Goal: Information Seeking & Learning: Learn about a topic

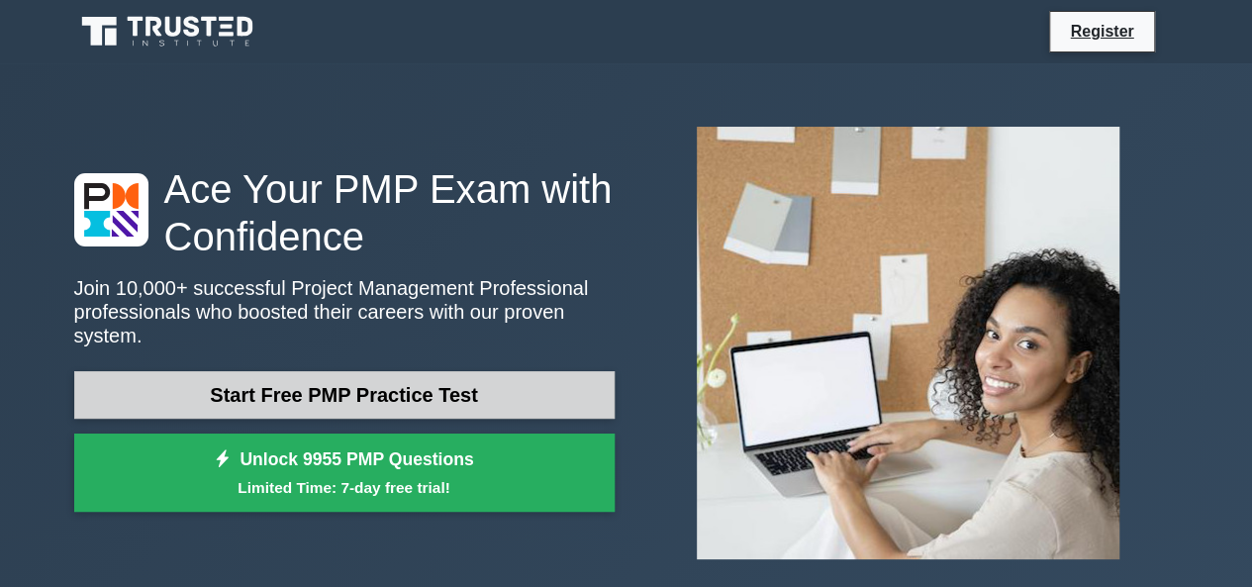
drag, startPoint x: 0, startPoint y: 0, endPoint x: 452, endPoint y: 387, distance: 595.5
click at [452, 387] on link "Start Free PMP Practice Test" at bounding box center [344, 395] width 541 height 48
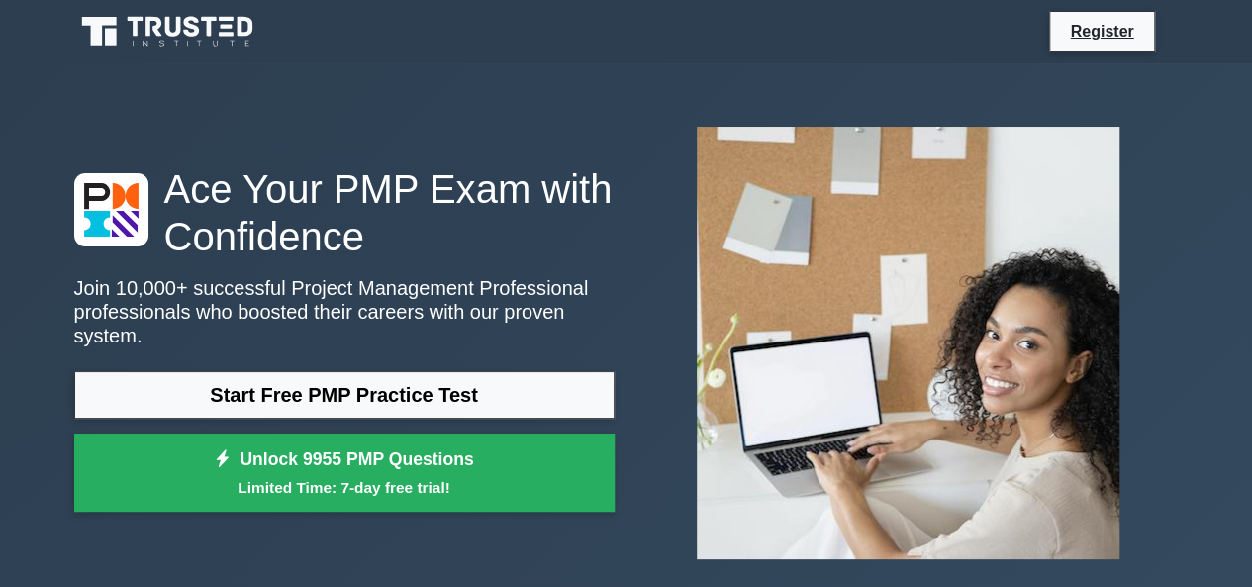
click at [753, 64] on div "Ace Your PMP Exam with Confidence Join 10,000+ successful Project Management Pr…" at bounding box center [626, 342] width 1129 height 559
click at [761, 79] on div "Ace Your PMP Exam with Confidence Join 10,000+ successful Project Management Pr…" at bounding box center [626, 342] width 1129 height 559
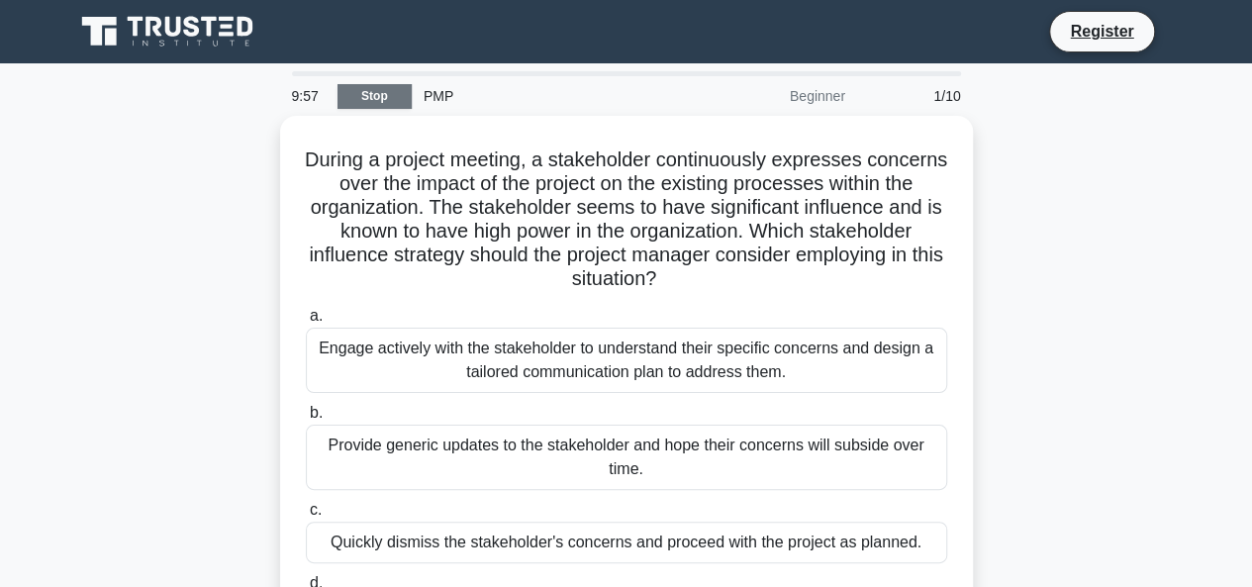
click at [349, 100] on link "Stop" at bounding box center [375, 96] width 74 height 25
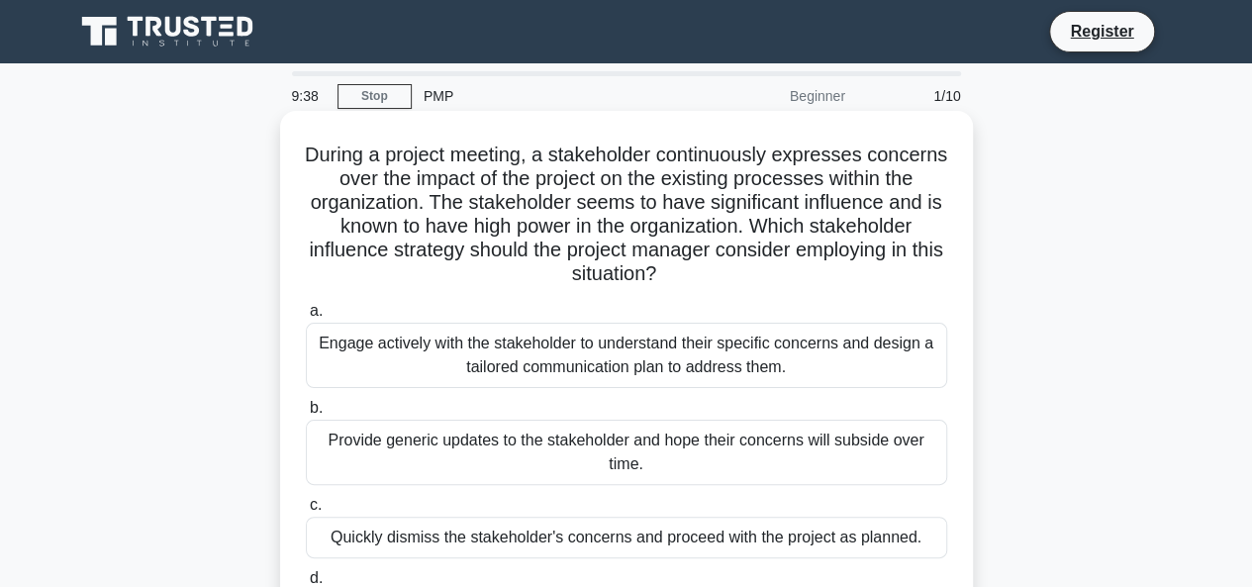
click at [759, 245] on h5 "During a project meeting, a stakeholder continuously expresses concerns over th…" at bounding box center [627, 215] width 646 height 145
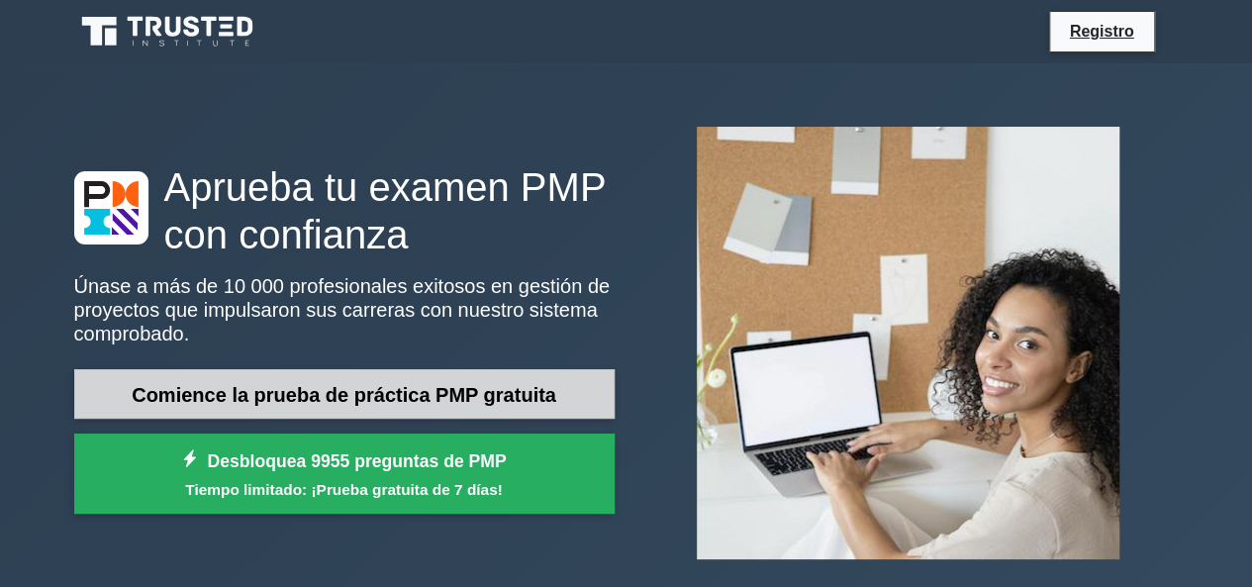
click at [534, 385] on font "Comience la prueba de práctica PMP gratuita" at bounding box center [344, 395] width 425 height 22
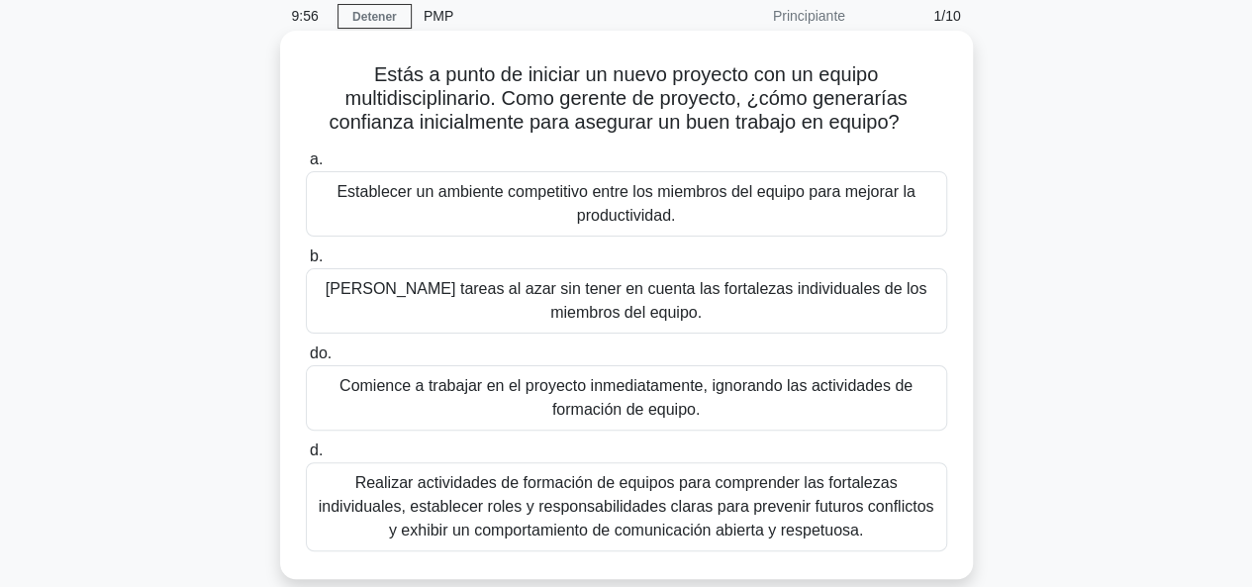
scroll to position [99, 0]
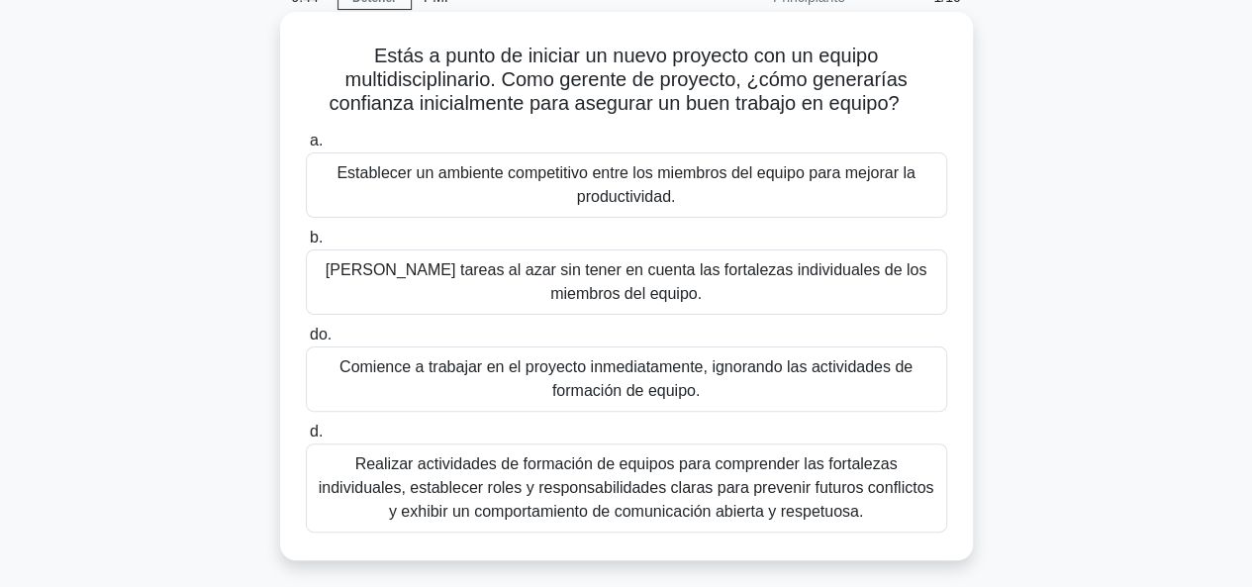
click at [621, 484] on font "Realizar actividades de formación de equipos para comprender las fortalezas ind…" at bounding box center [627, 487] width 616 height 64
click at [306, 439] on input "d. Realizar actividades de formación de equipos para comprender las fortalezas …" at bounding box center [306, 432] width 0 height 13
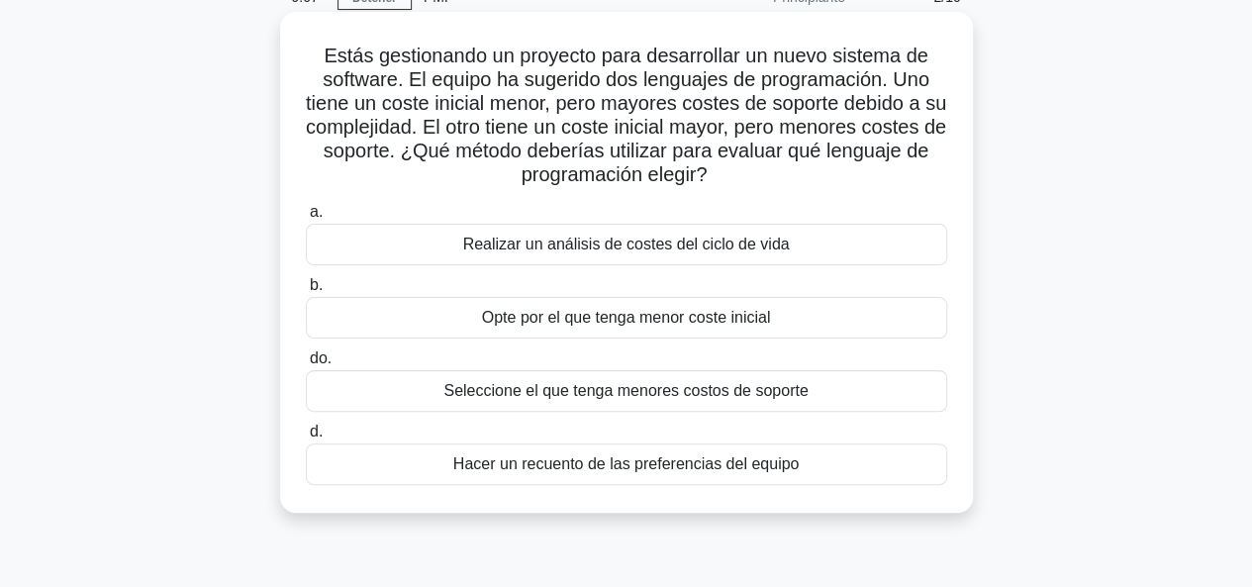
click at [630, 393] on font "Seleccione el que tenga menores costos de soporte" at bounding box center [626, 390] width 364 height 17
click at [306, 365] on input "do. Seleccione el que tenga menores costos de soporte" at bounding box center [306, 358] width 0 height 13
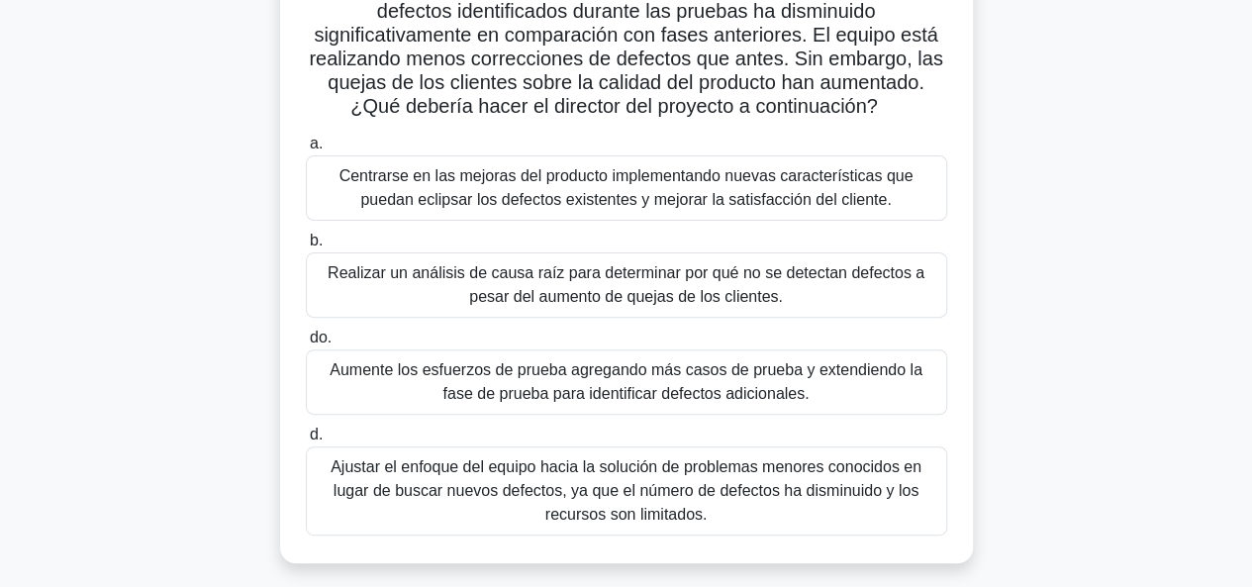
scroll to position [198, 0]
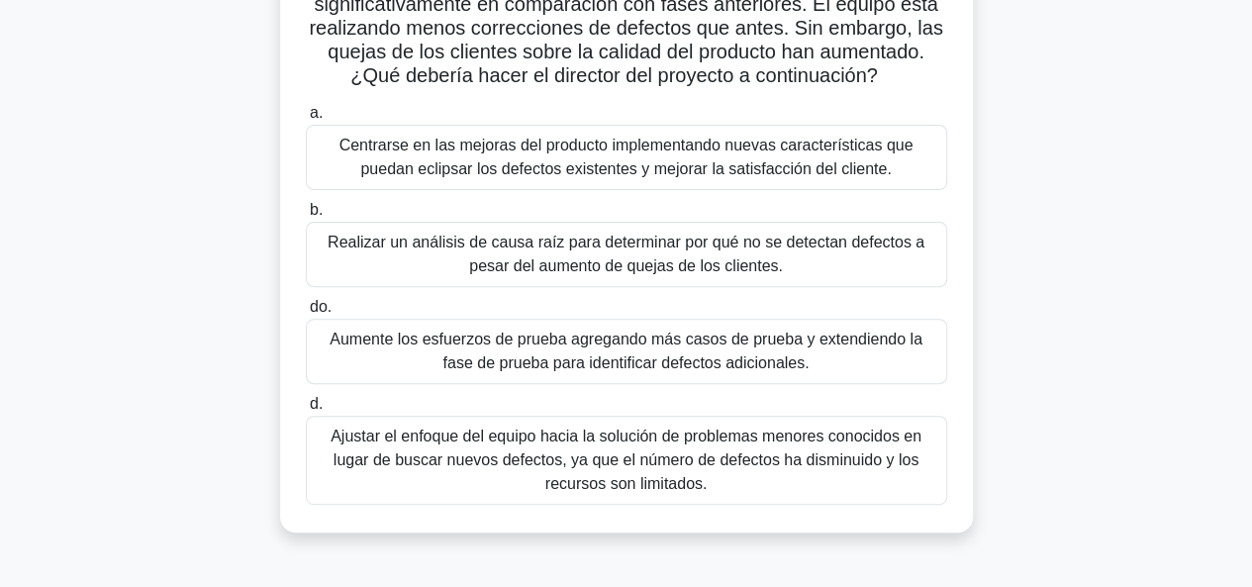
click at [672, 274] on font "Realizar un análisis de causa raíz para determinar por qué no se detectan defec…" at bounding box center [626, 254] width 597 height 41
click at [306, 217] on input "b. Realizar un análisis de causa raíz para determinar por qué no se detectan de…" at bounding box center [306, 210] width 0 height 13
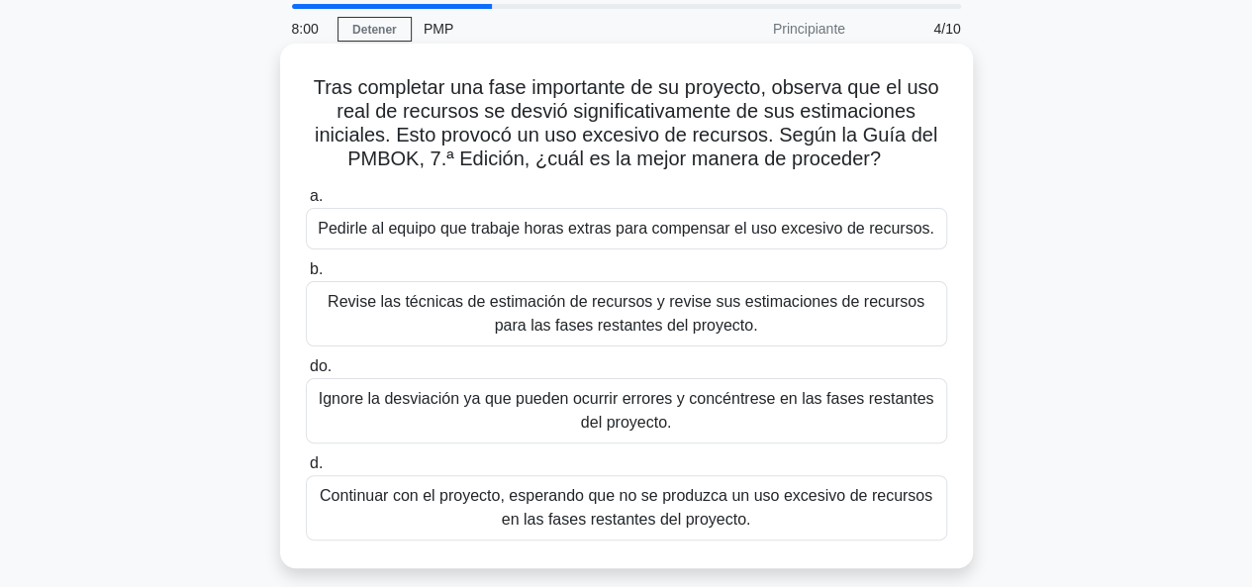
scroll to position [99, 0]
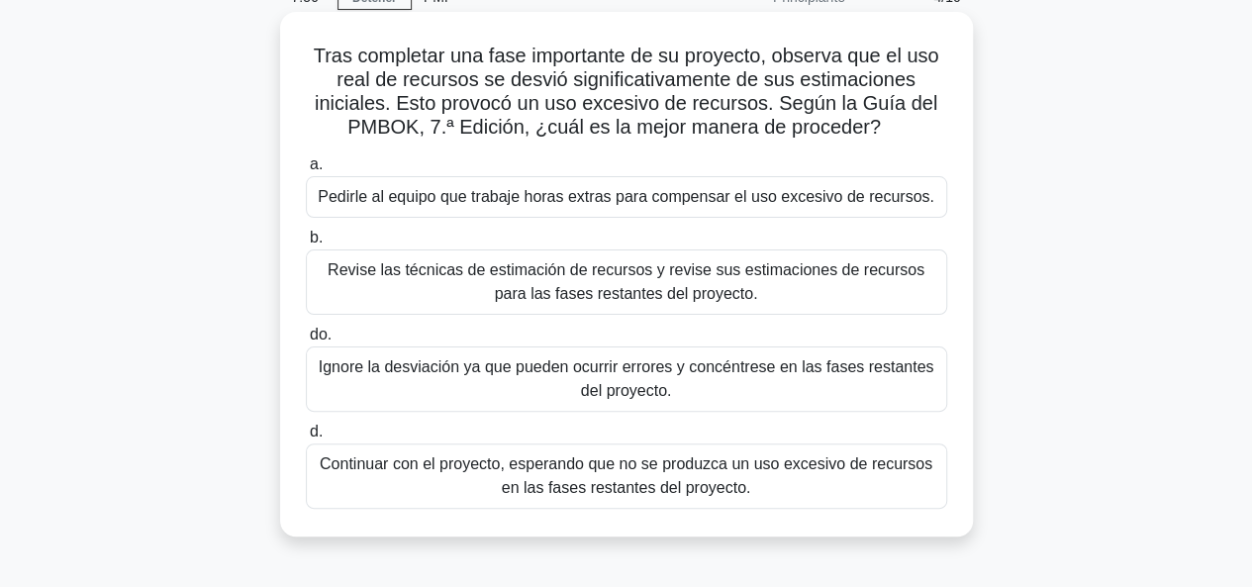
click at [724, 290] on font "Revise las técnicas de estimación de recursos y revise sus estimaciones de recu…" at bounding box center [626, 281] width 597 height 41
click at [306, 245] on input "b. Revise las técnicas de estimación de recursos y revise sus estimaciones de r…" at bounding box center [306, 238] width 0 height 13
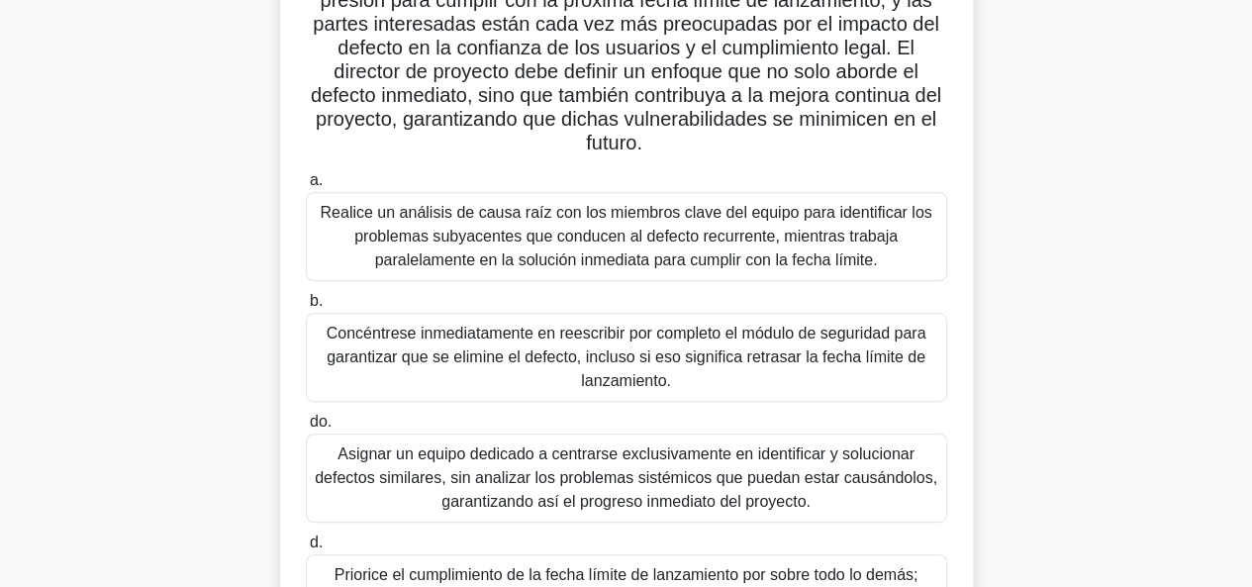
scroll to position [396, 0]
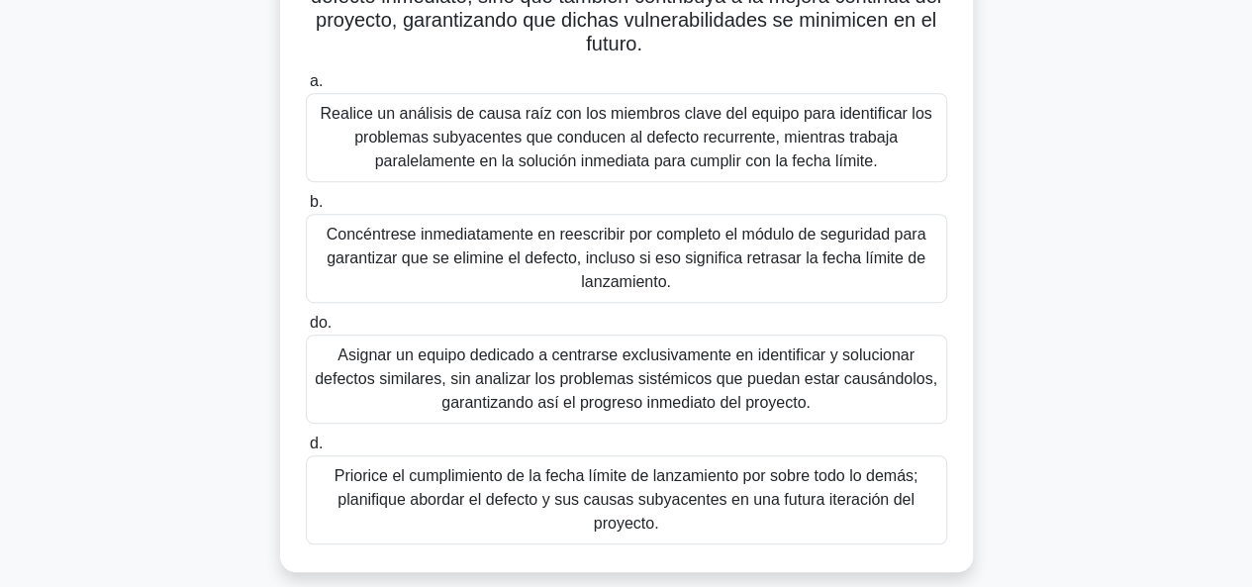
click at [863, 137] on font "Realice un análisis de causa raíz con los miembros clave del equipo para identi…" at bounding box center [626, 137] width 612 height 64
click at [306, 88] on input "a. Realice un análisis de causa raíz con los miembros clave del equipo para ide…" at bounding box center [306, 81] width 0 height 13
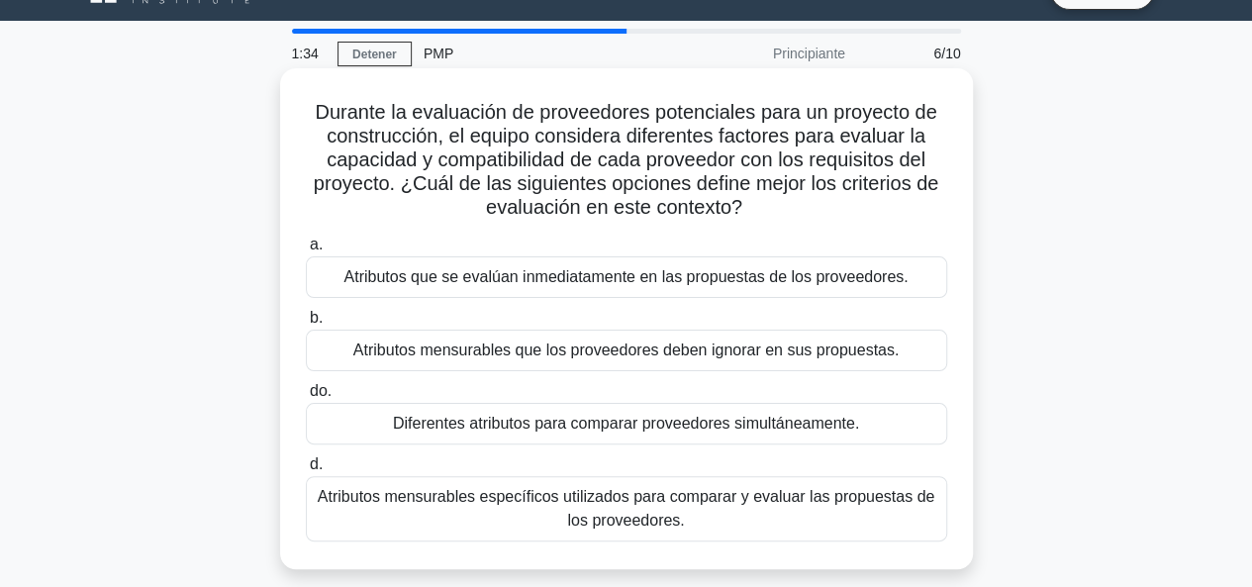
scroll to position [0, 0]
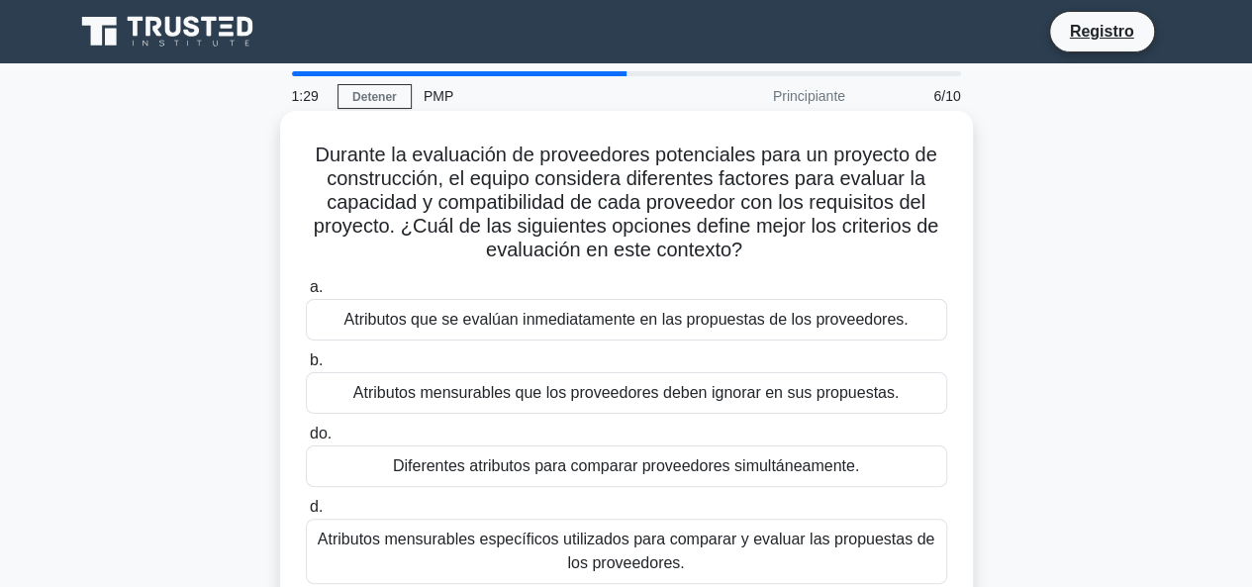
click at [616, 543] on font "Atributos mensurables específicos utilizados para comparar y evaluar las propue…" at bounding box center [626, 551] width 617 height 41
click at [306, 514] on input "d. Atributos mensurables específicos utilizados para comparar y evaluar las pro…" at bounding box center [306, 507] width 0 height 13
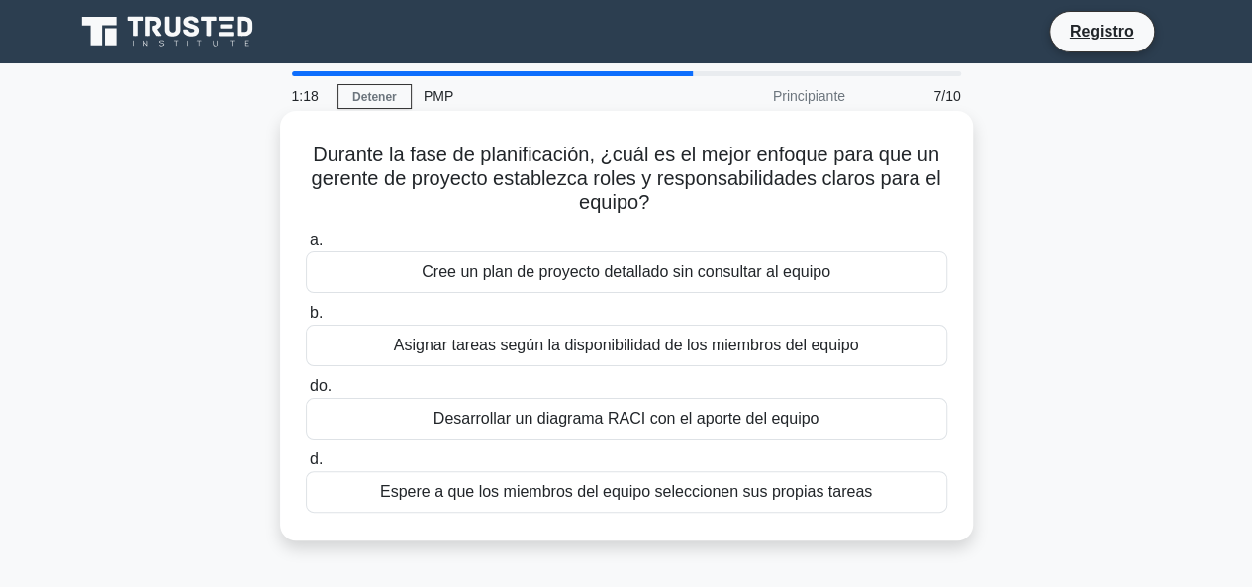
click at [615, 427] on font "Desarrollar un diagrama RACI con el aporte del equipo" at bounding box center [627, 418] width 386 height 17
click at [306, 393] on input "do. Desarrollar un diagrama RACI con el aporte del equipo" at bounding box center [306, 386] width 0 height 13
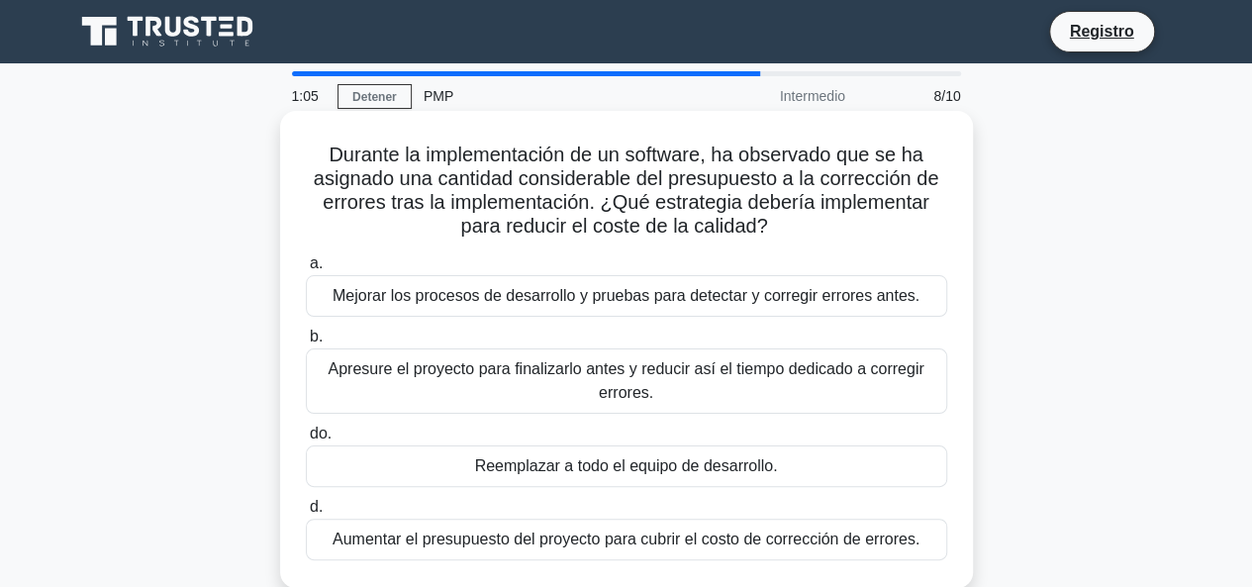
scroll to position [99, 0]
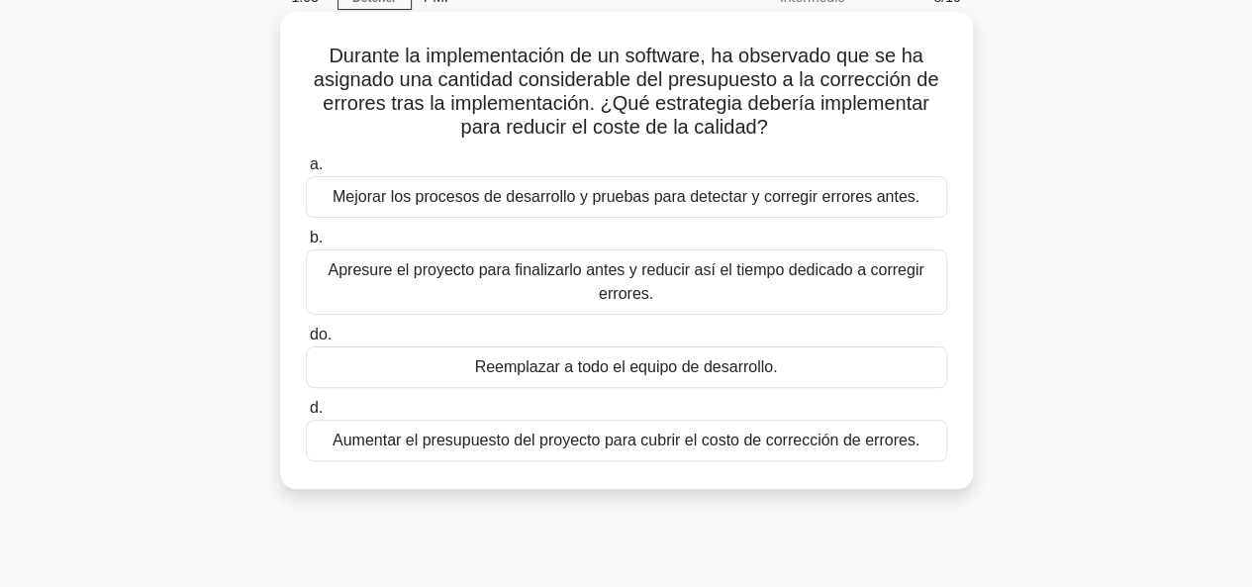
click at [719, 200] on font "Mejorar los procesos de desarrollo y pruebas para detectar y corregir errores a…" at bounding box center [626, 196] width 587 height 17
click at [306, 171] on input "a. Mejorar los procesos de desarrollo y pruebas para detectar y corregir errore…" at bounding box center [306, 164] width 0 height 13
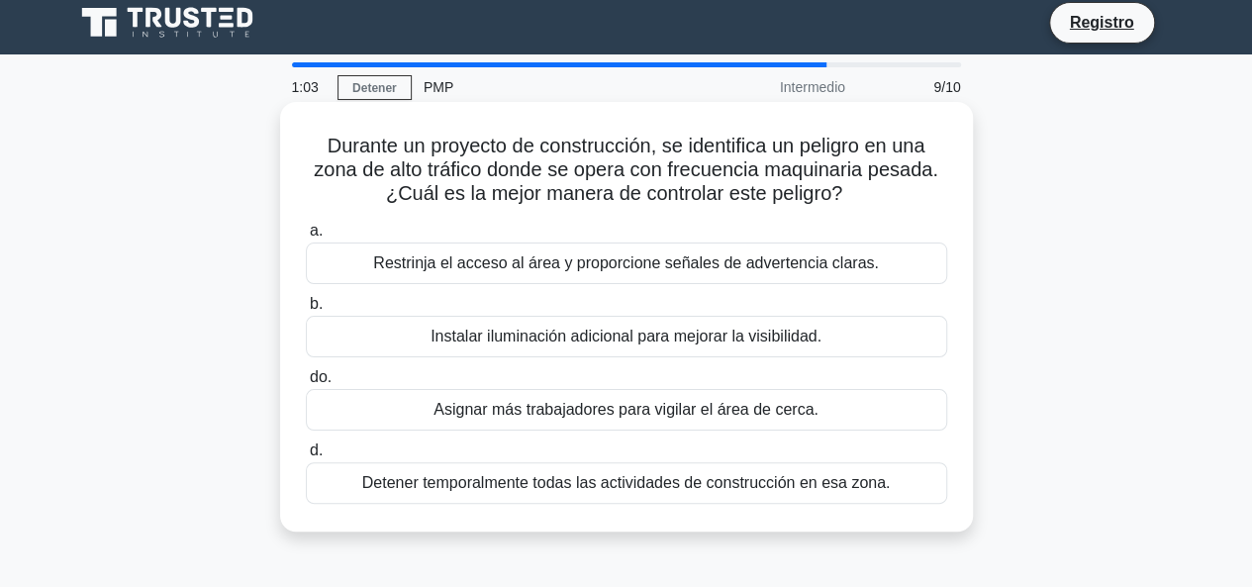
scroll to position [0, 0]
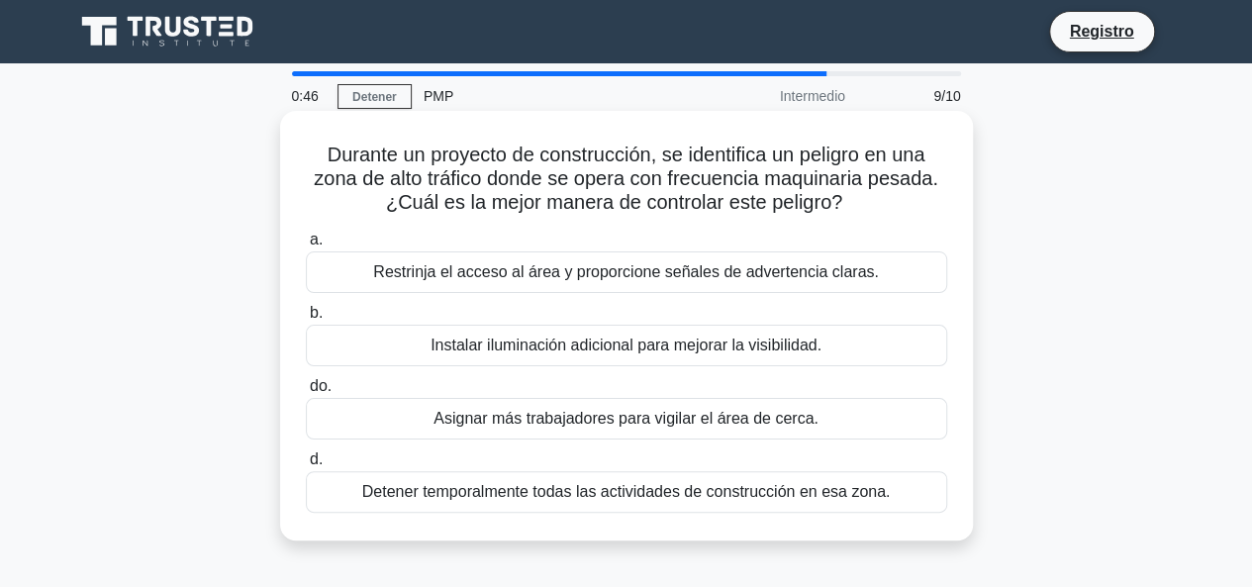
click at [677, 420] on font "Asignar más trabajadores para vigilar el área de cerca." at bounding box center [626, 418] width 385 height 17
click at [306, 393] on input "do. Asignar más trabajadores para vigilar el área de cerca." at bounding box center [306, 386] width 0 height 13
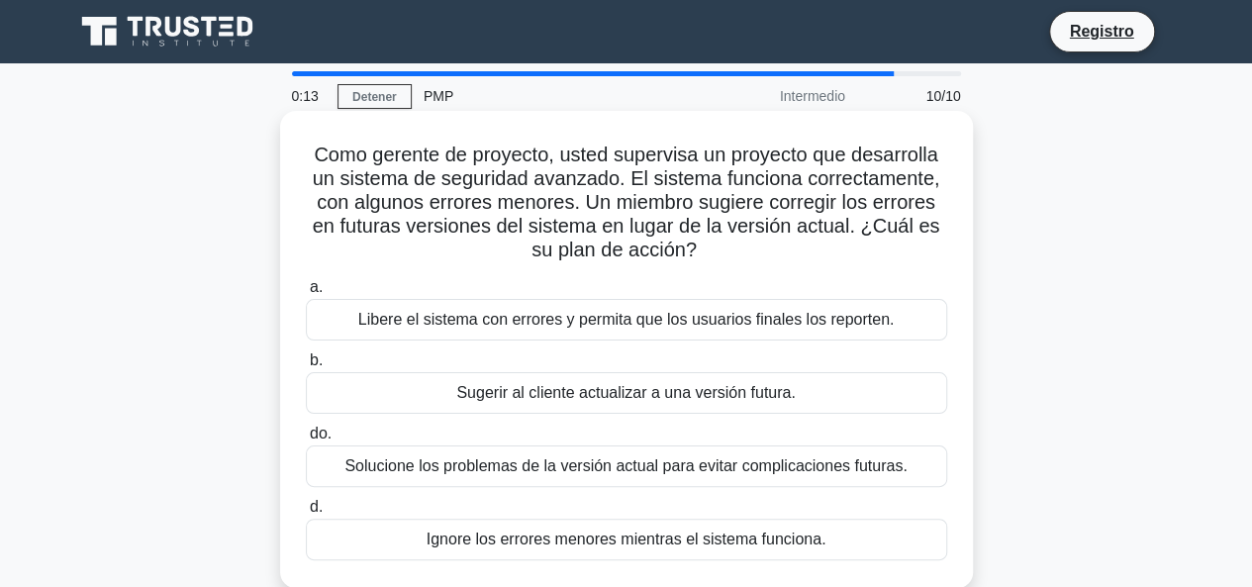
click at [643, 474] on font "Solucione los problemas de la versión actual para evitar complicaciones futuras." at bounding box center [626, 465] width 562 height 17
click at [306, 441] on input "do. Solucione los problemas de la versión actual para evitar complicaciones fut…" at bounding box center [306, 434] width 0 height 13
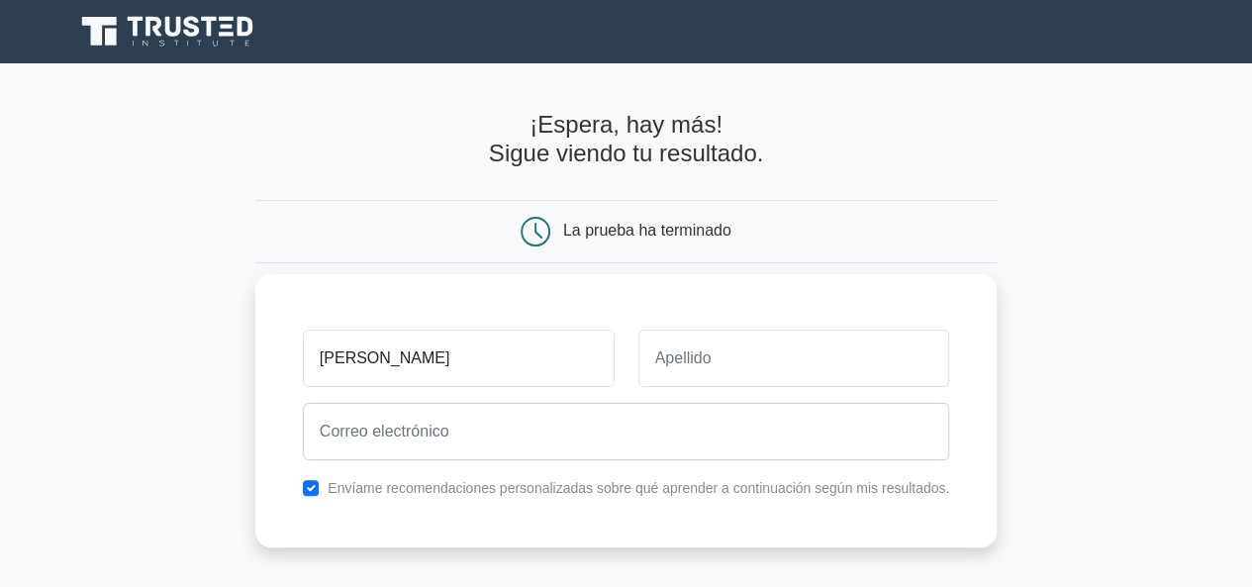
type input "[PERSON_NAME]"
click at [700, 365] on input "text" at bounding box center [795, 358] width 312 height 57
type input "Alegría"
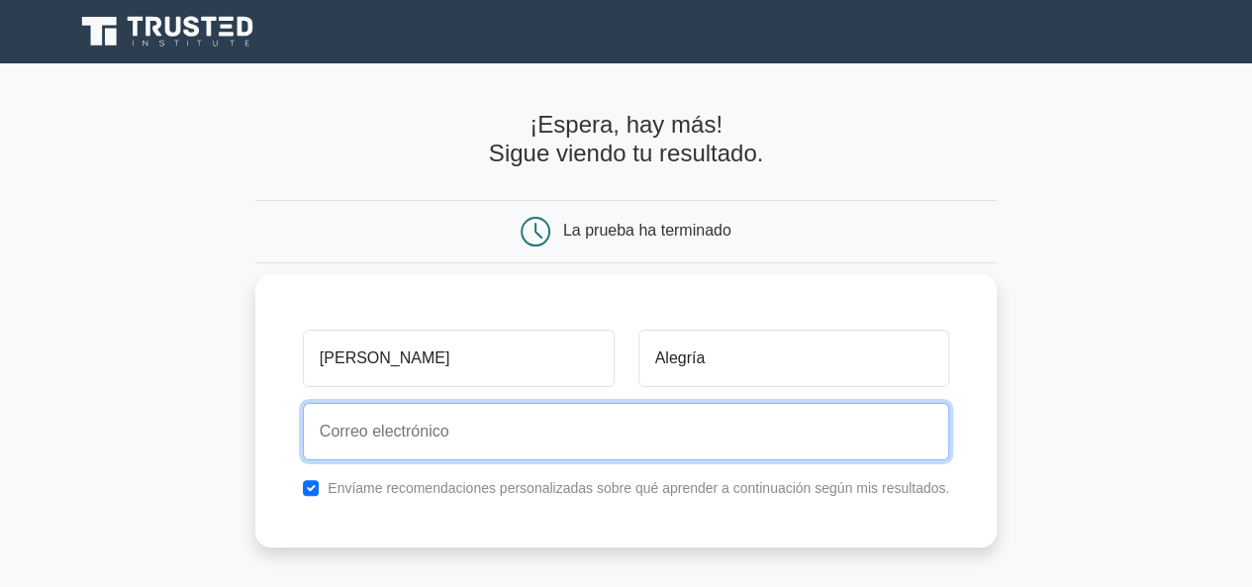
click at [739, 443] on input "email" at bounding box center [627, 431] width 648 height 57
type input "gerson.am61@gmail.com"
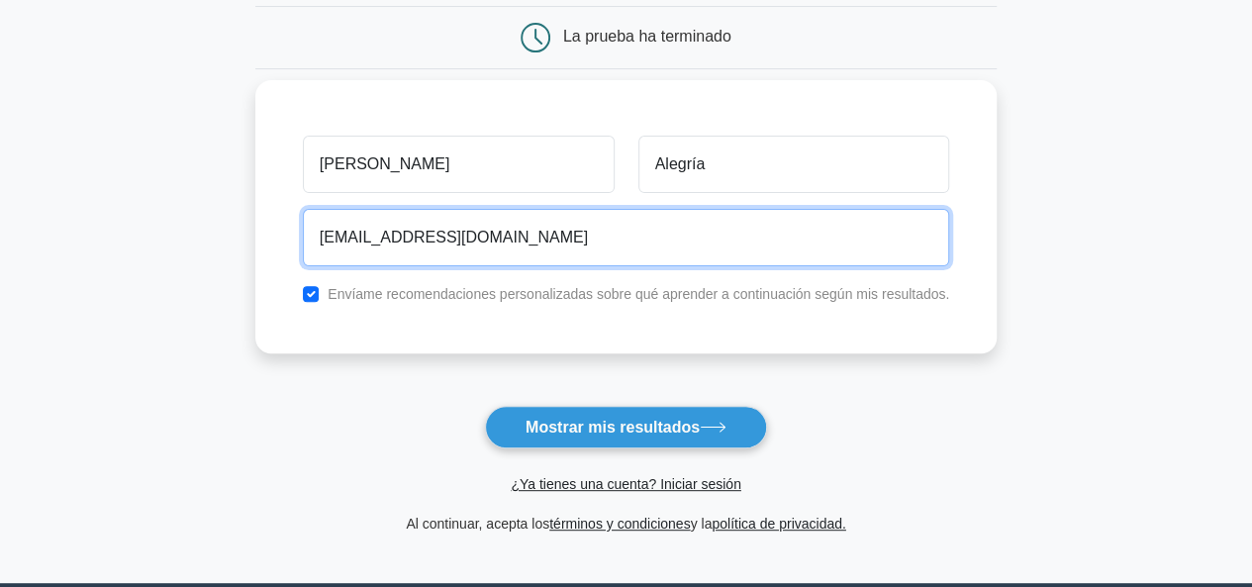
scroll to position [198, 0]
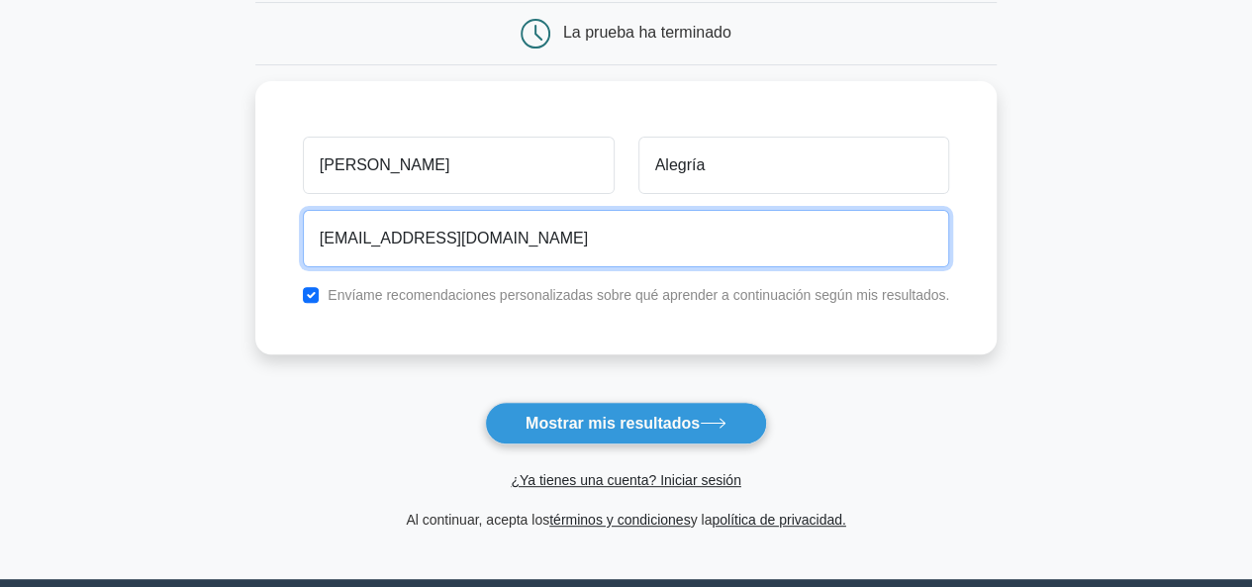
drag, startPoint x: 486, startPoint y: 239, endPoint x: 77, endPoint y: 223, distance: 409.2
click at [77, 223] on main "¡Espera, hay más! Sigue viendo tu resultado. La prueba ha terminado Gerson" at bounding box center [626, 222] width 1252 height 714
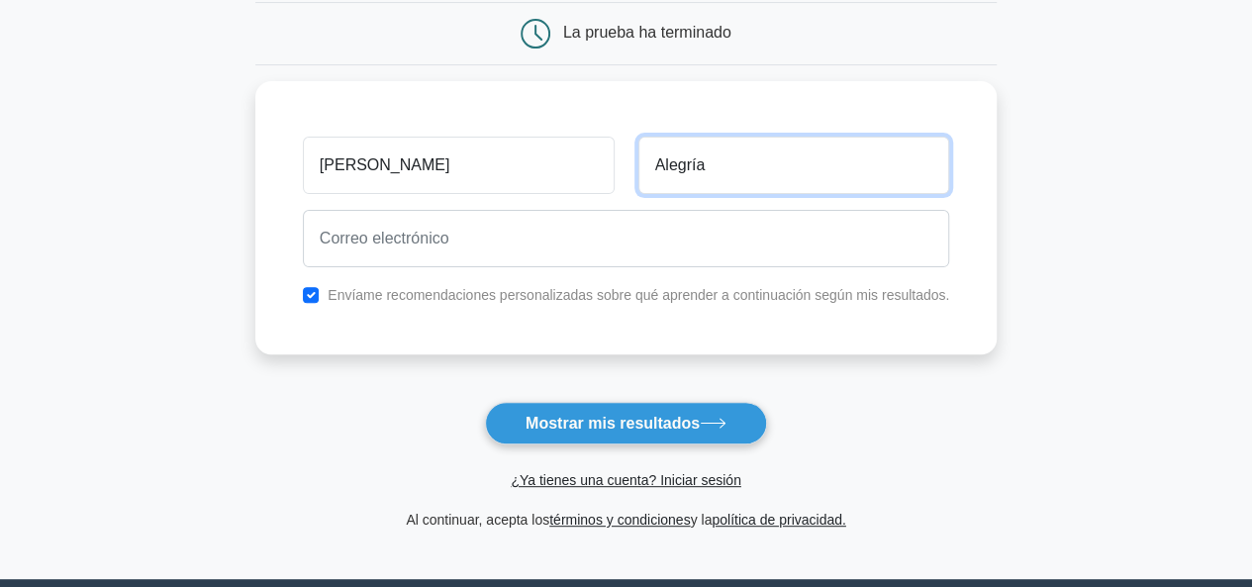
drag, startPoint x: 732, startPoint y: 150, endPoint x: 228, endPoint y: 148, distance: 504.0
click at [228, 148] on main "¡Espera, hay más! Sigue viendo tu resultado. La prueba ha terminado Gerson" at bounding box center [626, 222] width 1252 height 714
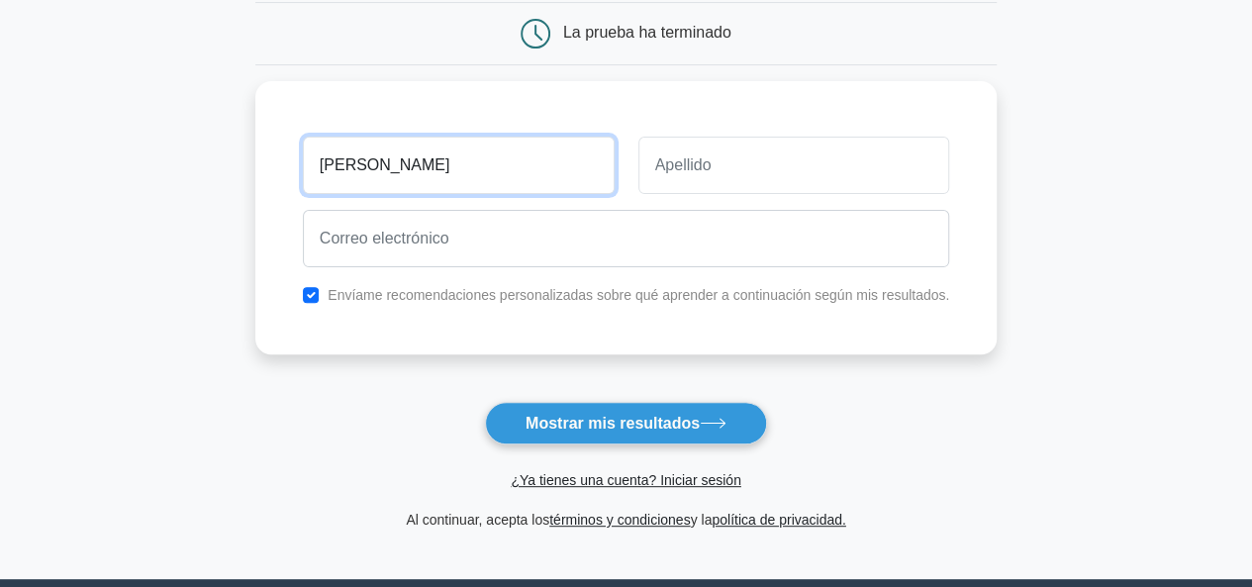
drag, startPoint x: 368, startPoint y: 159, endPoint x: 63, endPoint y: 130, distance: 306.4
click at [37, 124] on main "¡Espera, hay más! Sigue viendo tu resultado. La prueba ha terminado Gerson" at bounding box center [626, 222] width 1252 height 714
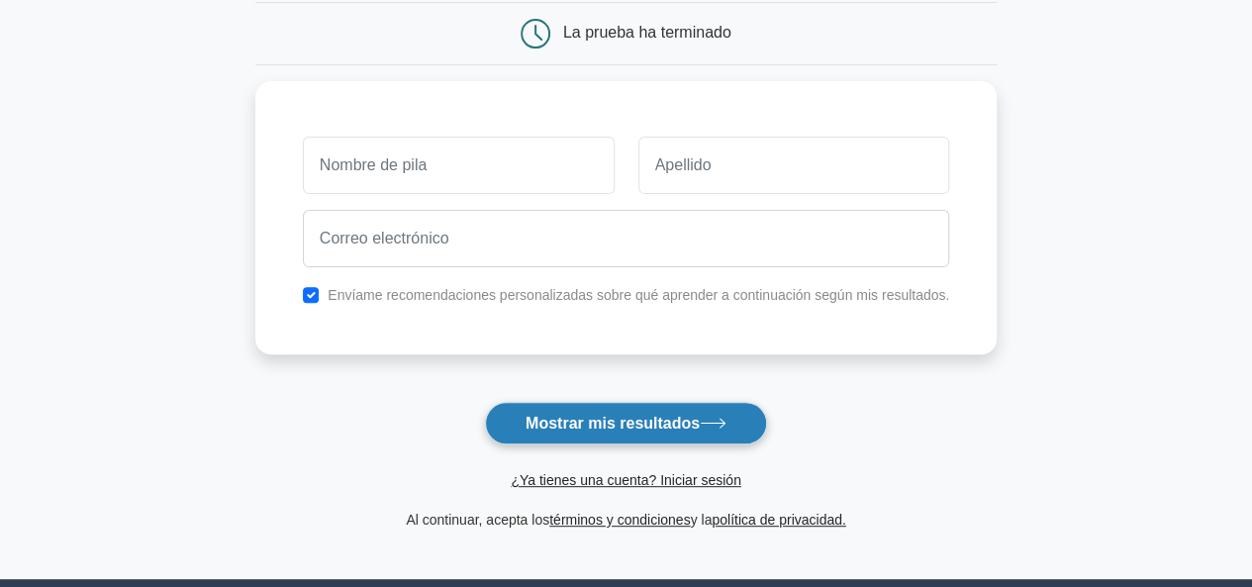
click at [577, 424] on font "Mostrar mis resultados" at bounding box center [613, 423] width 174 height 17
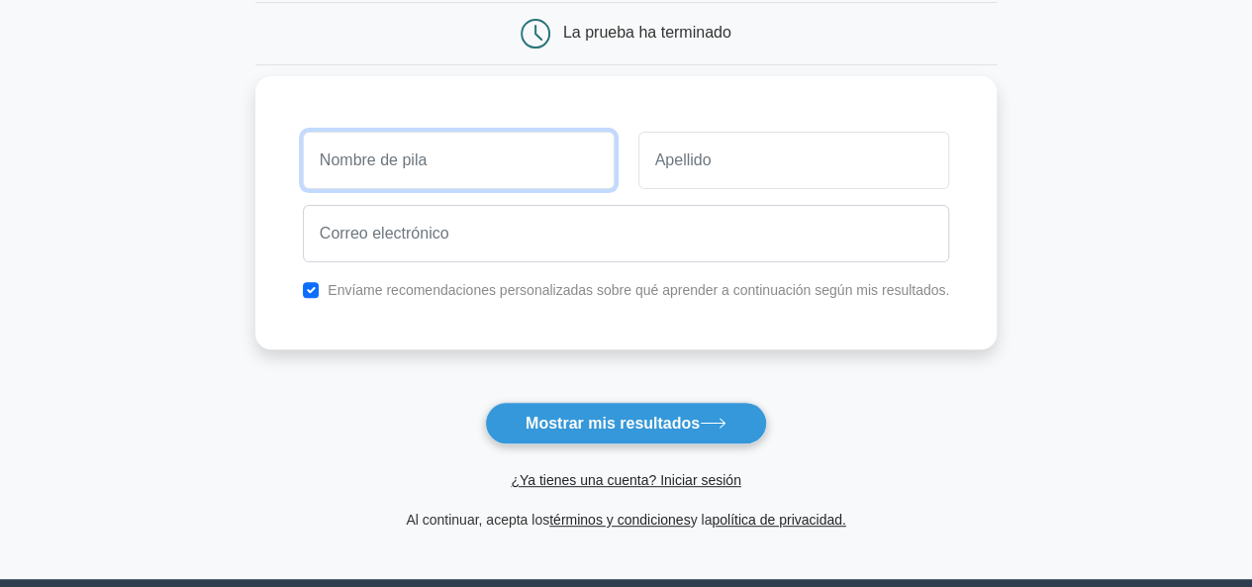
click at [505, 151] on input "text" at bounding box center [459, 160] width 312 height 57
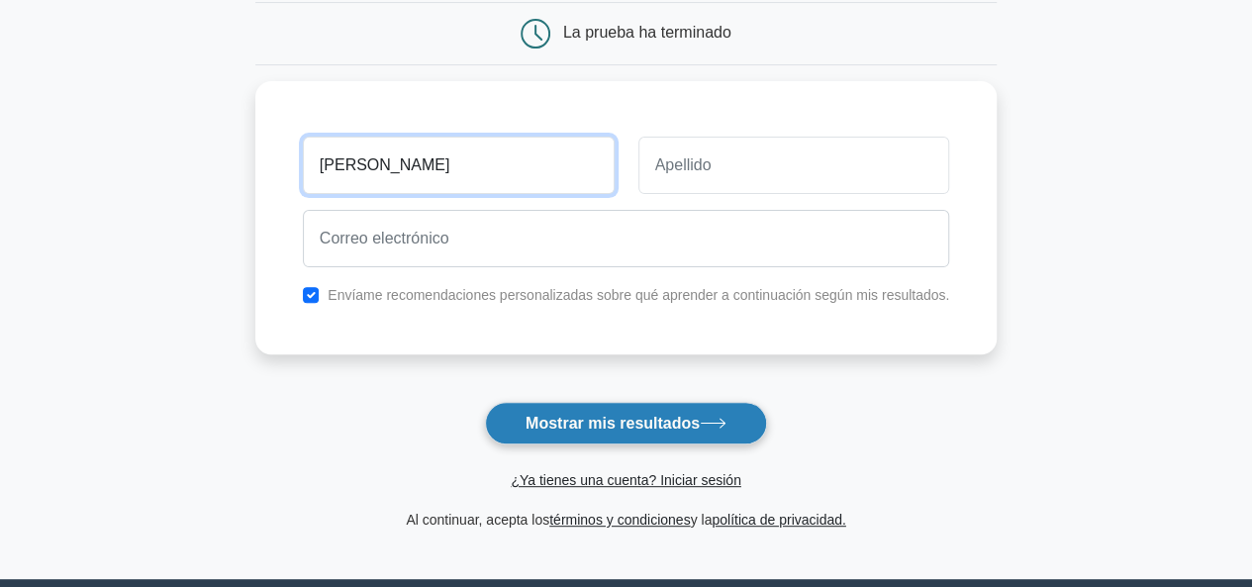
type input "[PERSON_NAME]"
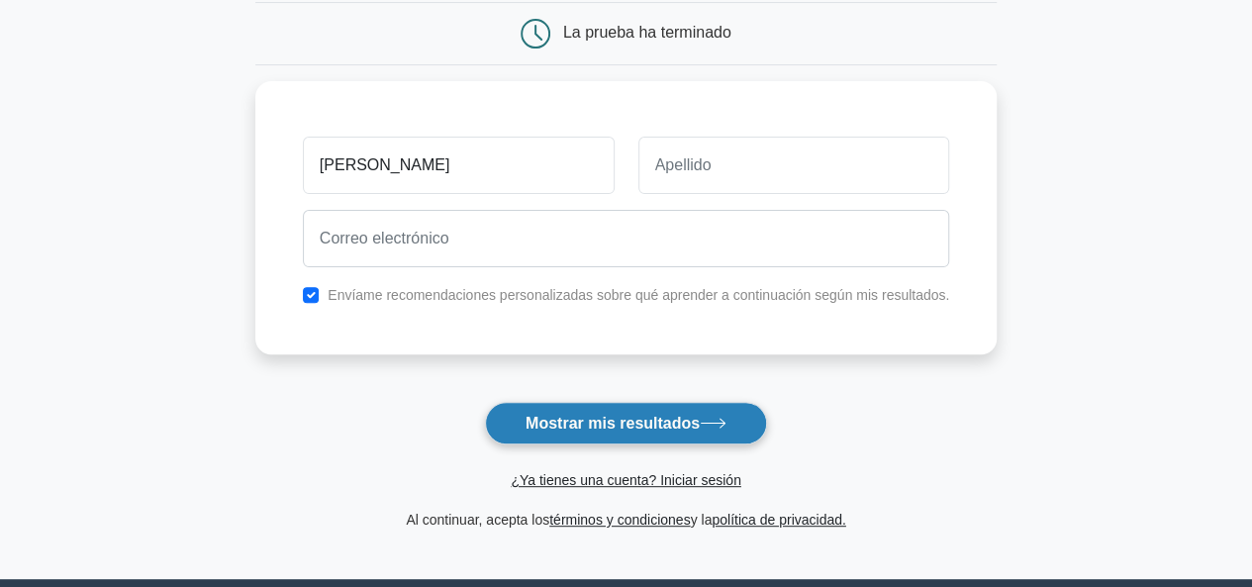
click at [612, 416] on font "Mostrar mis resultados" at bounding box center [613, 423] width 174 height 17
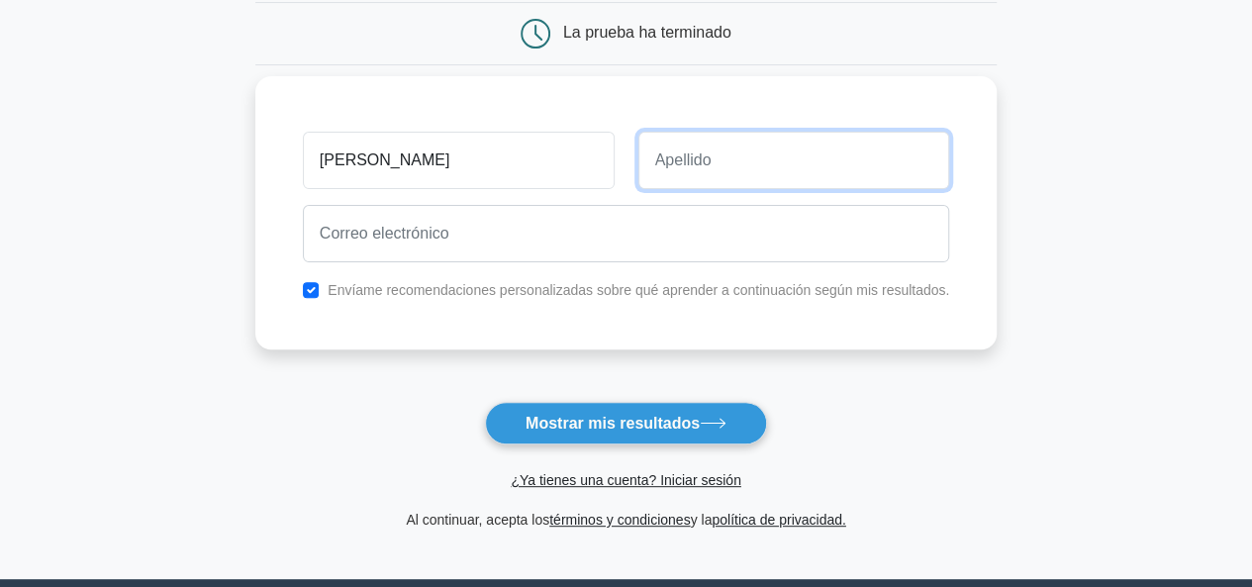
click at [695, 155] on input "text" at bounding box center [795, 160] width 312 height 57
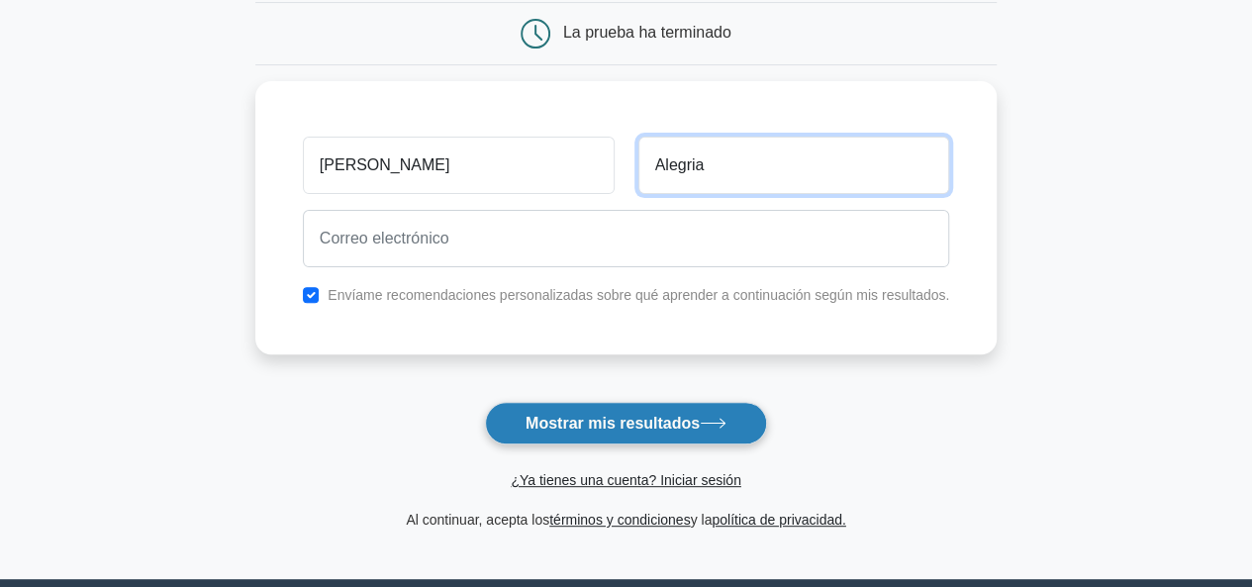
type input "Alegria"
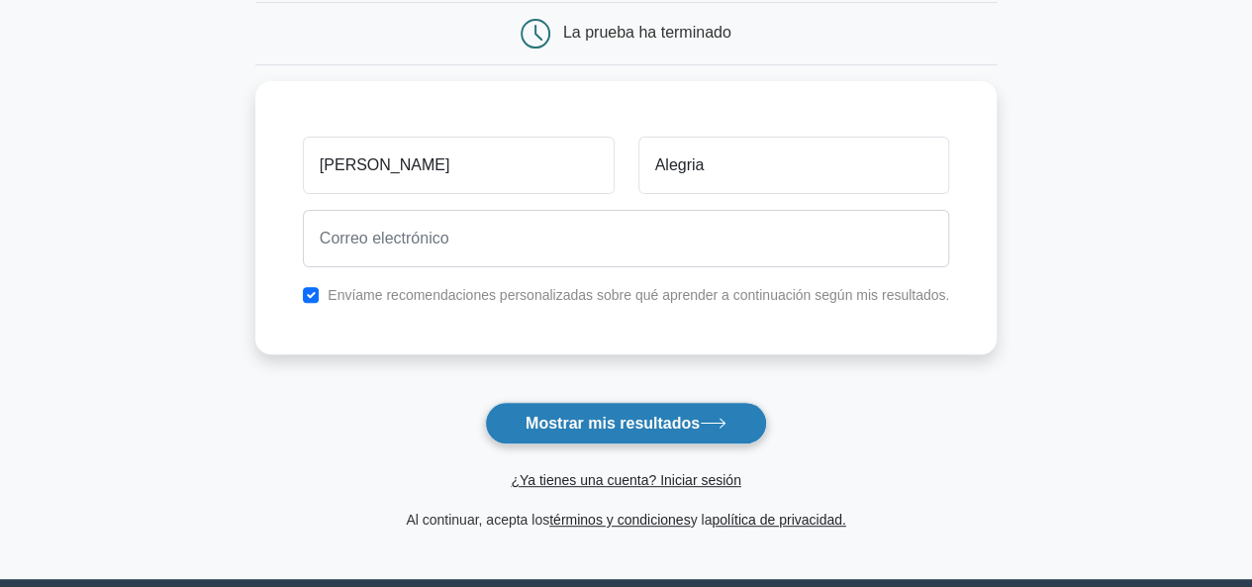
click at [679, 433] on button "Mostrar mis resultados" at bounding box center [626, 423] width 282 height 43
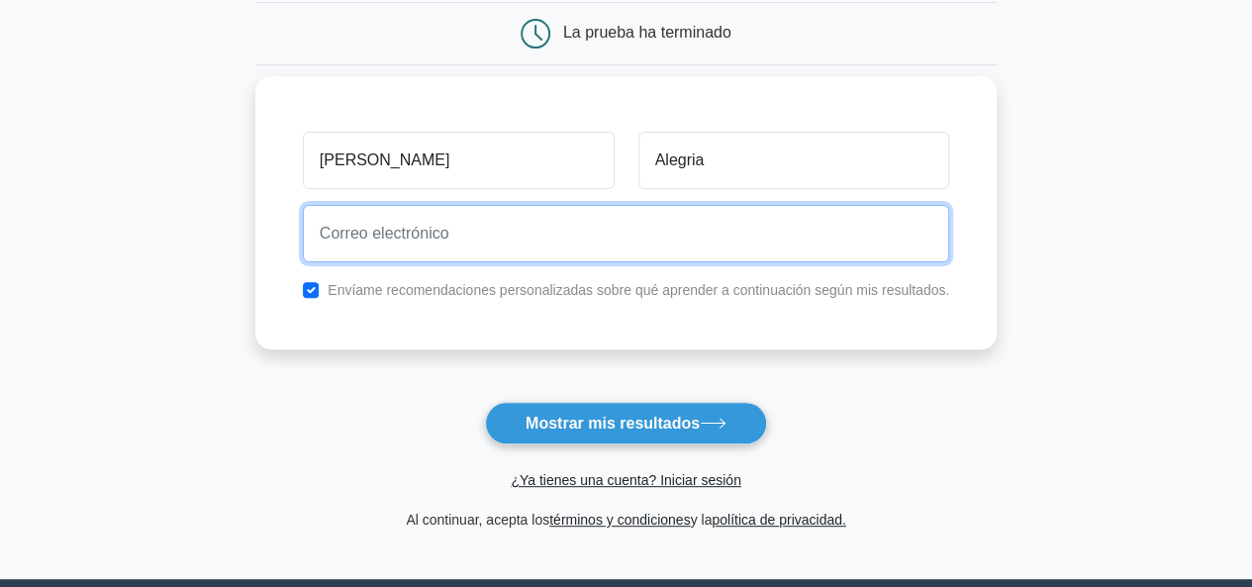
click at [445, 235] on input "email" at bounding box center [627, 233] width 648 height 57
type input "gerson.am61@gmail.com"
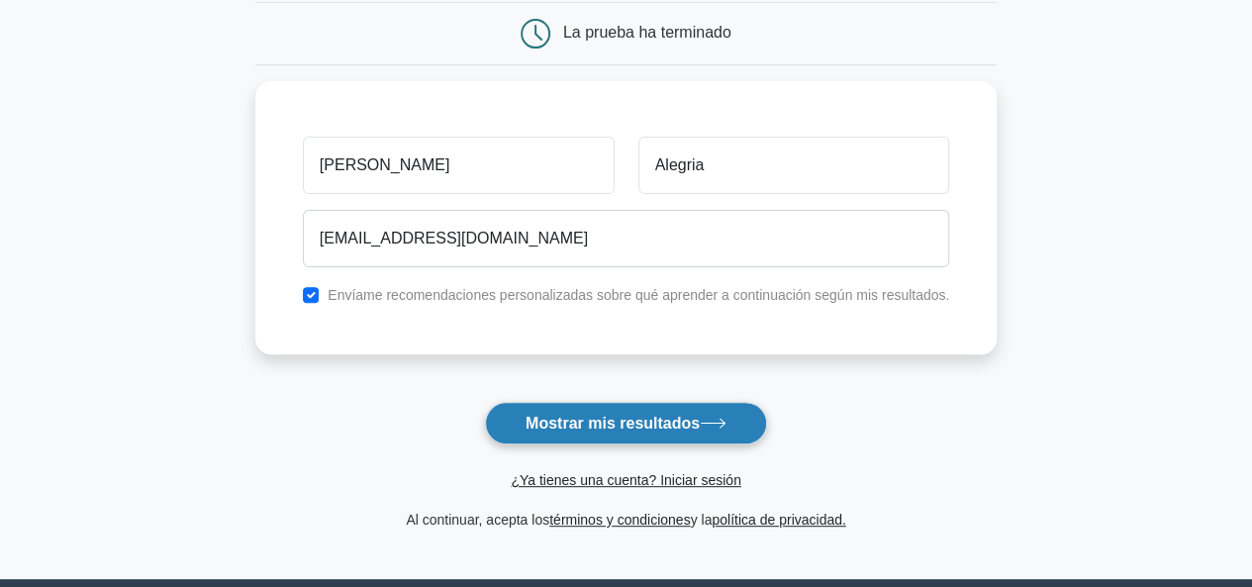
click at [614, 417] on font "Mostrar mis resultados" at bounding box center [613, 423] width 174 height 17
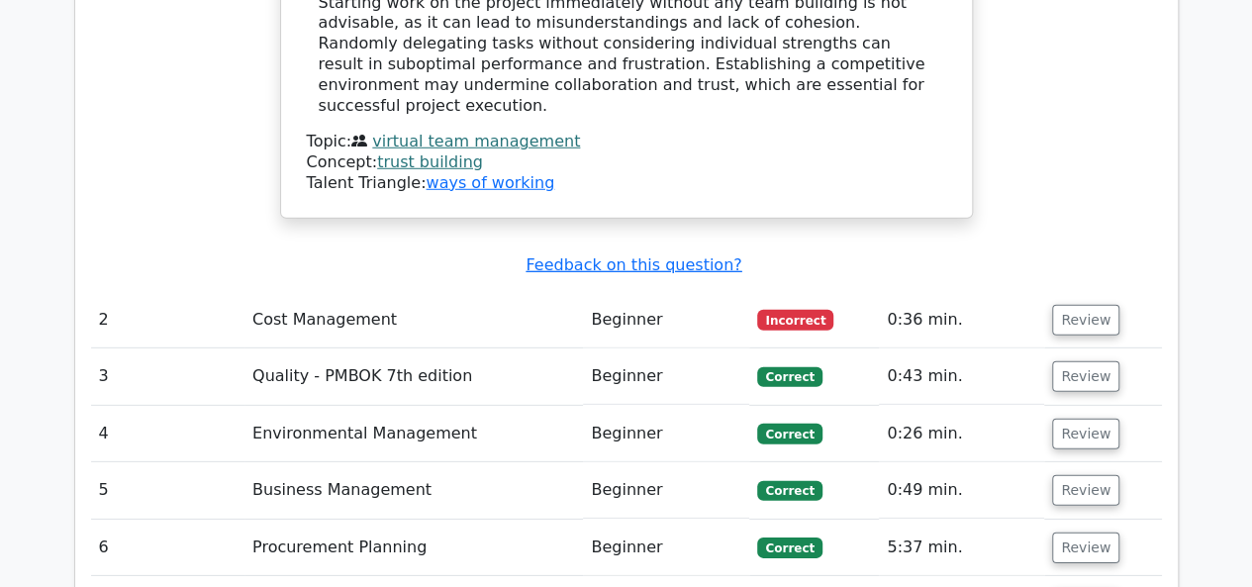
scroll to position [2673, 0]
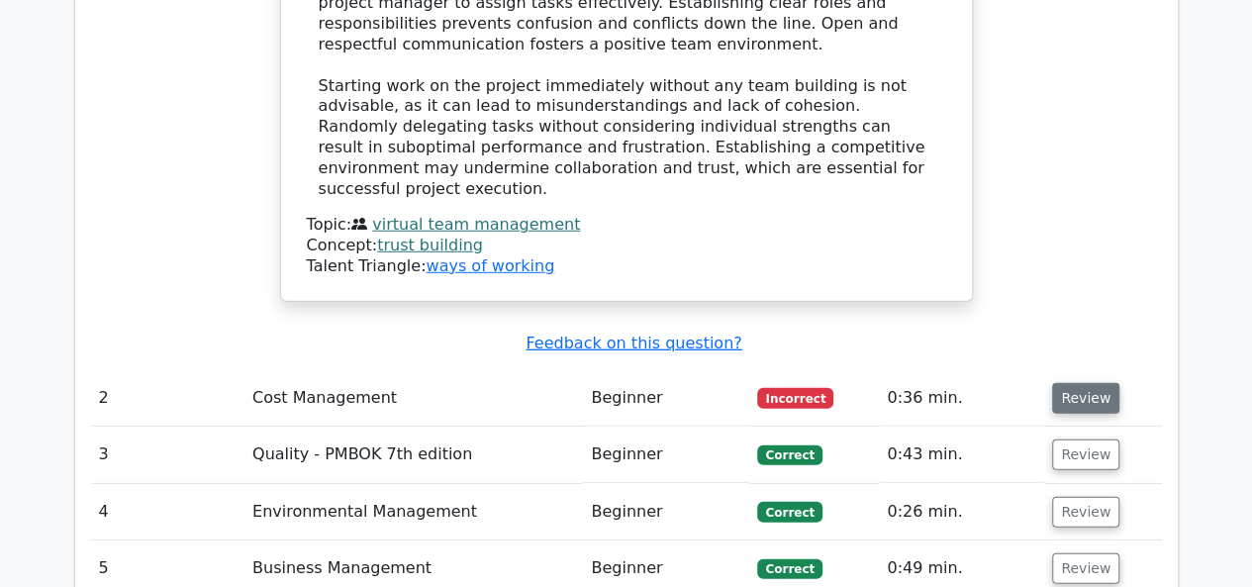
click at [1073, 383] on button "Review" at bounding box center [1085, 398] width 67 height 31
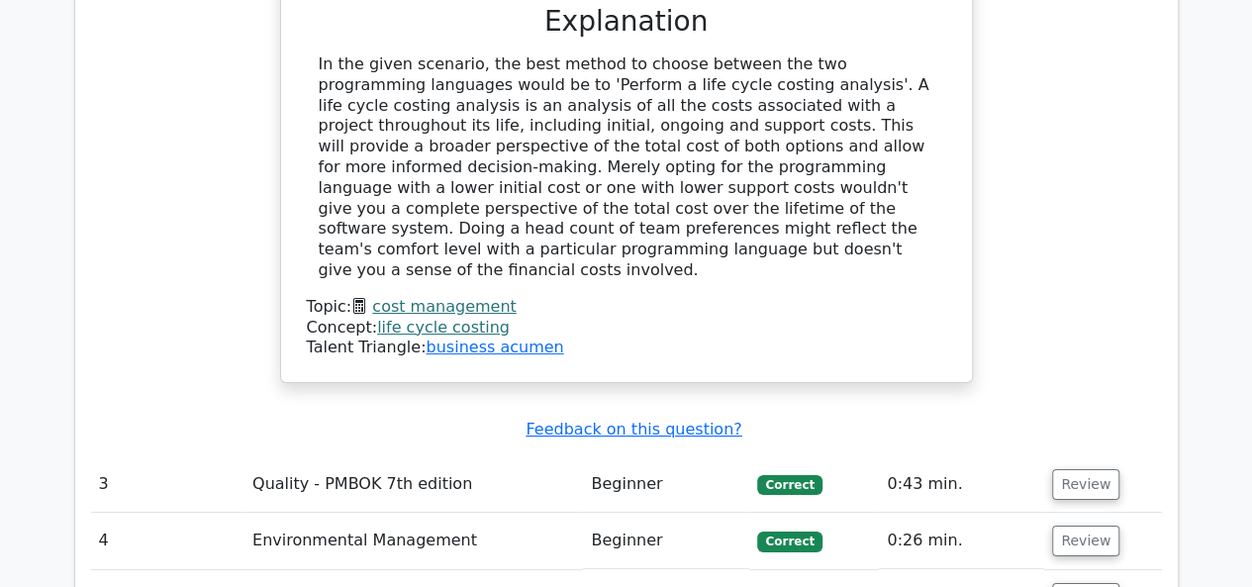
scroll to position [3861, 0]
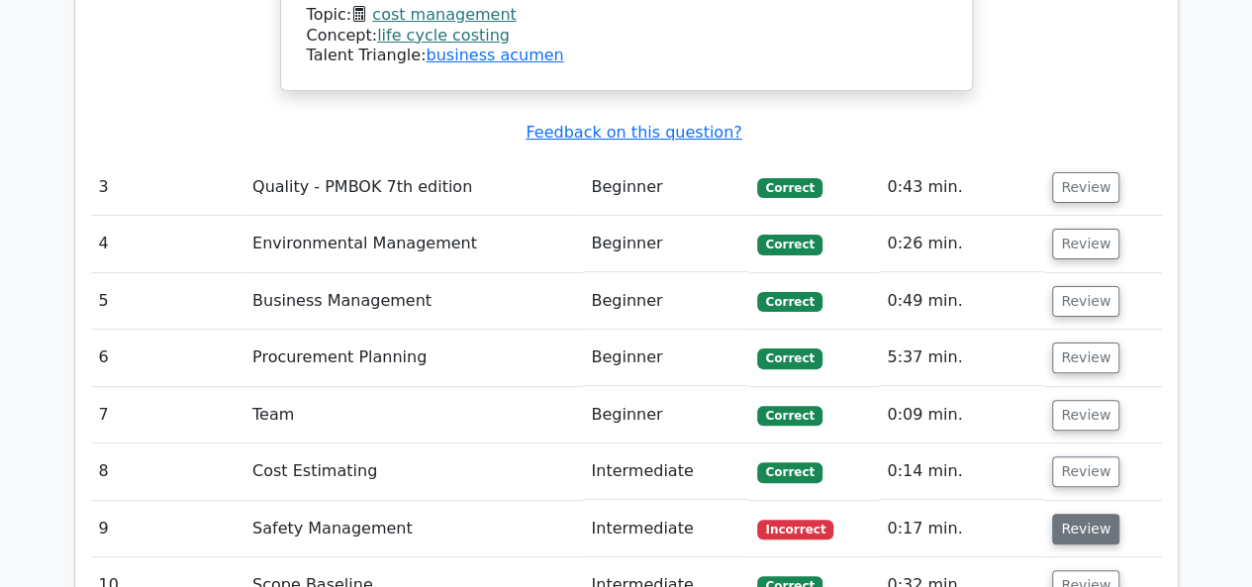
click at [1064, 514] on button "Review" at bounding box center [1085, 529] width 67 height 31
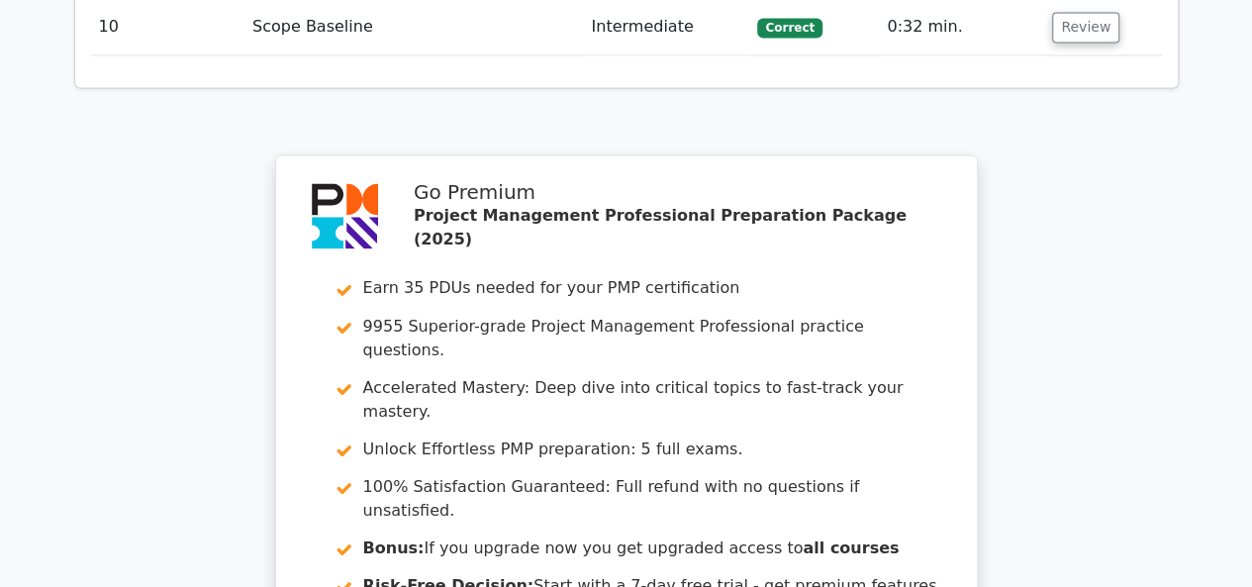
scroll to position [5539, 0]
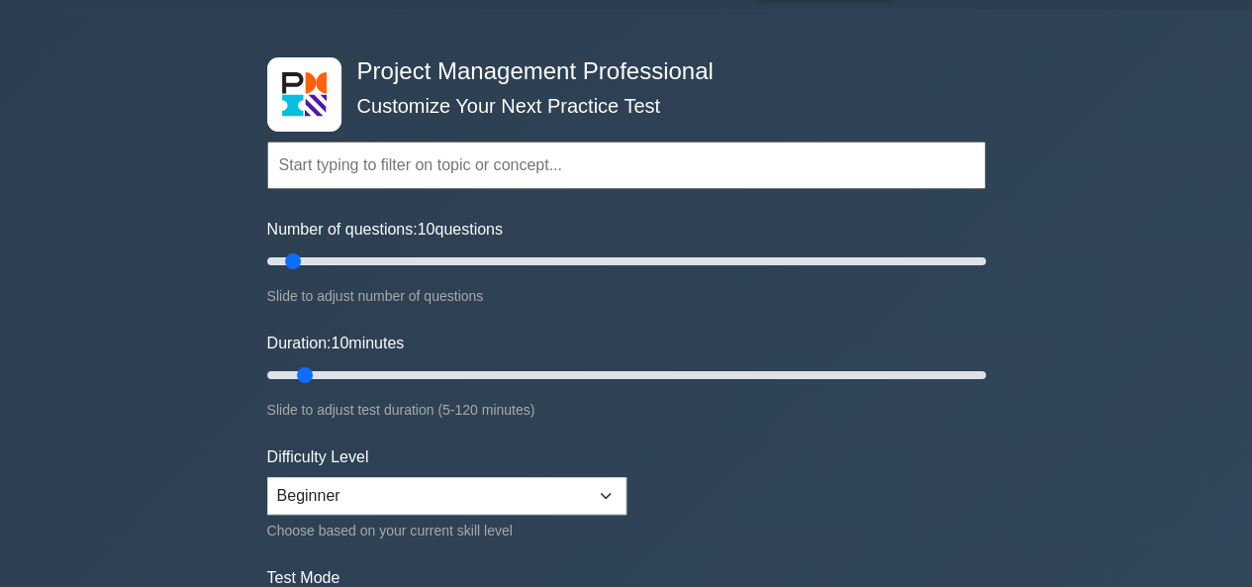
scroll to position [99, 0]
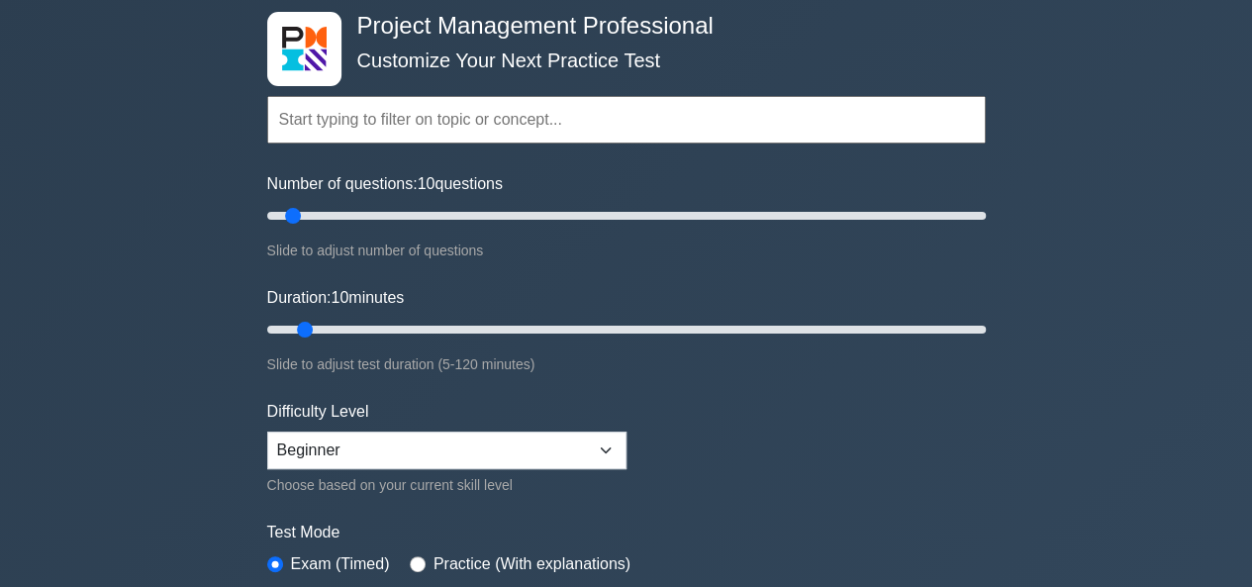
click at [490, 134] on input "text" at bounding box center [626, 120] width 719 height 48
type input "10"
click at [296, 213] on input "Number of questions: 10 questions" at bounding box center [626, 216] width 719 height 24
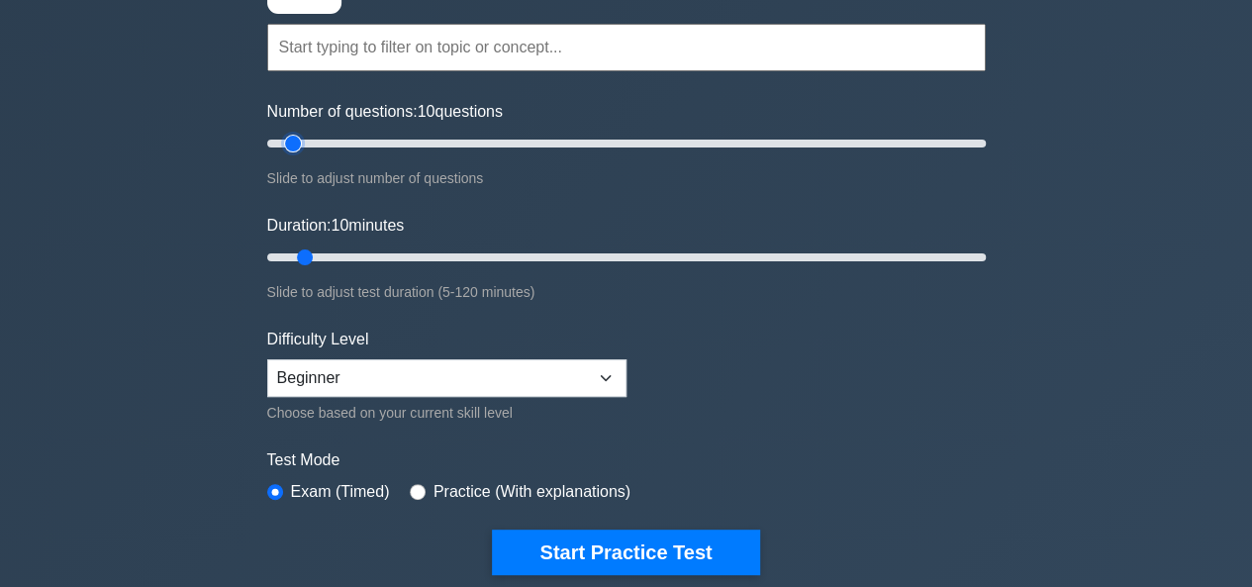
scroll to position [198, 0]
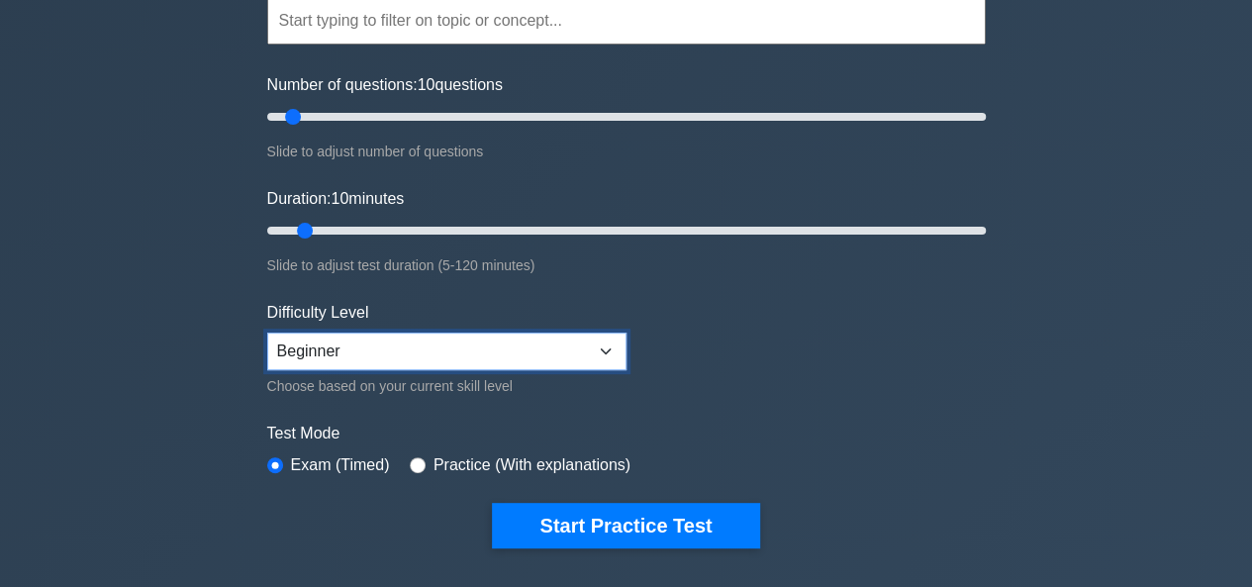
click at [400, 350] on select "Beginner Intermediate Expert" at bounding box center [446, 352] width 359 height 38
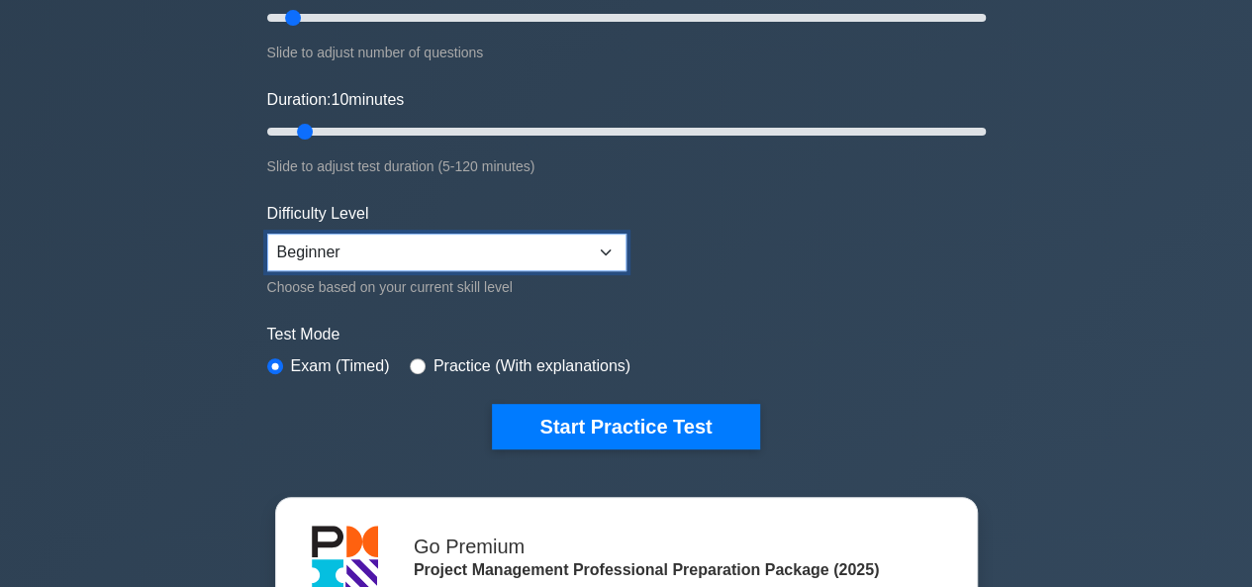
click at [334, 260] on select "Beginner Intermediate Expert" at bounding box center [446, 253] width 359 height 38
select select "intermediate"
click at [267, 234] on select "Beginner Intermediate Expert" at bounding box center [446, 253] width 359 height 38
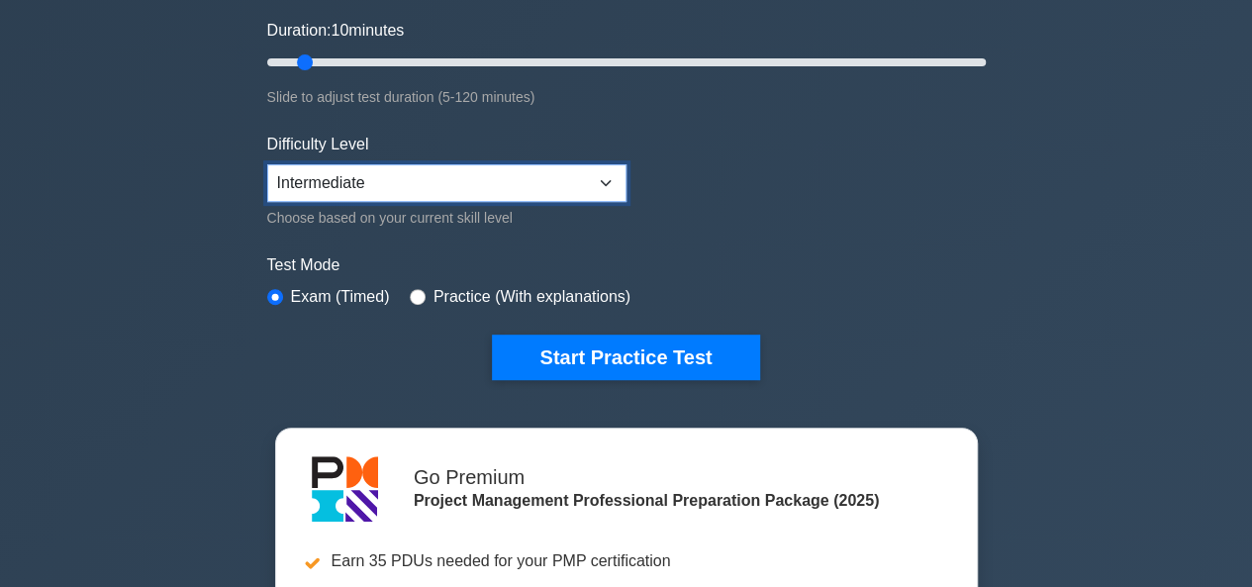
scroll to position [396, 0]
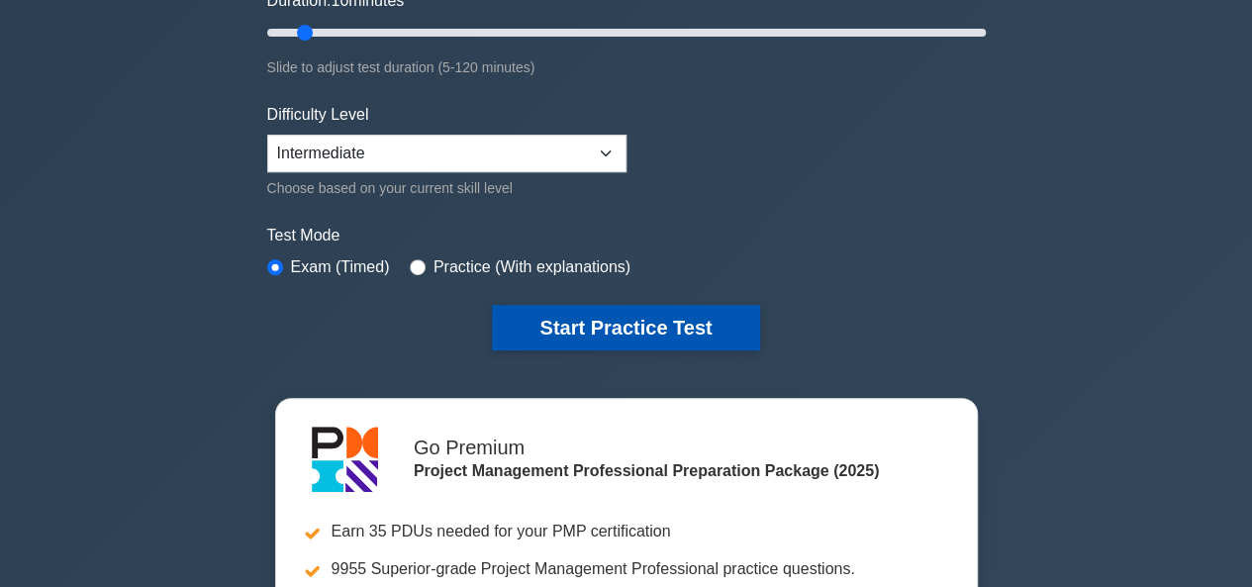
click at [550, 316] on button "Start Practice Test" at bounding box center [625, 328] width 267 height 46
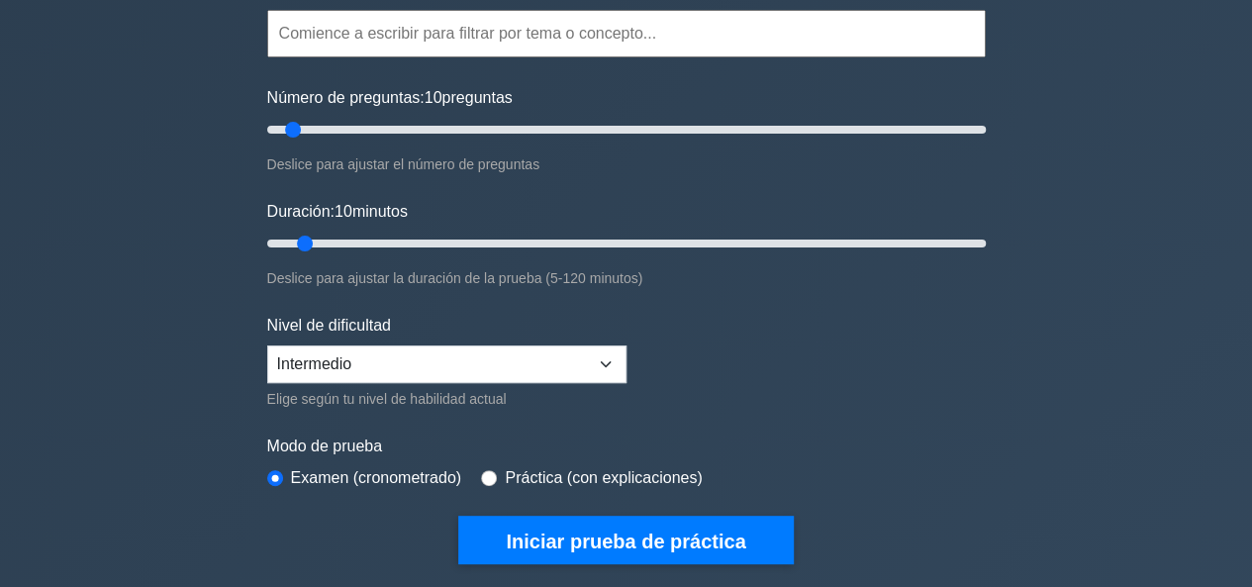
scroll to position [198, 0]
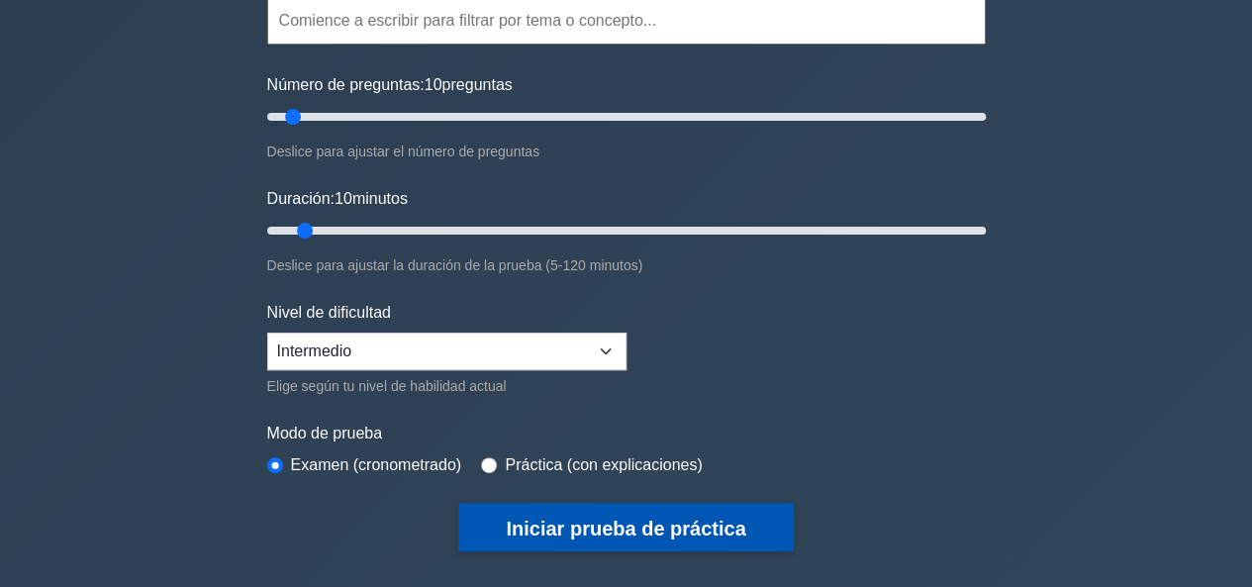
click at [580, 522] on font "Iniciar prueba de práctica" at bounding box center [626, 529] width 240 height 22
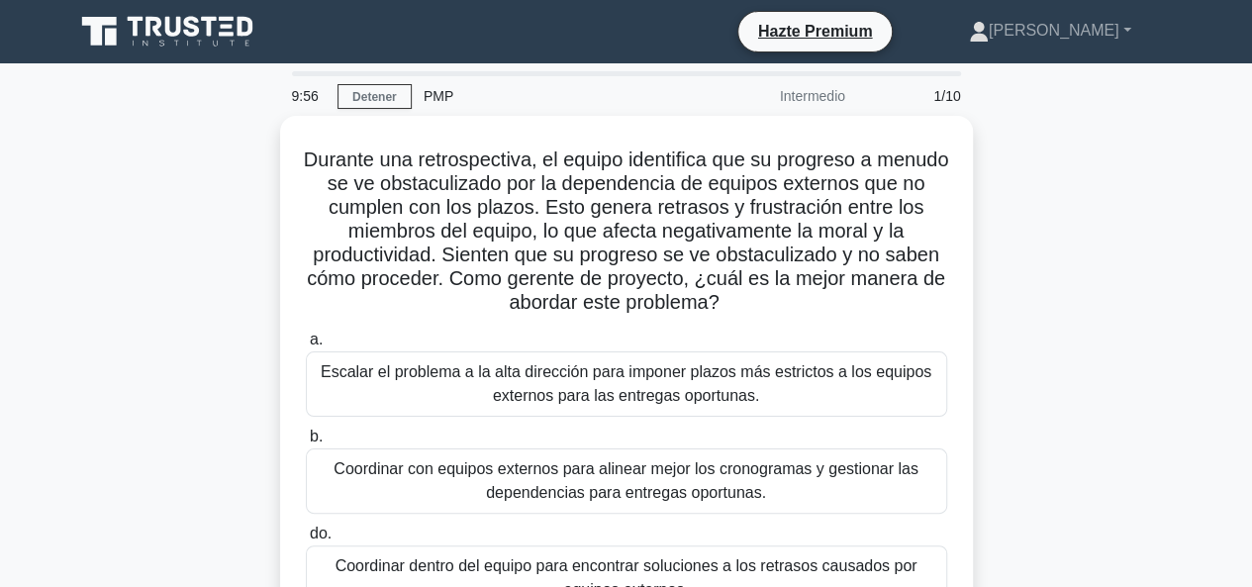
click at [1089, 198] on div "Durante una retrospectiva, el equipo identifica que su progreso a menudo se ve …" at bounding box center [626, 438] width 1129 height 644
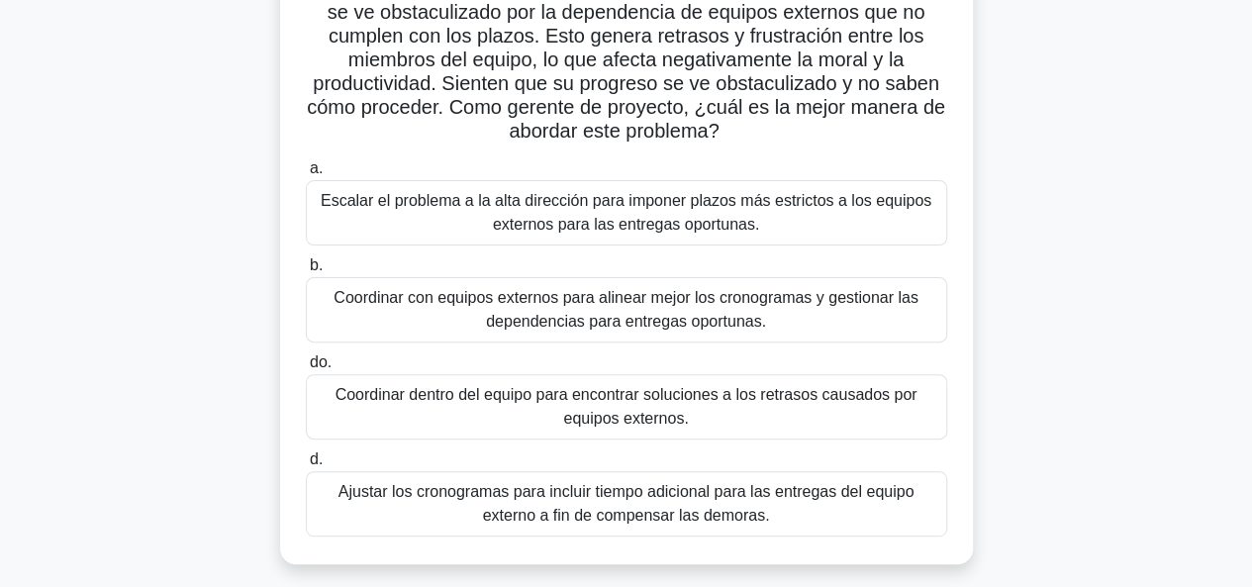
scroll to position [198, 0]
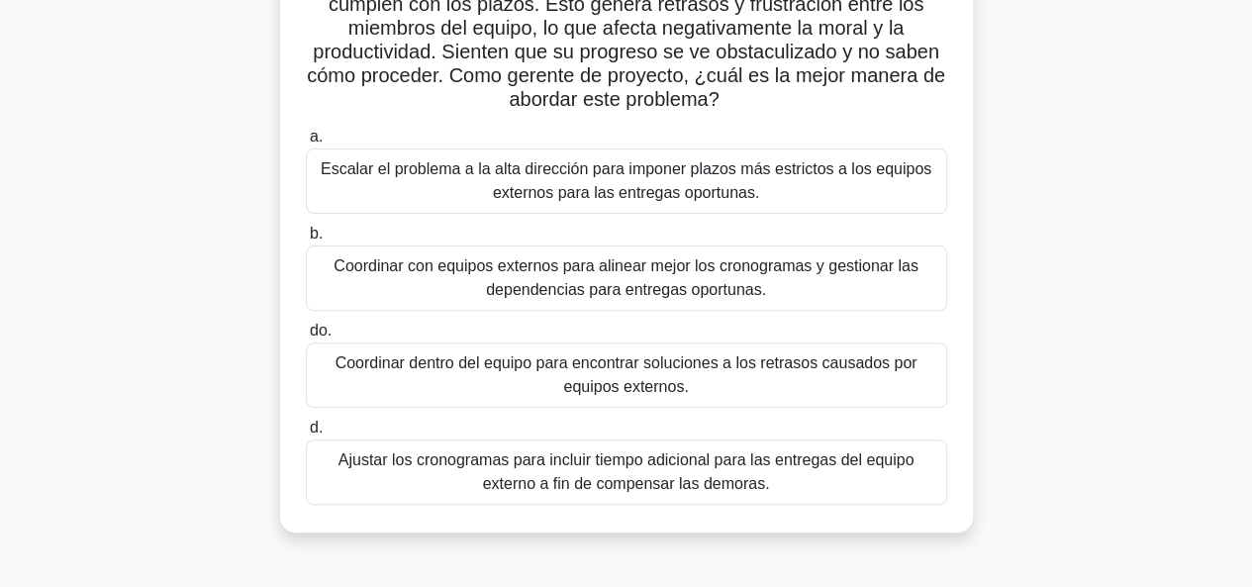
click at [640, 277] on font "Coordinar con equipos externos para alinear mejor los cronogramas y gestionar l…" at bounding box center [626, 277] width 585 height 41
click at [306, 241] on input "b. Coordinar con equipos externos para alinear mejor los cronogramas y gestiona…" at bounding box center [306, 234] width 0 height 13
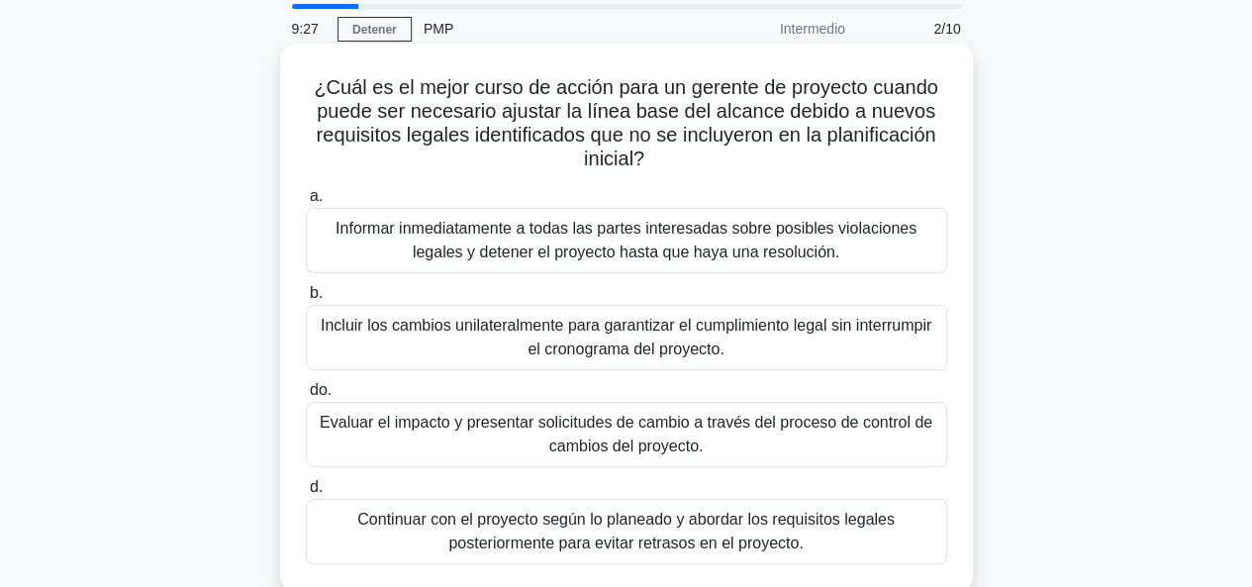
scroll to position [99, 0]
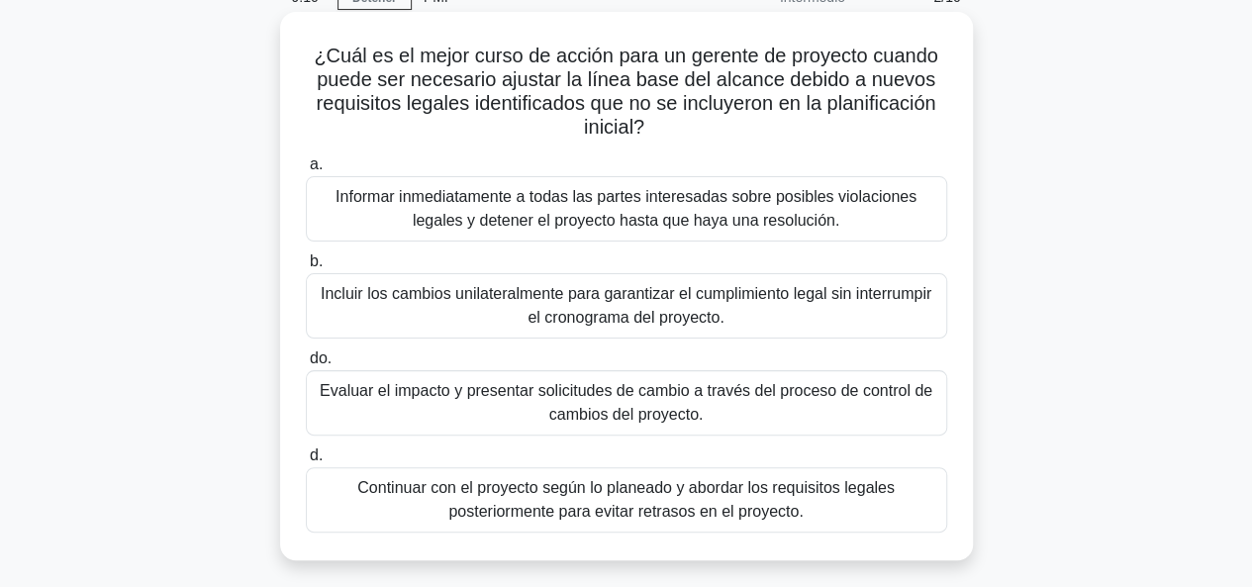
click at [761, 407] on font "Evaluar el impacto y presentar solicitudes de cambio a través del proceso de co…" at bounding box center [627, 403] width 624 height 48
click at [306, 365] on input "do. Evaluar el impacto y presentar solicitudes de cambio a través del proceso d…" at bounding box center [306, 358] width 0 height 13
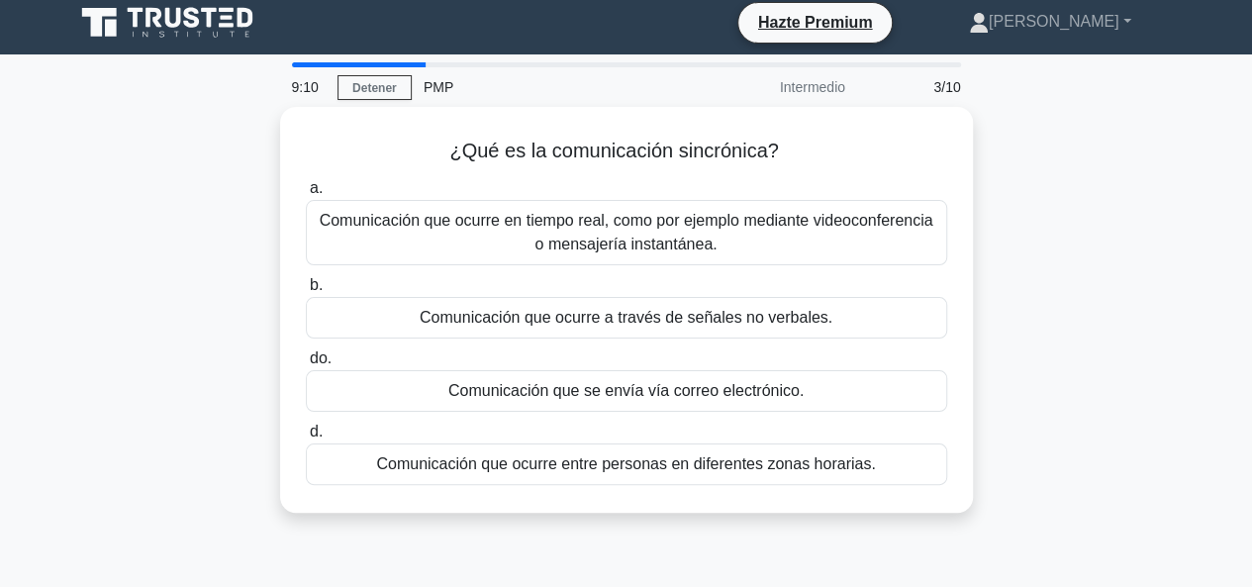
scroll to position [0, 0]
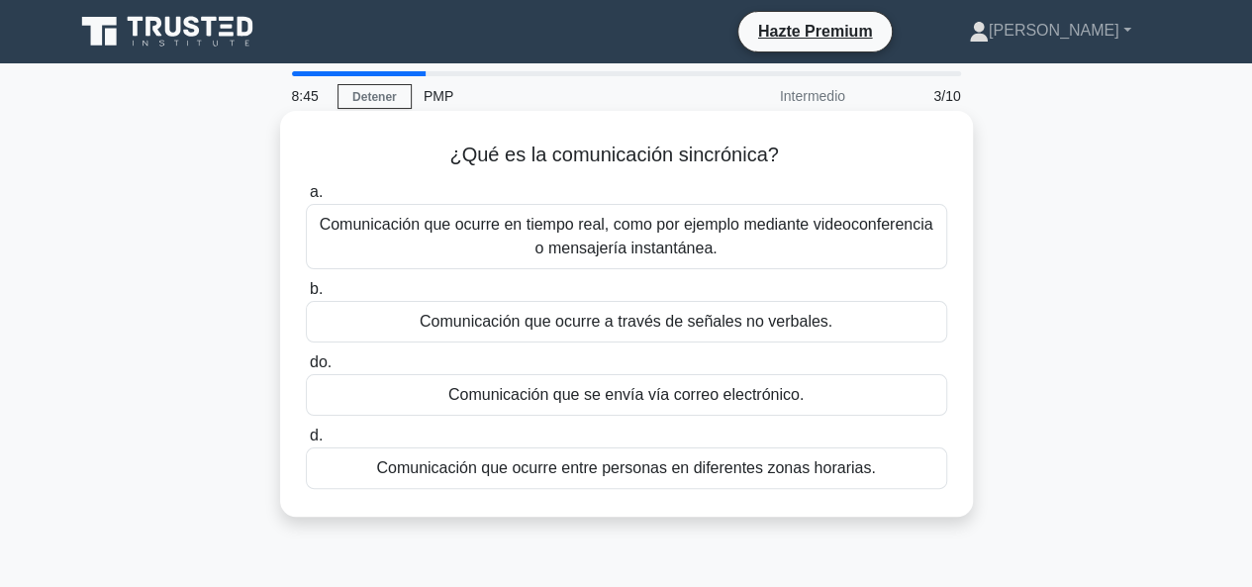
click at [730, 238] on font "Comunicación que ocurre en tiempo real, como por ejemplo mediante videoconferen…" at bounding box center [627, 237] width 624 height 48
click at [306, 199] on input "a. Comunicación que ocurre en tiempo real, como por ejemplo mediante videoconfe…" at bounding box center [306, 192] width 0 height 13
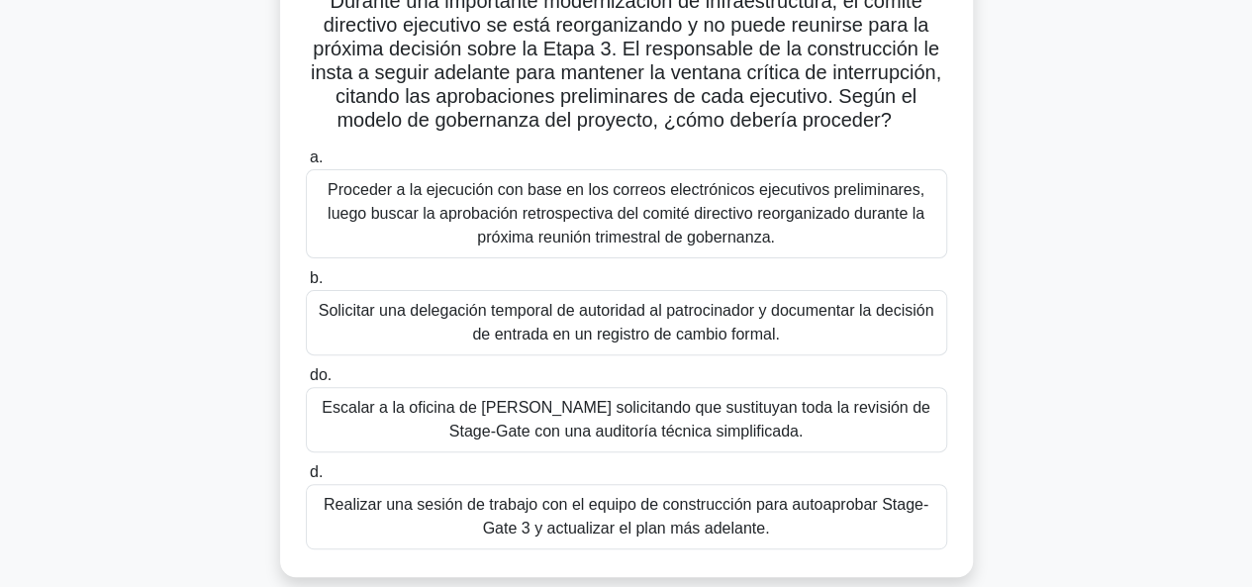
scroll to position [198, 0]
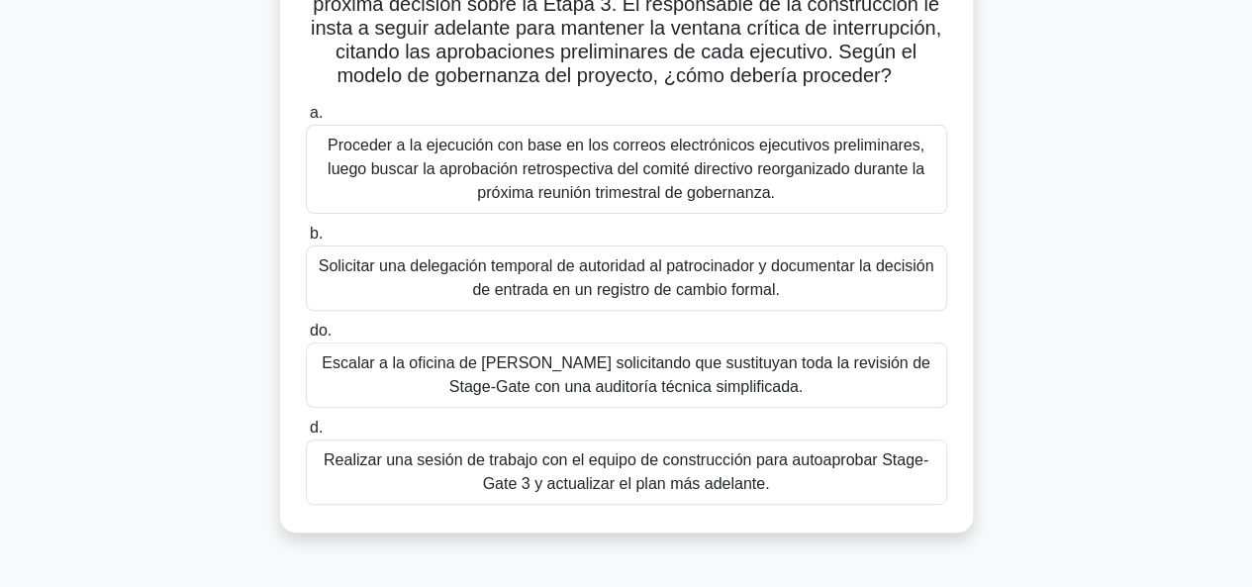
click at [731, 285] on font "Solicitar una delegación temporal de autoridad al patrocinador y documentar la …" at bounding box center [627, 277] width 616 height 41
click at [306, 241] on input "b. Solicitar una delegación temporal de autoridad al patrocinador y documentar …" at bounding box center [306, 234] width 0 height 13
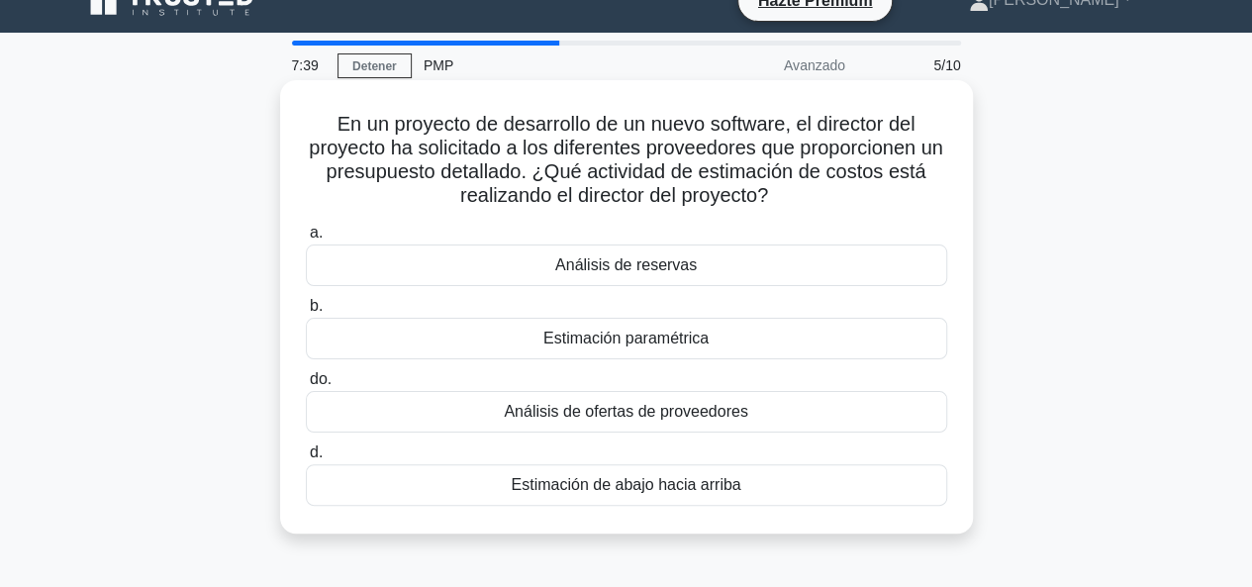
scroll to position [0, 0]
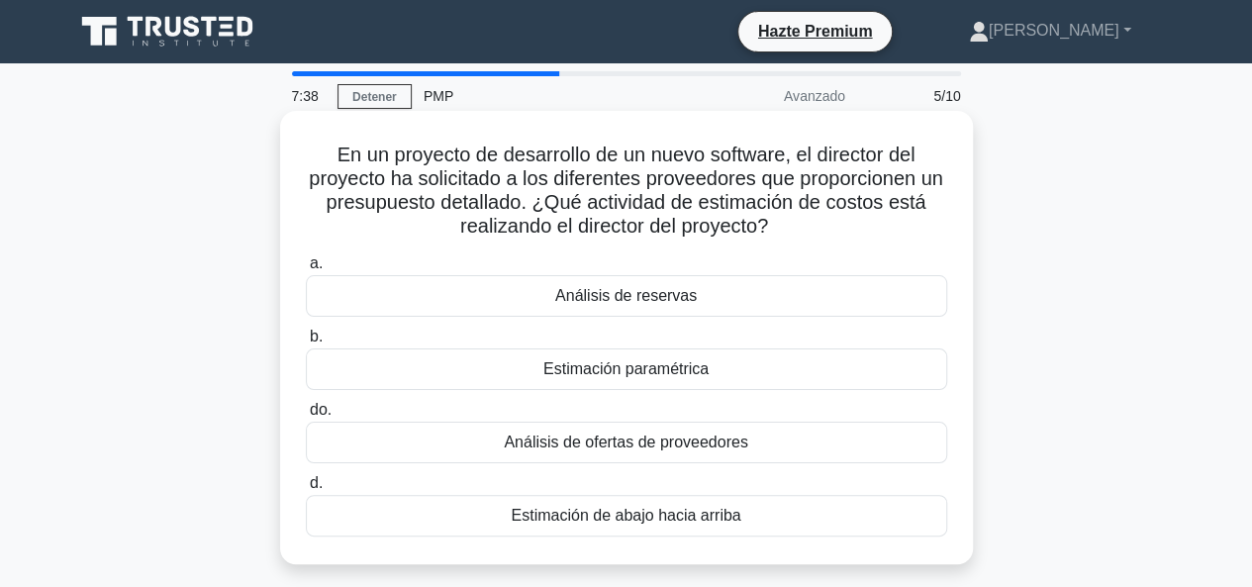
click at [734, 443] on font "Análisis de ofertas de proveedores" at bounding box center [626, 442] width 244 height 17
click at [306, 417] on input "do. Análisis de ofertas de proveedores" at bounding box center [306, 410] width 0 height 13
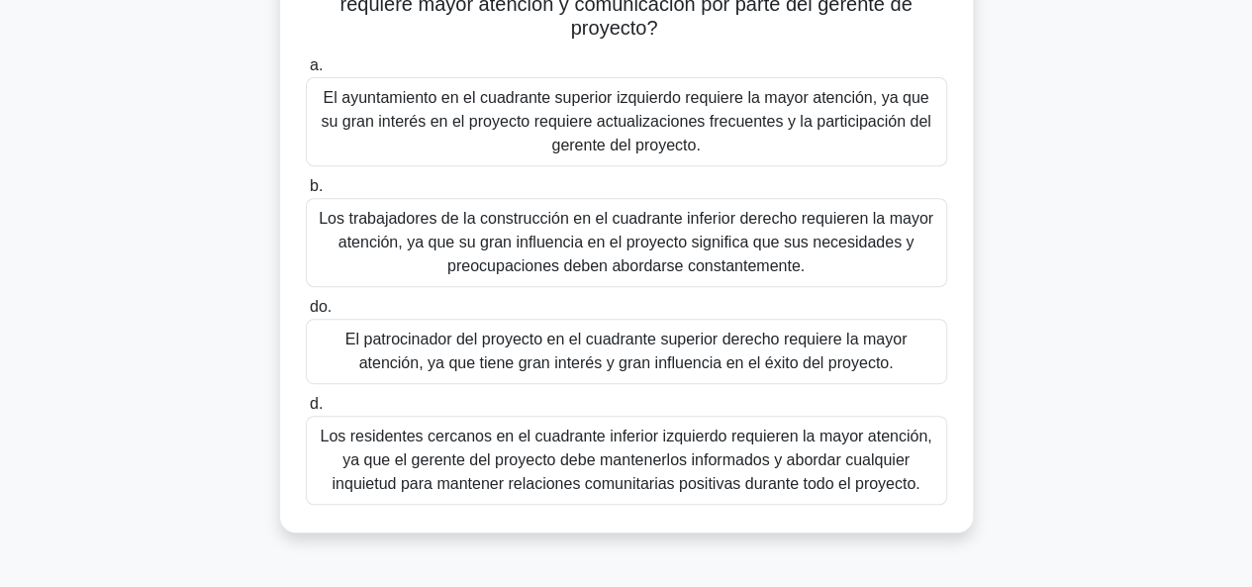
scroll to position [396, 0]
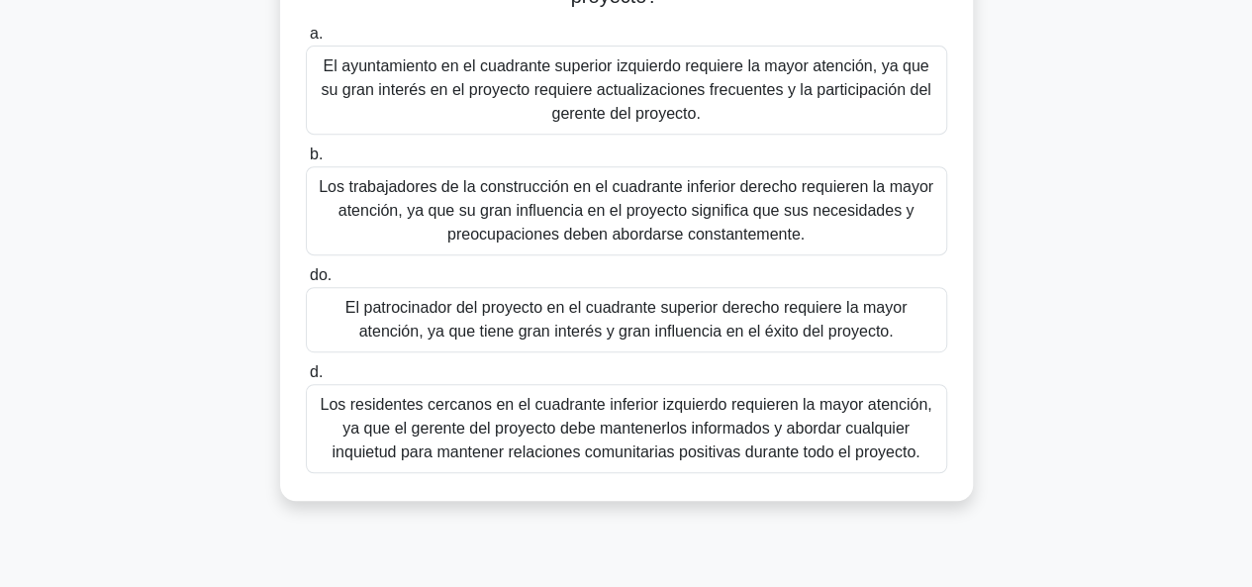
click at [530, 437] on font "Los residentes cercanos en el cuadrante inferior izquierdo requieren la mayor a…" at bounding box center [626, 428] width 612 height 64
click at [306, 379] on input "d. Los residentes cercanos en el cuadrante inferior izquierdo requieren la mayo…" at bounding box center [306, 372] width 0 height 13
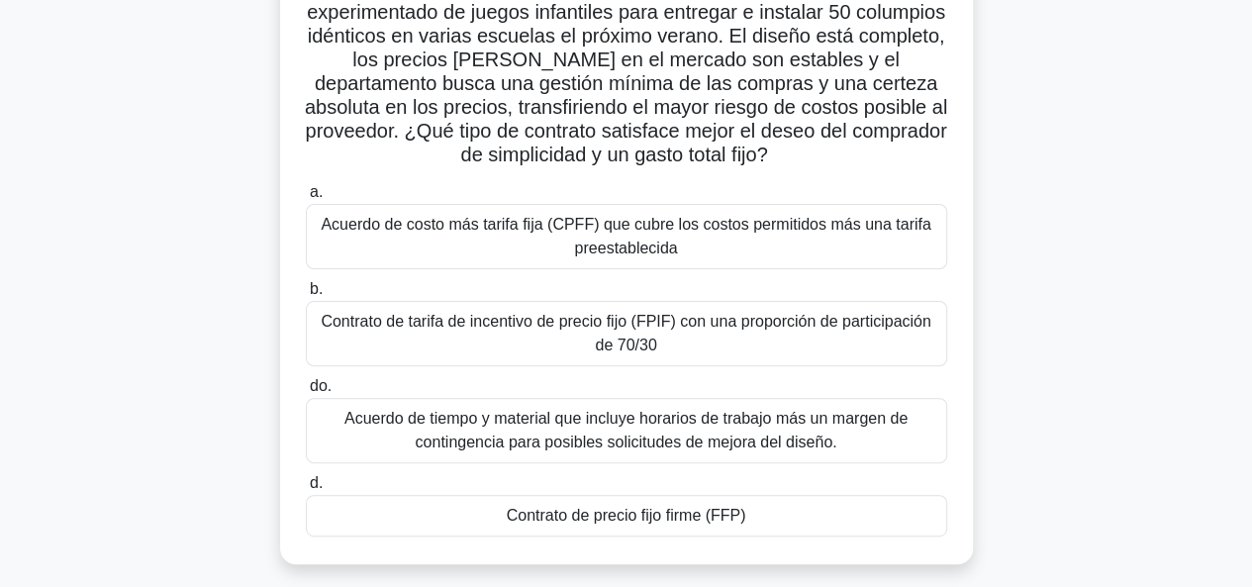
scroll to position [198, 0]
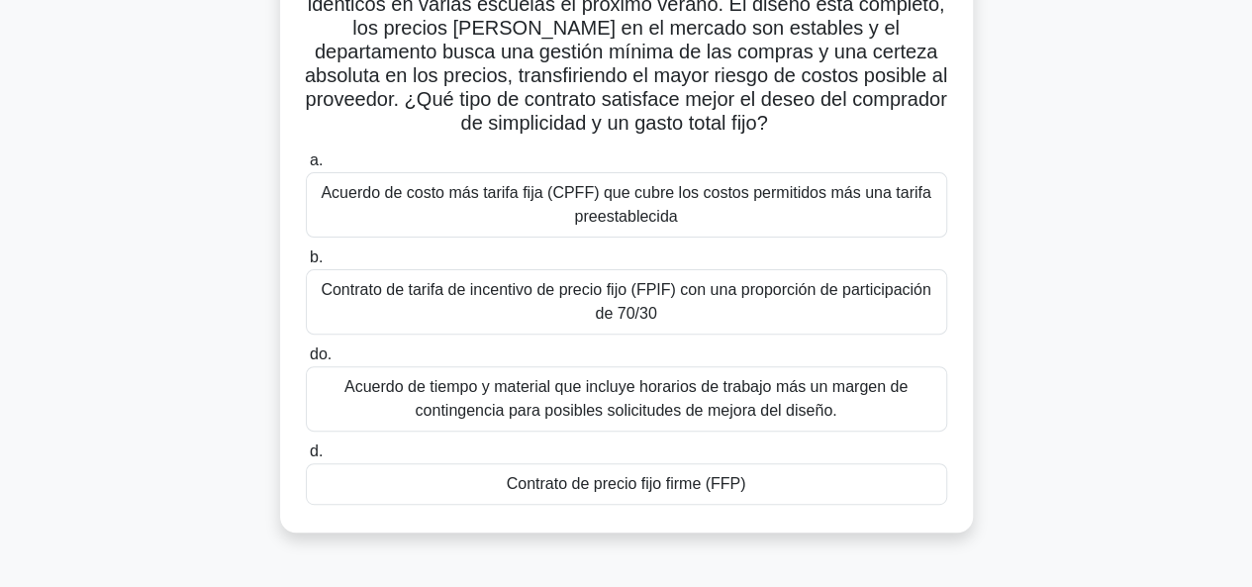
click at [642, 411] on font "Acuerdo de tiempo y material que incluye horarios de trabajo más un margen de c…" at bounding box center [626, 398] width 563 height 41
click at [306, 361] on input "do. Acuerdo de tiempo y material que incluye horarios de trabajo más un margen …" at bounding box center [306, 355] width 0 height 13
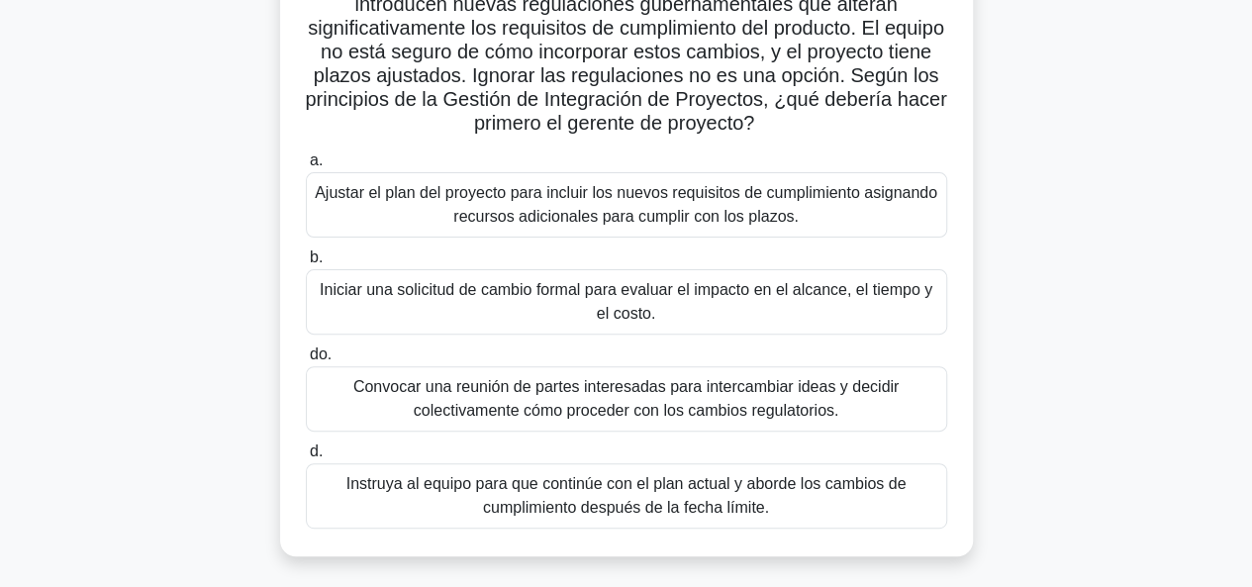
click at [739, 405] on font "Convocar una reunión de partes interesadas para intercambiar ideas y decidir co…" at bounding box center [626, 398] width 546 height 41
click at [306, 361] on input "do. Convocar una reunión de partes interesadas para intercambiar ideas y decidi…" at bounding box center [306, 355] width 0 height 13
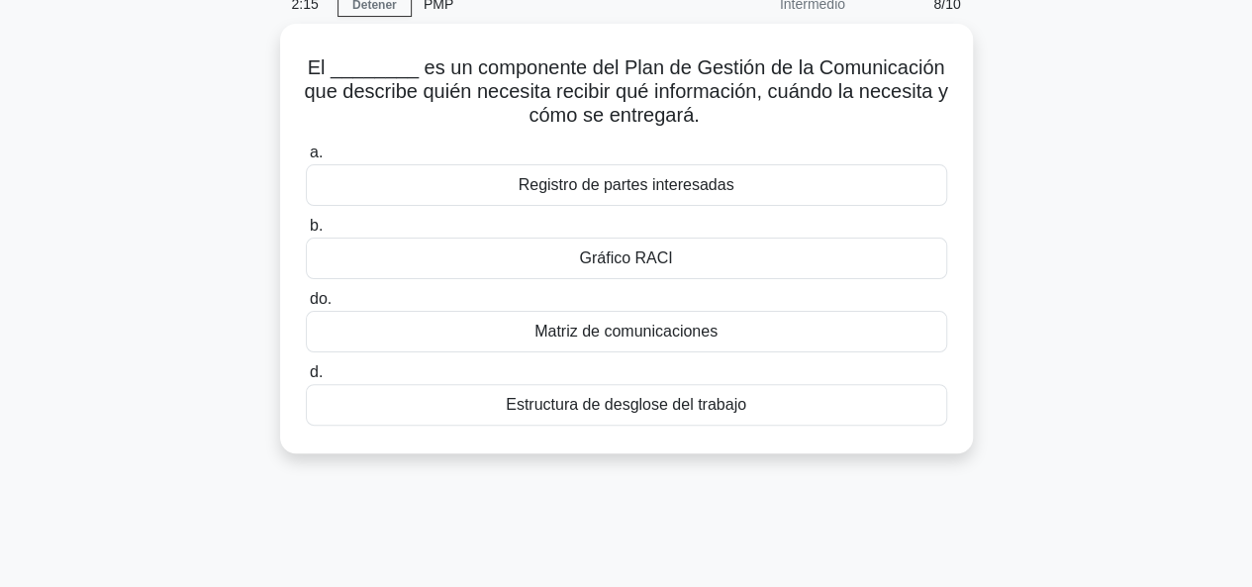
scroll to position [0, 0]
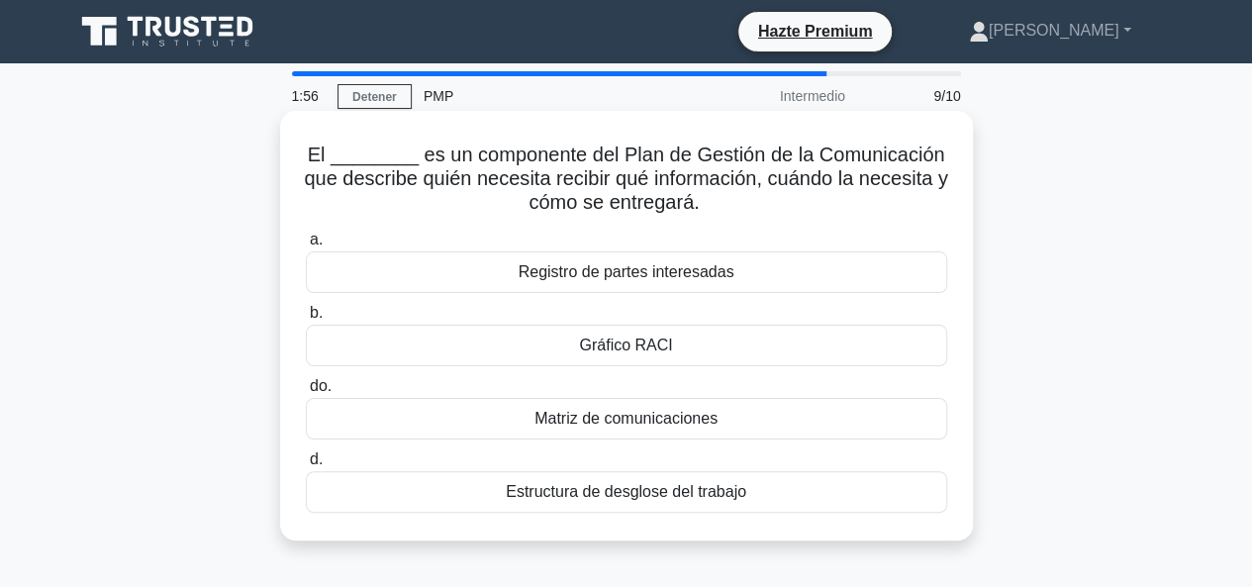
click at [716, 344] on div "Gráfico RACI" at bounding box center [627, 346] width 642 height 42
click at [306, 320] on input "b. Gráfico RACI" at bounding box center [306, 313] width 0 height 13
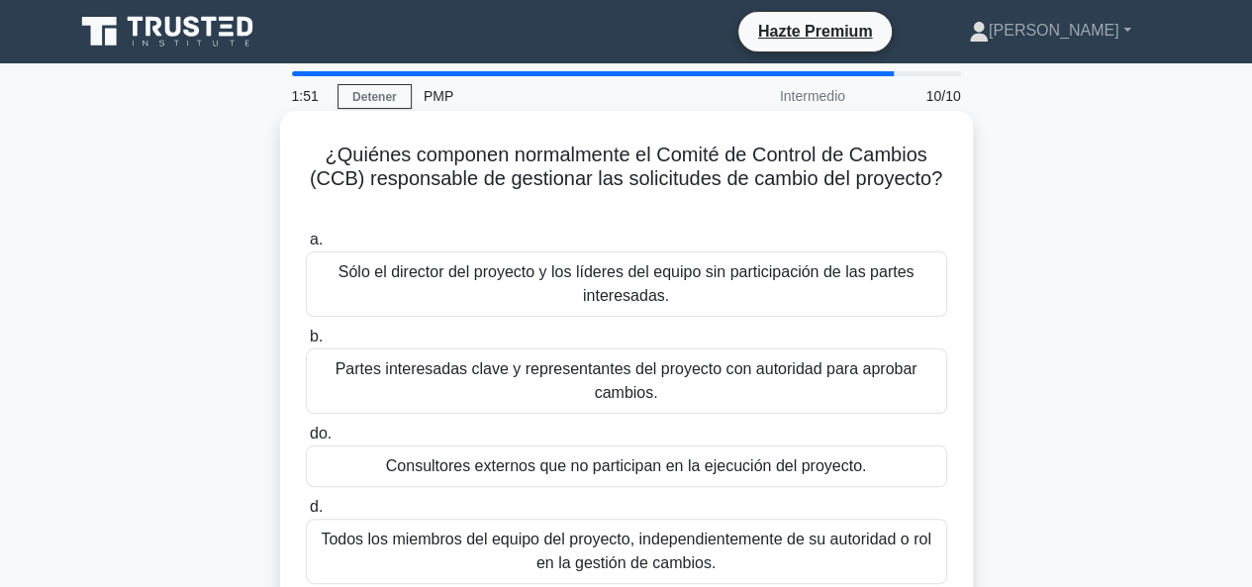
scroll to position [99, 0]
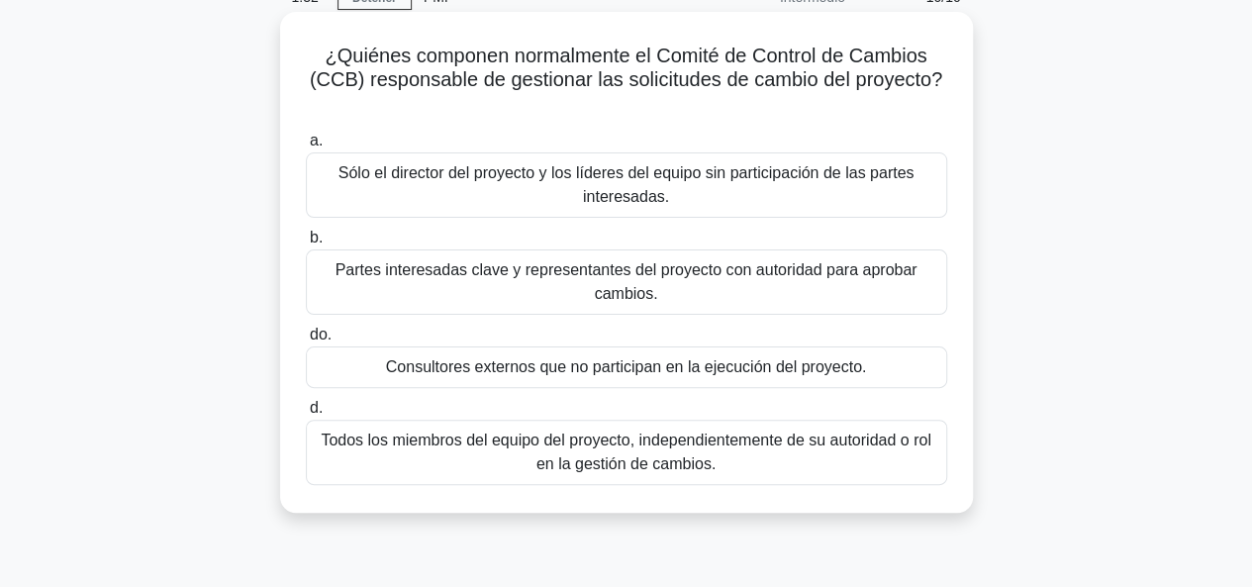
click at [617, 294] on font "Partes interesadas clave y representantes del proyecto con autoridad para aprob…" at bounding box center [627, 281] width 582 height 41
click at [306, 245] on input "b. Partes interesadas clave y representantes del proyecto con autoridad para ap…" at bounding box center [306, 238] width 0 height 13
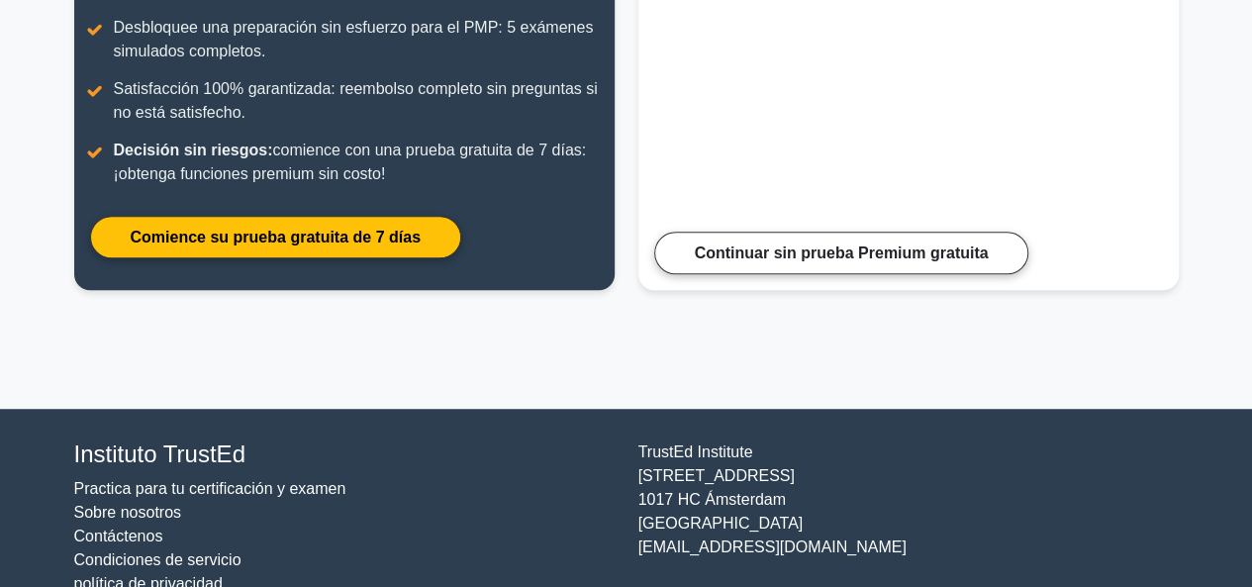
scroll to position [535, 0]
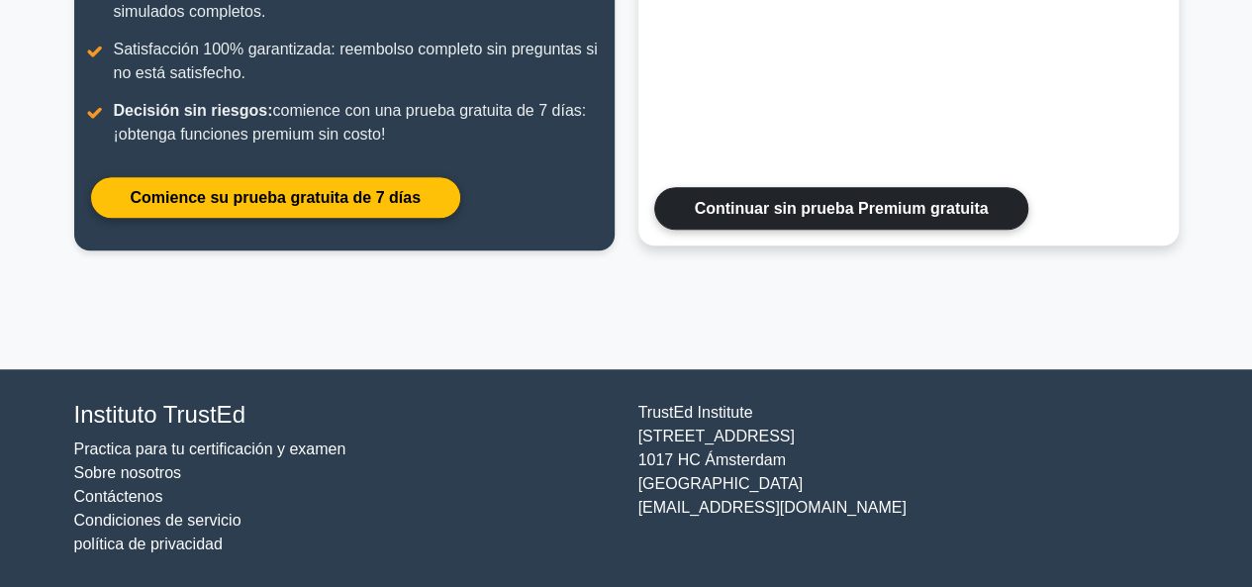
click at [851, 211] on link "Continuar sin prueba Premium gratuita" at bounding box center [841, 208] width 375 height 43
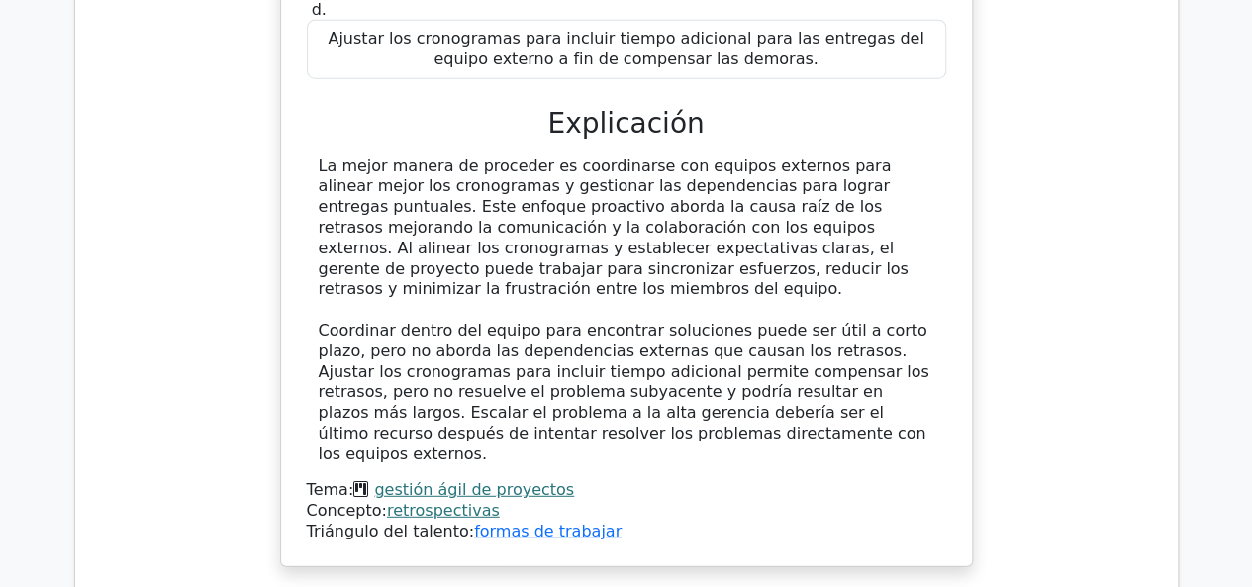
scroll to position [2871, 0]
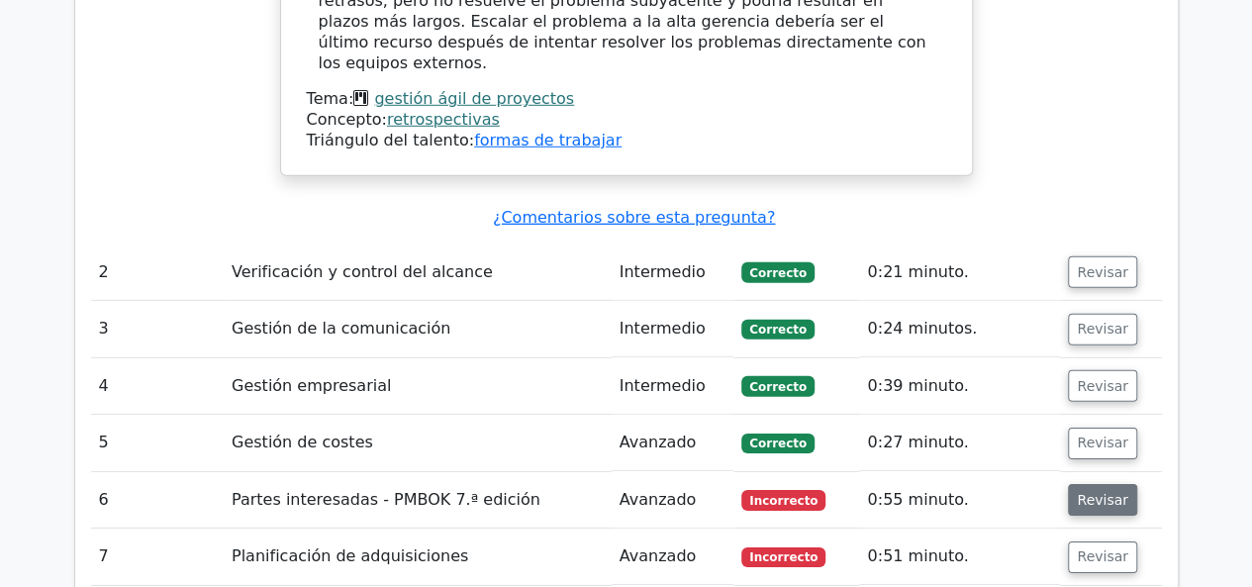
click at [1083, 492] on font "Revisar" at bounding box center [1102, 500] width 51 height 16
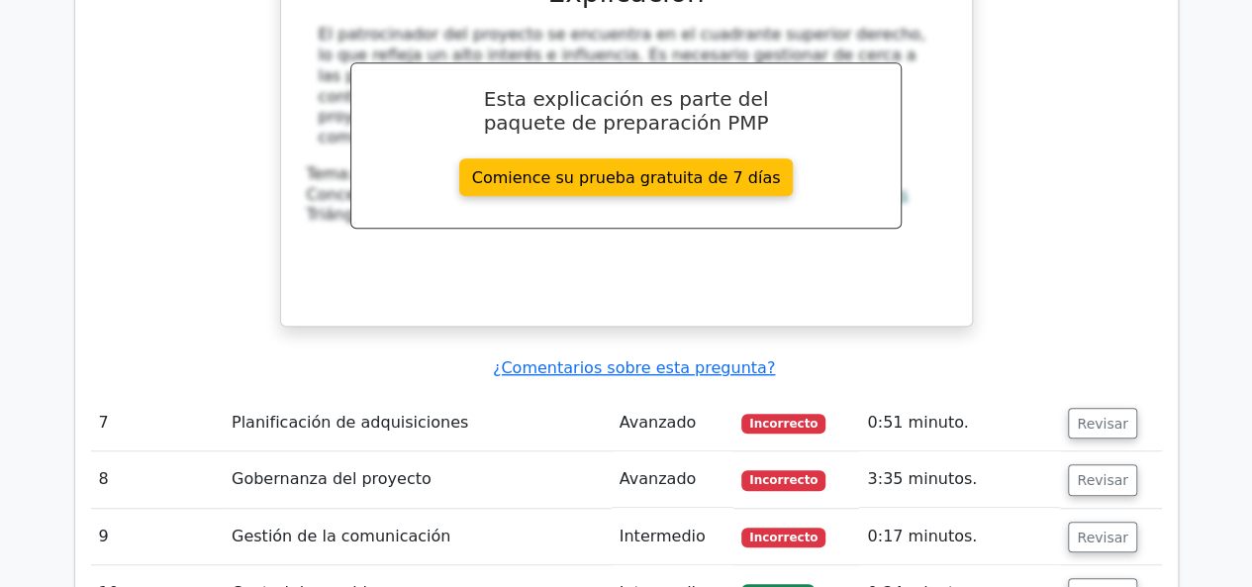
scroll to position [4257, 0]
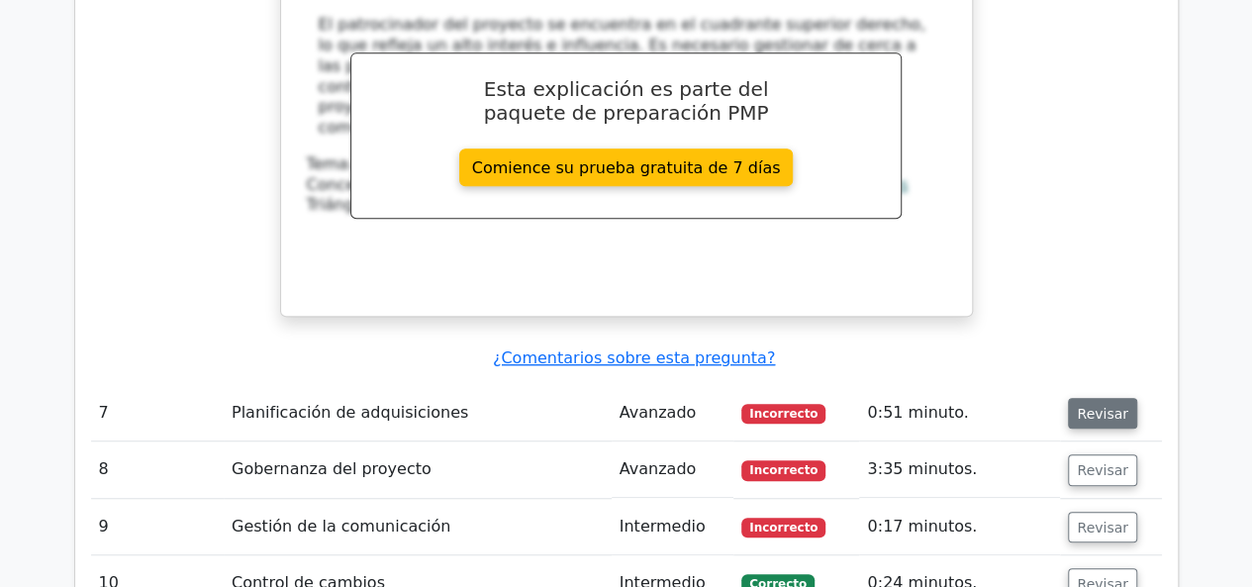
click at [1121, 398] on button "Revisar" at bounding box center [1102, 414] width 69 height 32
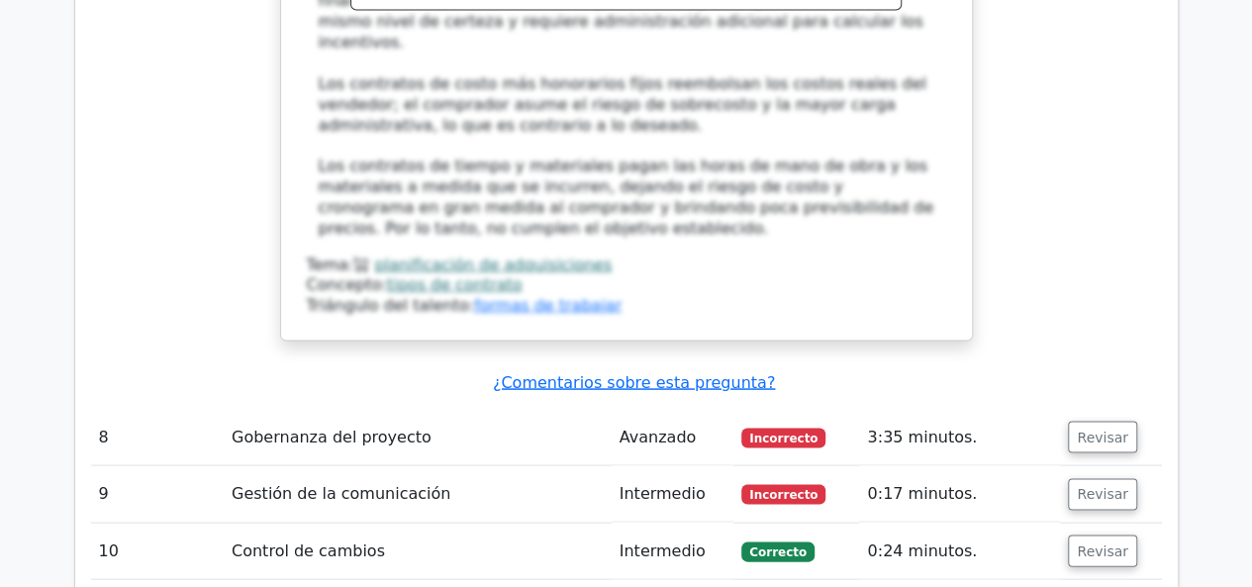
scroll to position [5446, 0]
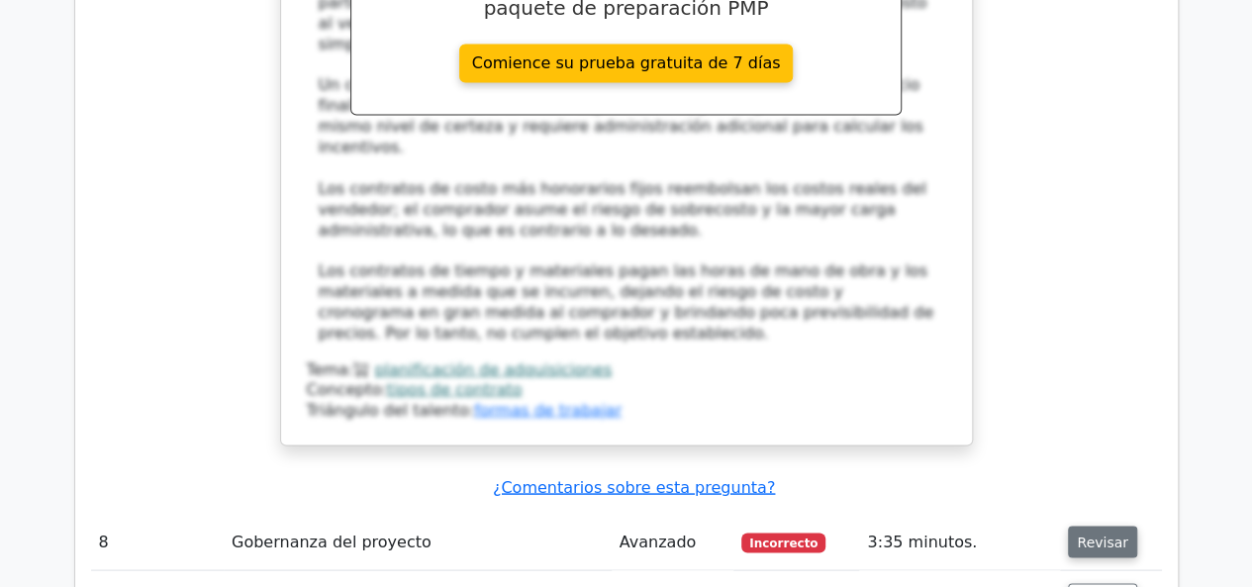
click at [1103, 526] on button "Revisar" at bounding box center [1102, 542] width 69 height 32
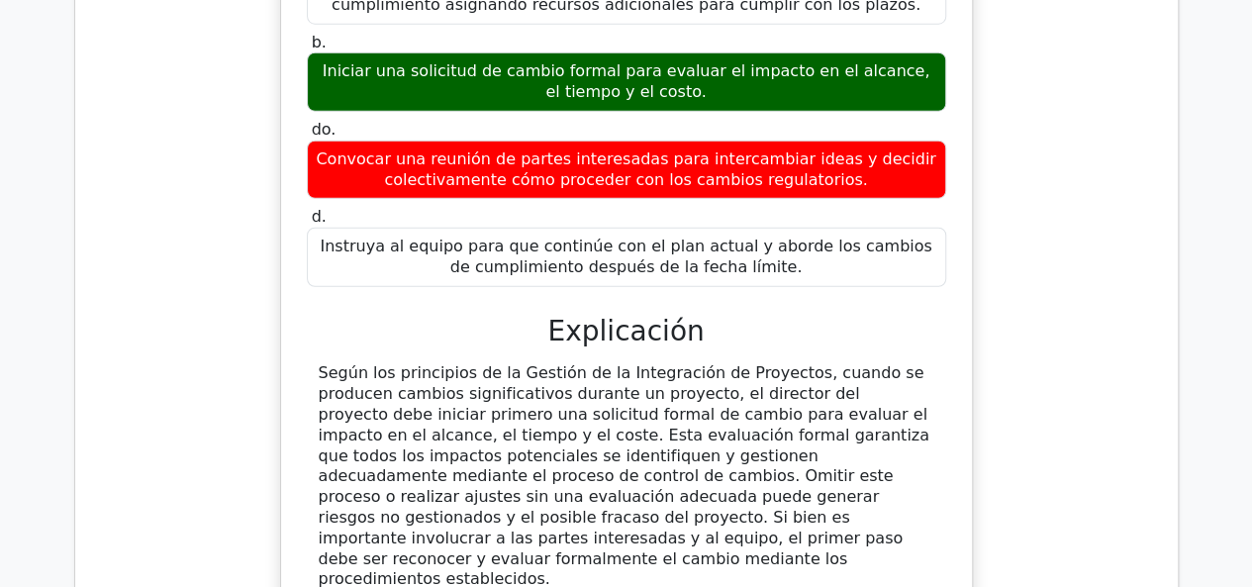
scroll to position [6436, 0]
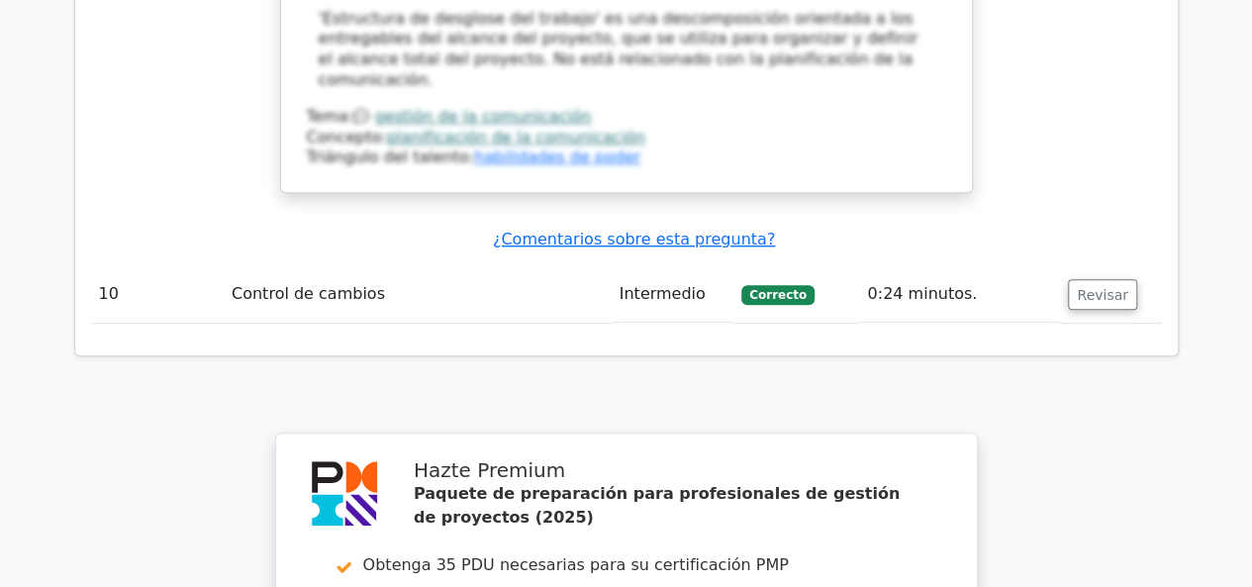
scroll to position [8218, 0]
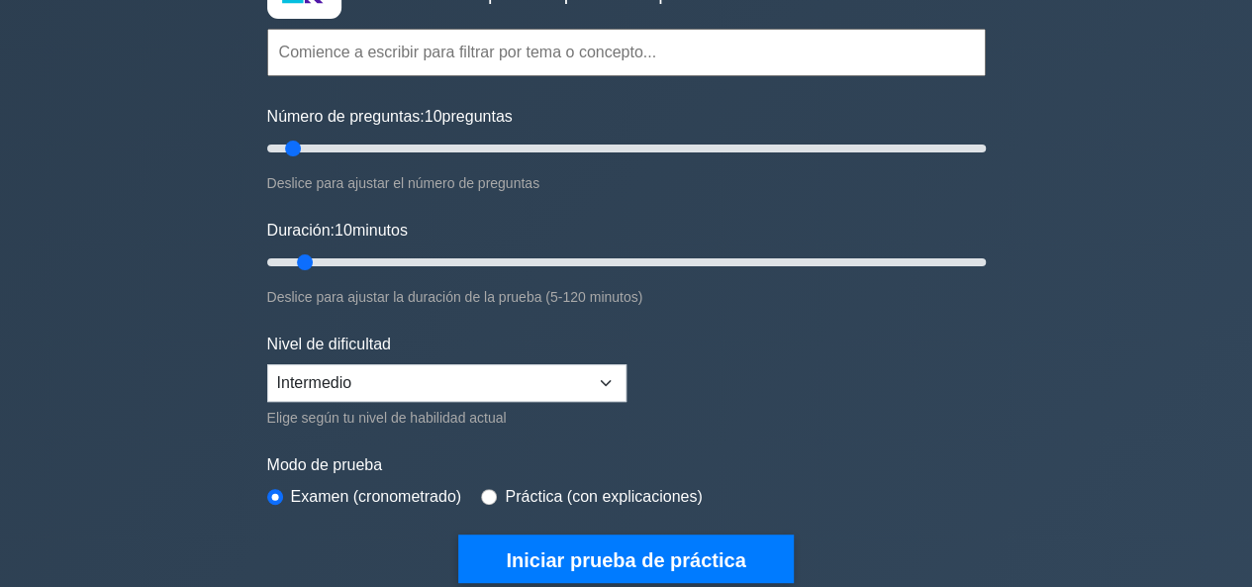
scroll to position [198, 0]
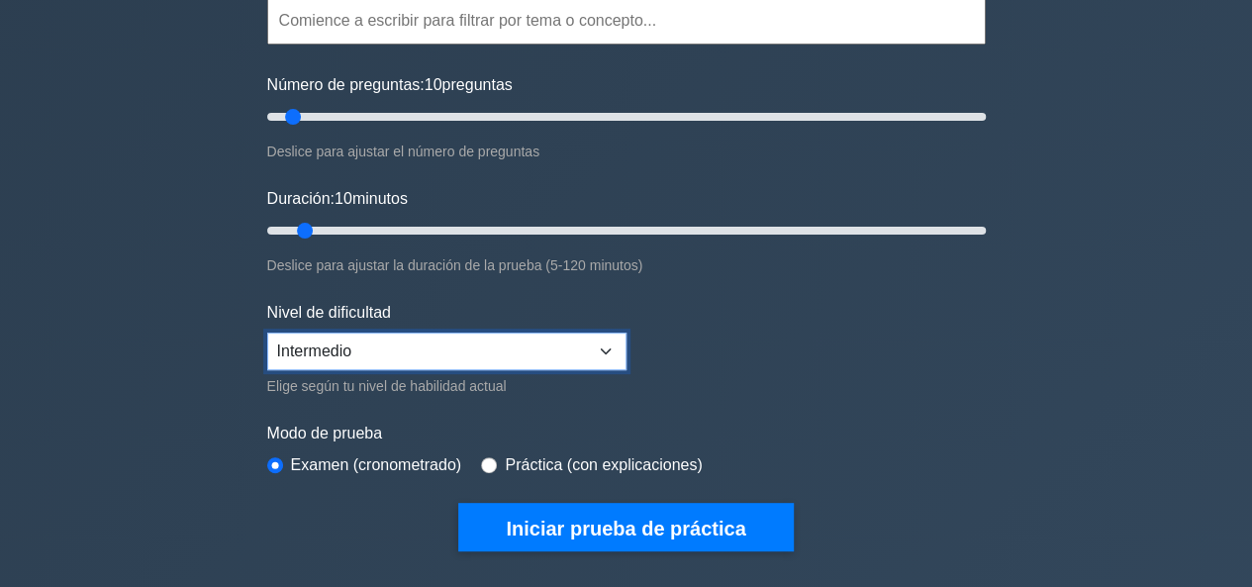
click at [446, 351] on select "Principiante Intermedio Experto" at bounding box center [446, 352] width 359 height 38
click at [267, 333] on select "Principiante Intermedio Experto" at bounding box center [446, 352] width 359 height 38
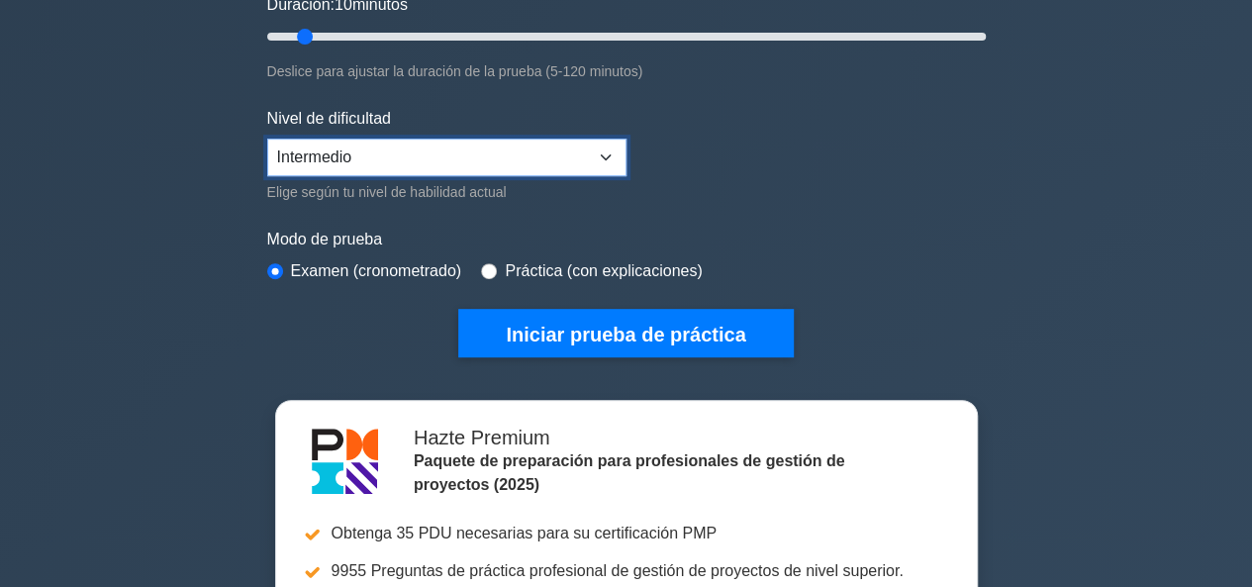
scroll to position [396, 0]
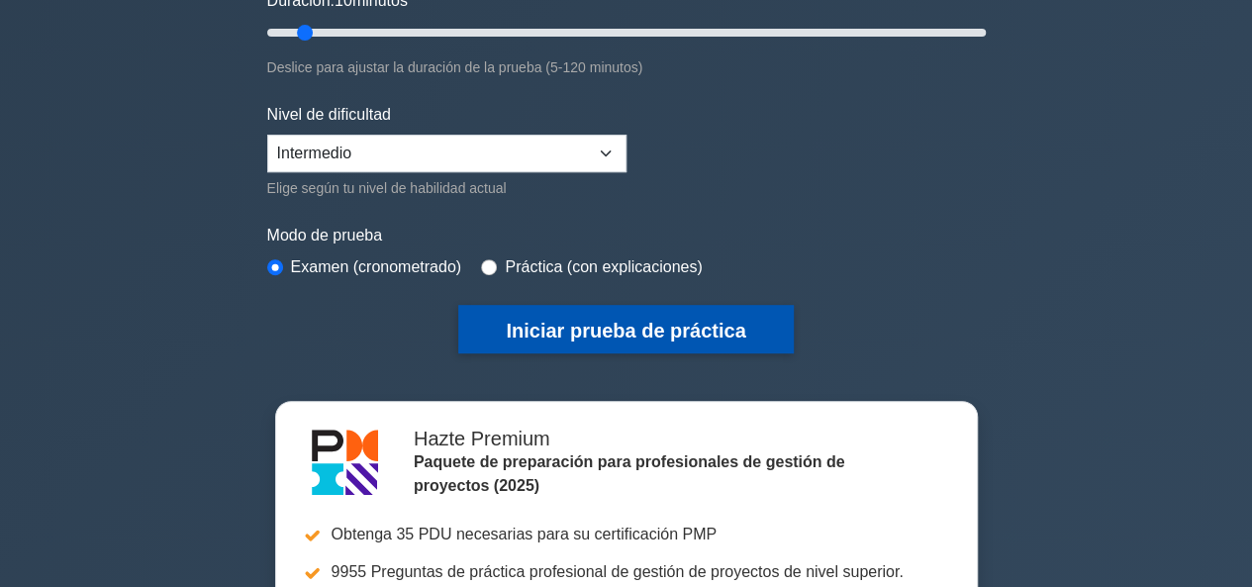
click at [580, 331] on font "Iniciar prueba de práctica" at bounding box center [626, 331] width 240 height 22
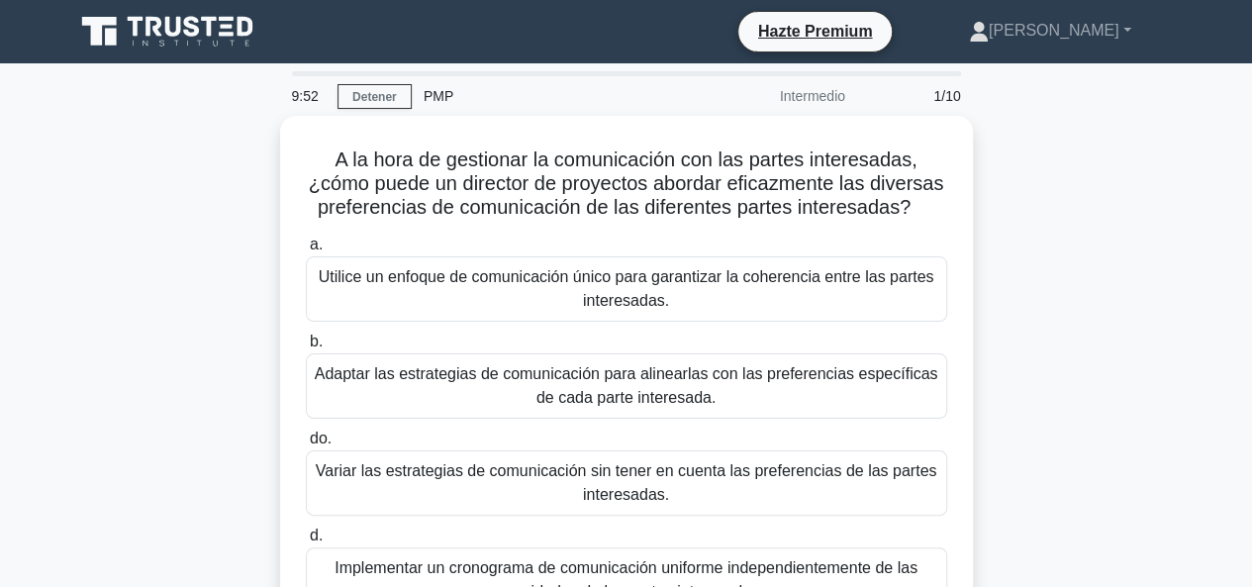
click at [1127, 154] on div "A la hora de gestionar la comunicación con las partes interesadas, ¿cómo puede …" at bounding box center [626, 390] width 1129 height 549
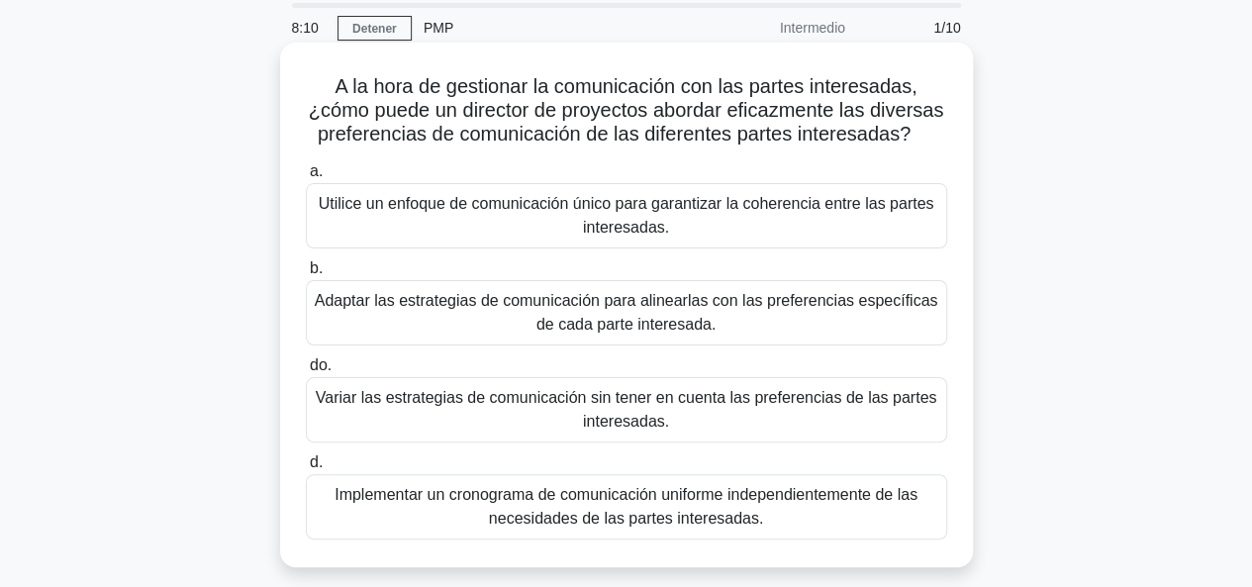
scroll to position [99, 0]
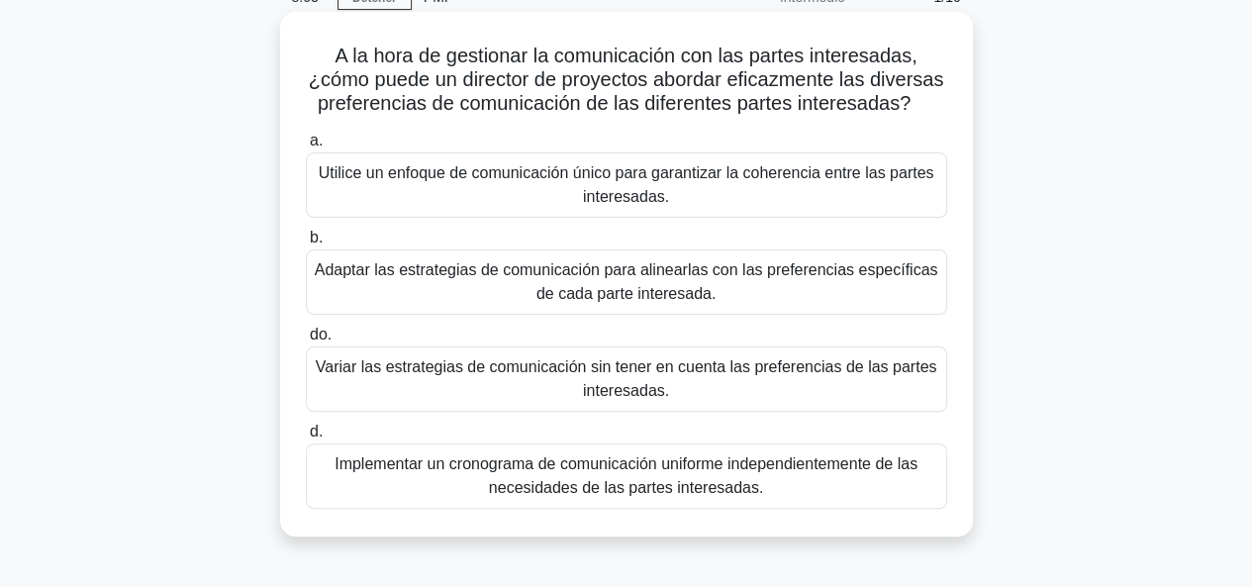
click at [718, 294] on font "Adaptar las estrategias de comunicación para alinearlas con las preferencias es…" at bounding box center [627, 282] width 624 height 48
click at [306, 245] on input "b. Adaptar las estrategias de comunicación para alinearlas con las preferencias…" at bounding box center [306, 238] width 0 height 13
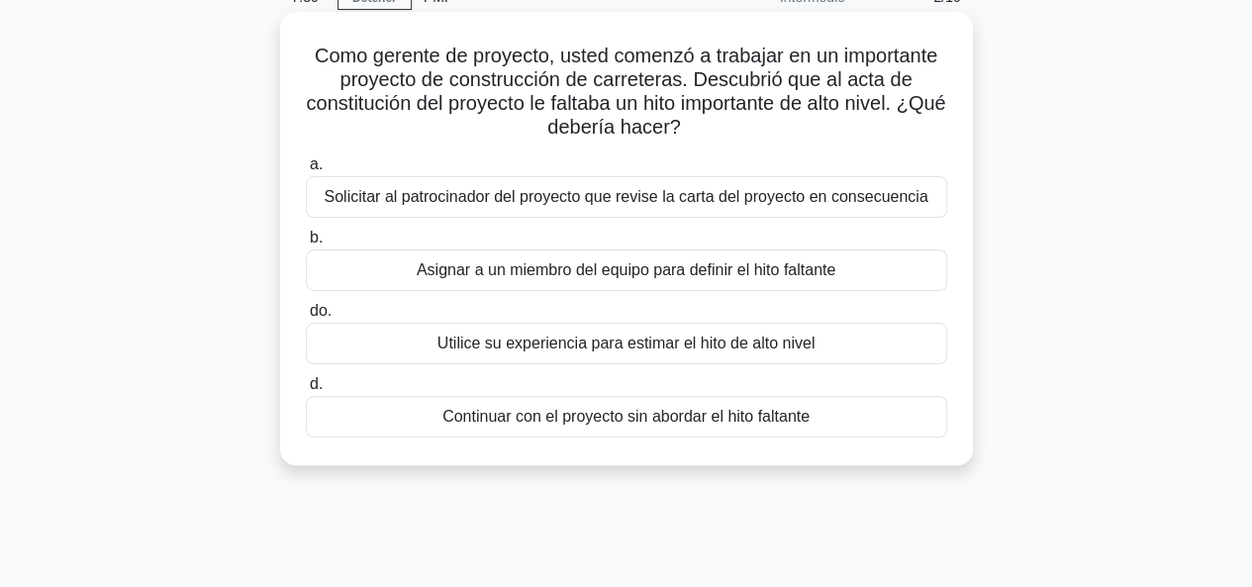
click at [564, 205] on font "Solicitar al patrocinador del proyecto que revise la carta del proyecto en cons…" at bounding box center [626, 196] width 604 height 17
click at [306, 171] on input "a. Solicitar al patrocinador del proyecto que revise la carta del proyecto en c…" at bounding box center [306, 164] width 0 height 13
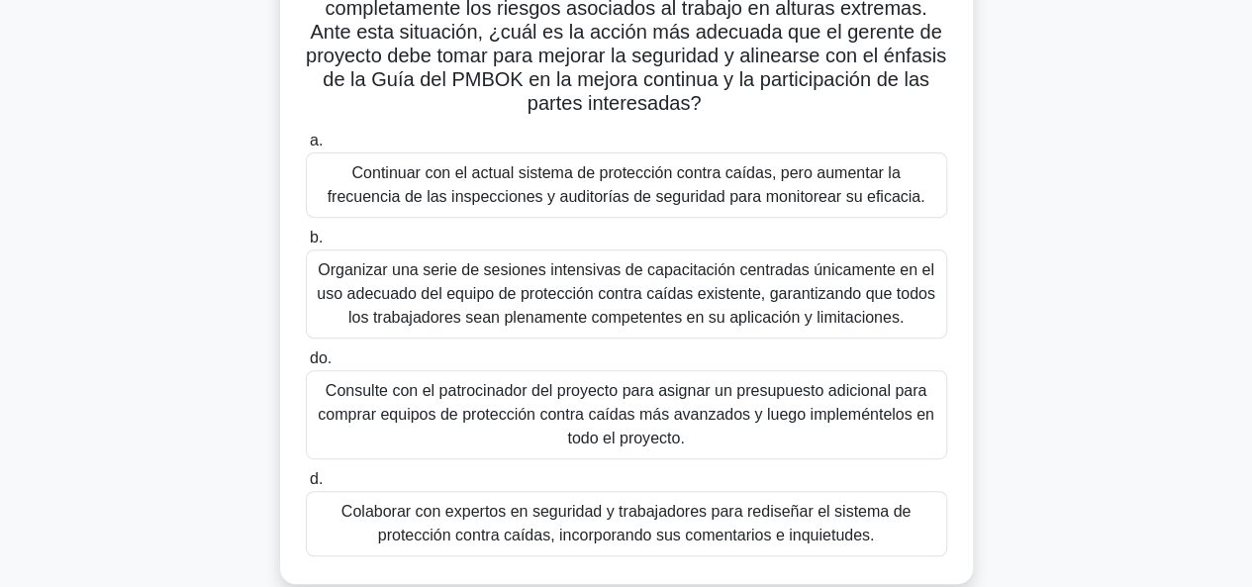
scroll to position [297, 0]
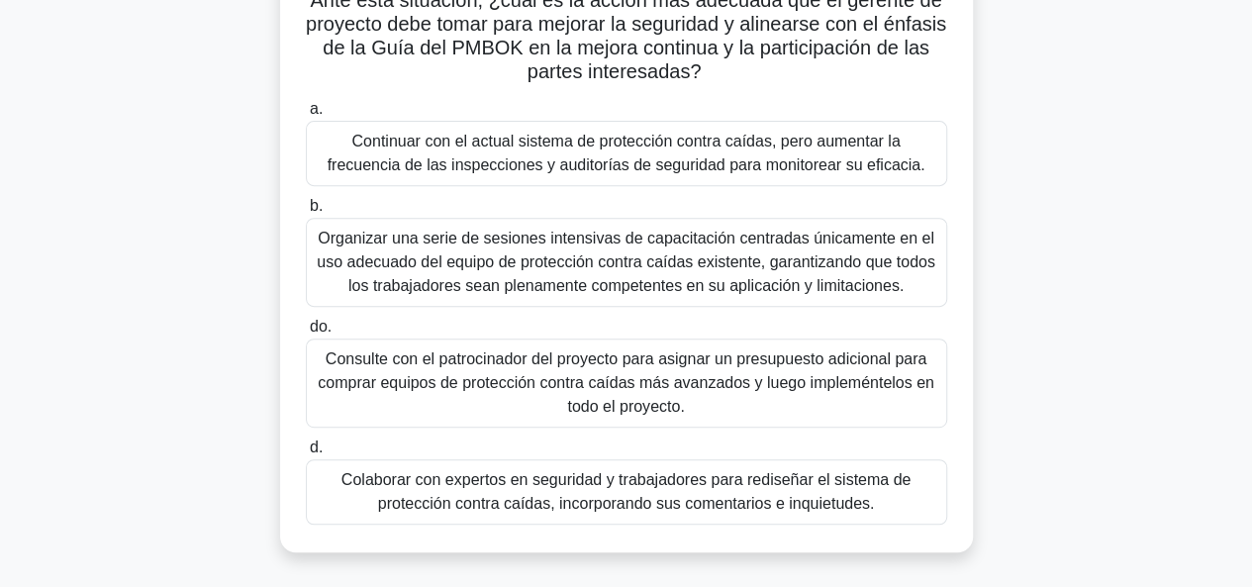
click at [739, 499] on font "Colaborar con expertos en seguridad y trabajadores para rediseñar el sistema de…" at bounding box center [626, 491] width 569 height 41
click at [306, 454] on input "d. Colaborar con expertos en seguridad y trabajadores para rediseñar el sistema…" at bounding box center [306, 448] width 0 height 13
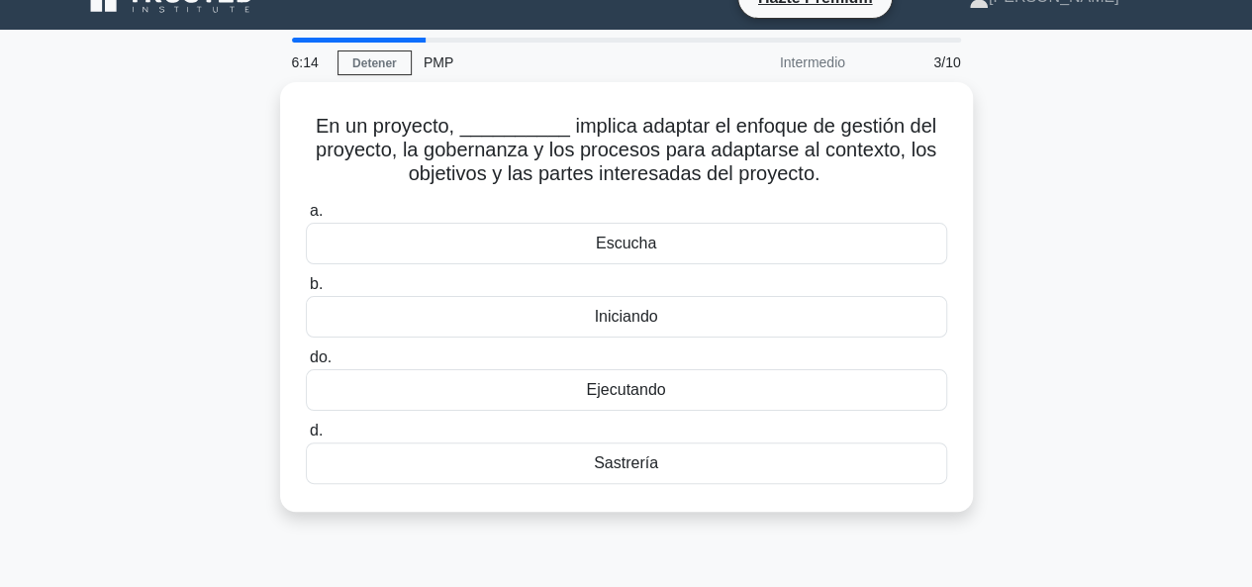
scroll to position [0, 0]
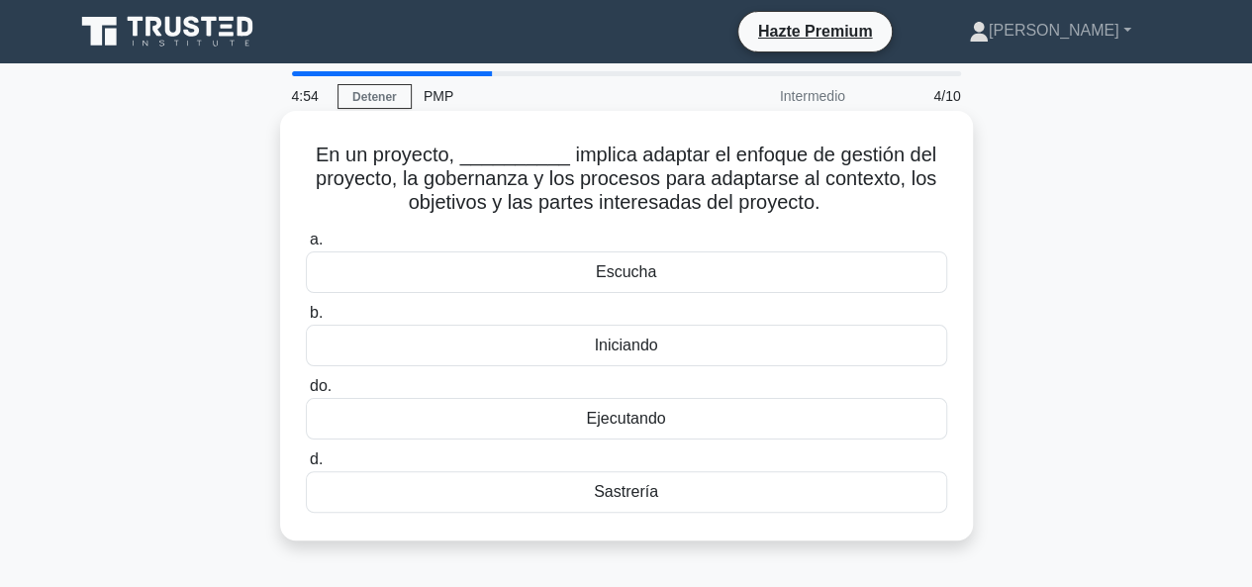
click at [662, 272] on div "Escucha" at bounding box center [627, 272] width 642 height 42
click at [306, 247] on input "a. Escucha" at bounding box center [306, 240] width 0 height 13
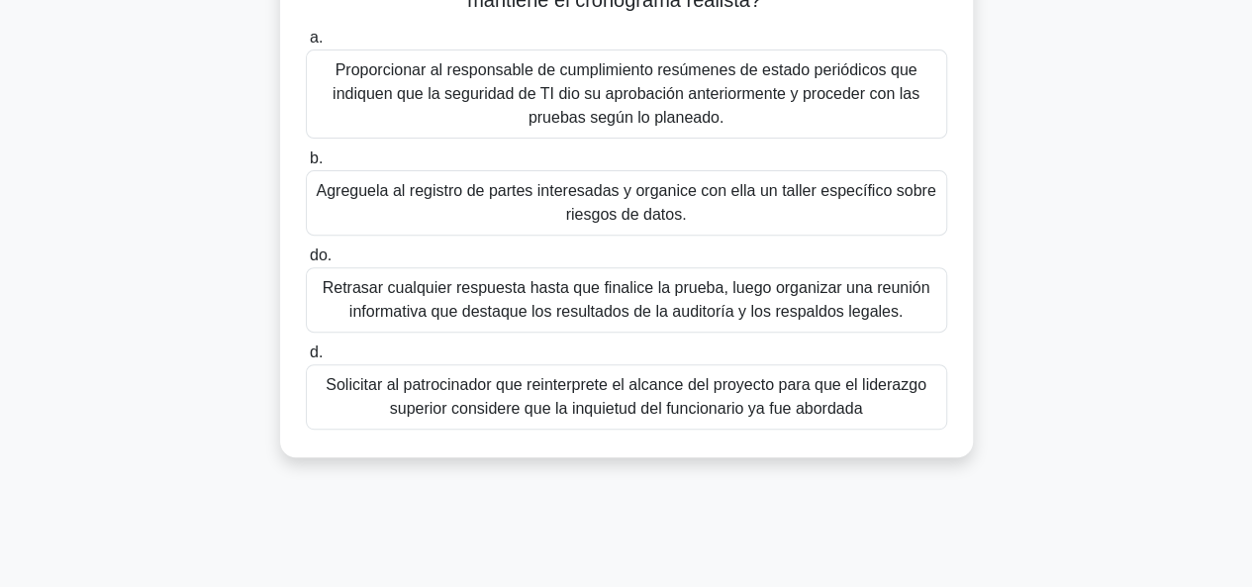
scroll to position [198, 0]
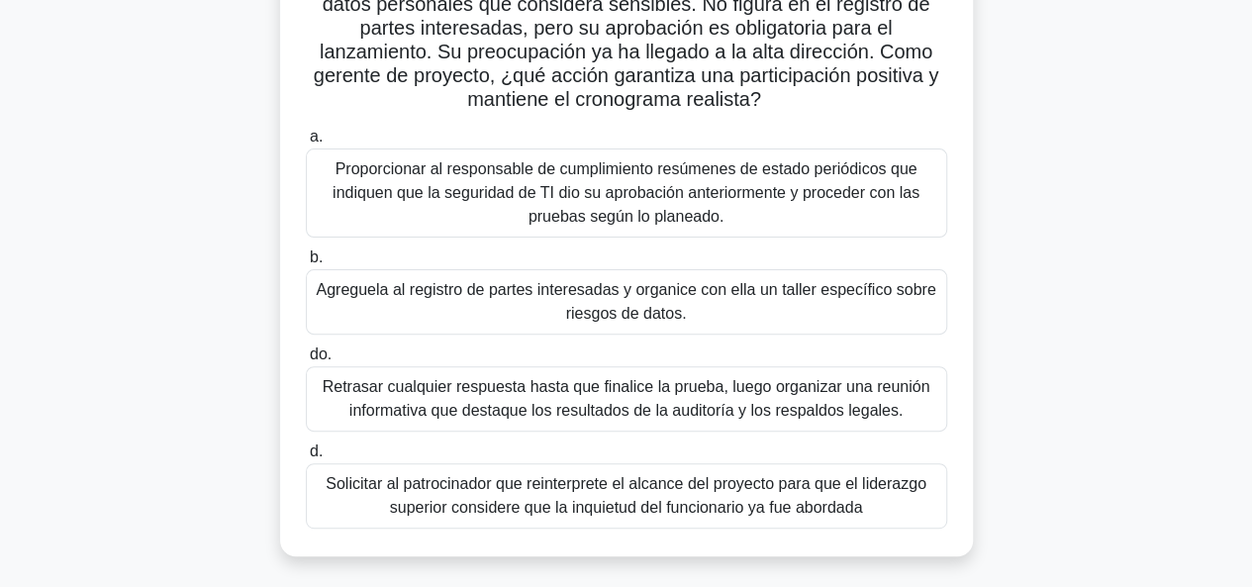
click at [693, 192] on font "Proporcionar al responsable de cumplimiento resúmenes de estado periódicos que …" at bounding box center [626, 192] width 587 height 64
click at [306, 144] on input "a. Proporcionar al responsable de cumplimiento resúmenes de estado periódicos q…" at bounding box center [306, 137] width 0 height 13
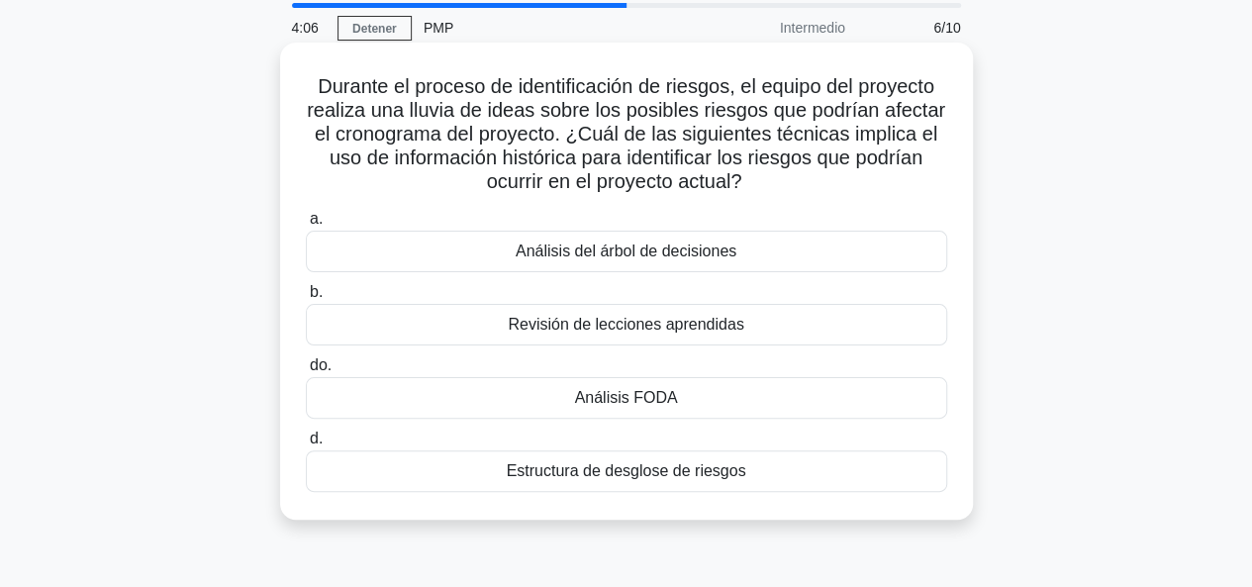
scroll to position [99, 0]
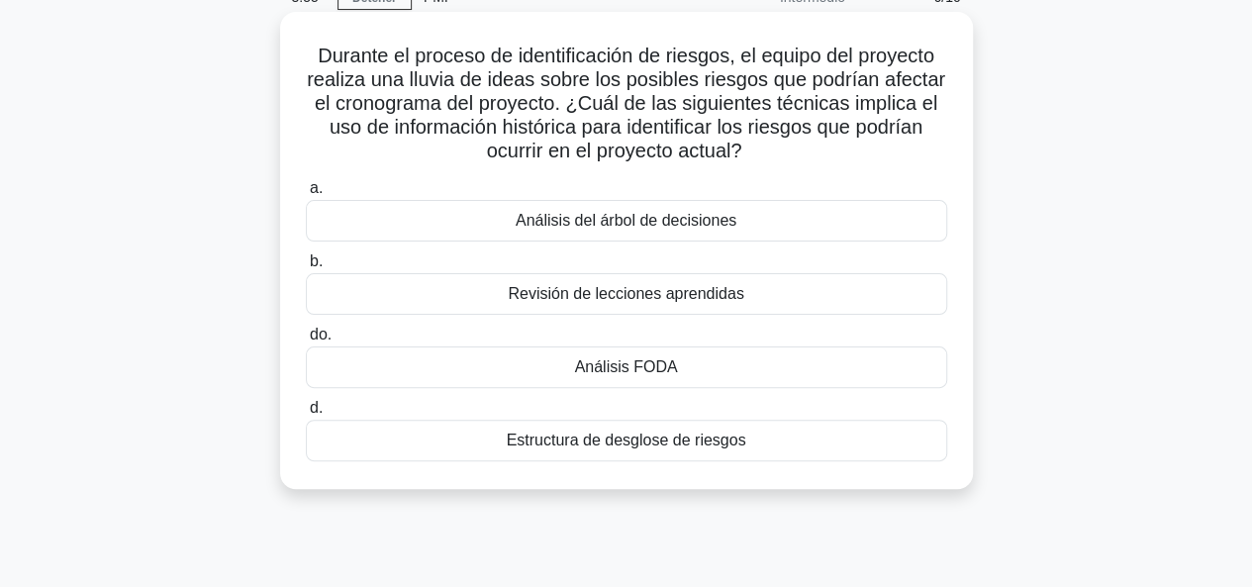
click at [640, 290] on font "Revisión de lecciones aprendidas" at bounding box center [626, 293] width 236 height 17
click at [306, 268] on input "b. Revisión de lecciones aprendidas" at bounding box center [306, 261] width 0 height 13
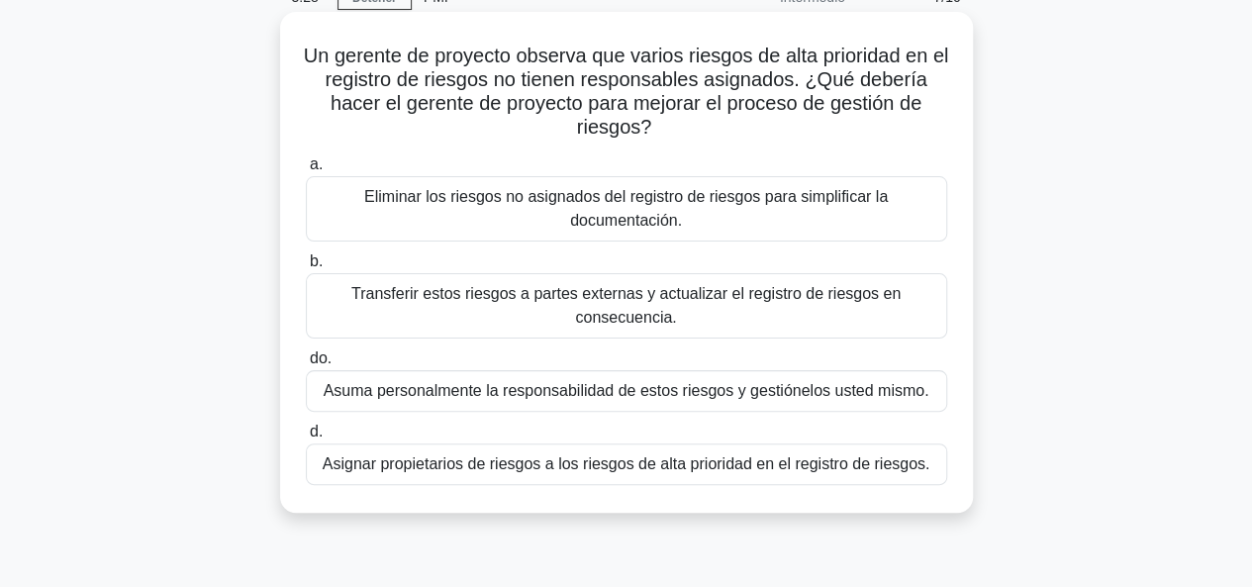
click at [594, 470] on font "Asignar propietarios de riesgos a los riesgos de alta prioridad en el registro …" at bounding box center [627, 463] width 608 height 17
click at [306, 439] on input "d. Asignar propietarios de riesgos a los riesgos de alta prioridad en el regist…" at bounding box center [306, 432] width 0 height 13
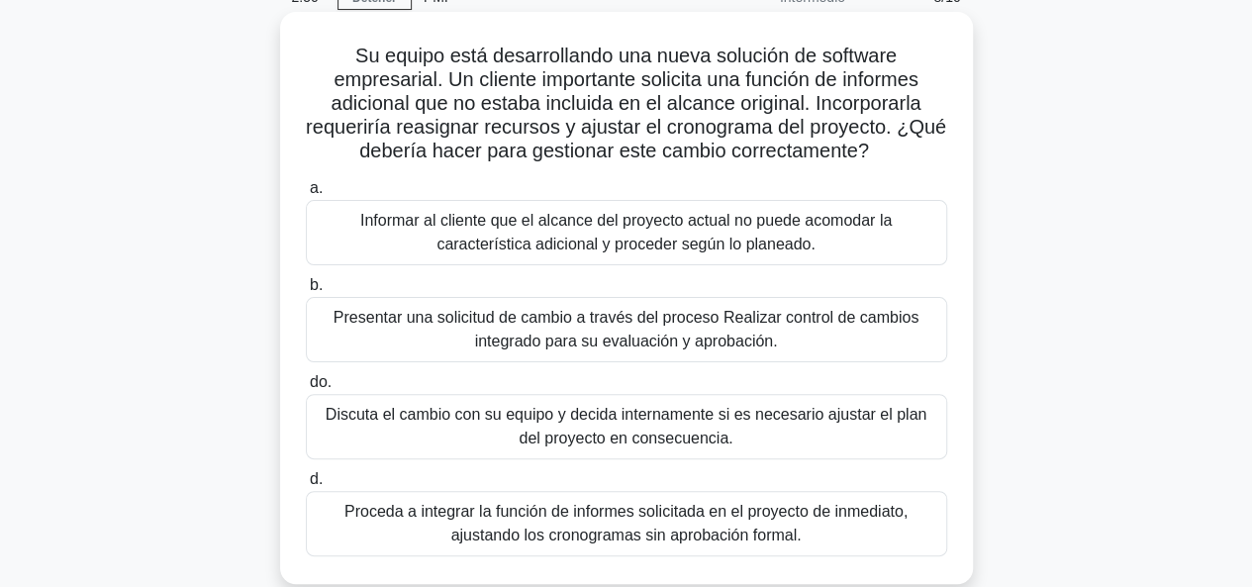
click at [593, 340] on font "Presentar una solicitud de cambio a través del proceso Realizar control de camb…" at bounding box center [626, 329] width 585 height 41
click at [306, 292] on input "b. Presentar una solicitud de cambio a través del proceso Realizar control de c…" at bounding box center [306, 285] width 0 height 13
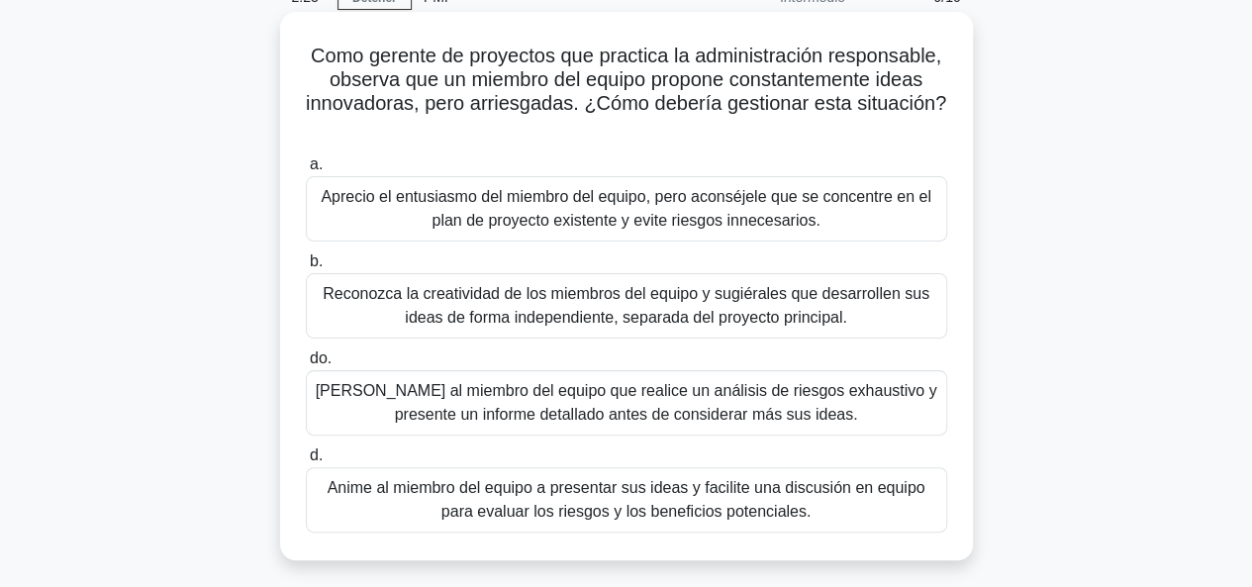
click at [714, 512] on font "Anime al miembro del equipo a presentar sus ideas y facilite una discusión en e…" at bounding box center [627, 499] width 598 height 41
click at [306, 462] on input "d. Anime al miembro del equipo a presentar sus ideas y facilite una discusión e…" at bounding box center [306, 456] width 0 height 13
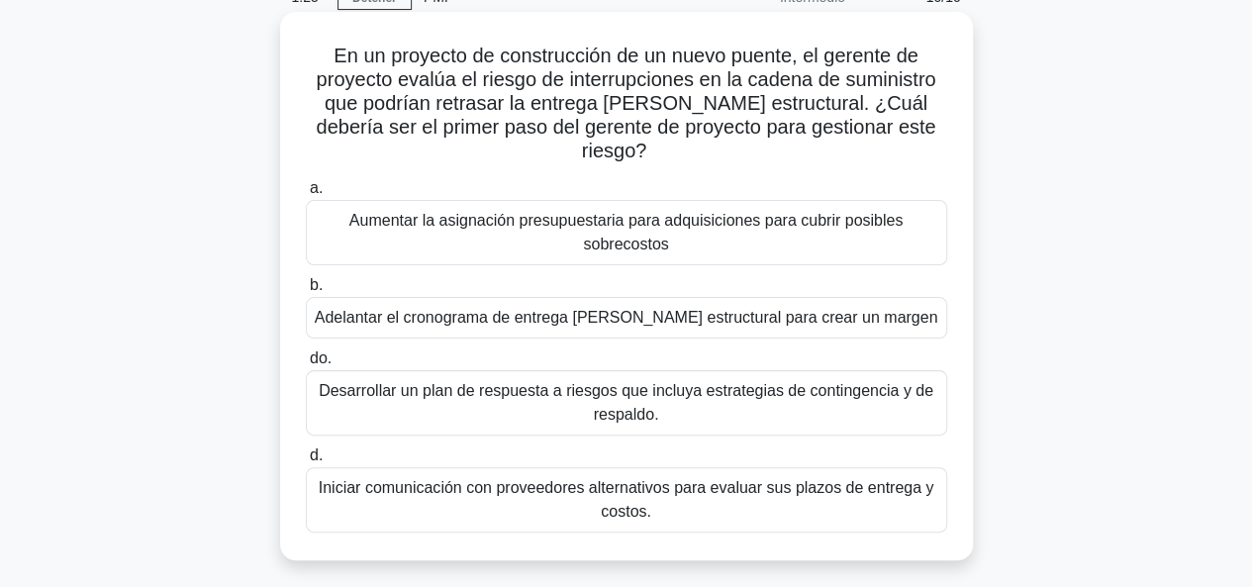
click at [543, 386] on font "Desarrollar un plan de respuesta a riesgos que incluya estrategias de contingen…" at bounding box center [627, 403] width 624 height 48
click at [306, 365] on input "do. Desarrollar un plan de respuesta a riesgos que incluya estrategias de conti…" at bounding box center [306, 358] width 0 height 13
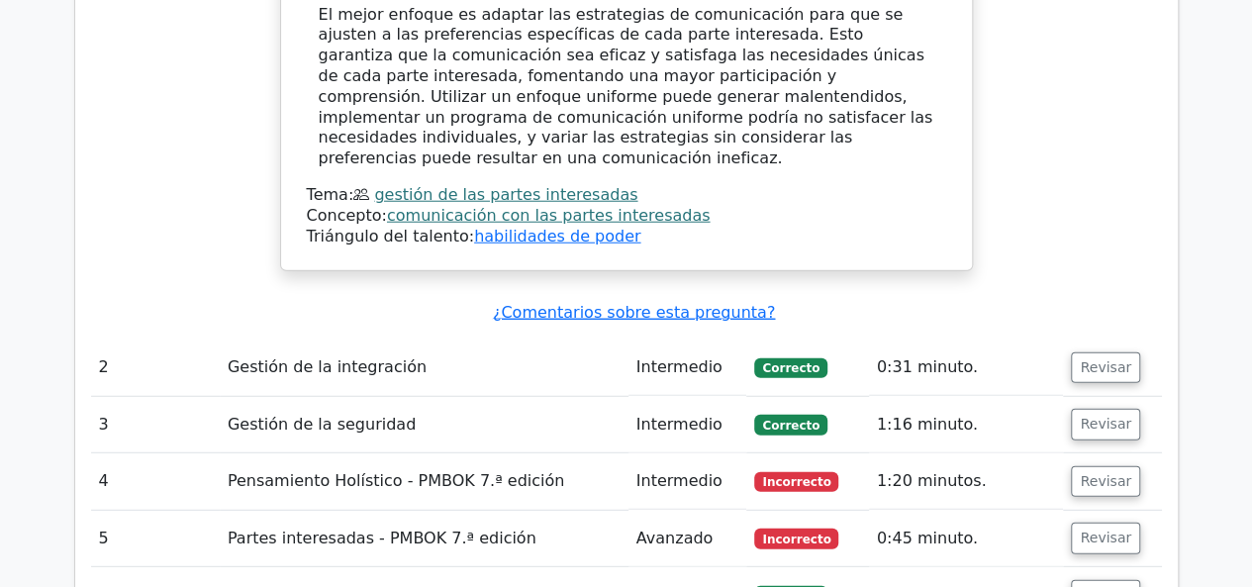
scroll to position [2475, 0]
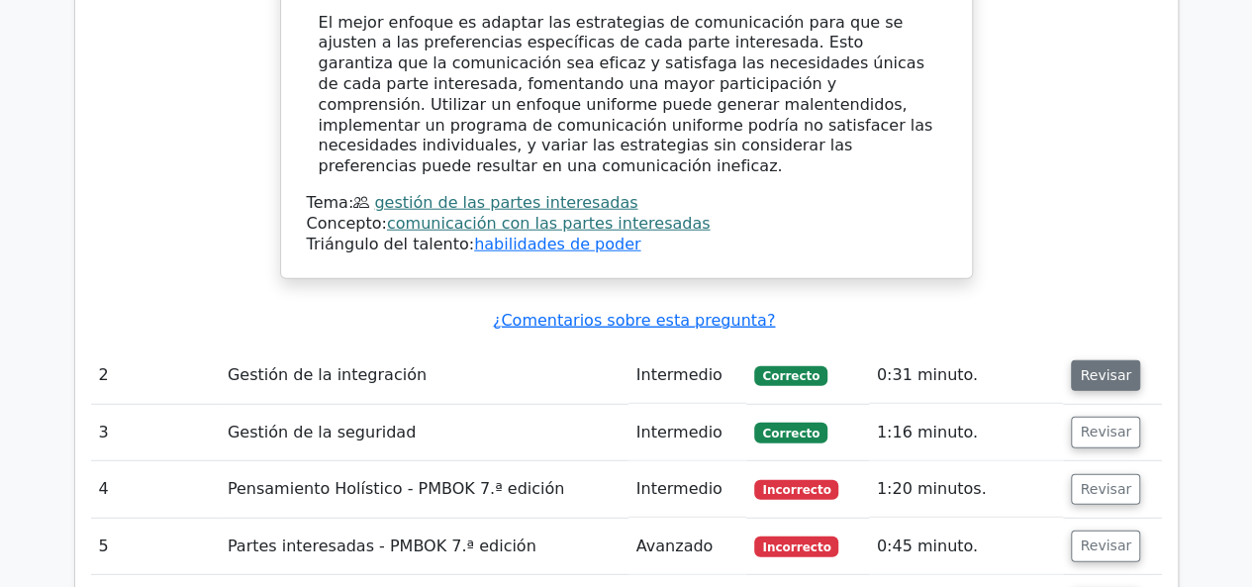
click at [1106, 367] on font "Revisar" at bounding box center [1105, 375] width 51 height 16
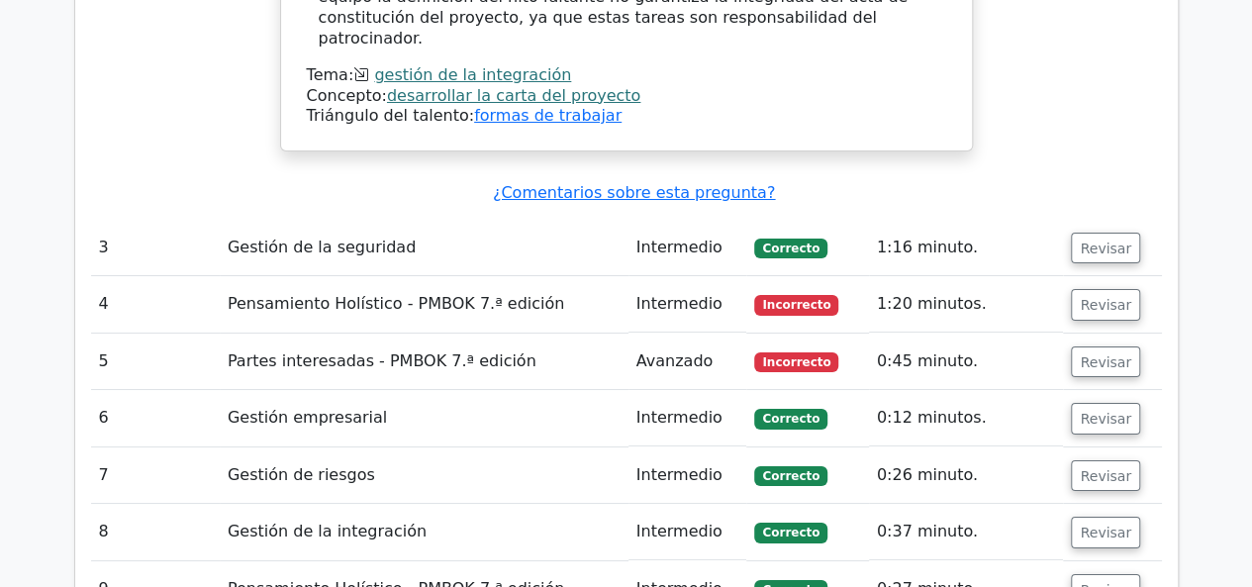
scroll to position [3564, 0]
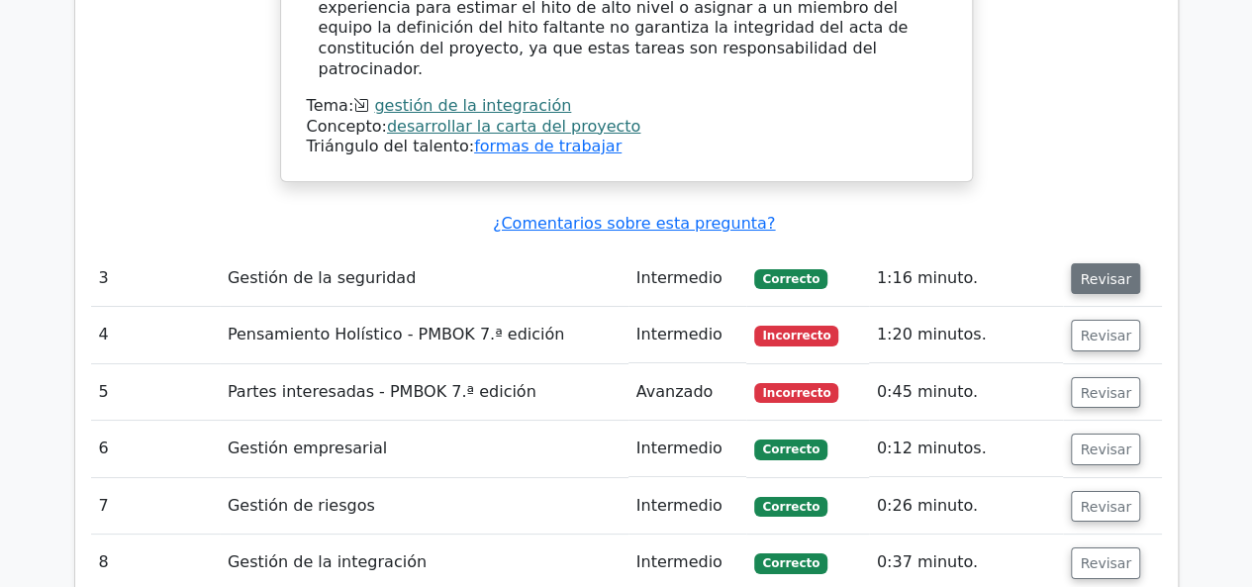
click at [1099, 270] on font "Revisar" at bounding box center [1105, 278] width 51 height 16
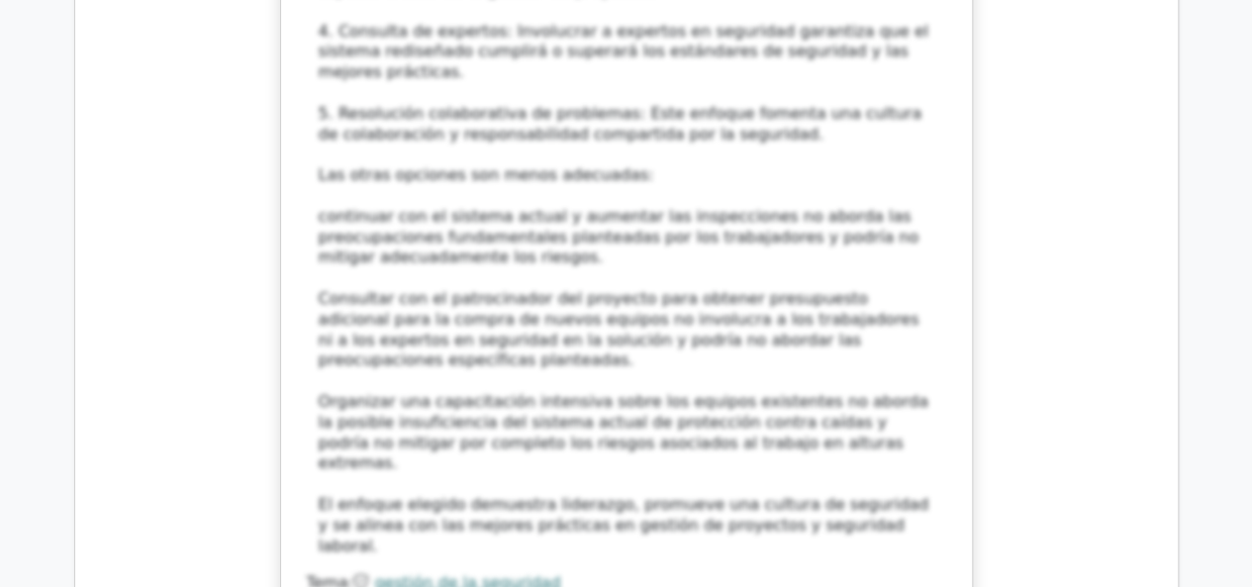
scroll to position [5248, 0]
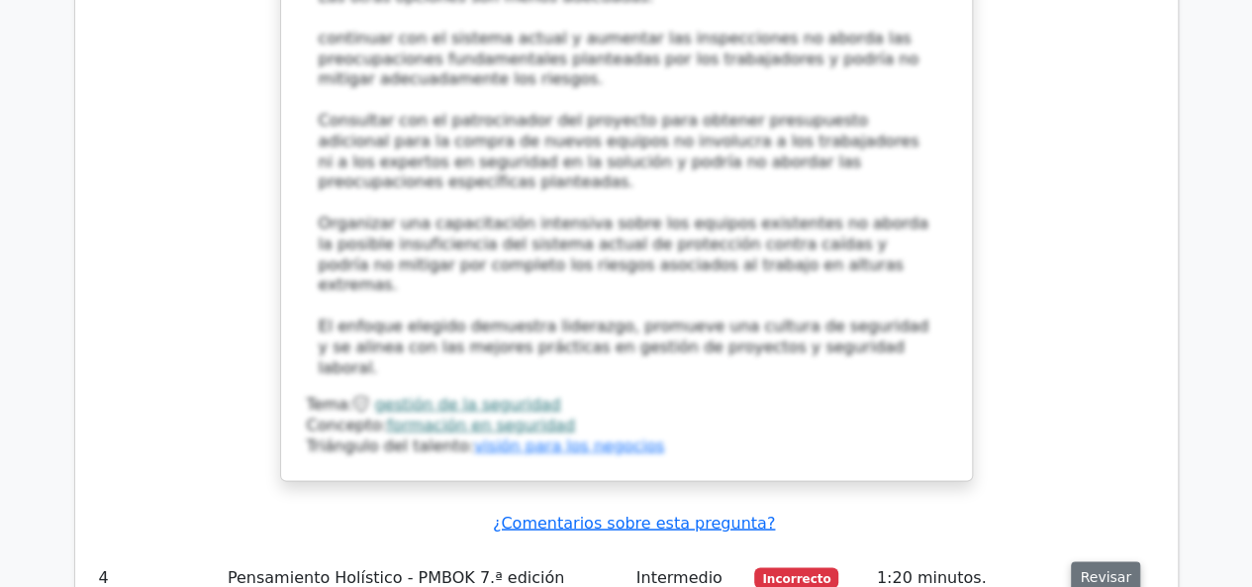
click at [1087, 569] on font "Revisar" at bounding box center [1105, 577] width 51 height 16
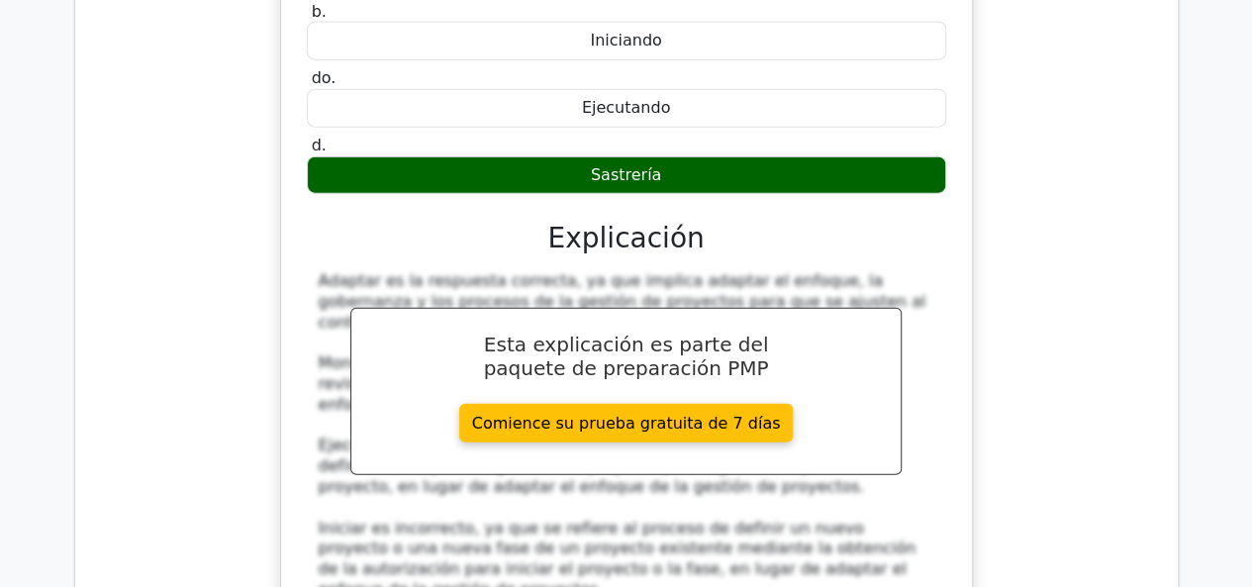
scroll to position [6139, 0]
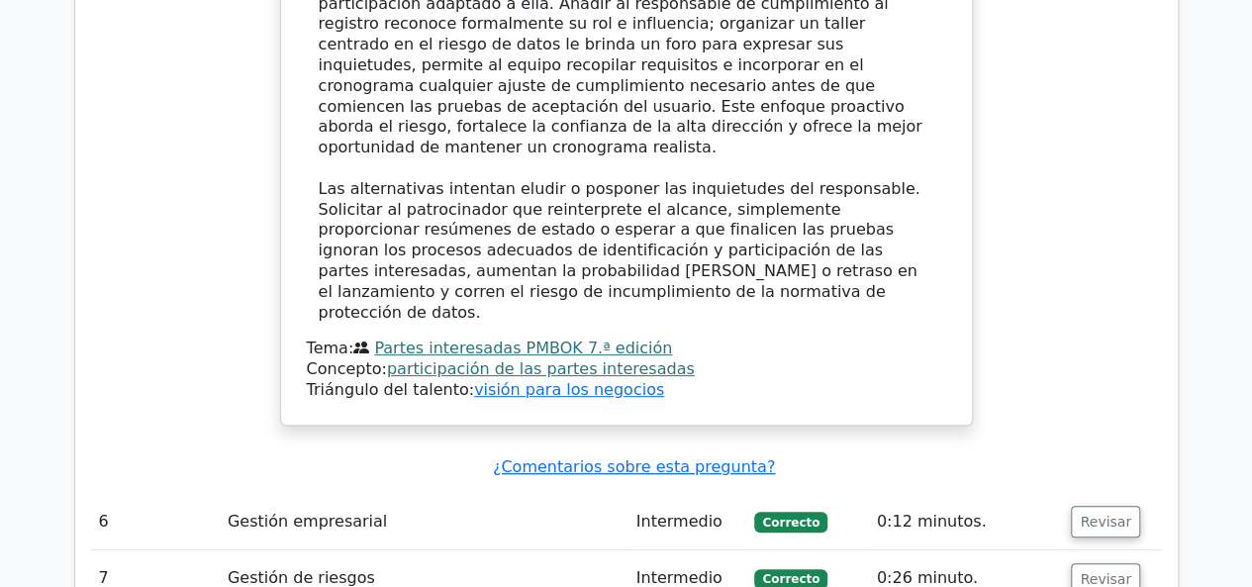
scroll to position [7624, 0]
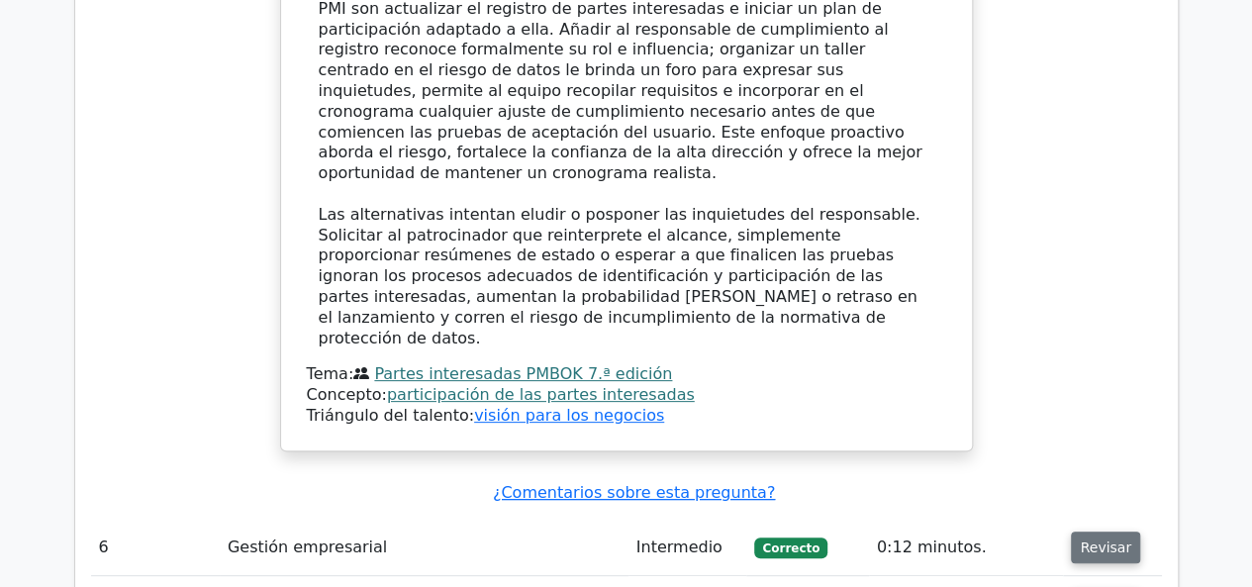
click at [1073, 532] on button "Revisar" at bounding box center [1105, 548] width 69 height 32
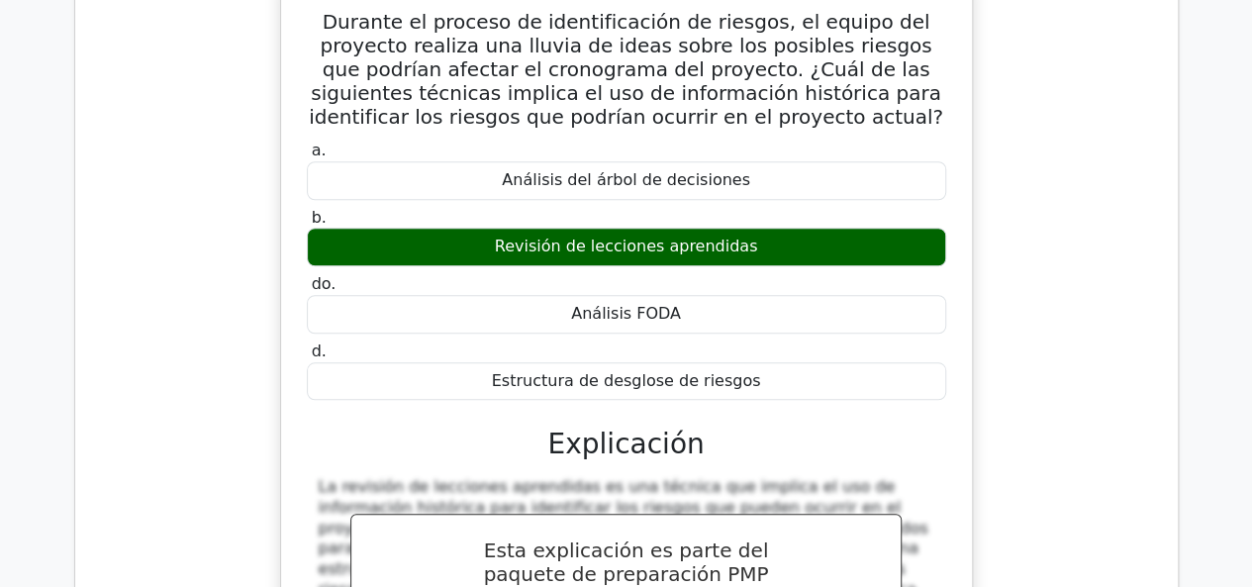
scroll to position [8515, 0]
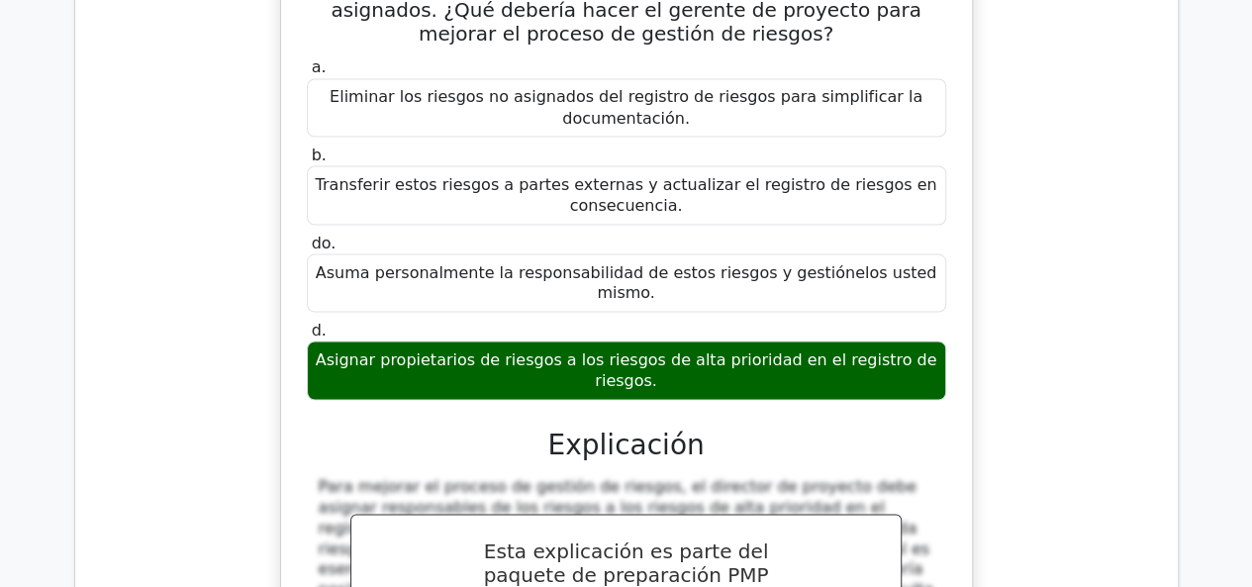
scroll to position [9307, 0]
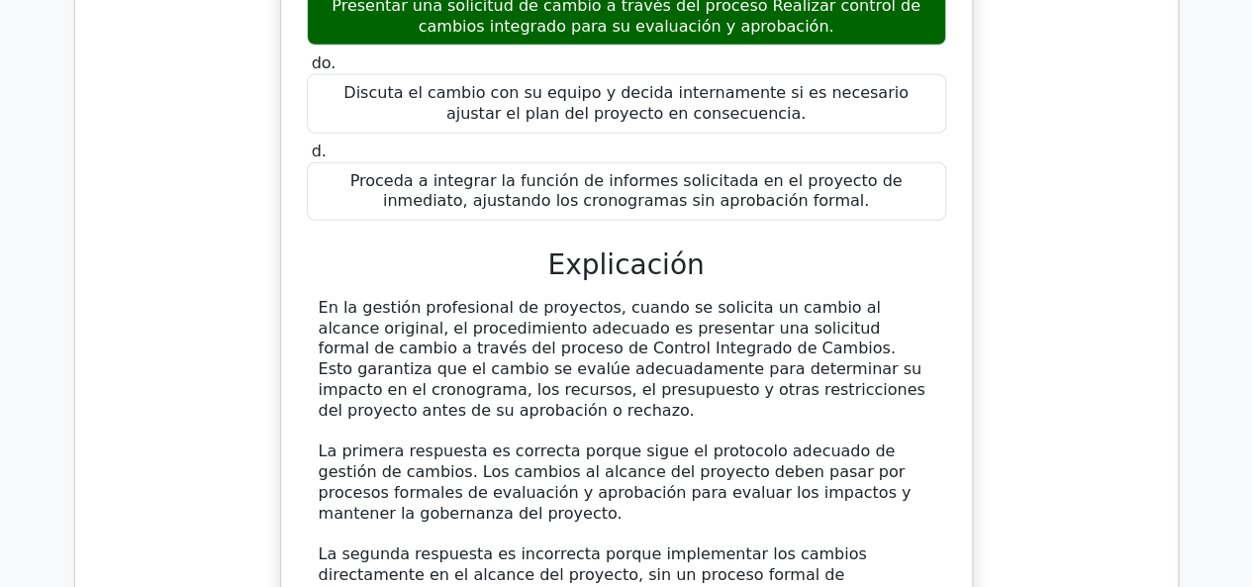
scroll to position [10594, 0]
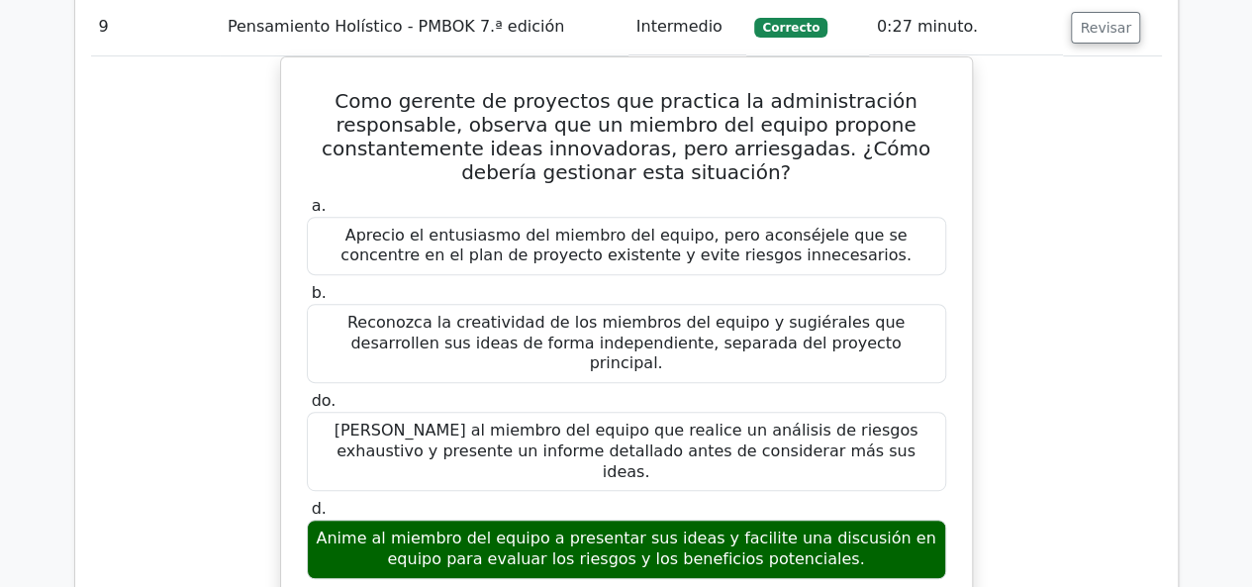
scroll to position [11683, 0]
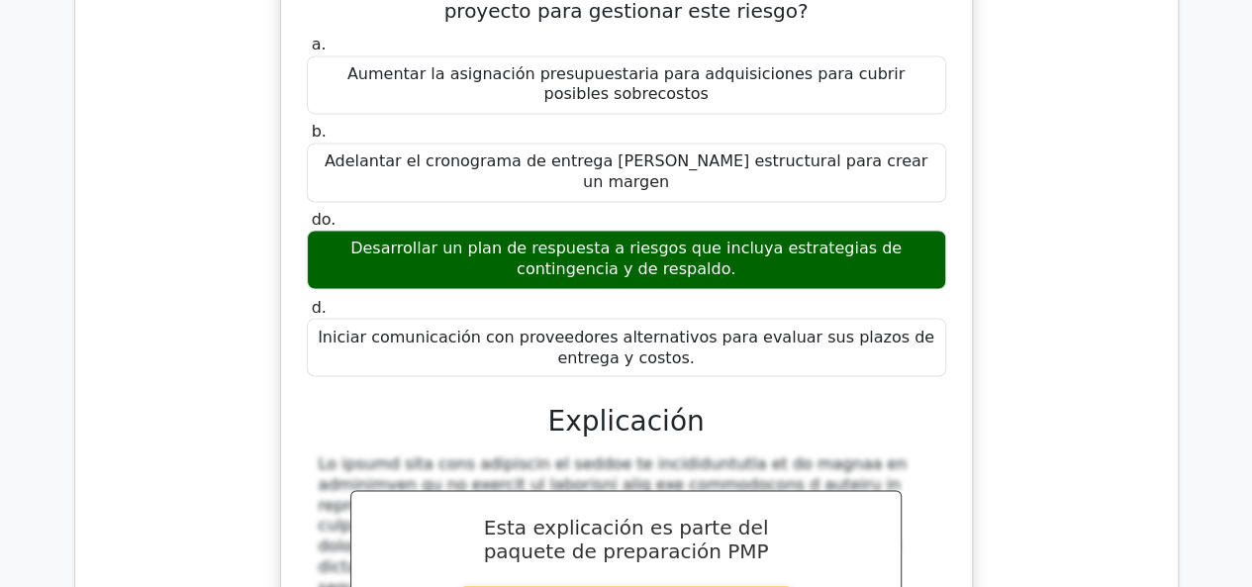
scroll to position [13366, 0]
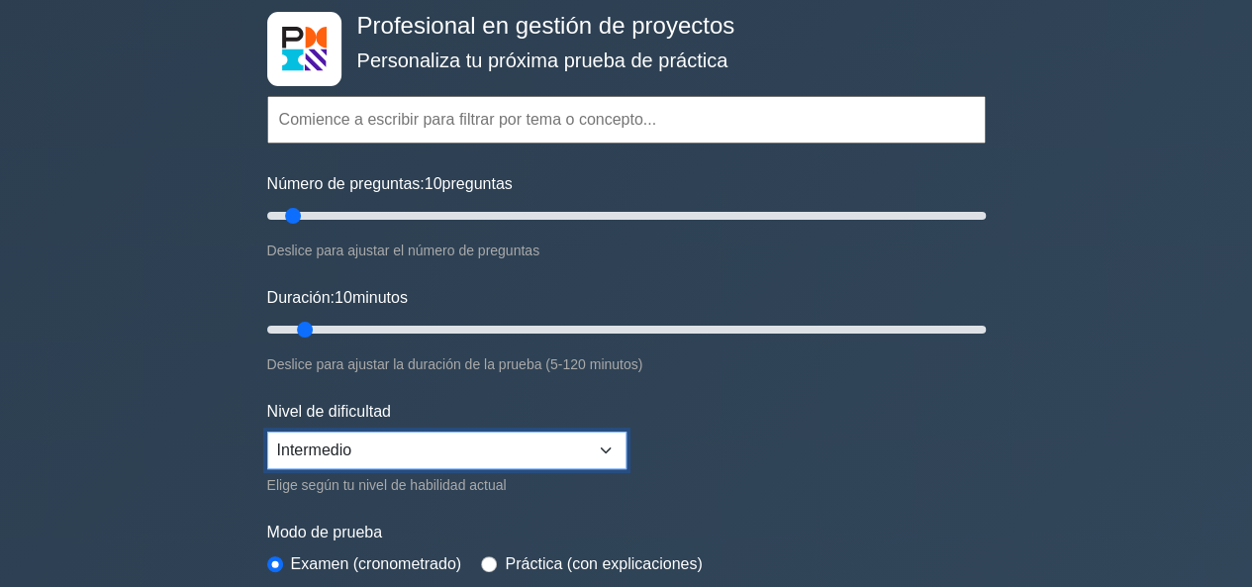
click at [453, 457] on select "Principiante Intermedio Experto" at bounding box center [446, 451] width 359 height 38
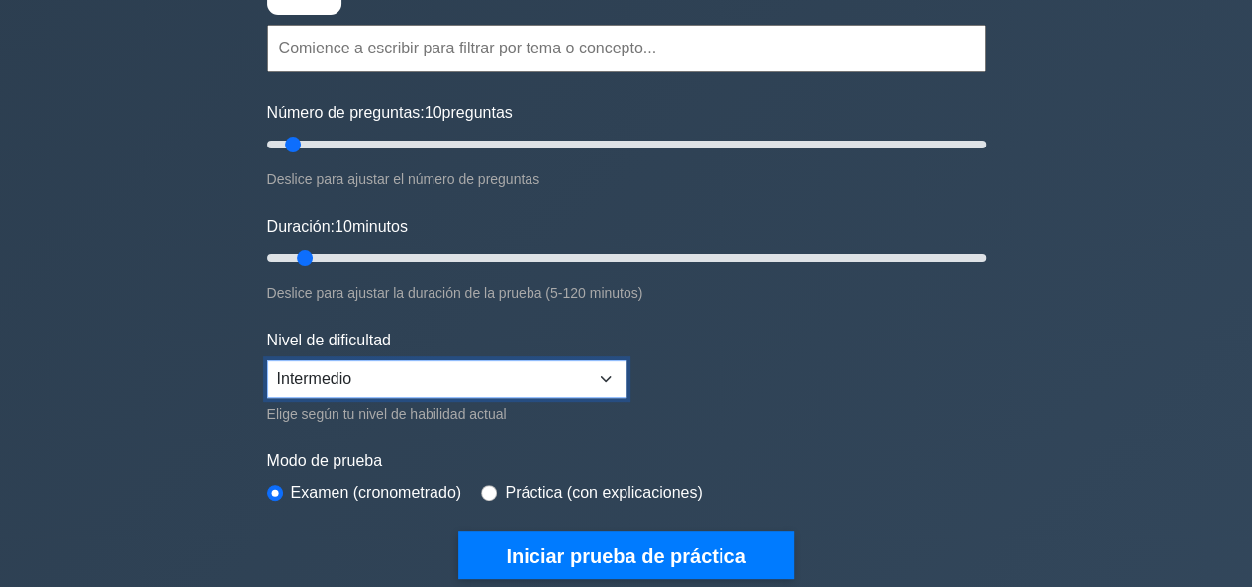
scroll to position [198, 0]
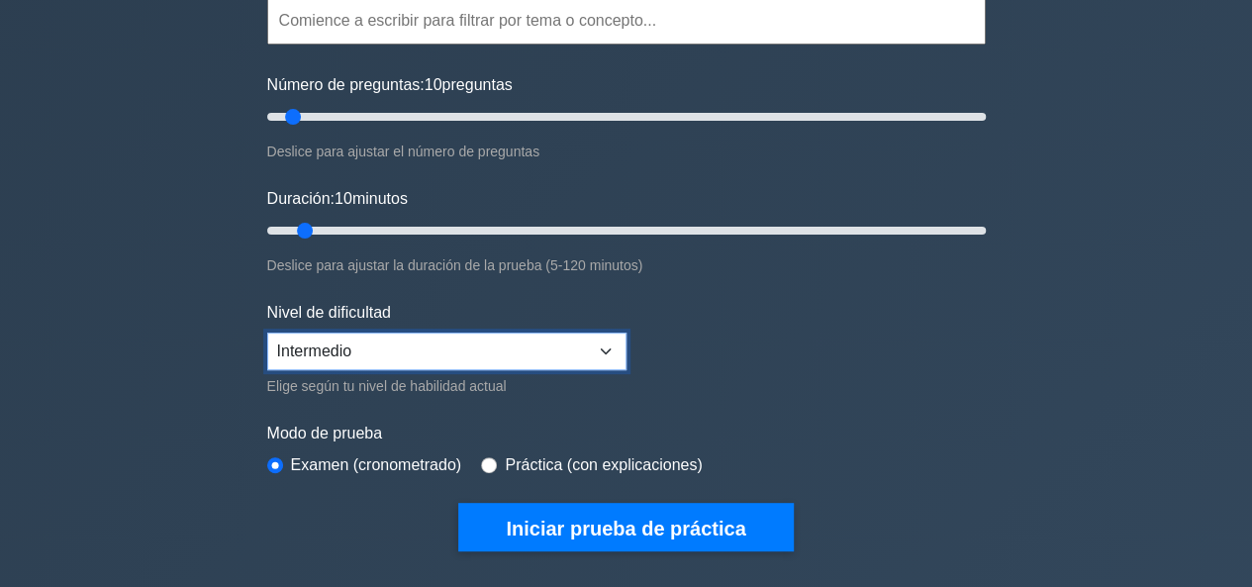
click at [360, 363] on select "Principiante Intermedio Experto" at bounding box center [446, 352] width 359 height 38
select select "expert"
click at [267, 333] on select "Principiante Intermedio Experto" at bounding box center [446, 352] width 359 height 38
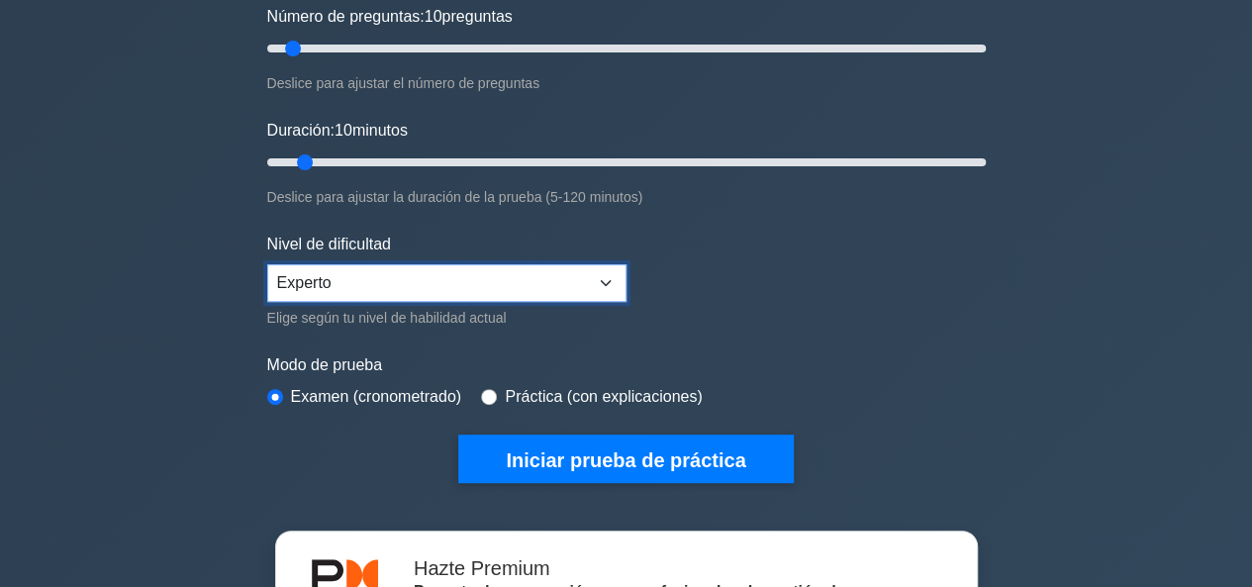
scroll to position [297, 0]
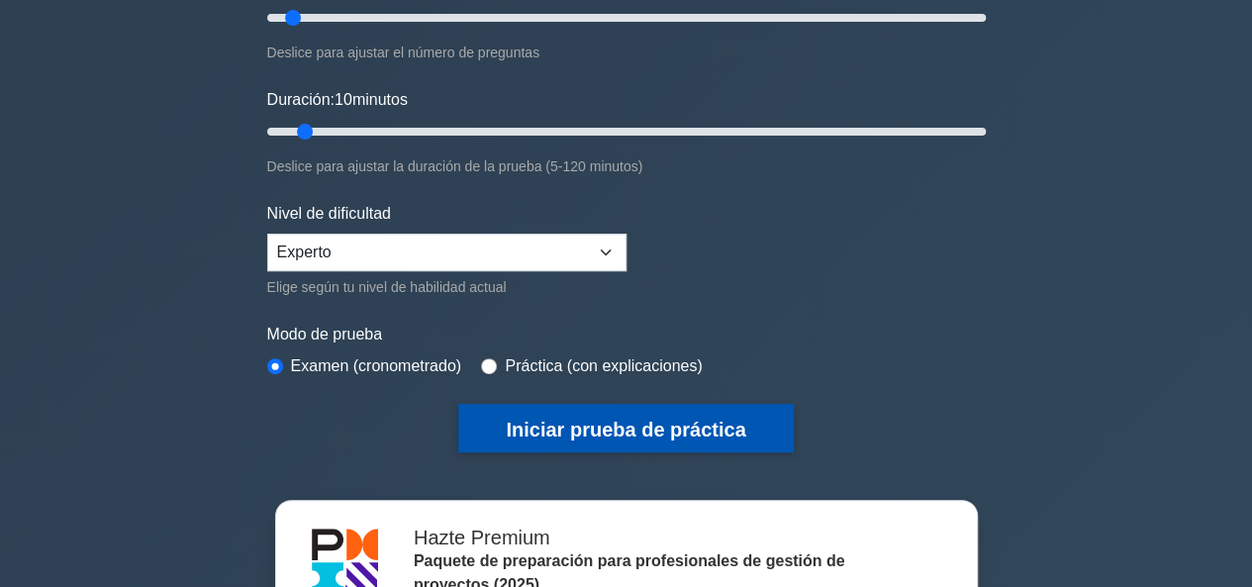
click at [539, 417] on font "Iniciar prueba de práctica" at bounding box center [626, 428] width 240 height 22
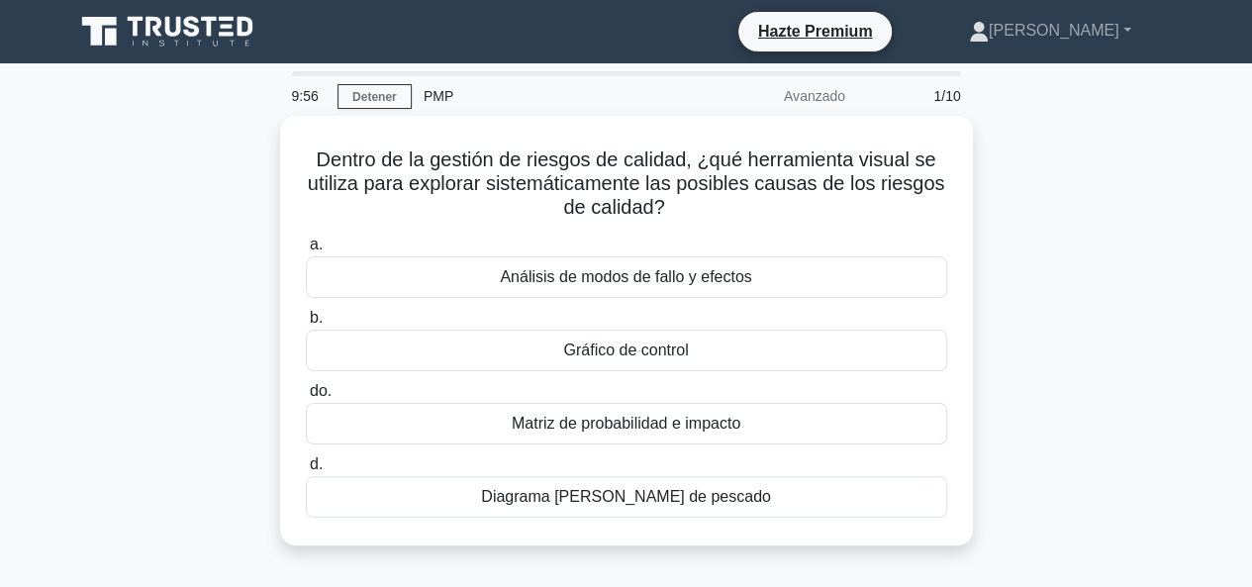
click at [1050, 280] on div "Dentro de la gestión de riesgos de calidad, ¿qué herramienta visual se utiliza …" at bounding box center [626, 342] width 1129 height 453
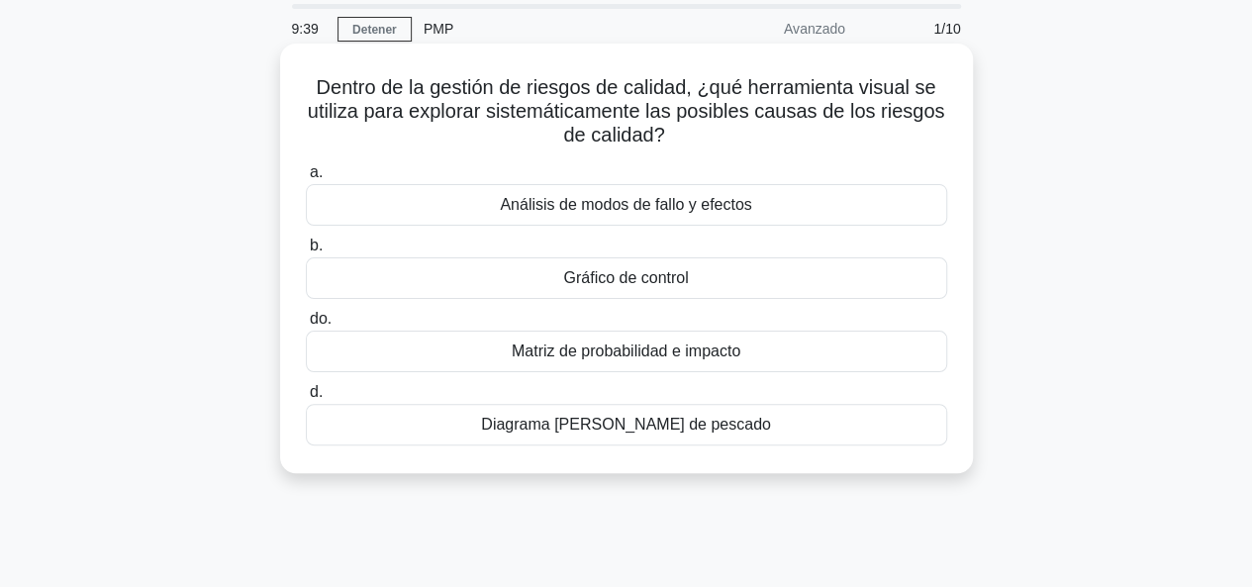
scroll to position [99, 0]
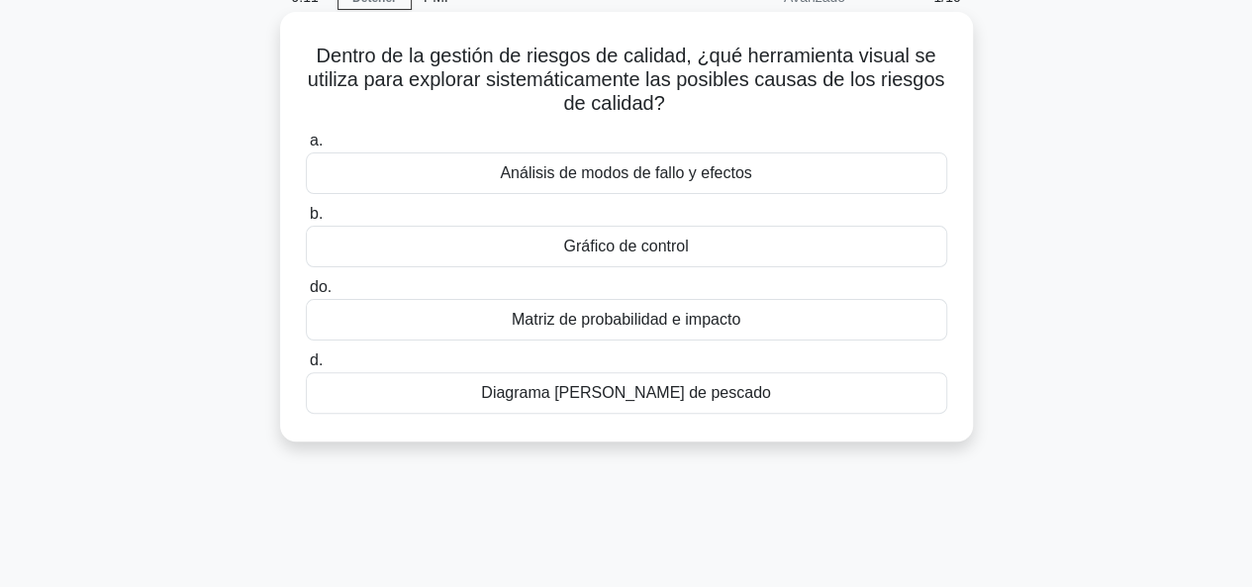
click at [672, 186] on div "Análisis de modos de fallo y efectos" at bounding box center [627, 173] width 642 height 42
click at [306, 148] on input "a. Análisis de modos de fallo y efectos" at bounding box center [306, 141] width 0 height 13
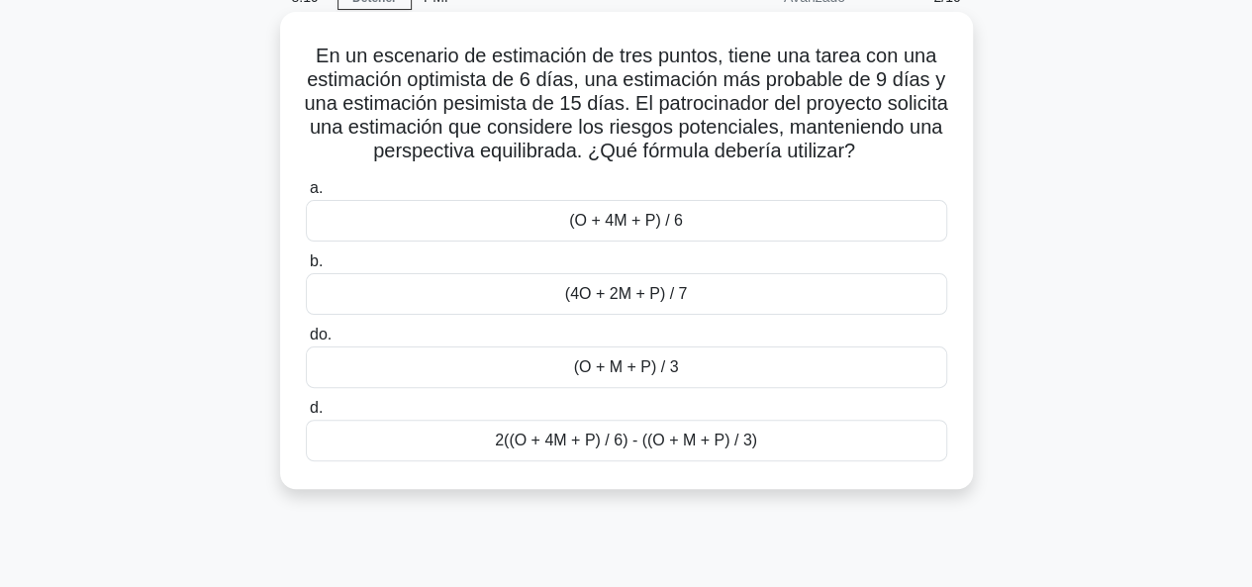
click at [694, 314] on div "(4O + 2M + P) / 7" at bounding box center [627, 294] width 642 height 42
click at [306, 268] on input "b. (4O + 2M + P) / 7" at bounding box center [306, 261] width 0 height 13
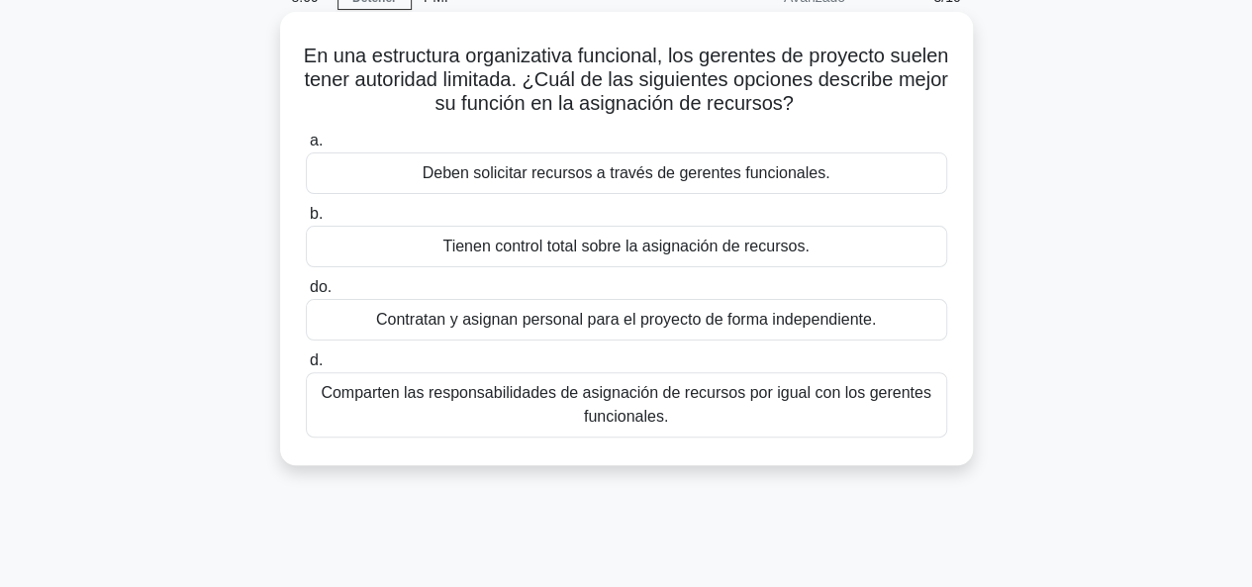
scroll to position [0, 0]
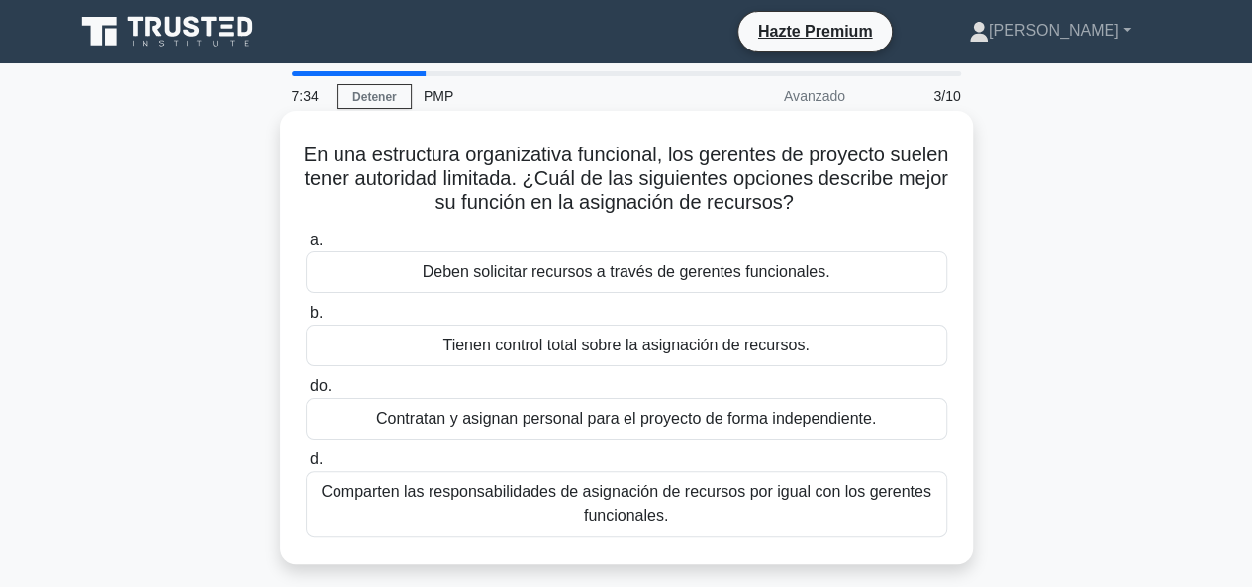
click at [653, 277] on font "Deben solicitar recursos a través de gerentes funcionales." at bounding box center [627, 271] width 408 height 17
click at [306, 247] on input "a. Deben solicitar recursos a través de gerentes funcionales." at bounding box center [306, 240] width 0 height 13
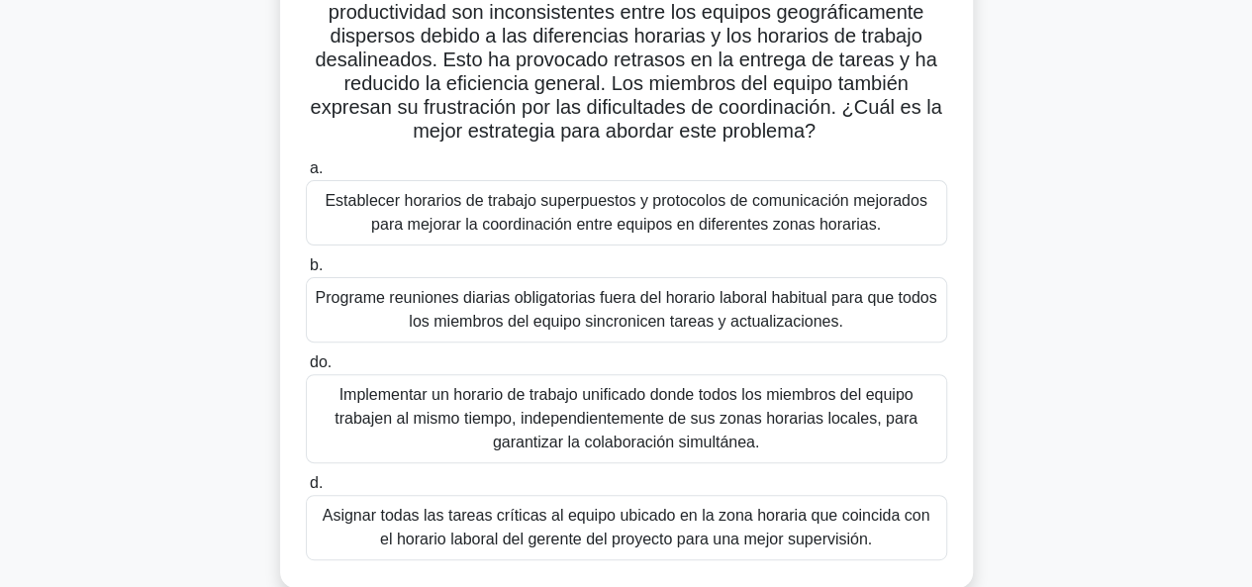
scroll to position [198, 0]
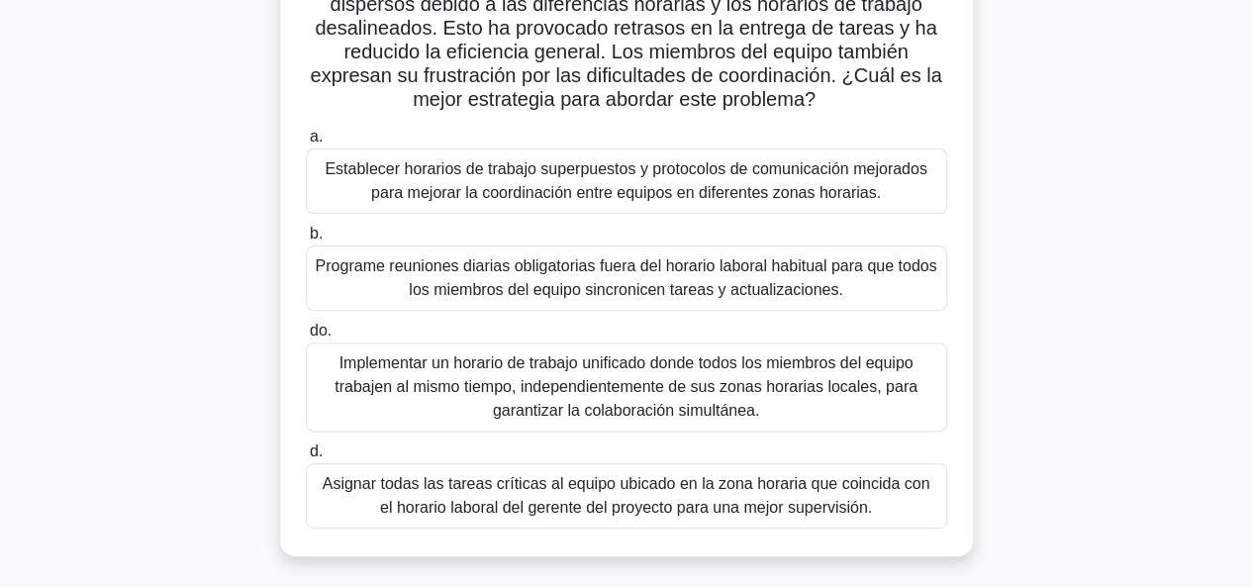
click at [570, 193] on font "Establecer horarios de trabajo superpuestos y protocolos de comunicación mejora…" at bounding box center [626, 180] width 602 height 41
click at [306, 144] on input "a. Establecer horarios de trabajo superpuestos y protocolos de comunicación mej…" at bounding box center [306, 137] width 0 height 13
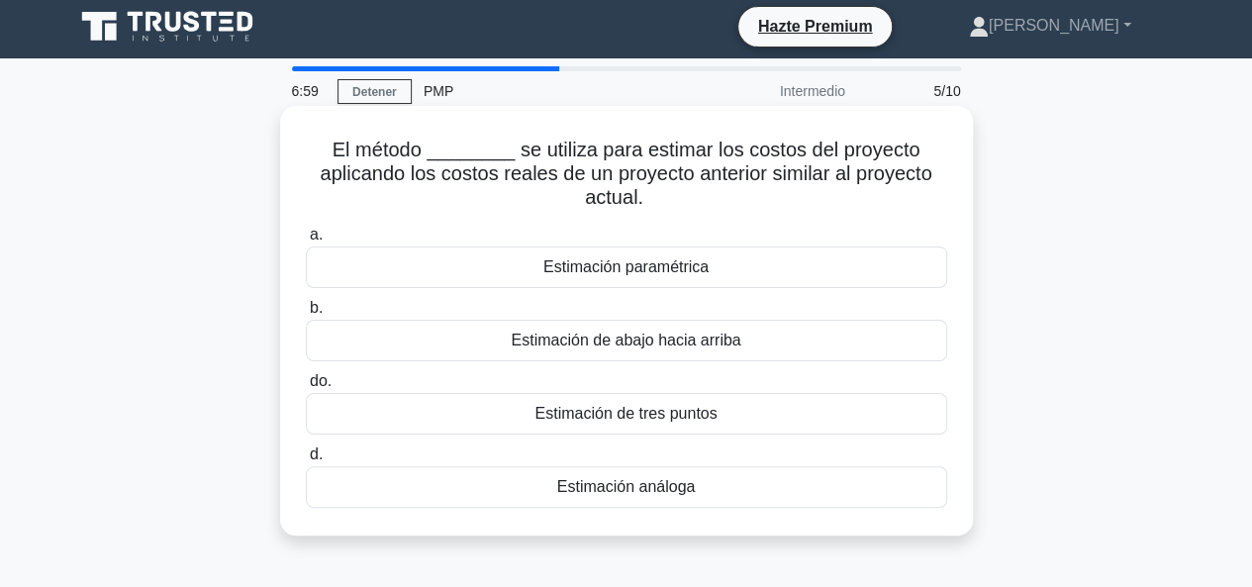
scroll to position [0, 0]
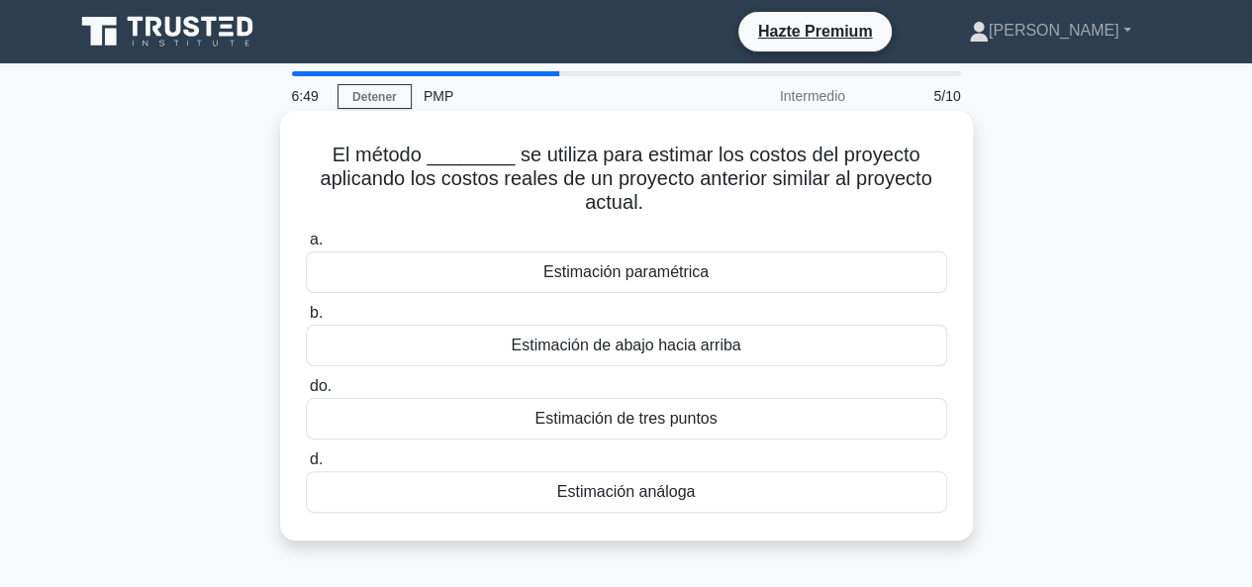
click at [681, 271] on font "Estimación paramétrica" at bounding box center [626, 271] width 165 height 17
click at [306, 247] on input "a. Estimación paramétrica" at bounding box center [306, 240] width 0 height 13
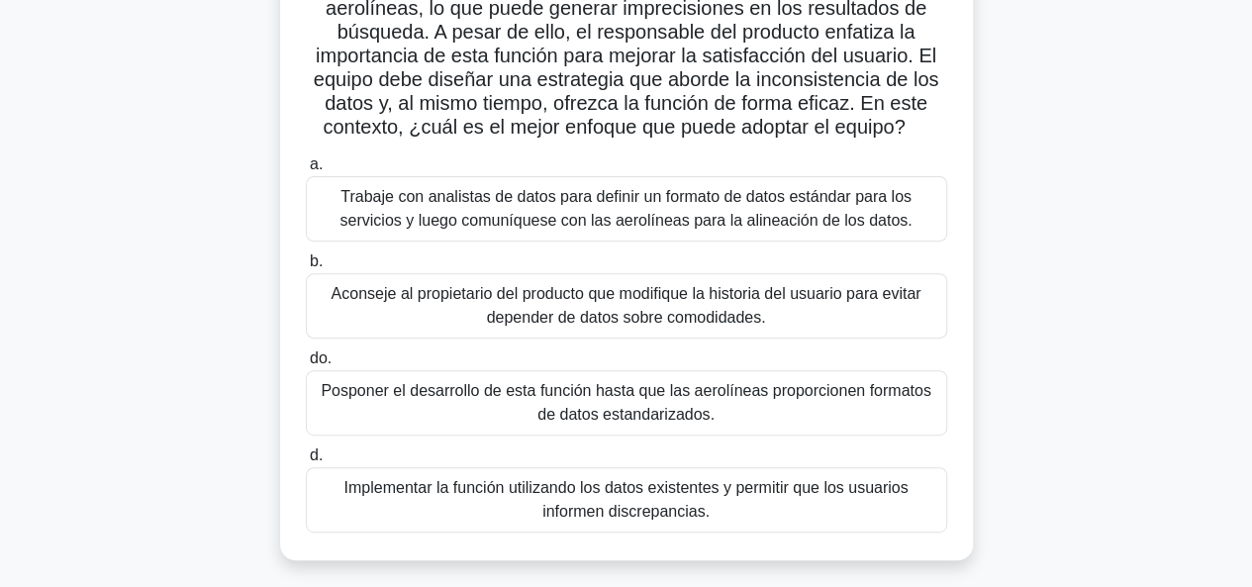
scroll to position [297, 0]
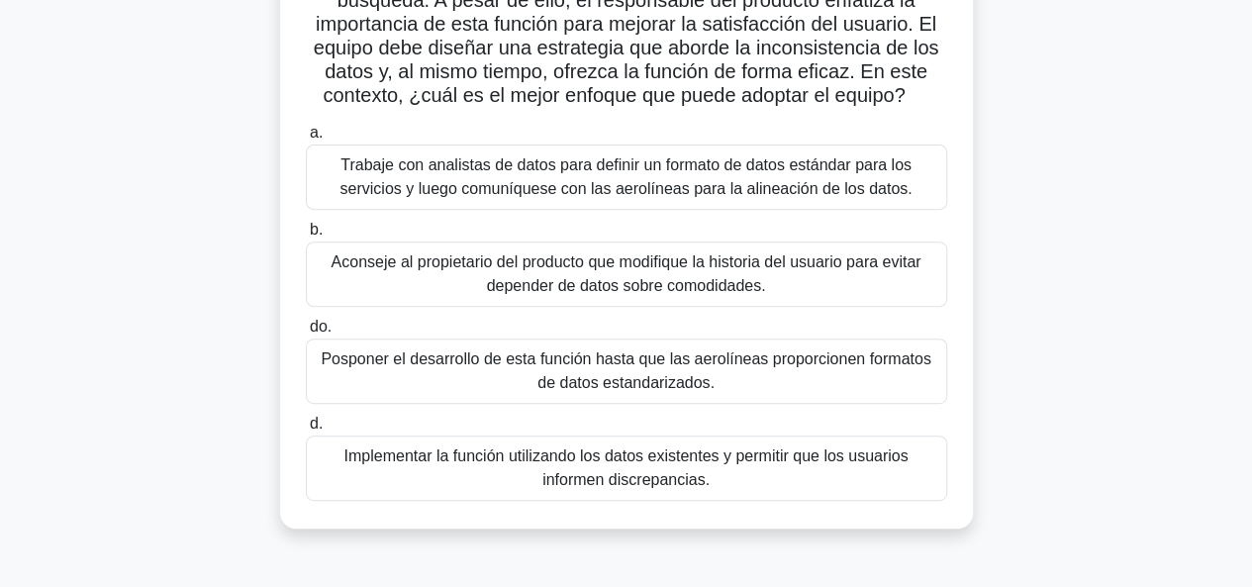
click at [710, 178] on font "Trabaje con analistas de datos para definir un formato de datos estándar para l…" at bounding box center [627, 177] width 624 height 48
click at [306, 140] on input "a. Trabaje con analistas de datos para definir un formato de datos estándar par…" at bounding box center [306, 133] width 0 height 13
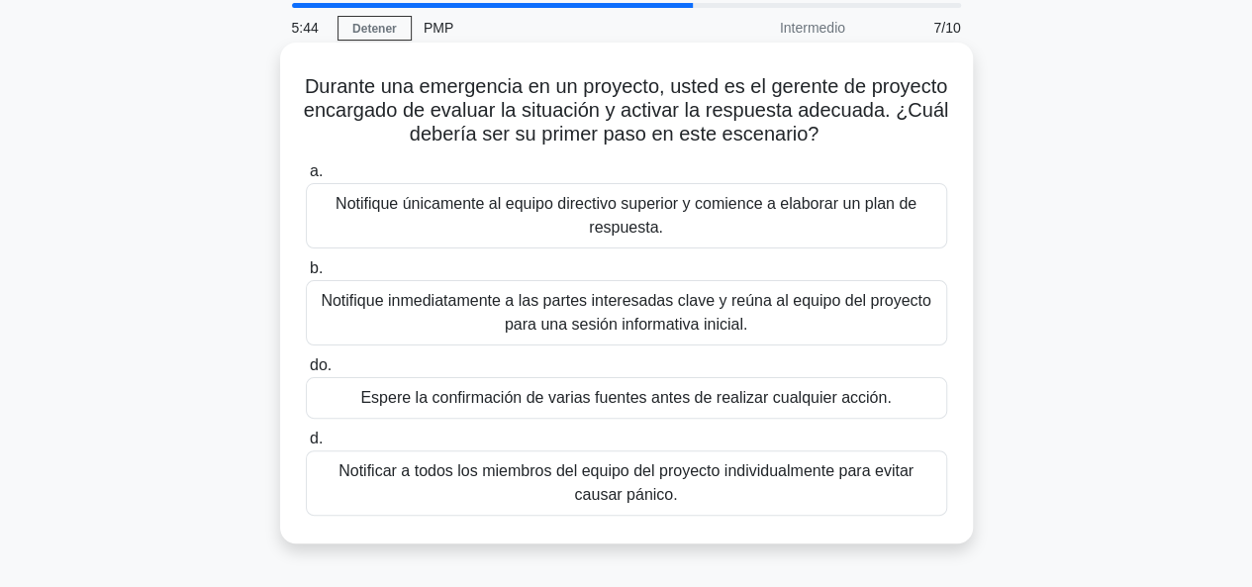
scroll to position [99, 0]
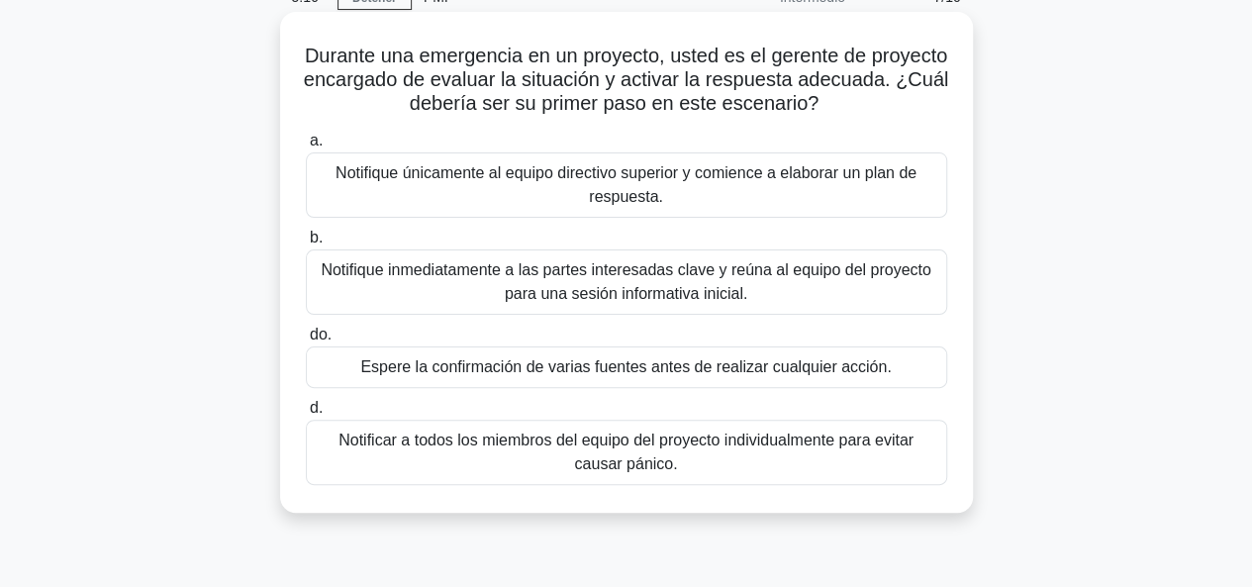
click at [784, 191] on font "Notifique únicamente al equipo directivo superior y comience a elaborar un plan…" at bounding box center [627, 185] width 624 height 48
click at [306, 148] on input "a. Notifique únicamente al equipo directivo superior y comience a elaborar un p…" at bounding box center [306, 141] width 0 height 13
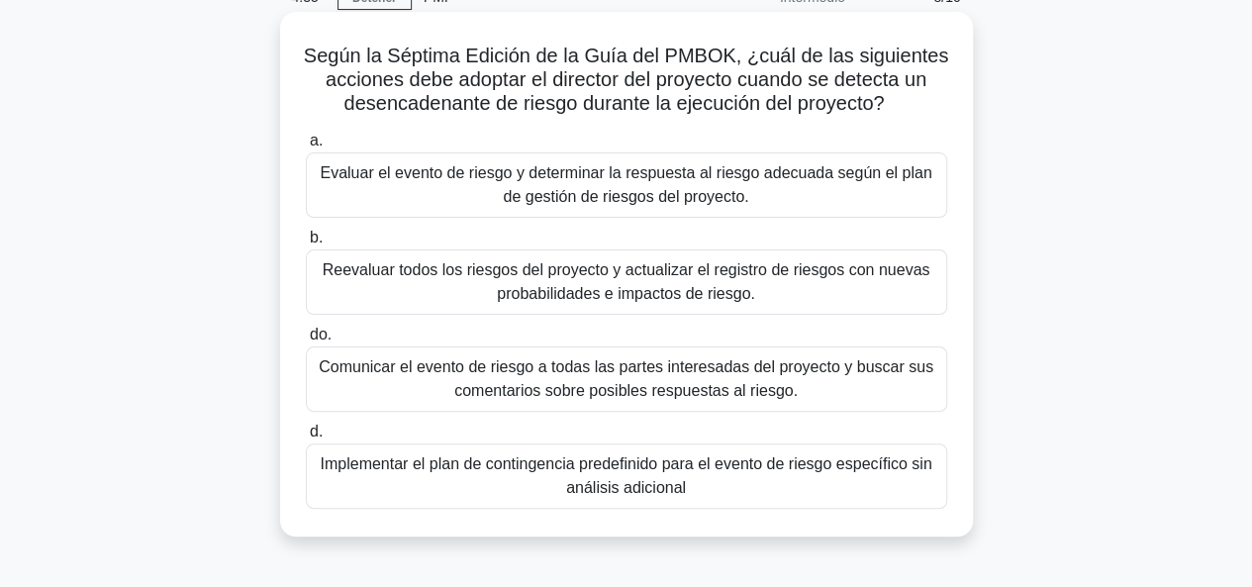
click at [715, 189] on font "Evaluar el evento de riesgo y determinar la respuesta al riesgo adecuada según …" at bounding box center [626, 184] width 612 height 41
click at [306, 148] on input "a. Evaluar el evento de riesgo y determinar la respuesta al riesgo adecuada seg…" at bounding box center [306, 141] width 0 height 13
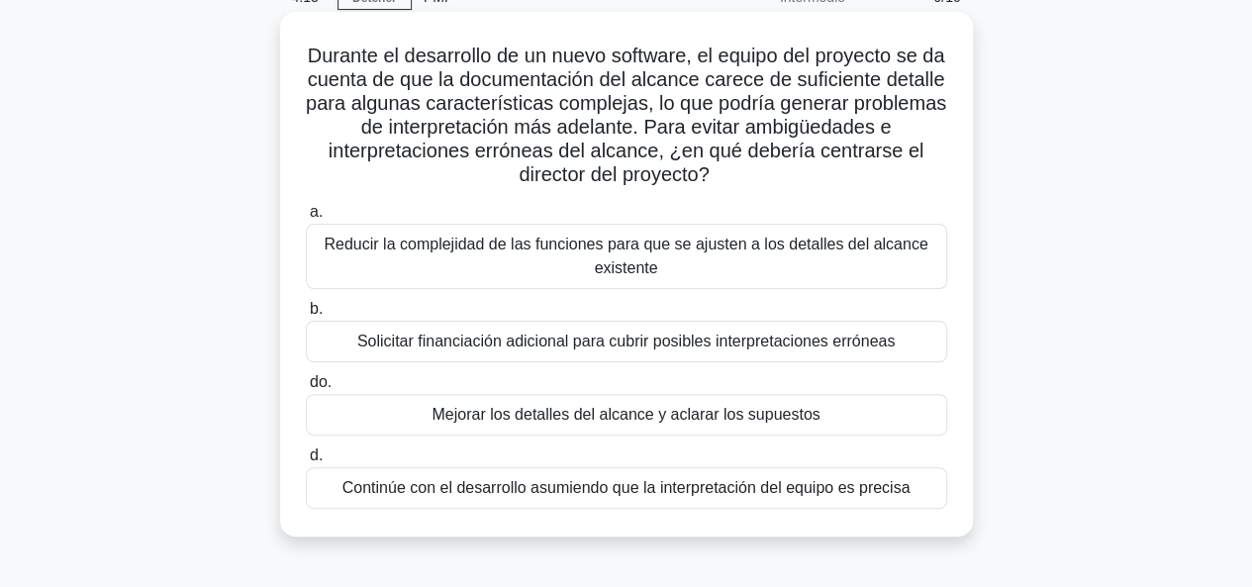
click at [775, 409] on font "Mejorar los detalles del alcance y aclarar los supuestos" at bounding box center [626, 414] width 388 height 17
click at [306, 389] on input "do. Mejorar los detalles del alcance y aclarar los supuestos" at bounding box center [306, 382] width 0 height 13
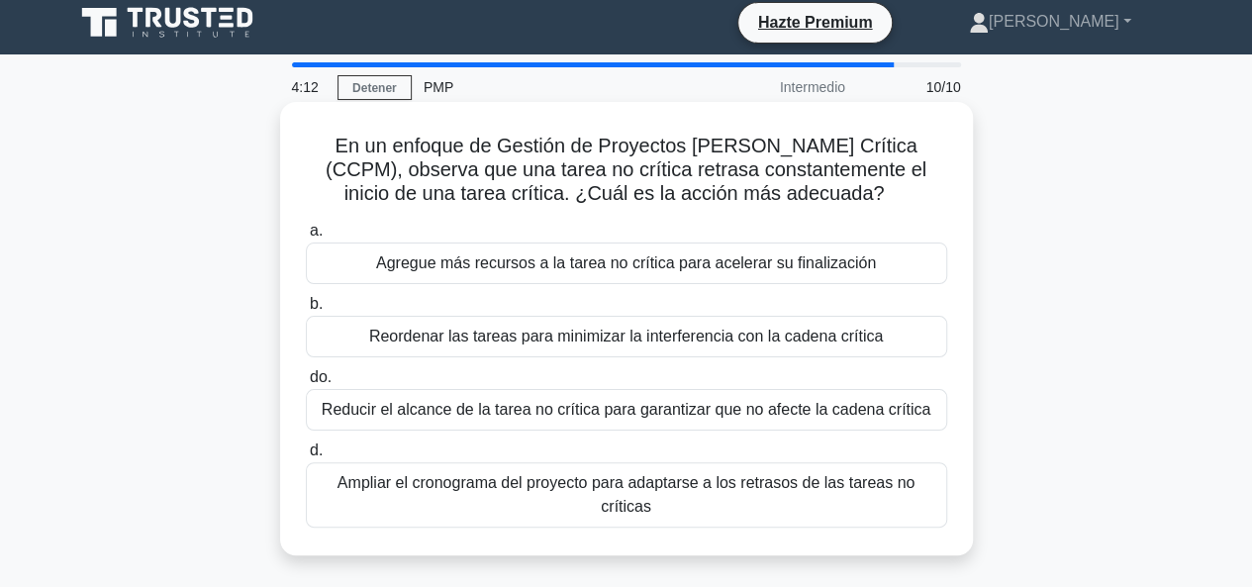
scroll to position [0, 0]
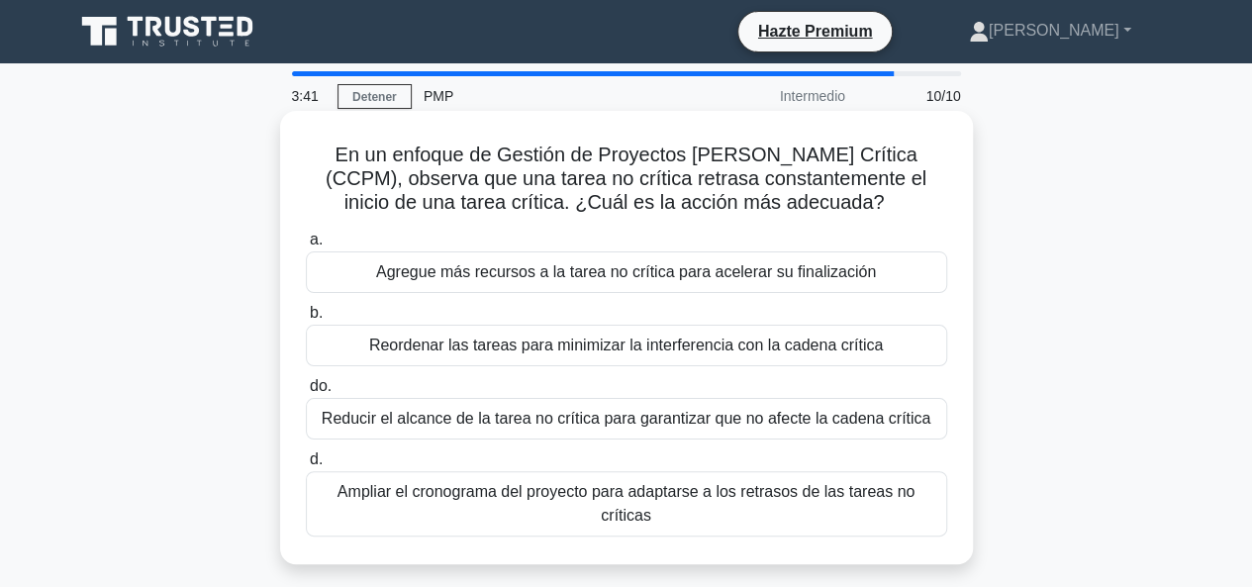
click at [607, 348] on font "Reordenar las tareas para minimizar la interferencia con la cadena crítica" at bounding box center [626, 345] width 514 height 17
click at [306, 320] on input "b. Reordenar las tareas para minimizar la interferencia con la cadena crítica" at bounding box center [306, 313] width 0 height 13
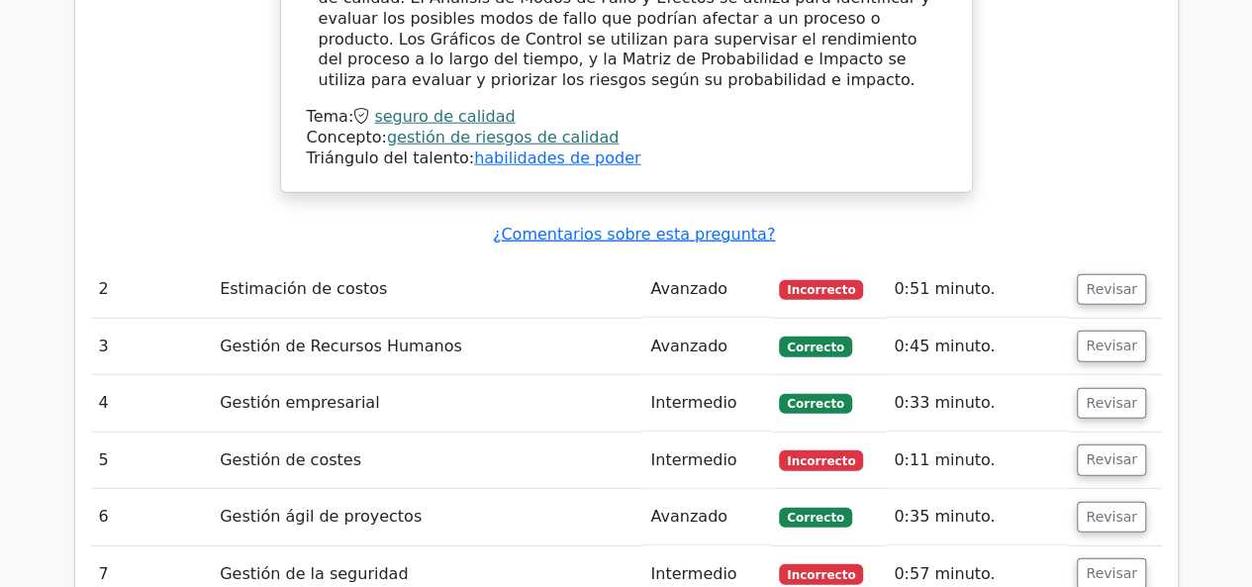
scroll to position [2574, 0]
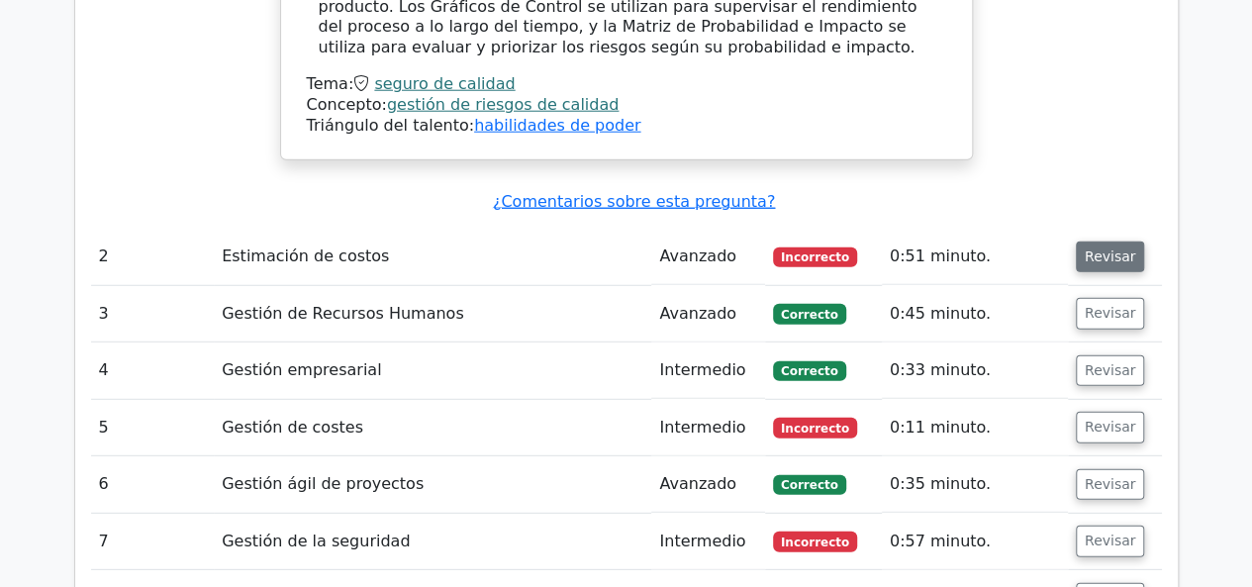
click at [1103, 242] on button "Revisar" at bounding box center [1110, 258] width 69 height 32
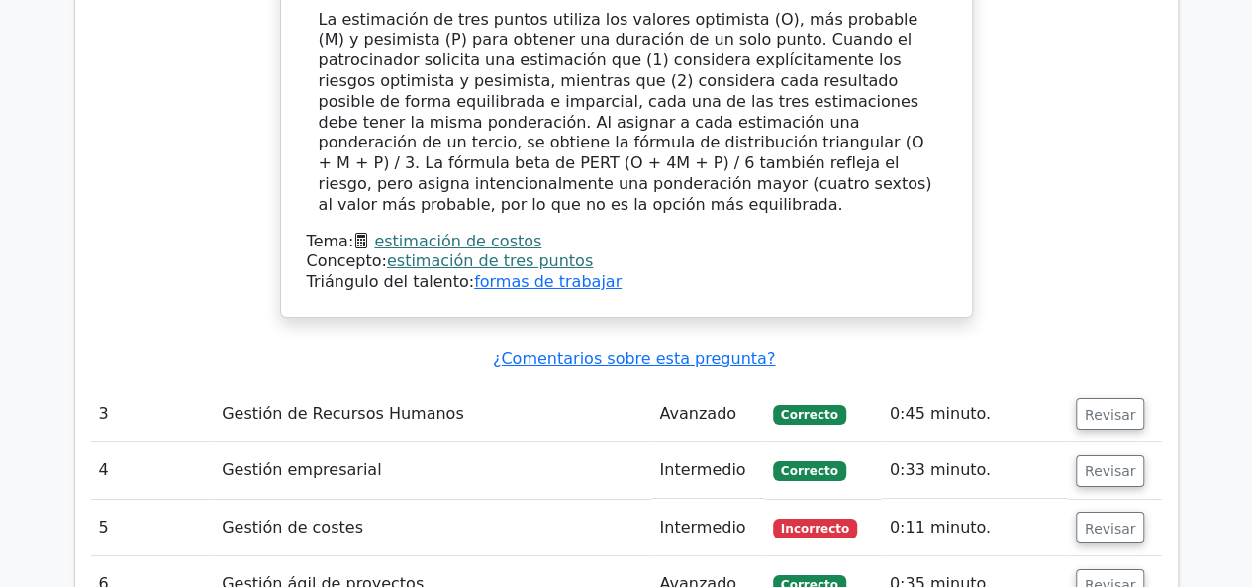
scroll to position [3465, 0]
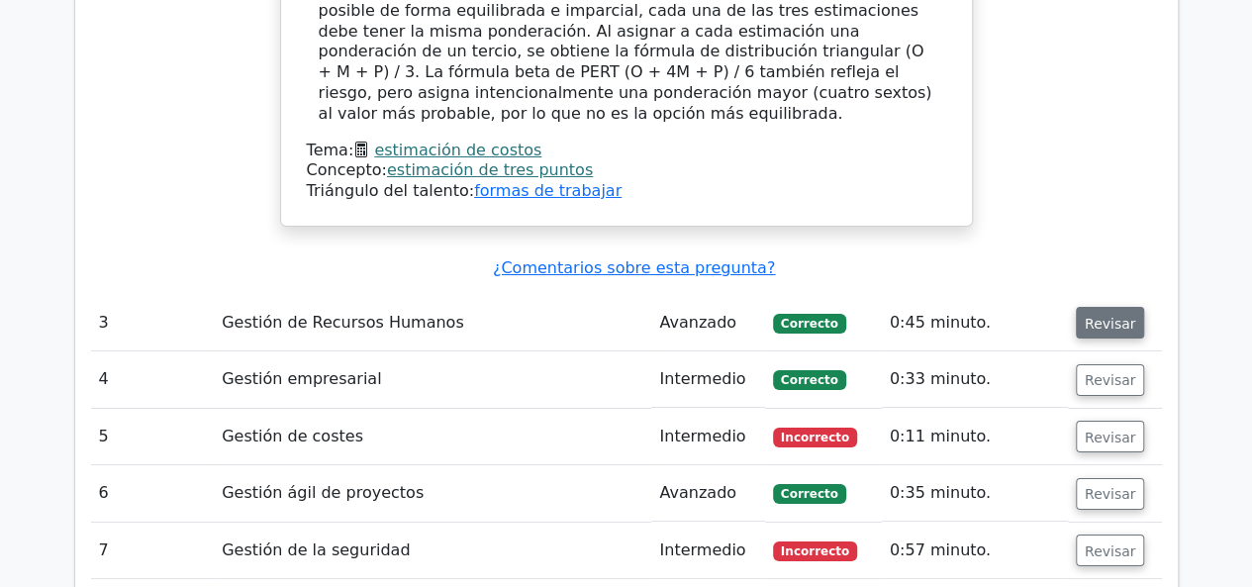
click at [1095, 307] on button "Revisar" at bounding box center [1110, 323] width 69 height 32
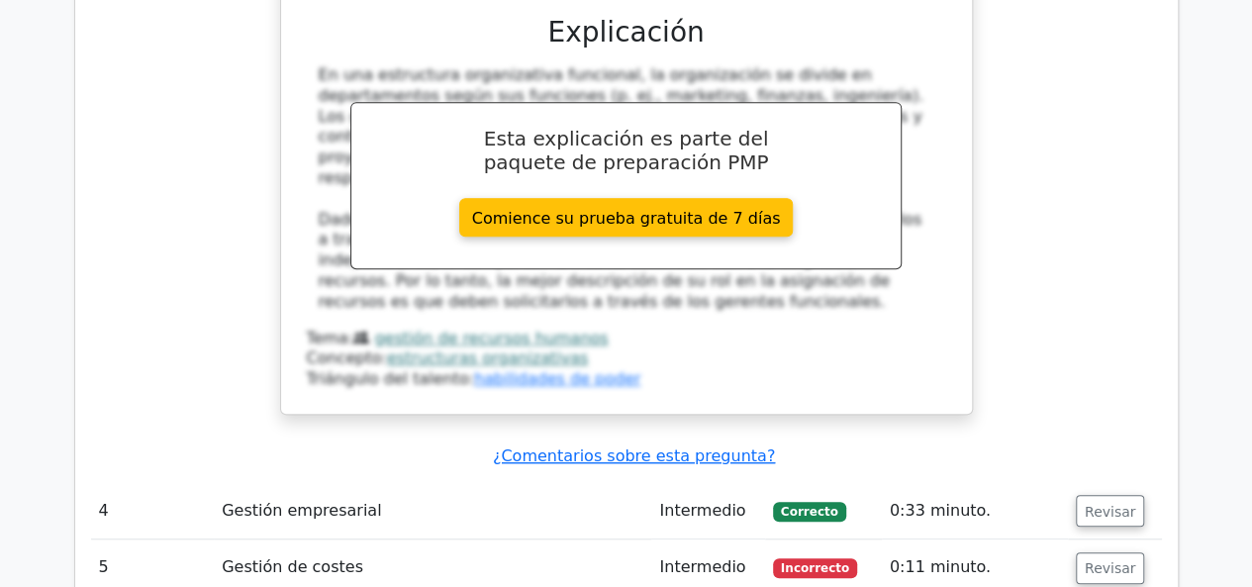
scroll to position [4257, 0]
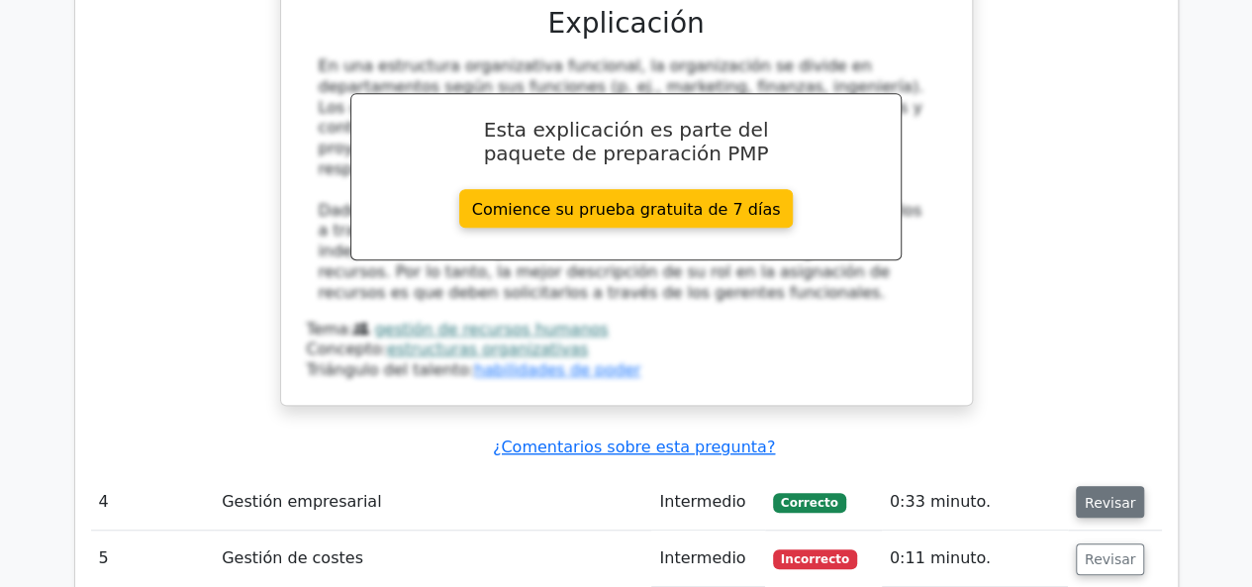
click at [1104, 494] on font "Revisar" at bounding box center [1110, 502] width 51 height 16
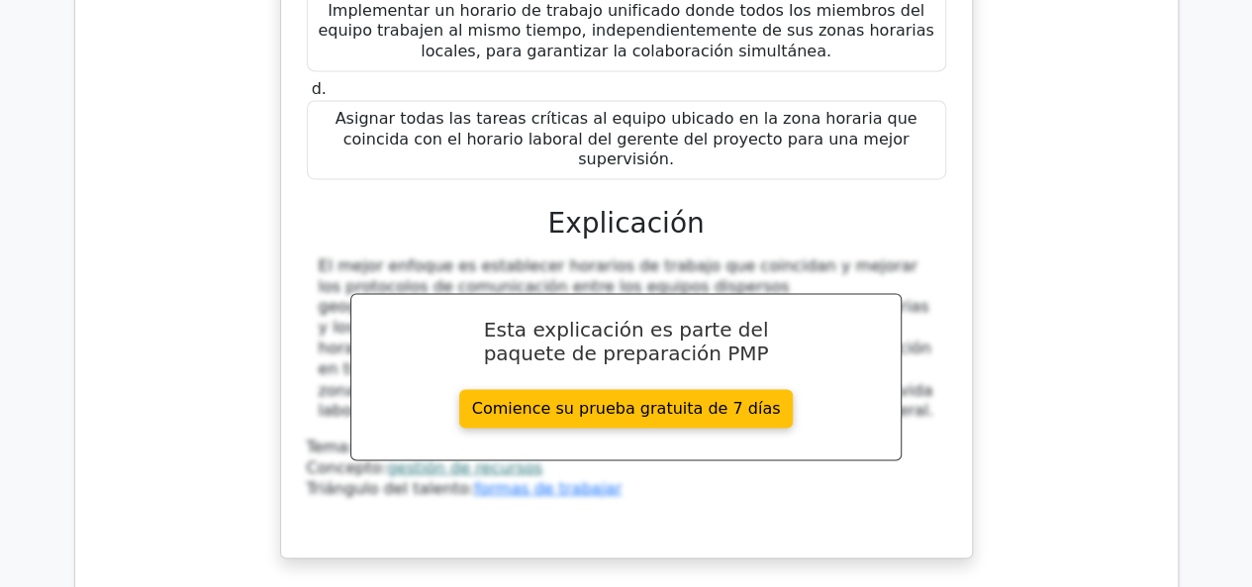
scroll to position [5347, 0]
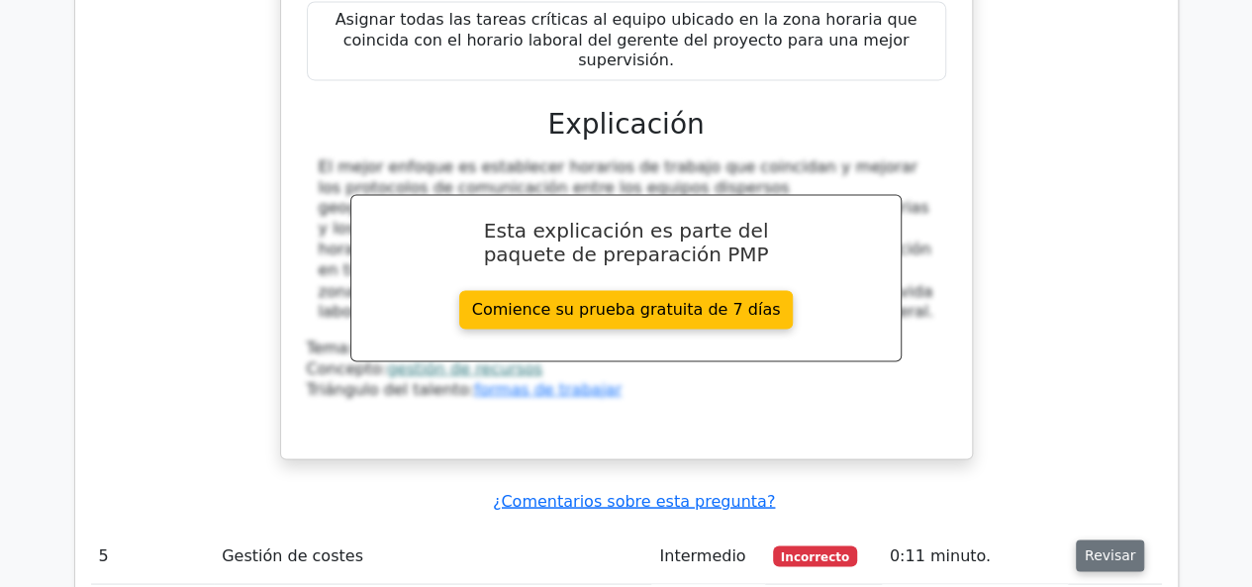
click at [1102, 548] on font "Revisar" at bounding box center [1110, 556] width 51 height 16
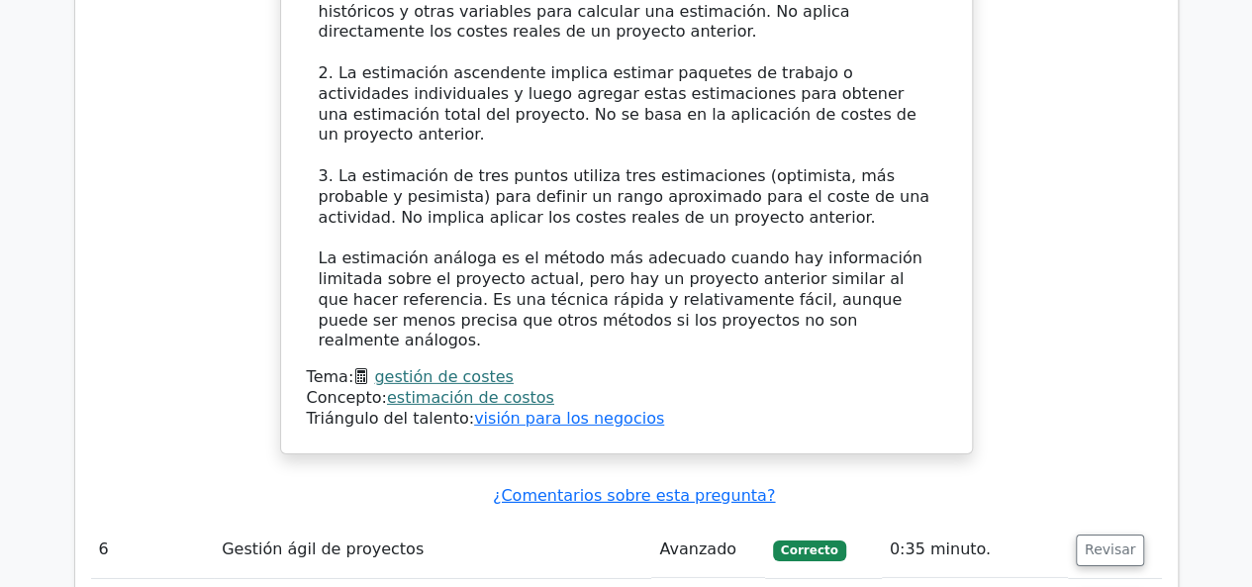
scroll to position [6634, 0]
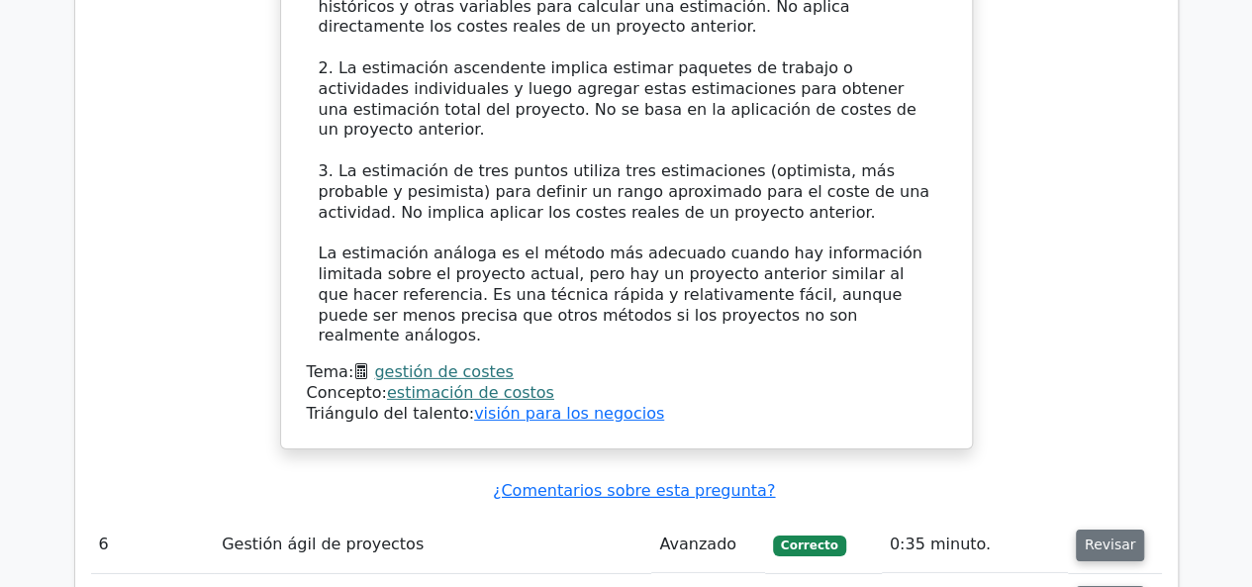
click at [1091, 538] on font "Revisar" at bounding box center [1110, 546] width 51 height 16
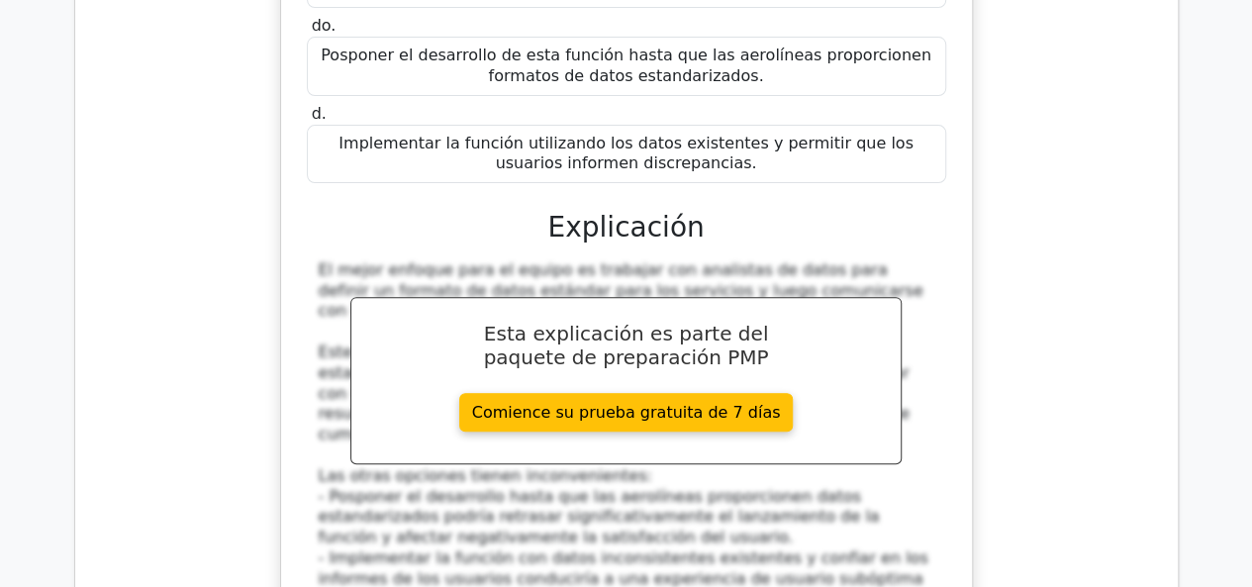
scroll to position [7822, 0]
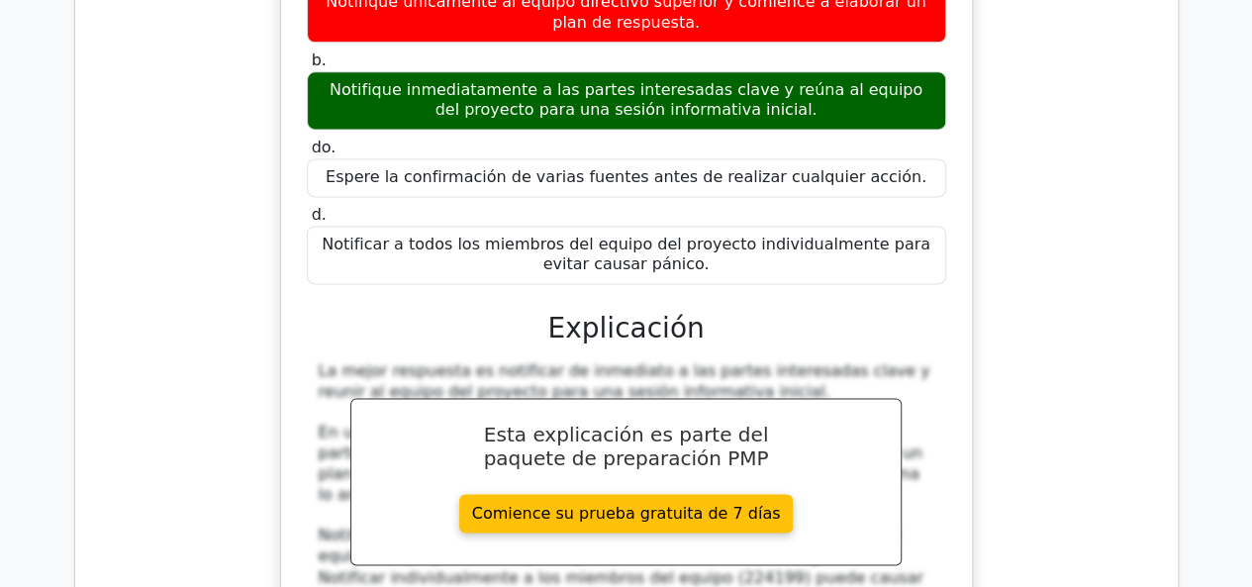
scroll to position [9010, 0]
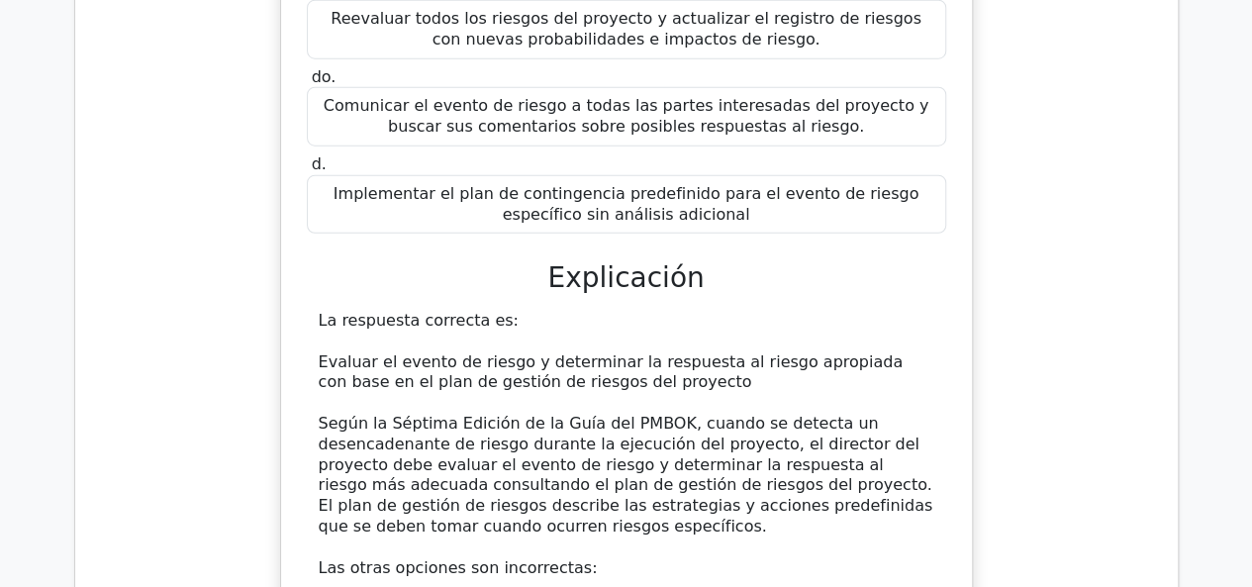
scroll to position [10297, 0]
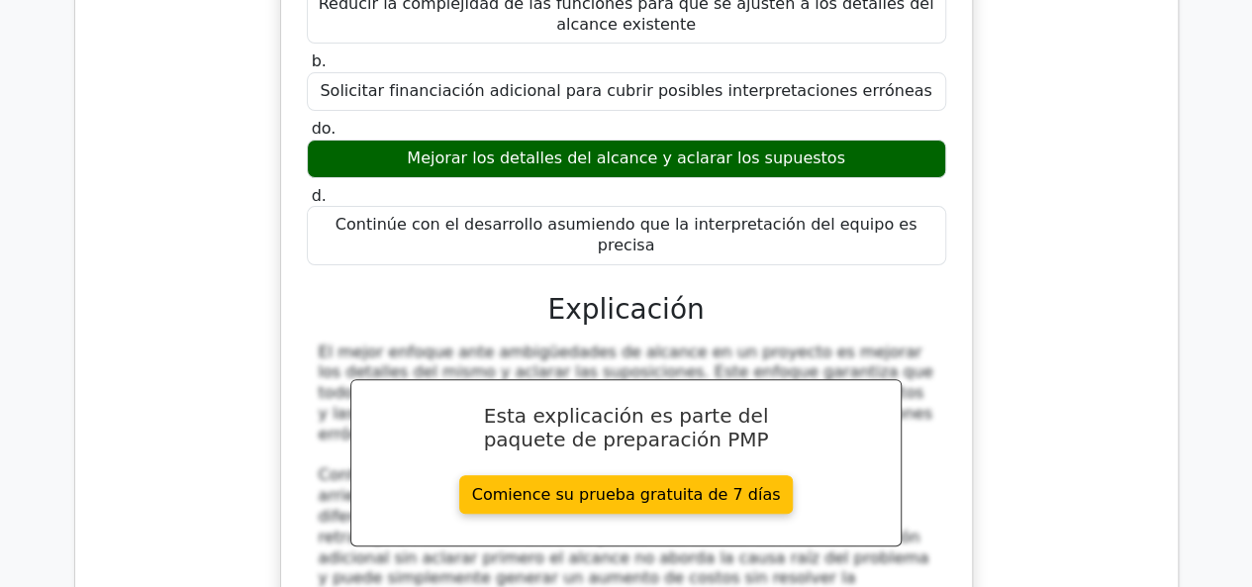
scroll to position [11386, 0]
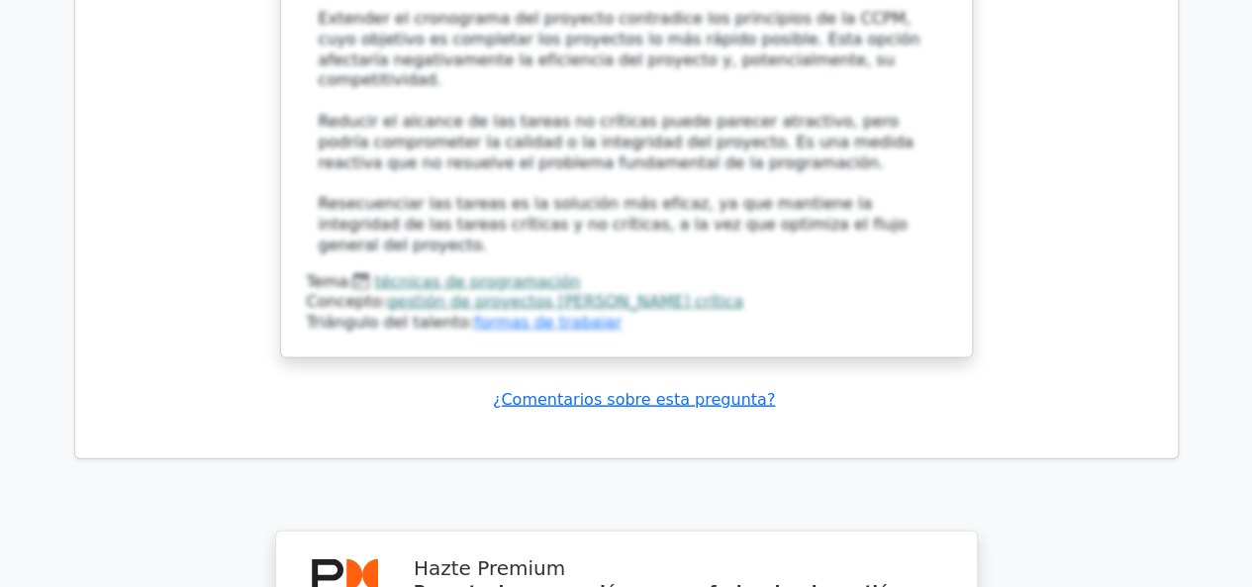
scroll to position [13366, 0]
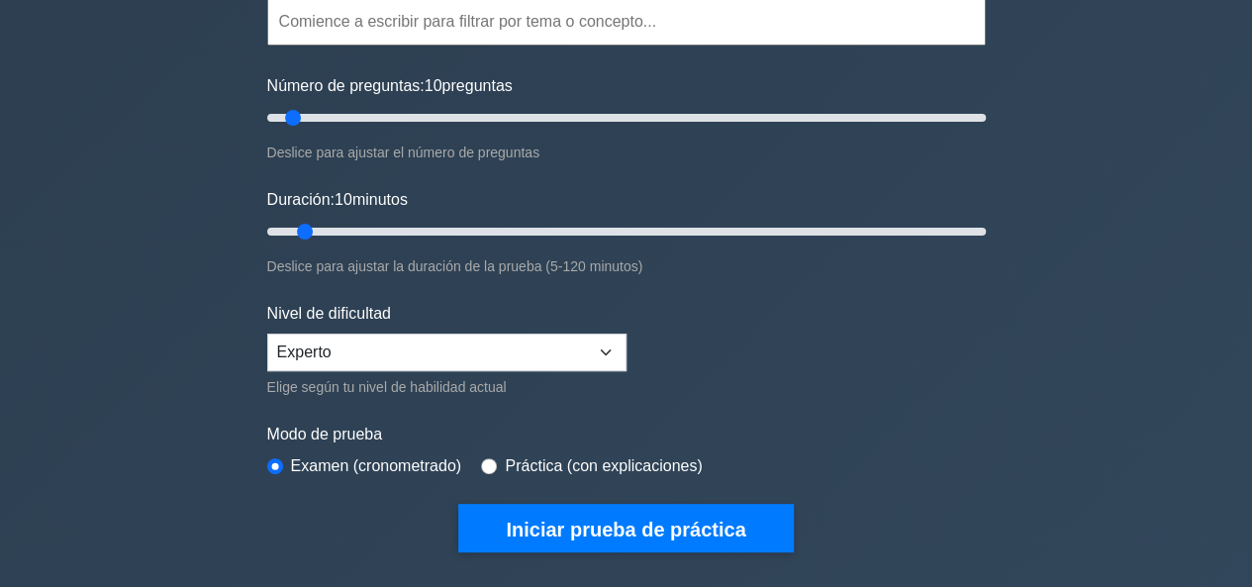
scroll to position [198, 0]
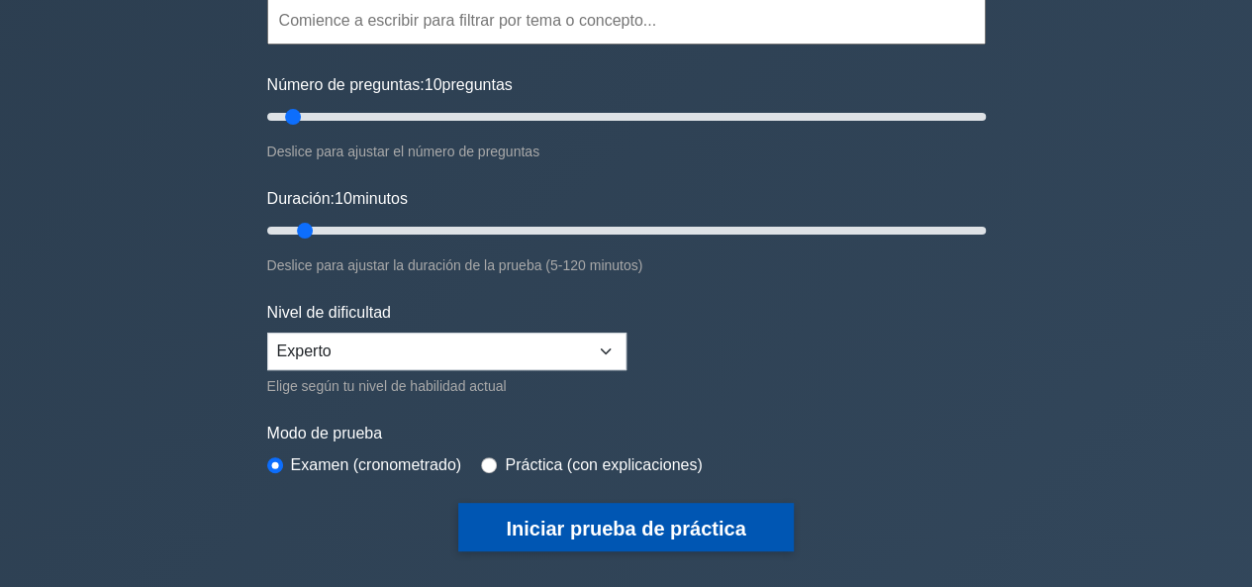
click at [626, 518] on font "Iniciar prueba de práctica" at bounding box center [626, 529] width 240 height 22
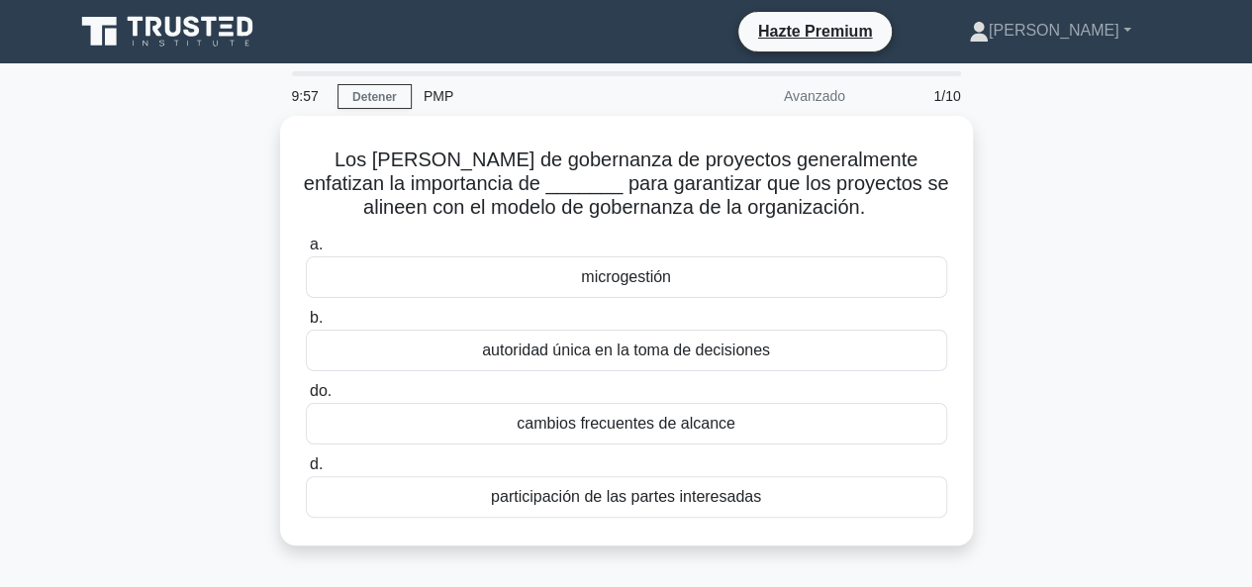
click at [1110, 278] on div "Los [PERSON_NAME] de gobernanza de proyectos generalmente enfatizan la importan…" at bounding box center [626, 342] width 1129 height 453
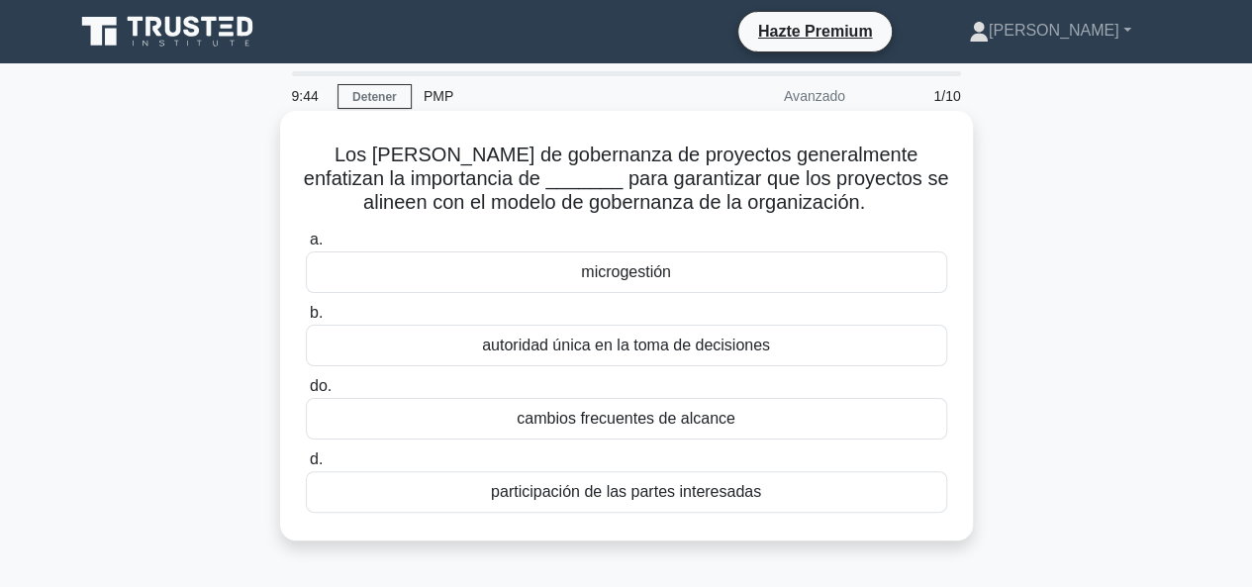
click at [675, 496] on font "participación de las partes interesadas" at bounding box center [626, 491] width 270 height 17
click at [306, 466] on input "d. participación de las partes interesadas" at bounding box center [306, 459] width 0 height 13
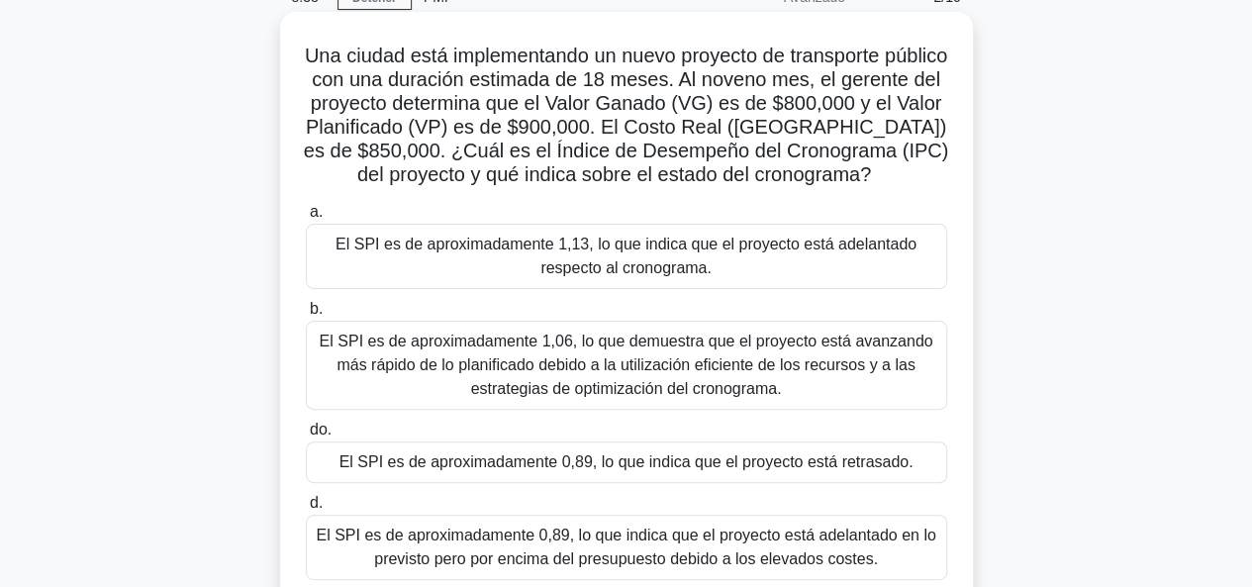
scroll to position [198, 0]
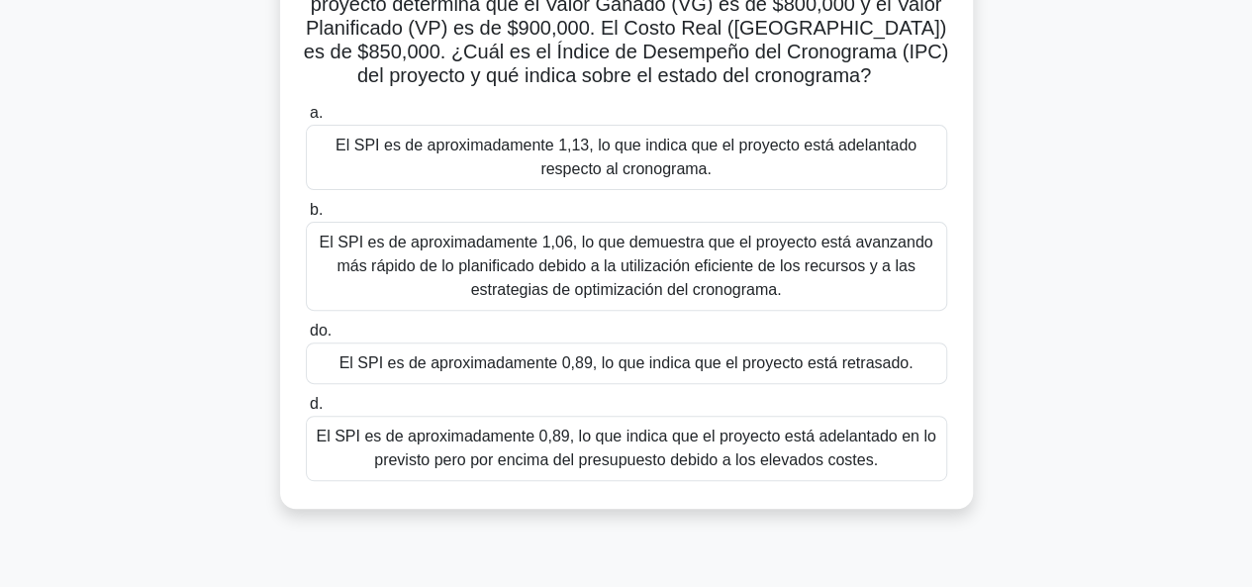
click at [768, 359] on font "El SPI es de aproximadamente 0,89, lo que indica que el proyecto está retrasado." at bounding box center [627, 362] width 574 height 17
click at [306, 338] on input "do. El SPI es de aproximadamente 0,89, lo que indica que el proyecto está retra…" at bounding box center [306, 331] width 0 height 13
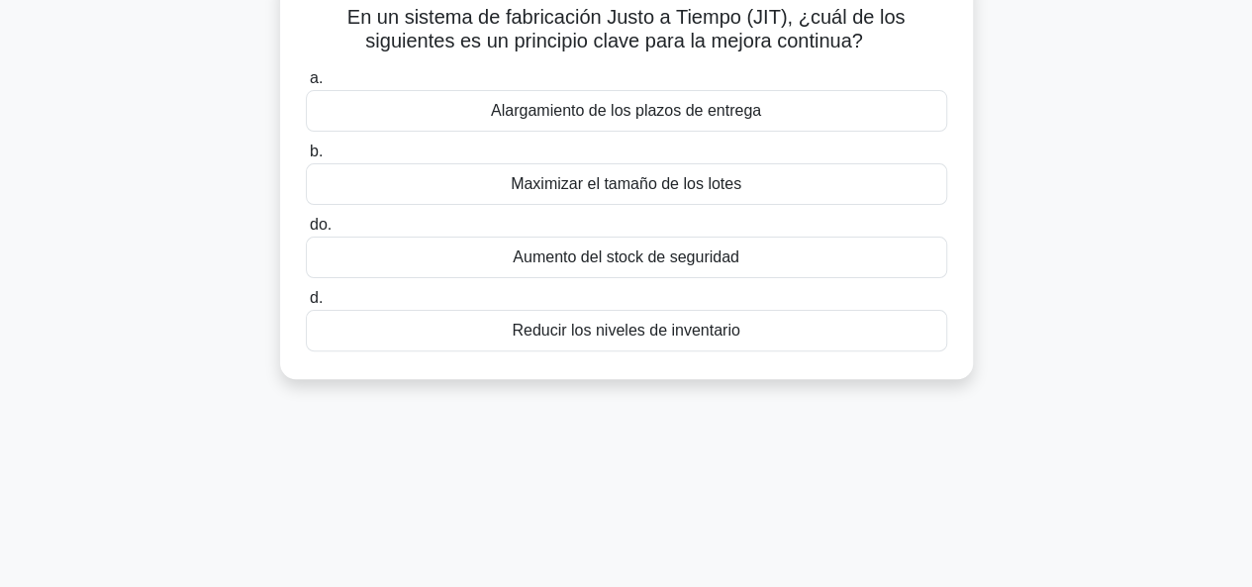
scroll to position [0, 0]
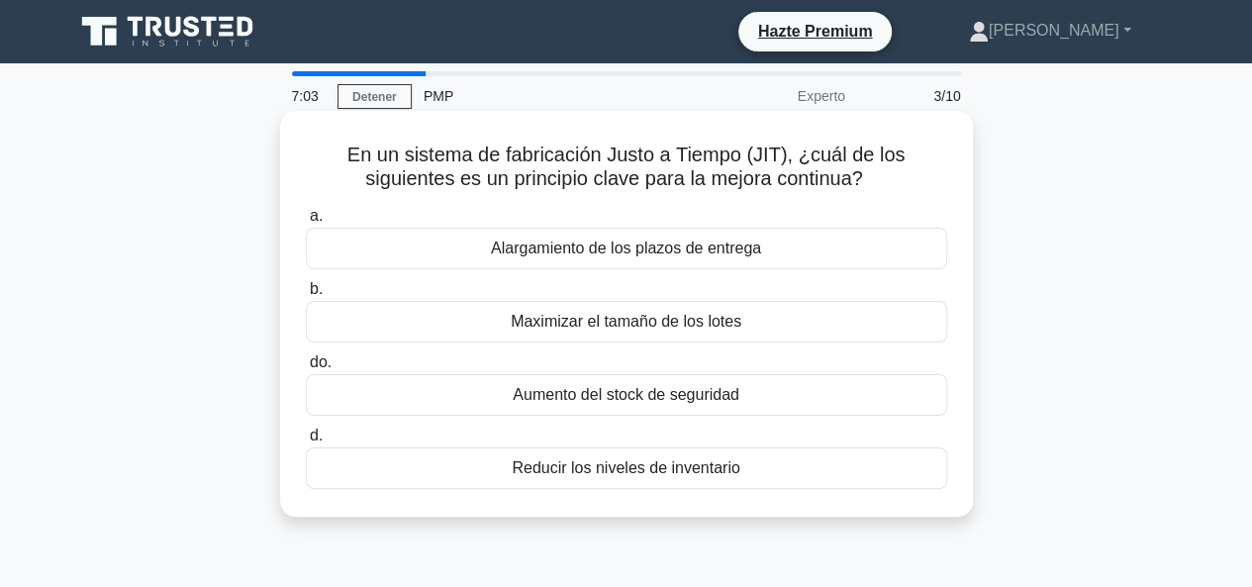
click at [727, 325] on font "Maximizar el tamaño de los lotes" at bounding box center [626, 321] width 231 height 17
click at [306, 296] on input "b. Maximizar el tamaño de los lotes" at bounding box center [306, 289] width 0 height 13
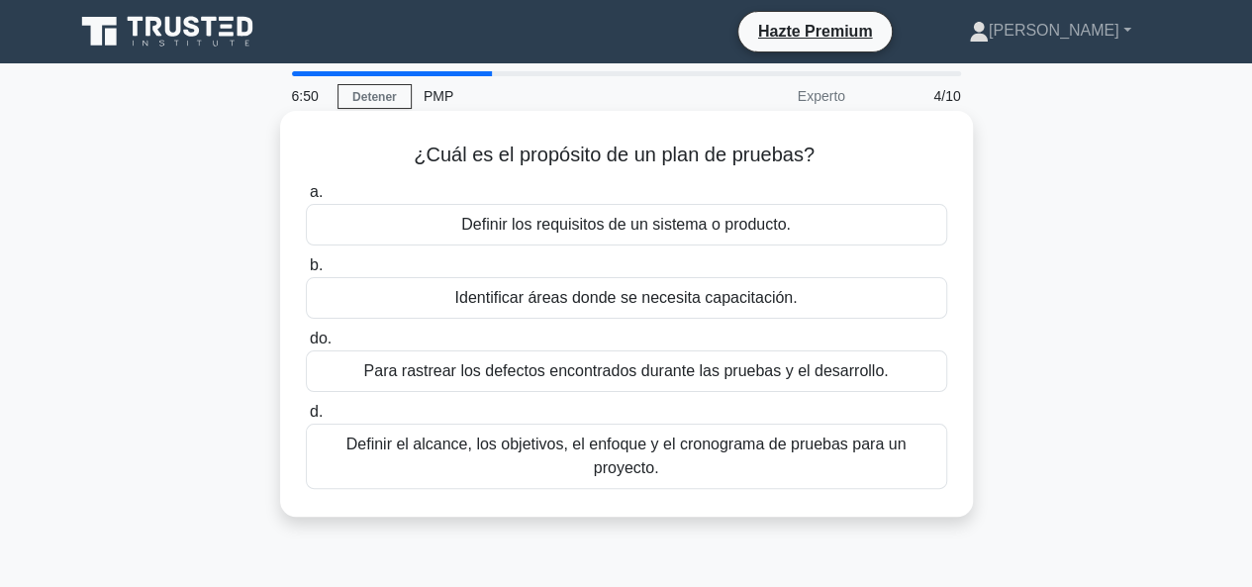
click at [703, 365] on font "Para rastrear los defectos encontrados durante las pruebas y el desarrollo." at bounding box center [625, 370] width 525 height 17
click at [306, 346] on input "do. Para rastrear los defectos encontrados durante las pruebas y el desarrollo." at bounding box center [306, 339] width 0 height 13
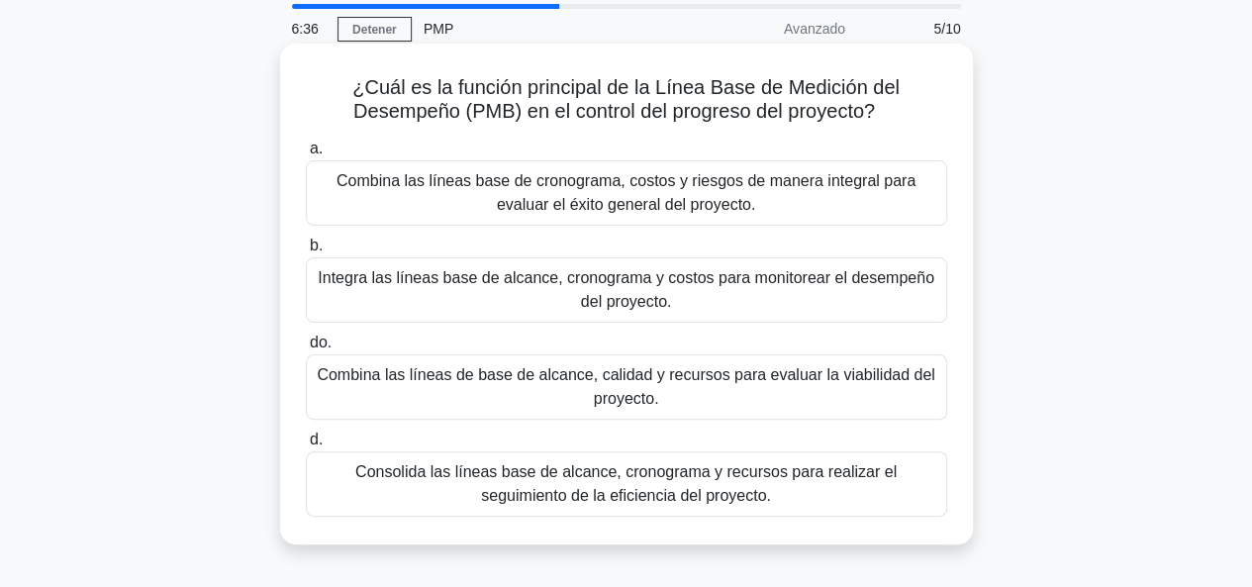
scroll to position [99, 0]
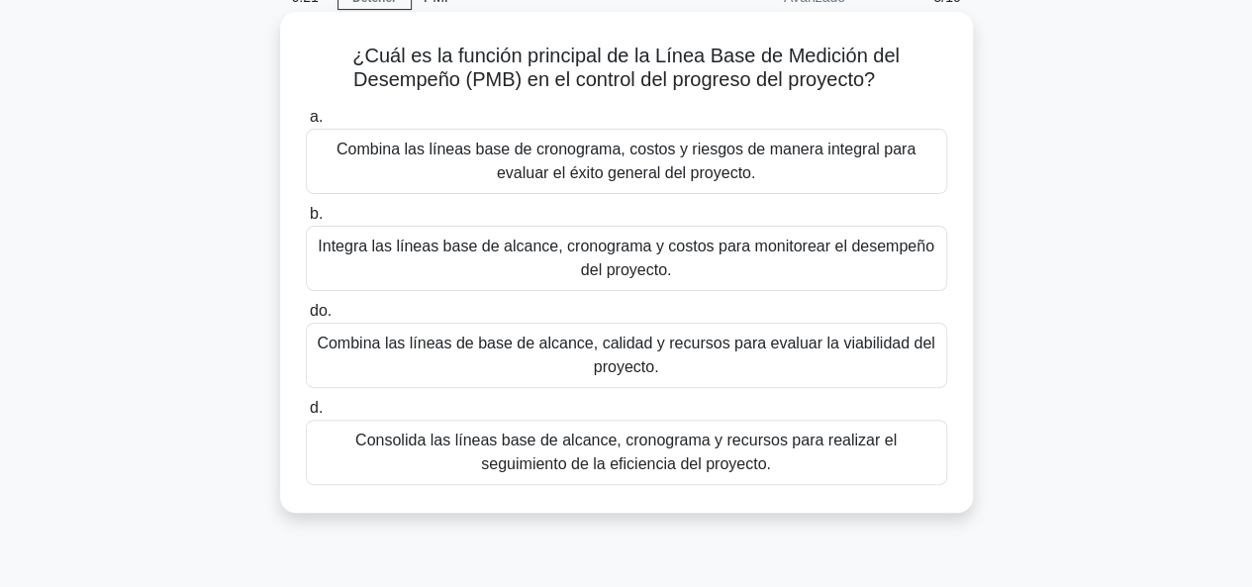
click at [758, 453] on font "Consolida las líneas base de alcance, cronograma y recursos para realizar el se…" at bounding box center [627, 453] width 624 height 48
click at [306, 415] on input "d. Consolida las líneas base de alcance, cronograma y recursos para realizar el…" at bounding box center [306, 408] width 0 height 13
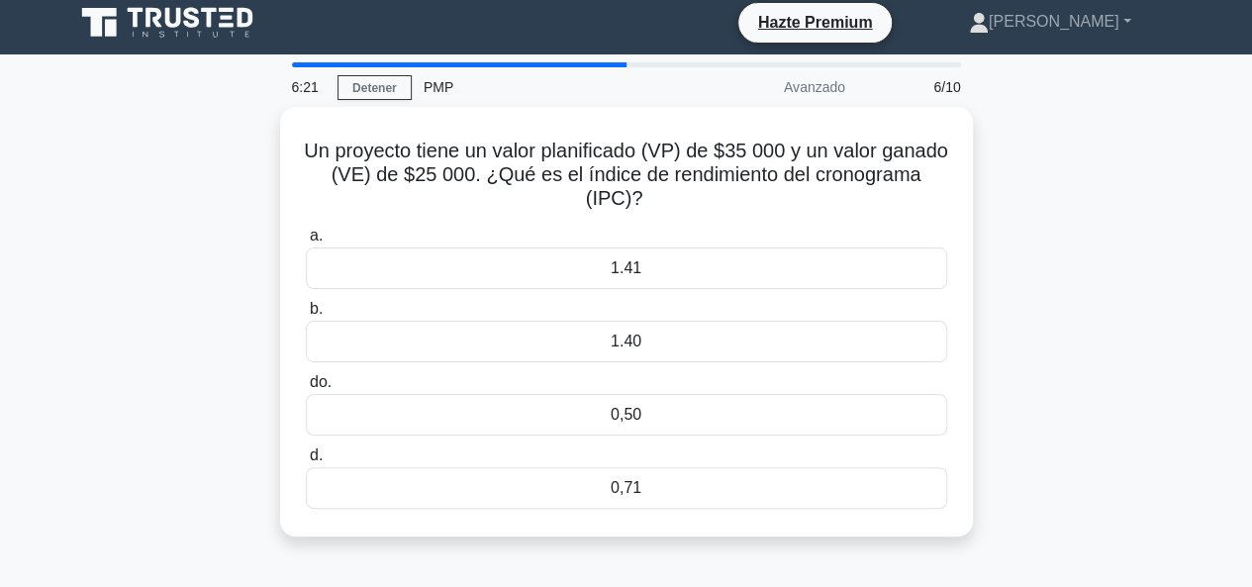
scroll to position [0, 0]
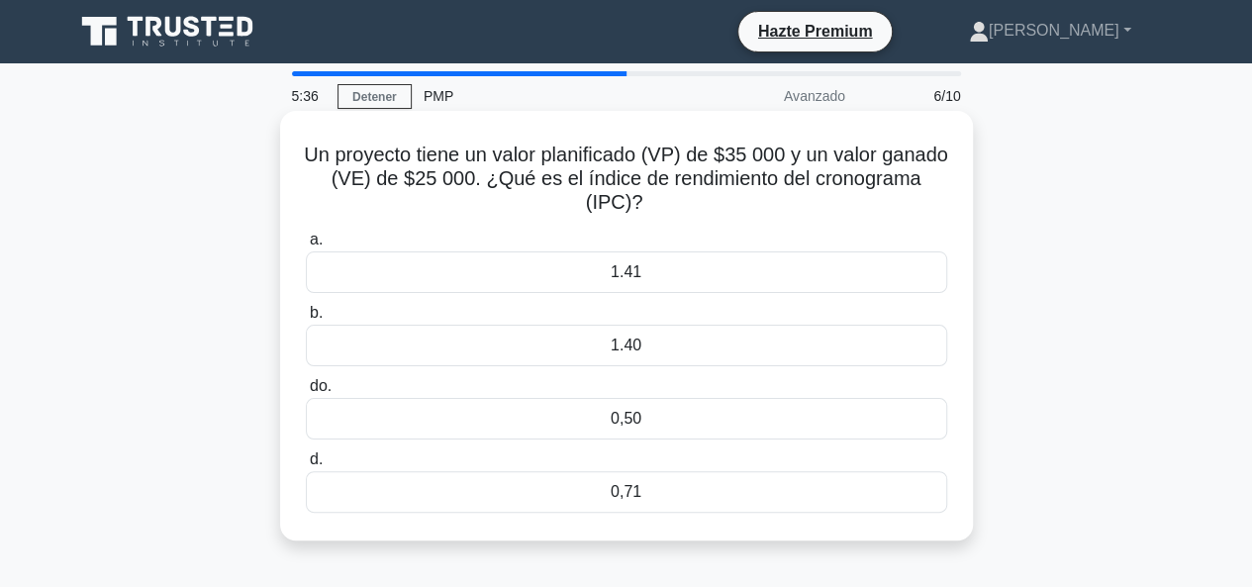
click at [635, 487] on font "0,71" at bounding box center [626, 491] width 31 height 17
click at [306, 466] on input "d. 0,71" at bounding box center [306, 459] width 0 height 13
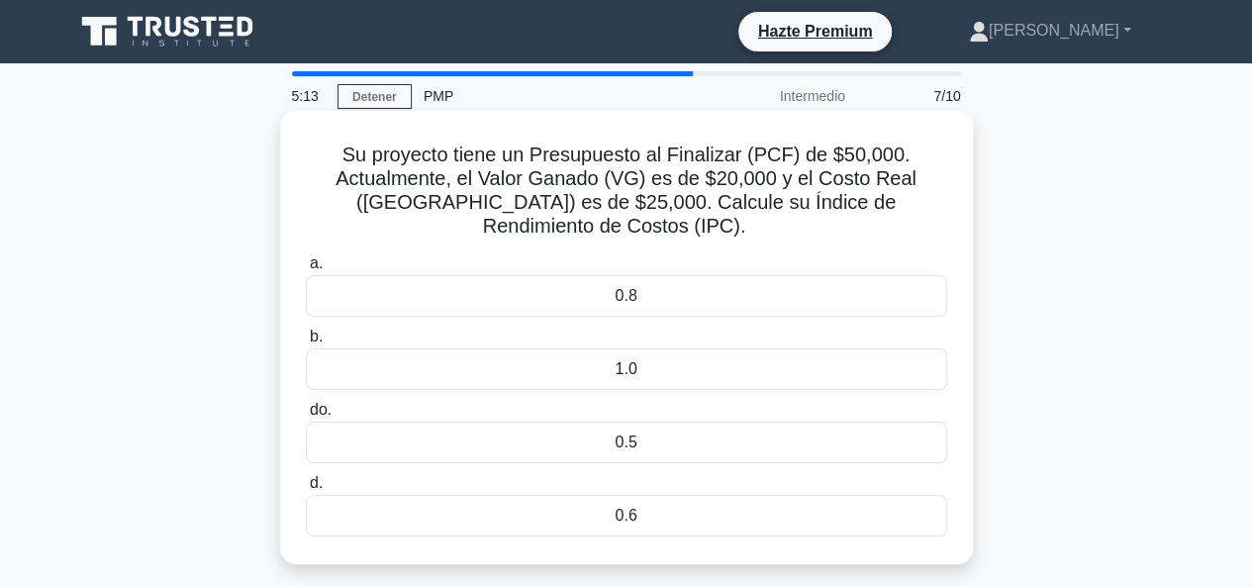
click at [660, 275] on div "0.8" at bounding box center [627, 296] width 642 height 42
click at [306, 270] on input "a. 0.8" at bounding box center [306, 263] width 0 height 13
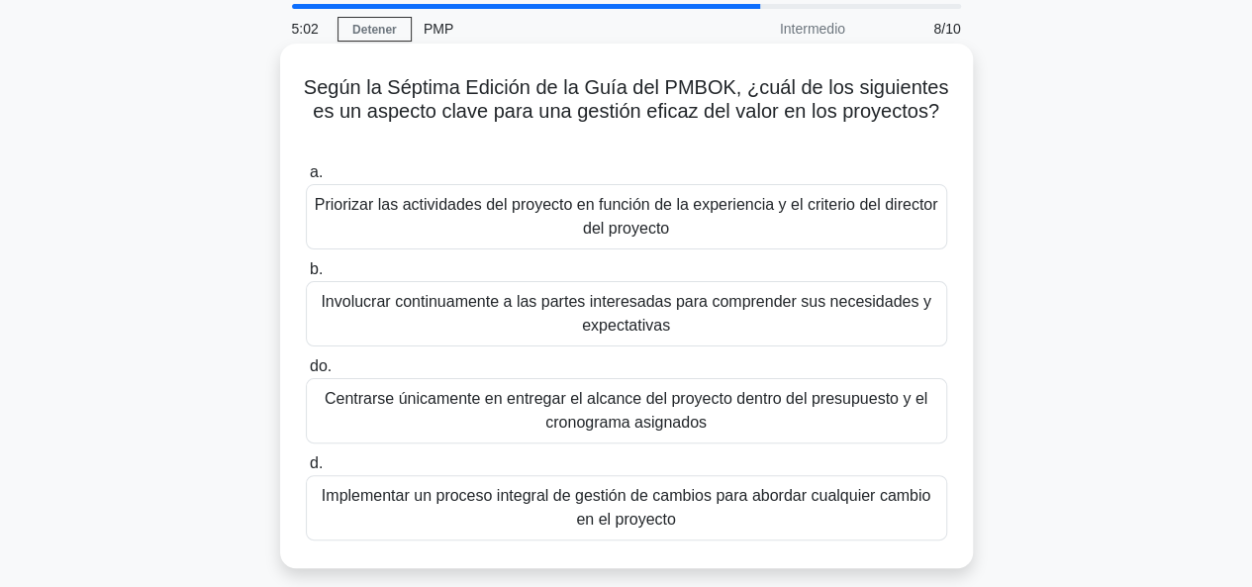
scroll to position [99, 0]
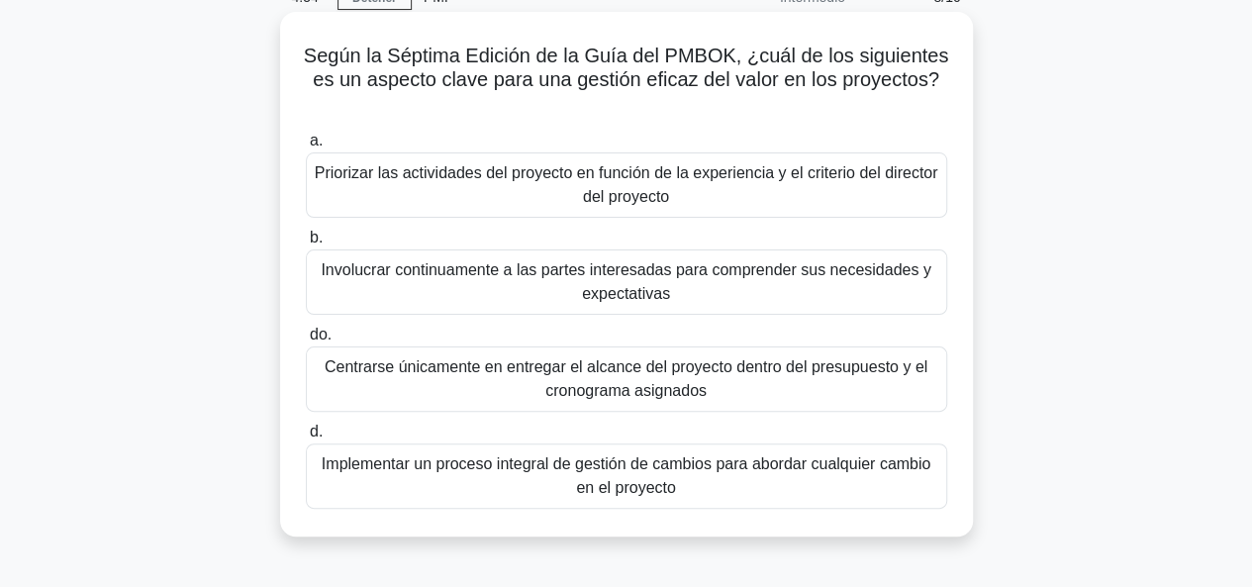
click at [725, 286] on font "Involucrar continuamente a las partes interesadas para comprender sus necesidad…" at bounding box center [627, 282] width 624 height 48
click at [306, 245] on input "b. Involucrar continuamente a las partes interesadas para comprender sus necesi…" at bounding box center [306, 238] width 0 height 13
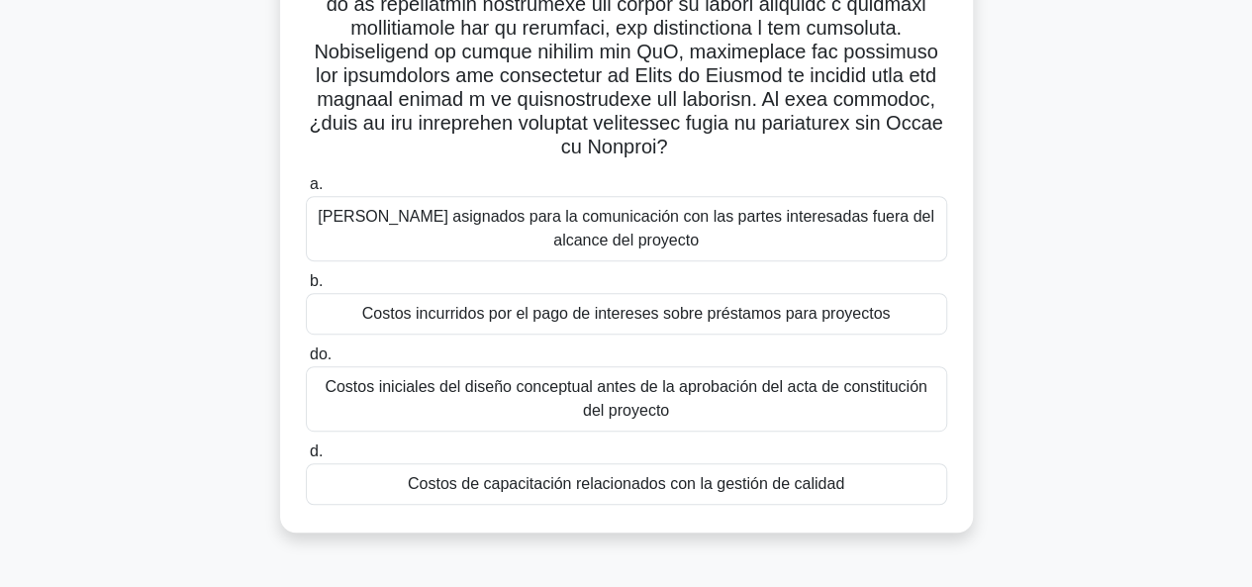
scroll to position [396, 0]
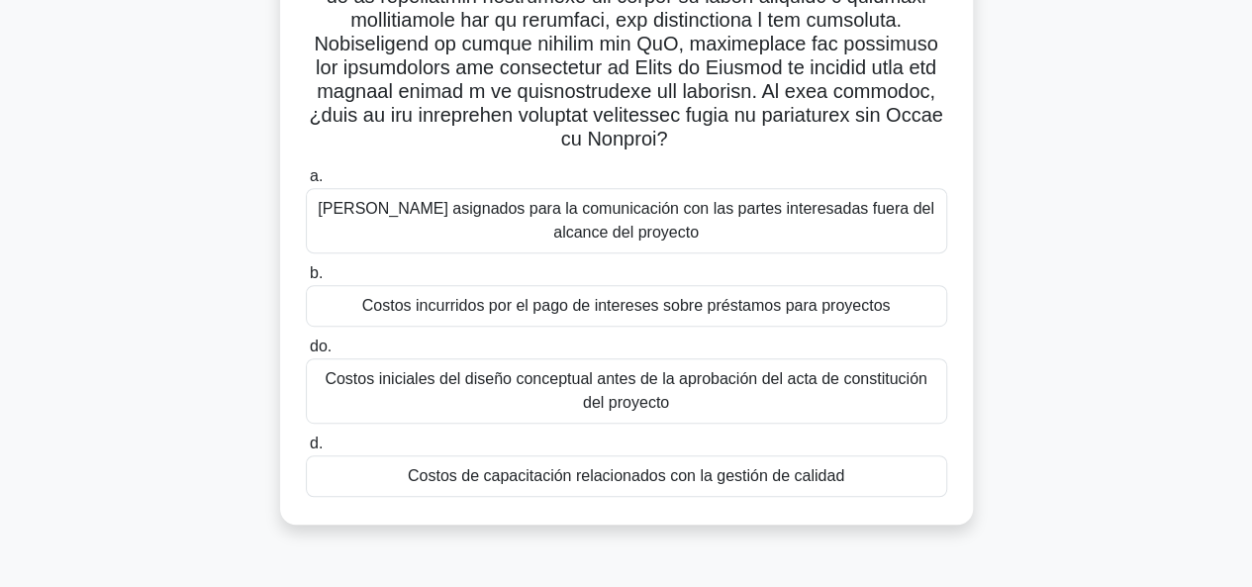
click at [745, 488] on div "Costos de capacitación relacionados con la gestión de calidad" at bounding box center [627, 476] width 642 height 42
click at [306, 450] on input "d. Costos de capacitación relacionados con la gestión de calidad" at bounding box center [306, 444] width 0 height 13
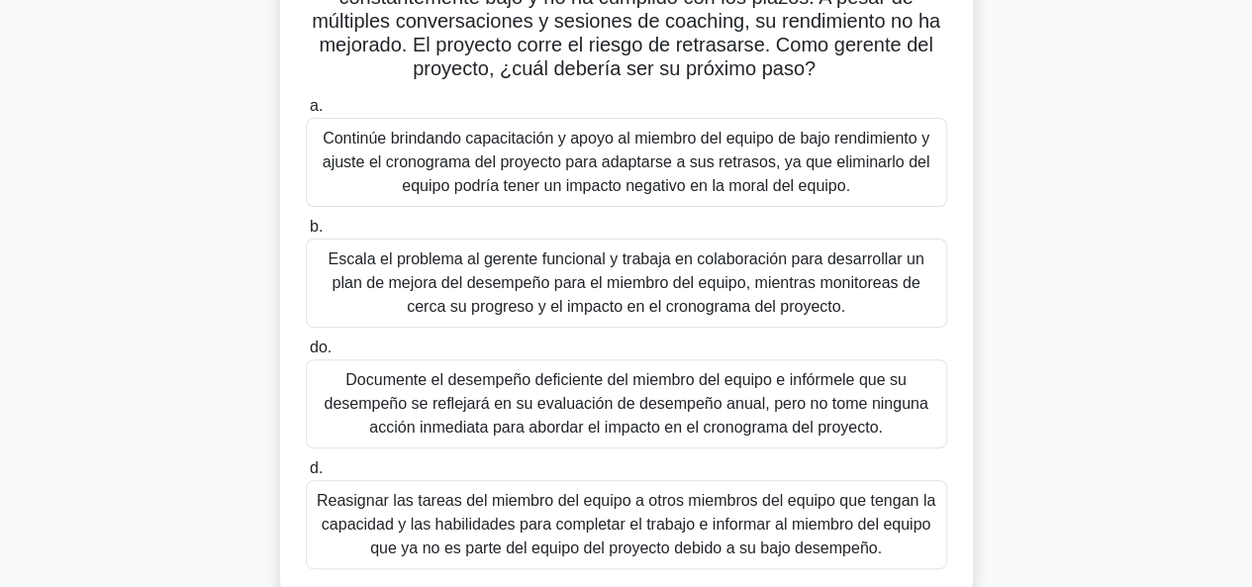
scroll to position [297, 0]
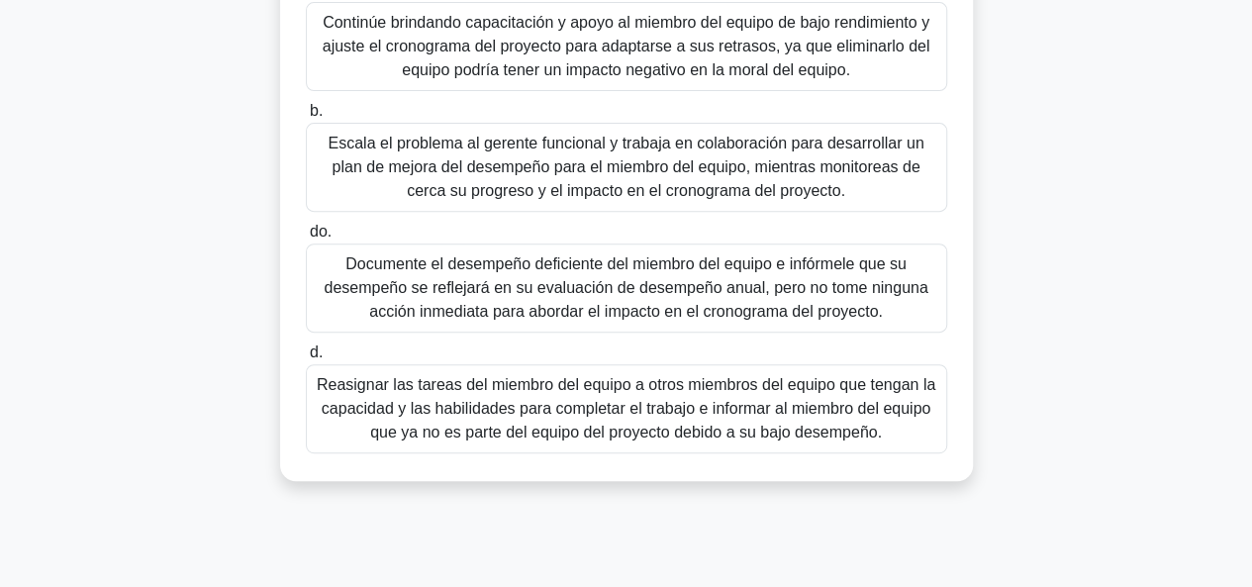
click at [698, 180] on font "Escala el problema al gerente funcional y trabaja en colaboración para desarrol…" at bounding box center [626, 167] width 596 height 64
click at [306, 118] on input "b. Escala el problema al gerente funcional y trabaja en colaboración para desar…" at bounding box center [306, 111] width 0 height 13
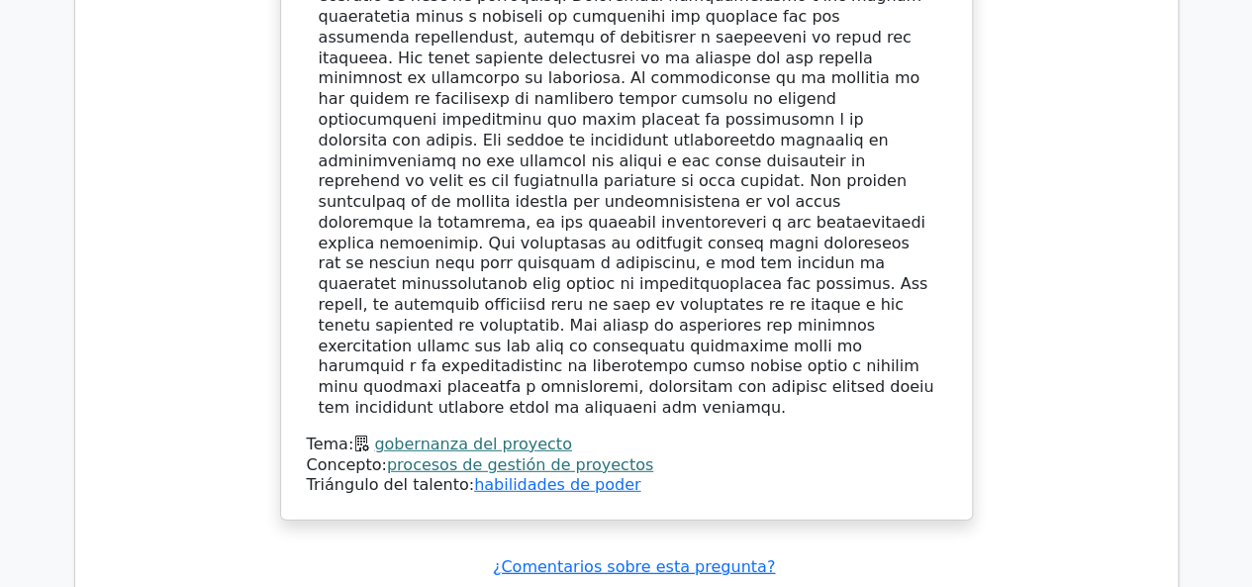
scroll to position [2772, 0]
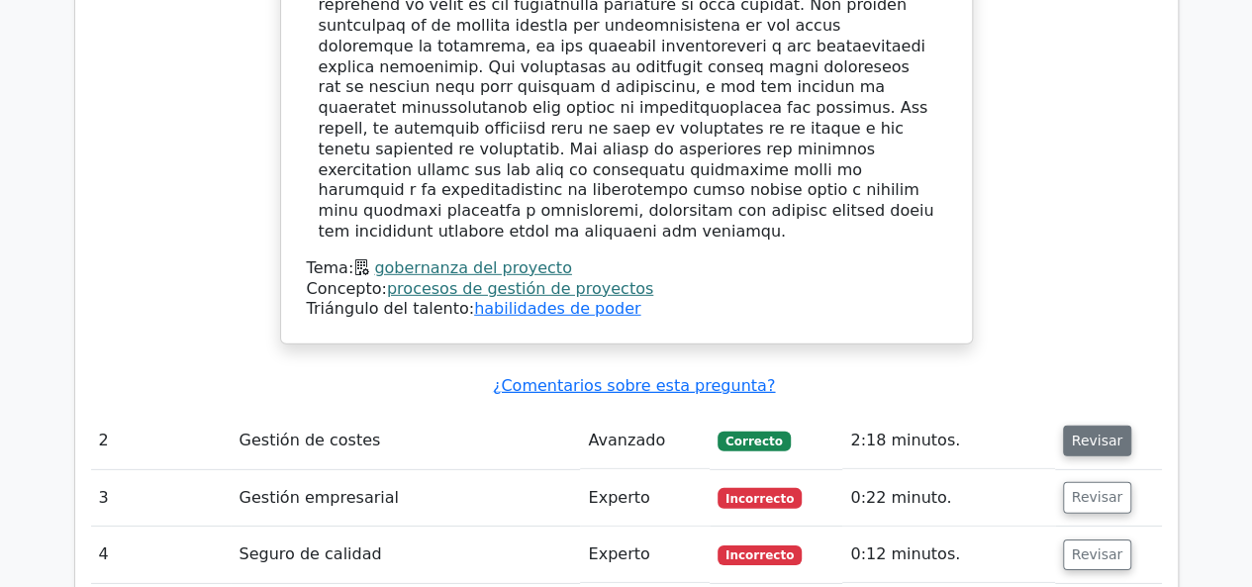
click at [1085, 433] on font "Revisar" at bounding box center [1097, 441] width 51 height 16
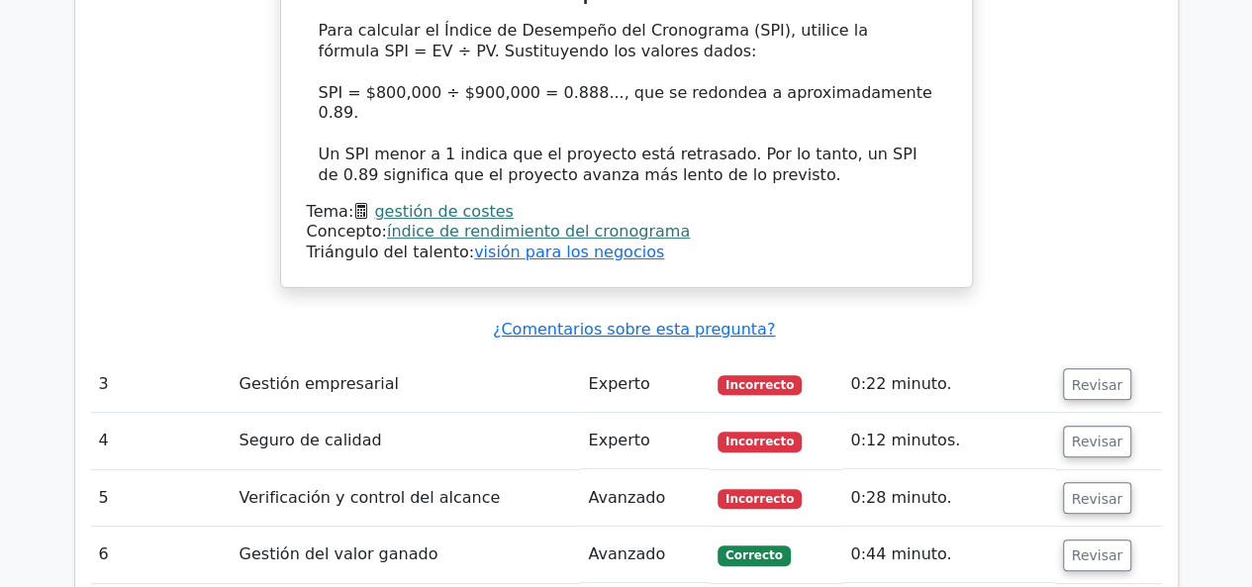
scroll to position [3861, 0]
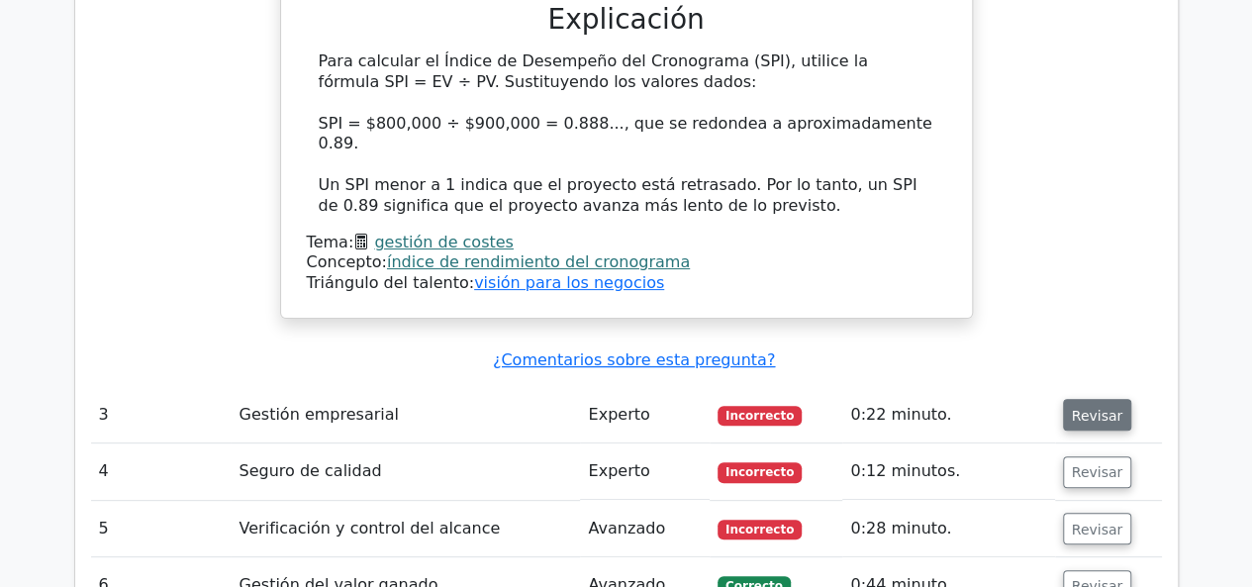
click at [1079, 407] on font "Revisar" at bounding box center [1097, 415] width 51 height 16
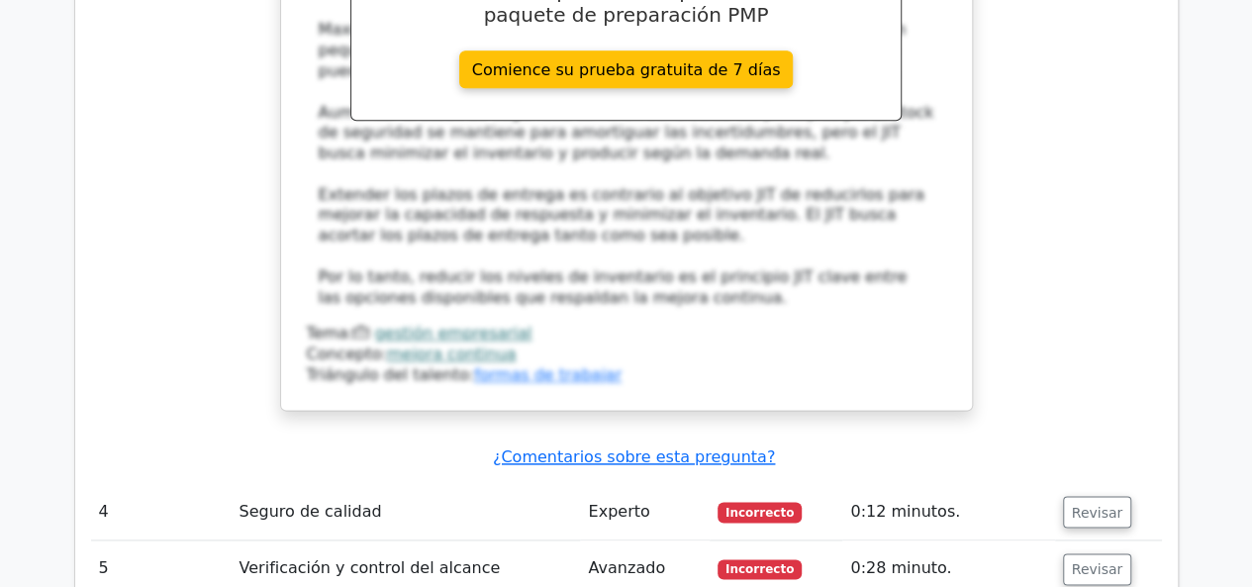
scroll to position [4852, 0]
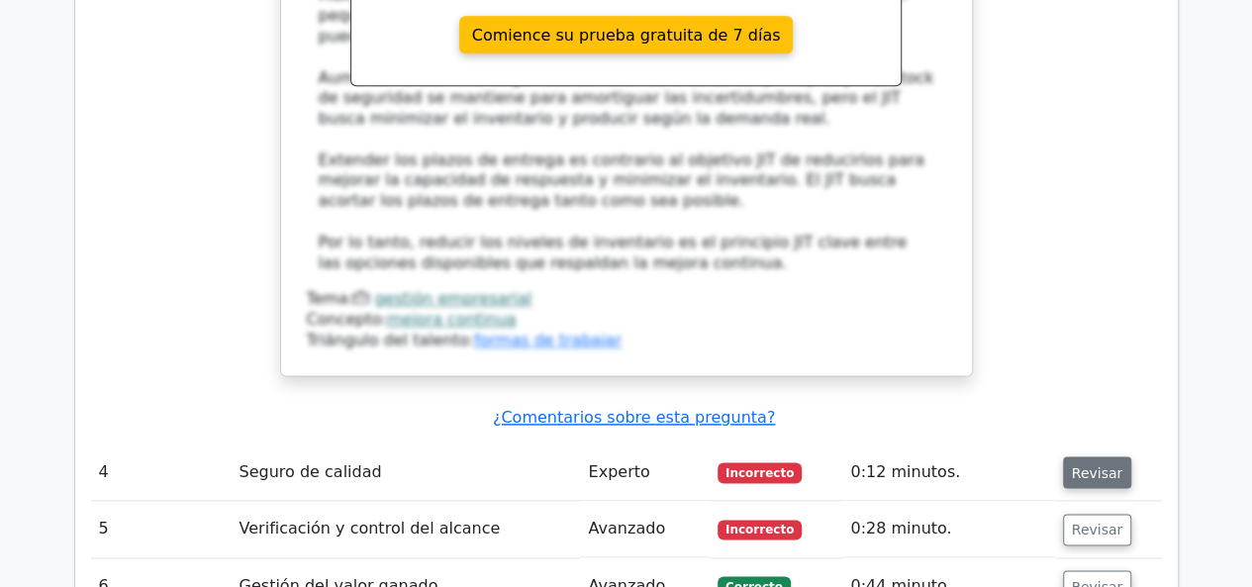
click at [1090, 464] on font "Revisar" at bounding box center [1097, 472] width 51 height 16
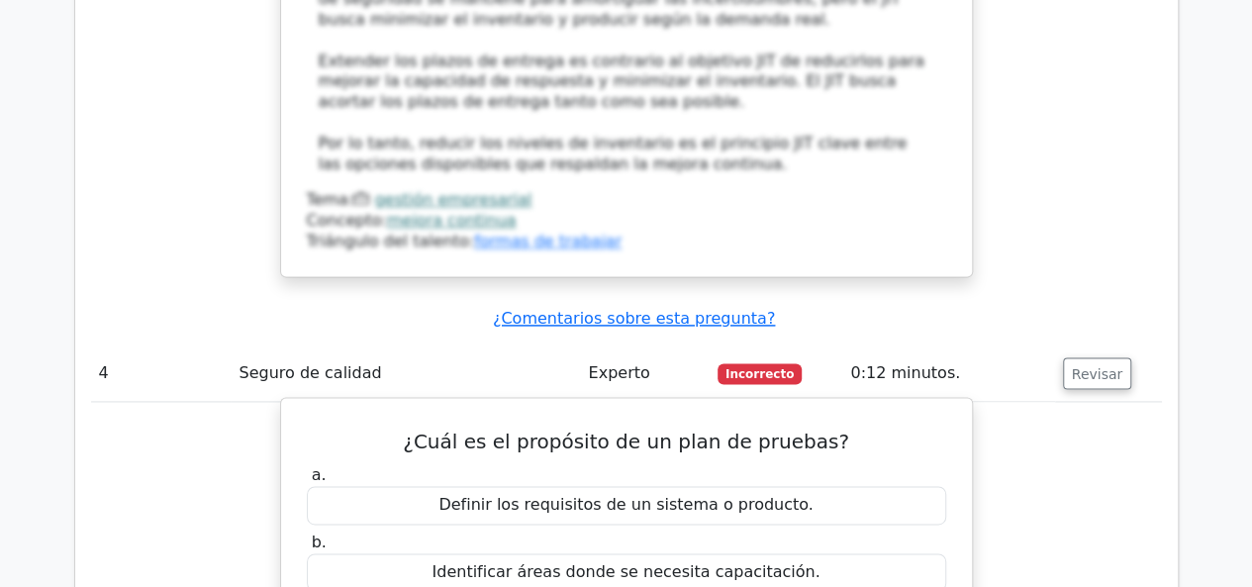
scroll to position [5545, 0]
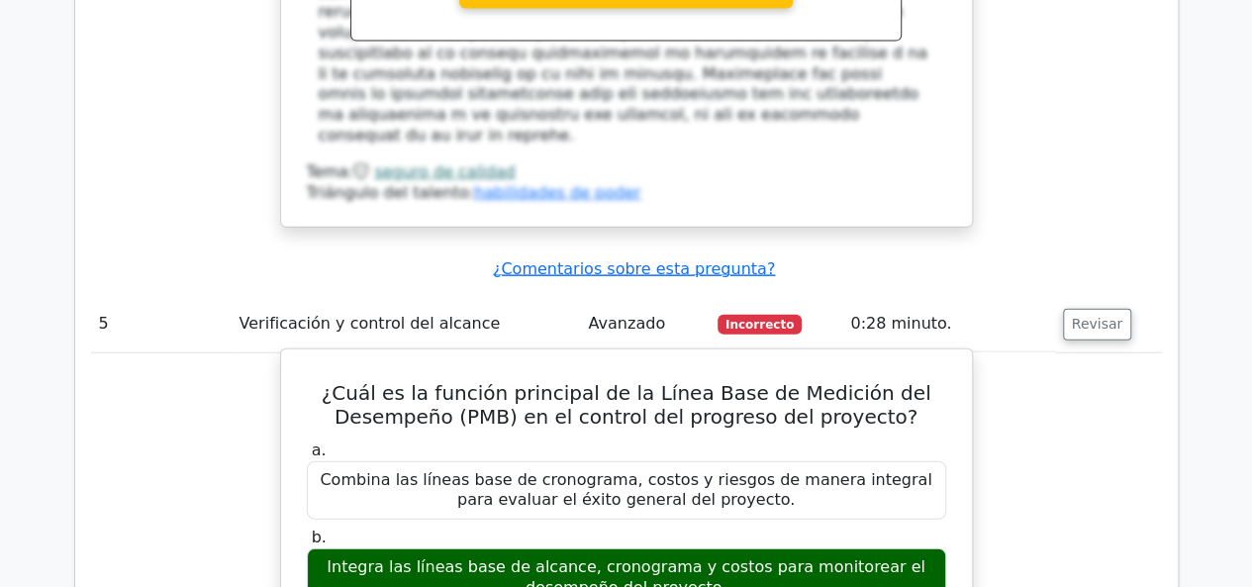
scroll to position [6436, 0]
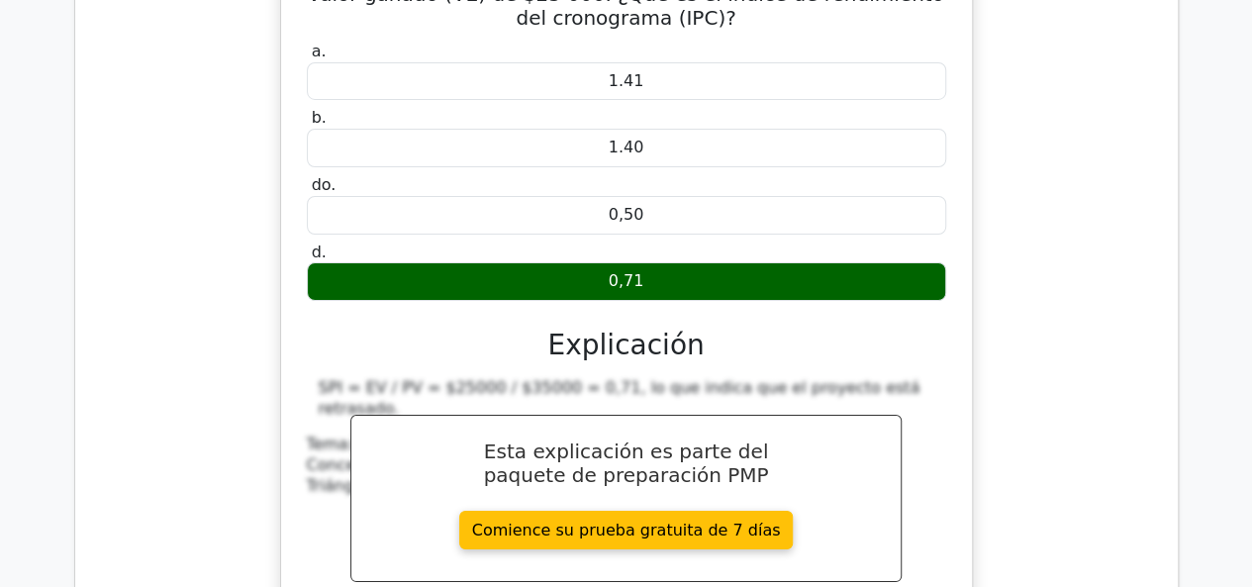
scroll to position [7426, 0]
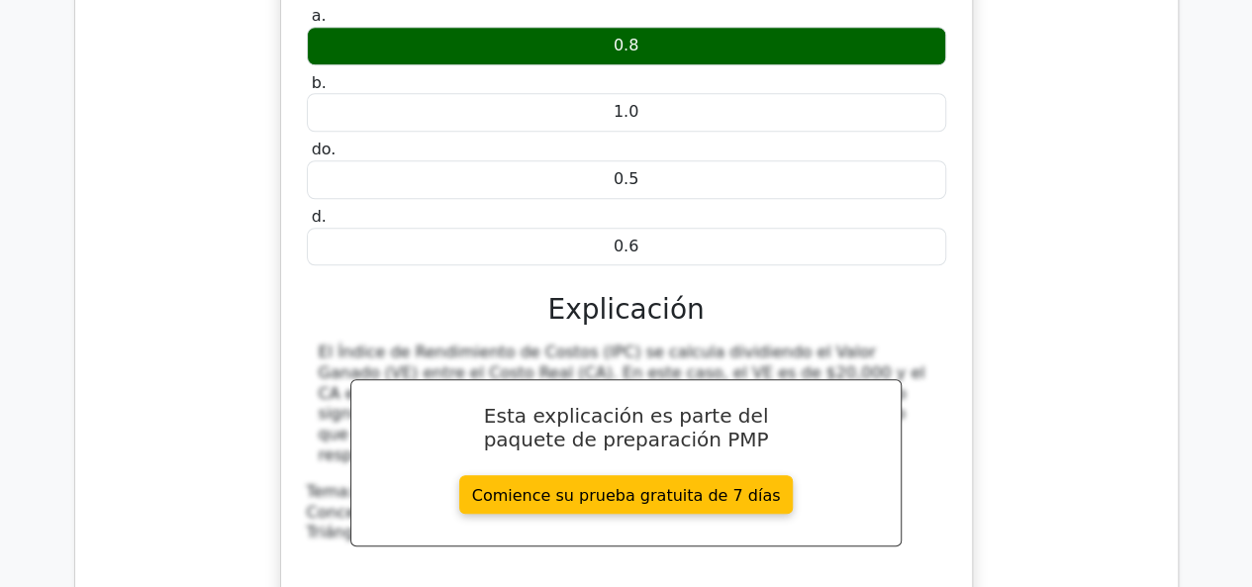
scroll to position [8317, 0]
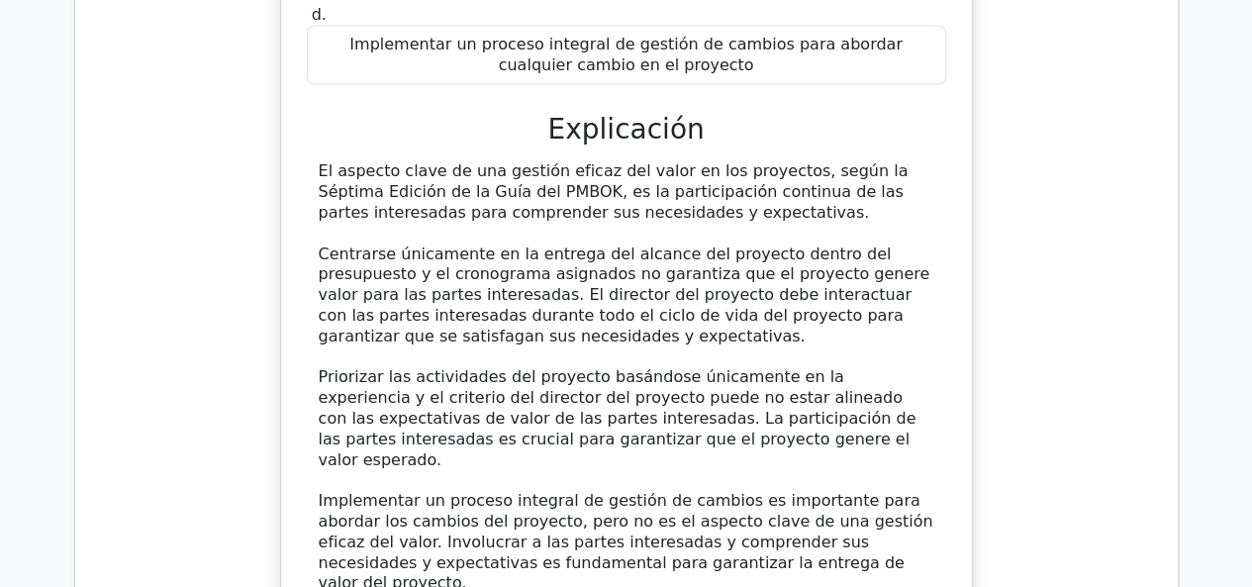
scroll to position [9406, 0]
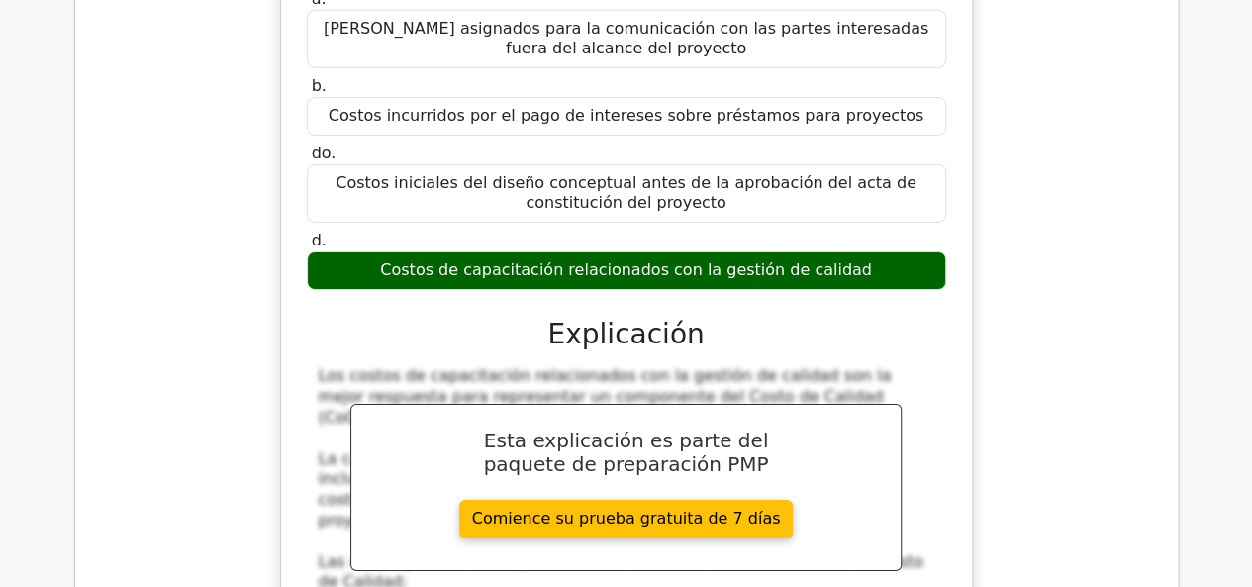
scroll to position [10891, 0]
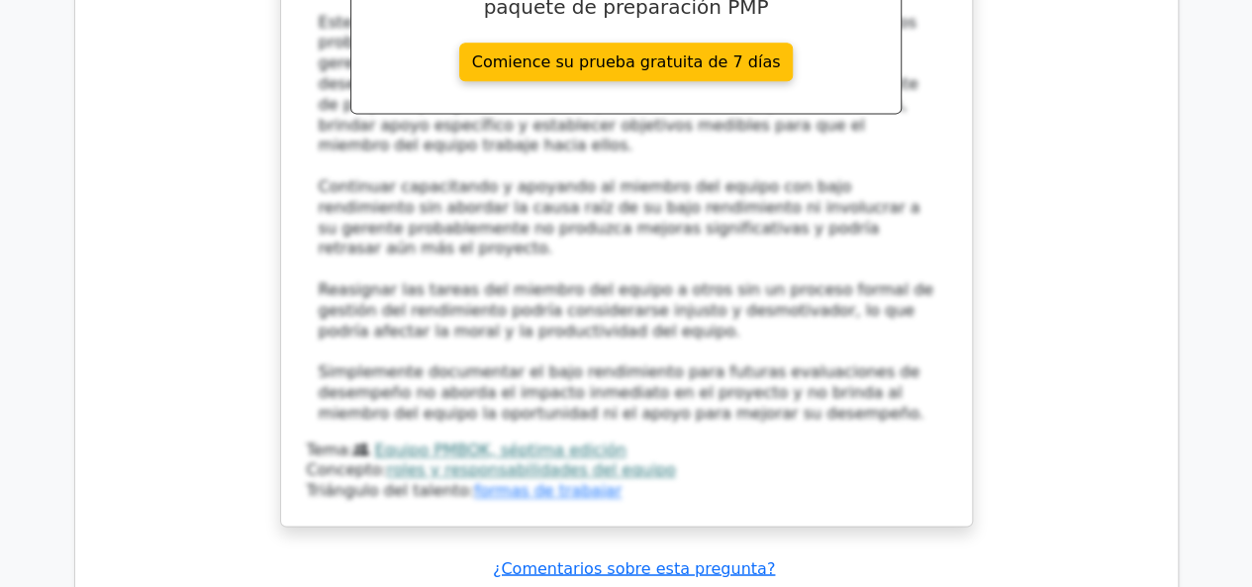
scroll to position [12900, 0]
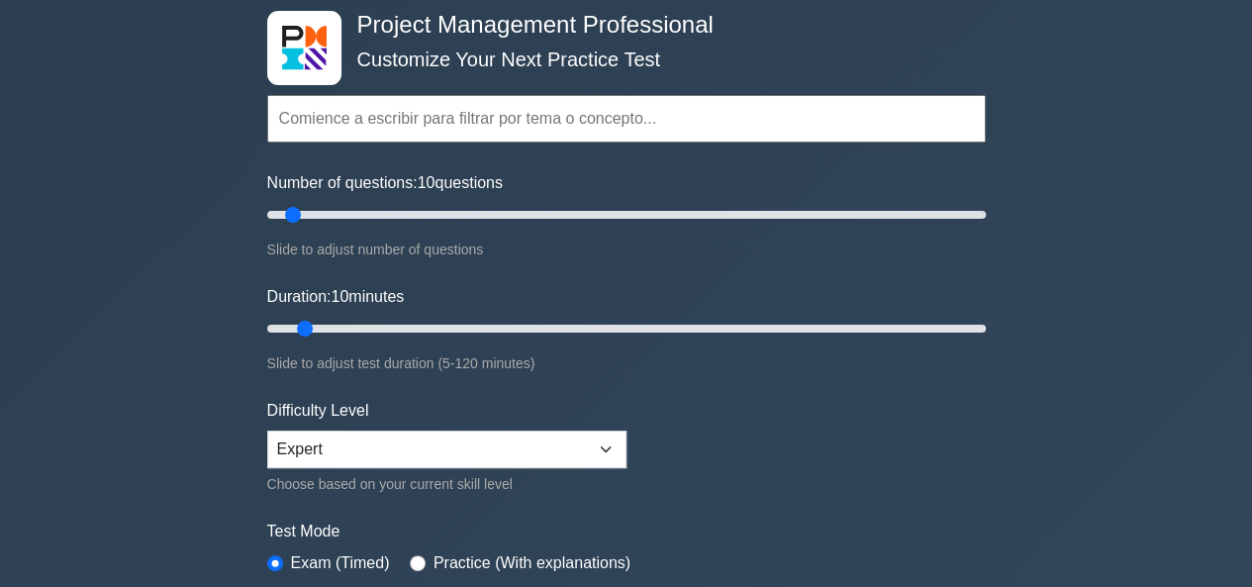
scroll to position [198, 0]
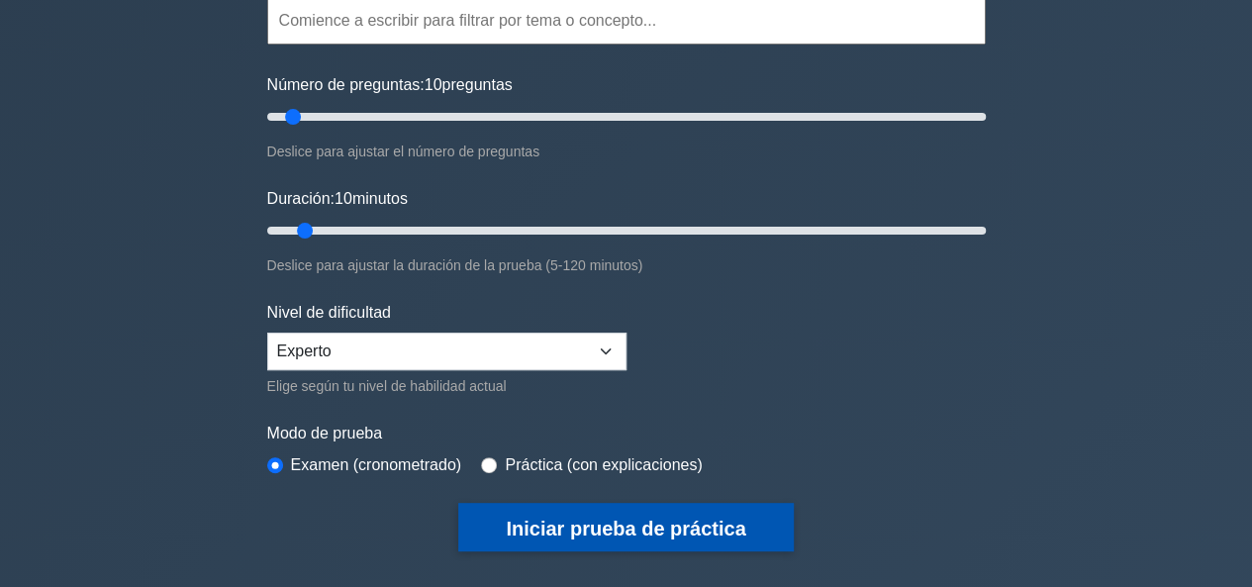
click at [624, 518] on font "Iniciar prueba de práctica" at bounding box center [626, 529] width 240 height 22
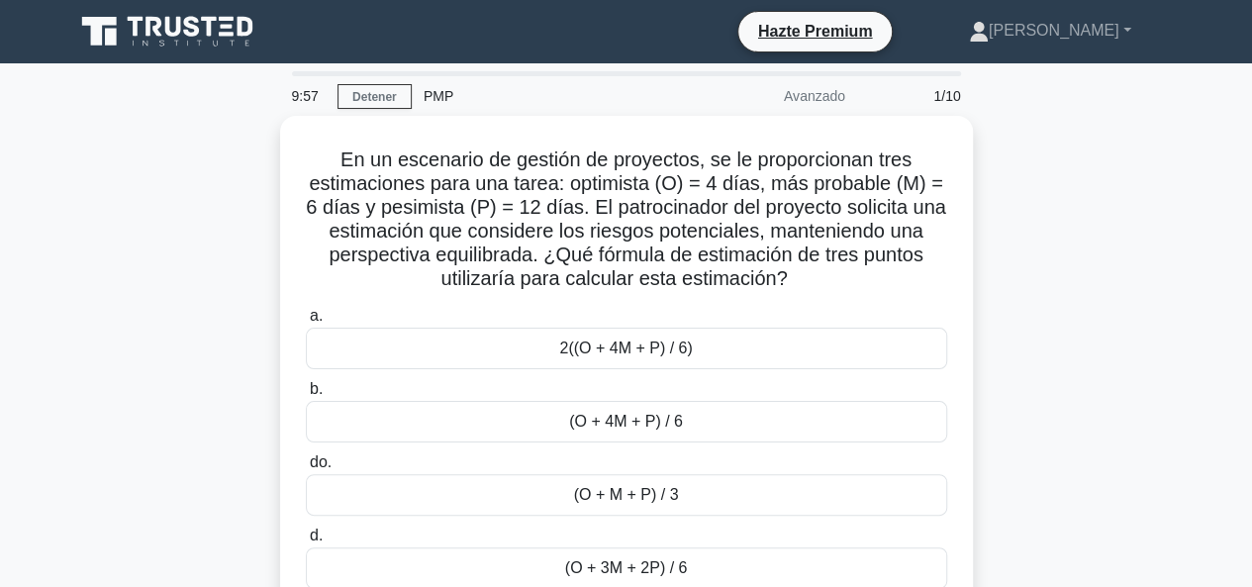
click at [1132, 357] on div "En un escenario de gestión de proyectos, se le proporcionan tres estimaciones p…" at bounding box center [626, 378] width 1129 height 525
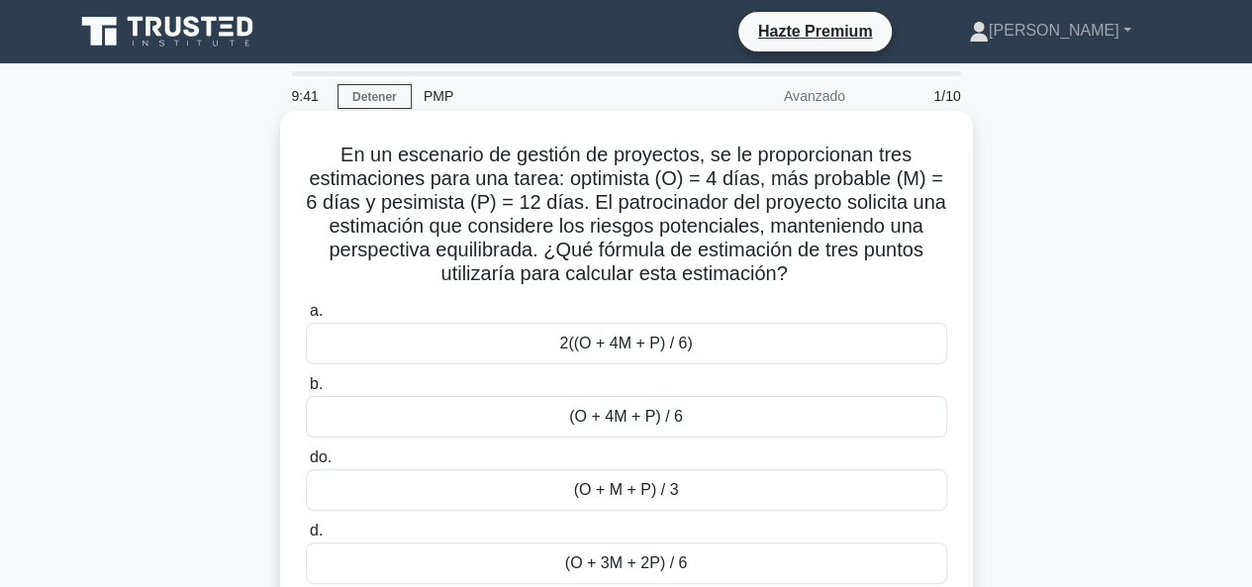
click at [709, 490] on div "(O + M + P) / 3" at bounding box center [627, 490] width 642 height 42
click at [306, 464] on input "do. (O + M + P) / 3" at bounding box center [306, 457] width 0 height 13
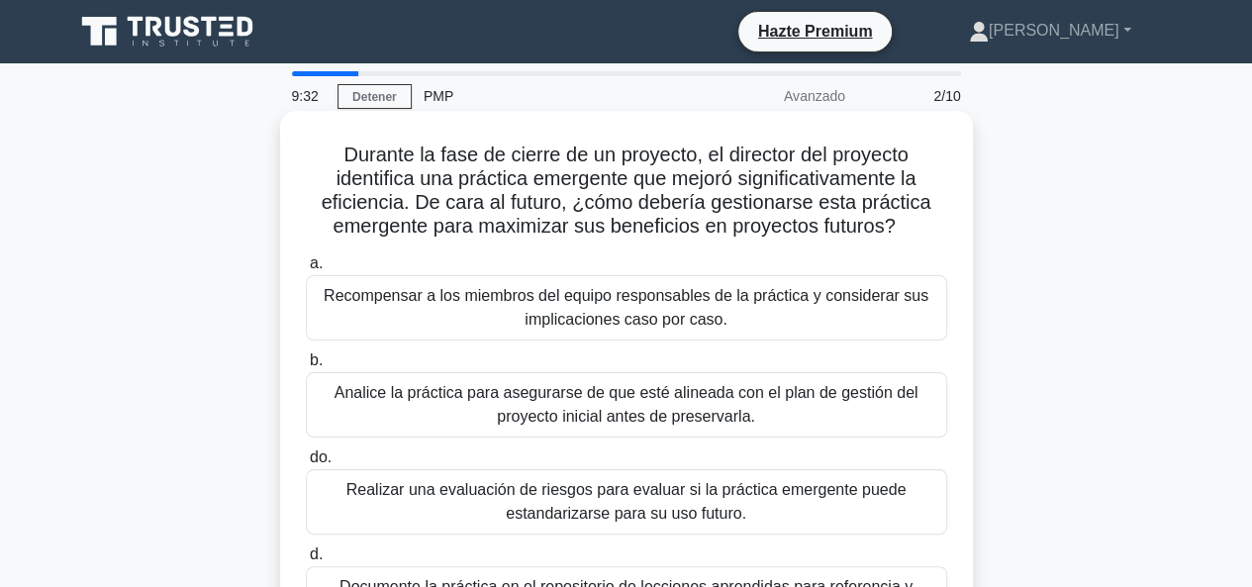
scroll to position [99, 0]
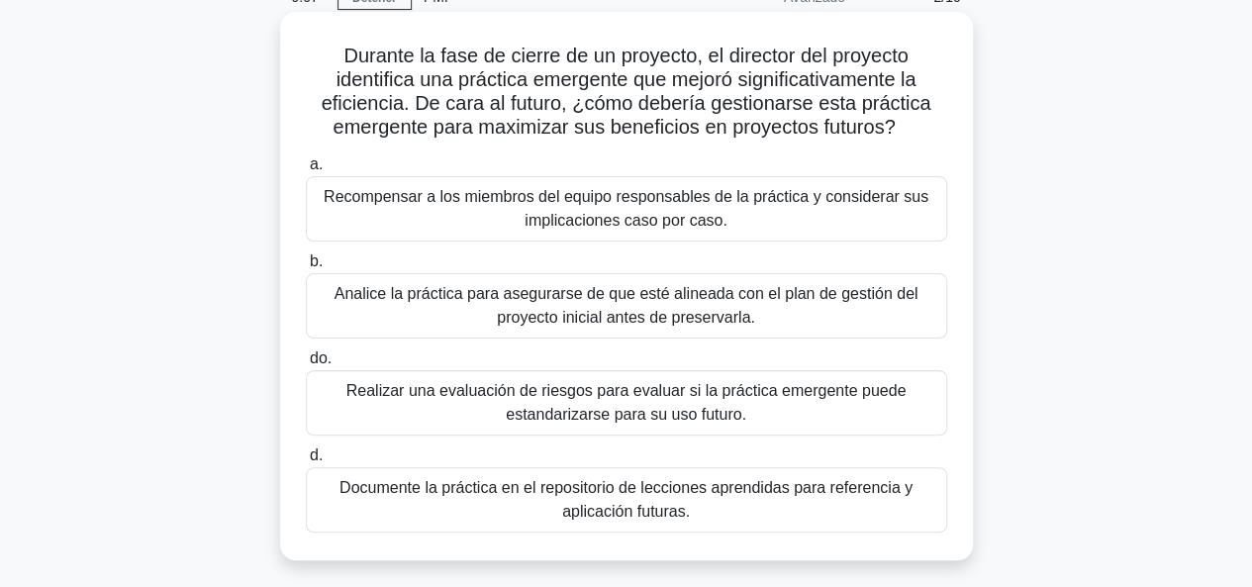
click at [764, 501] on font "Documente la práctica en el repositorio de lecciones aprendidas para referencia…" at bounding box center [627, 500] width 624 height 48
click at [306, 462] on input "d. Documente la práctica en el repositorio de lecciones aprendidas para referen…" at bounding box center [306, 456] width 0 height 13
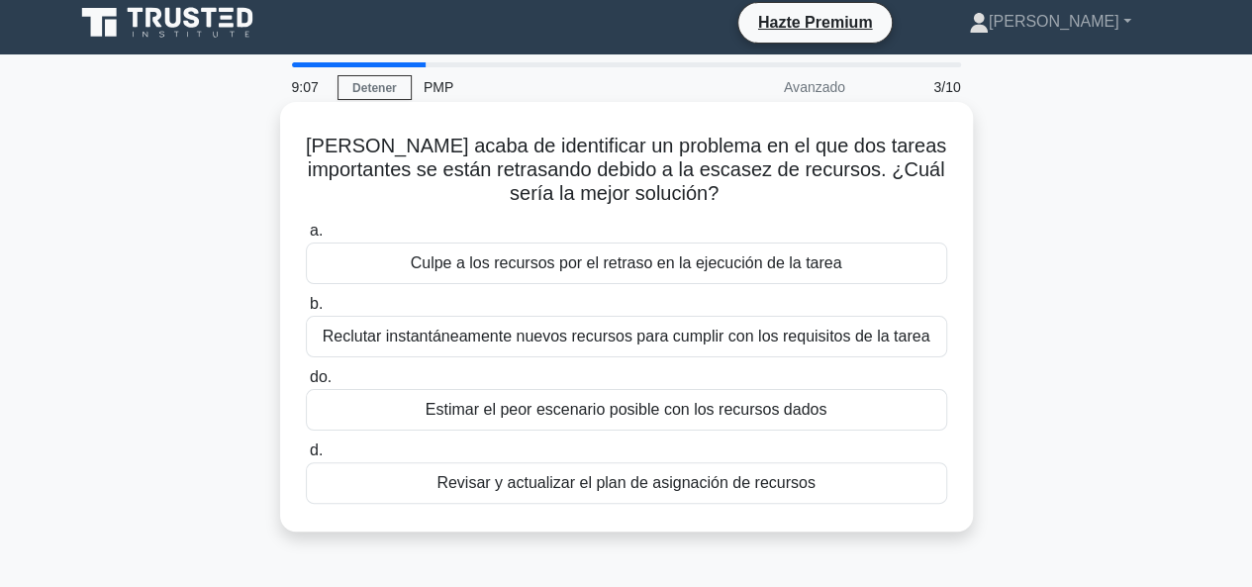
scroll to position [0, 0]
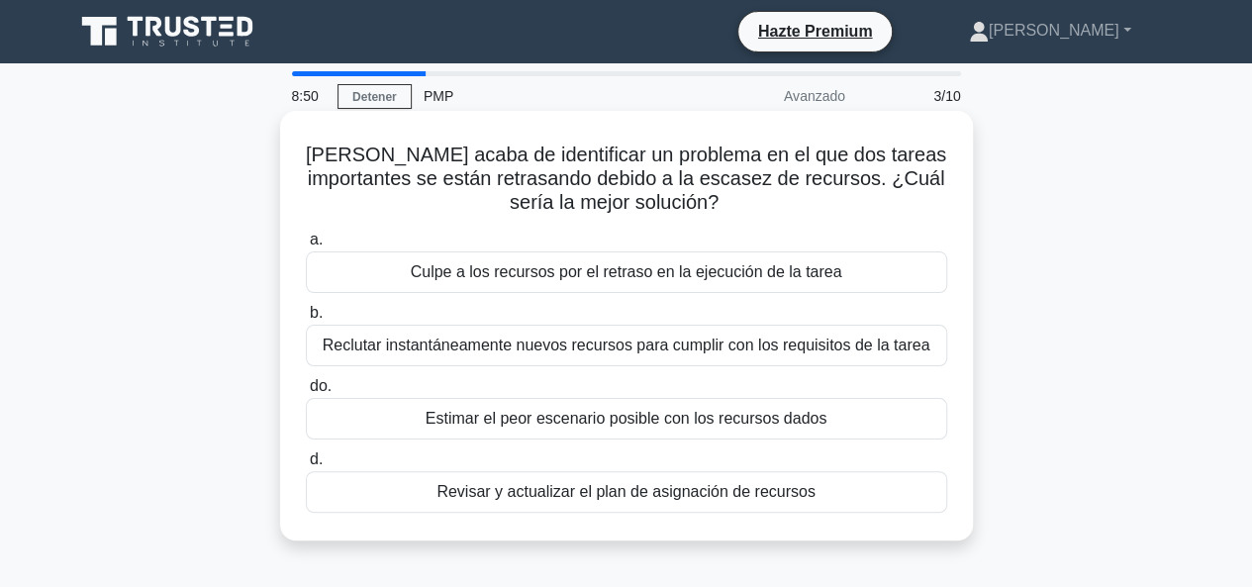
click at [601, 496] on font "Revisar y actualizar el plan de asignación de recursos" at bounding box center [626, 491] width 378 height 17
click at [306, 466] on input "d. Revisar y actualizar el plan de asignación de recursos" at bounding box center [306, 459] width 0 height 13
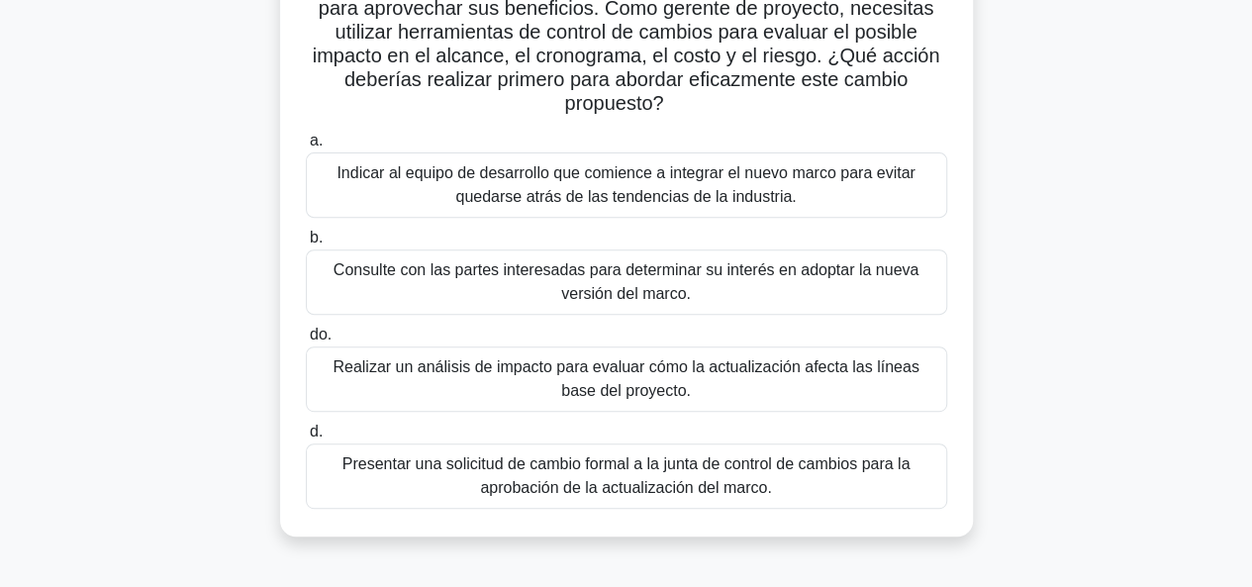
scroll to position [297, 0]
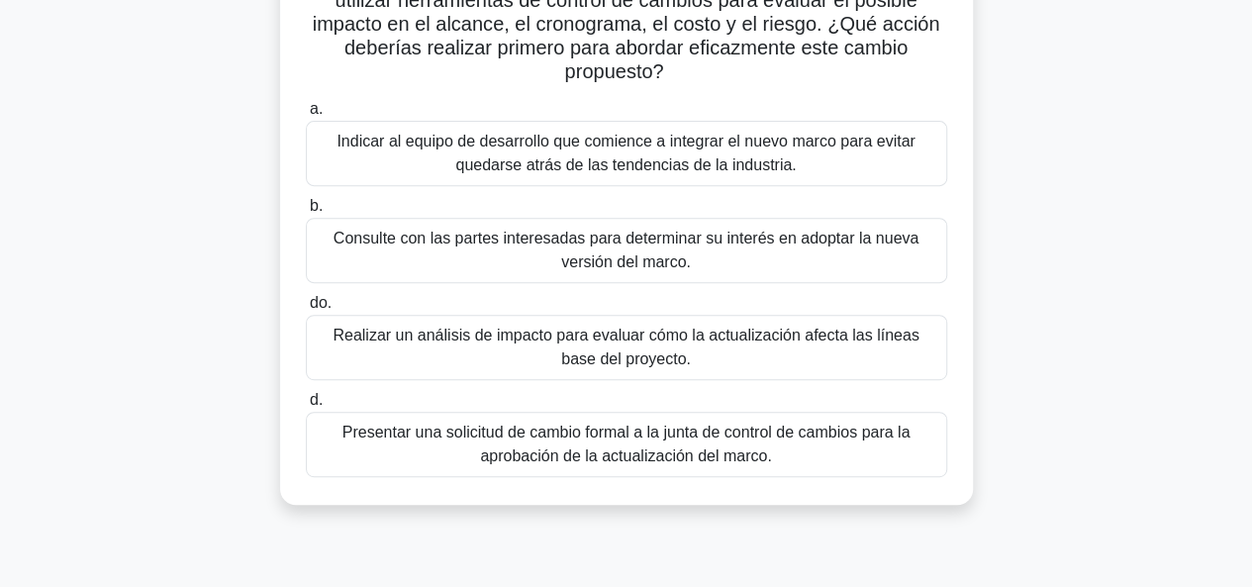
click at [682, 348] on font "Realizar un análisis de impacto para evaluar cómo la actualización afecta las l…" at bounding box center [627, 348] width 624 height 48
click at [306, 310] on input "do. Realizar un análisis de impacto para evaluar cómo la actualización afecta l…" at bounding box center [306, 303] width 0 height 13
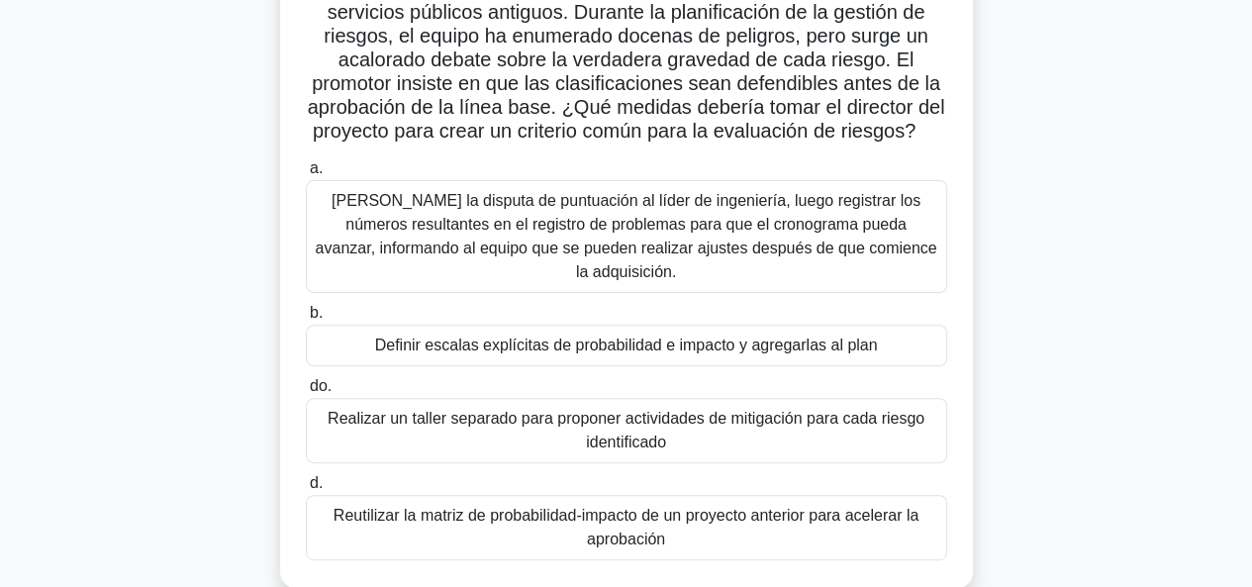
scroll to position [198, 0]
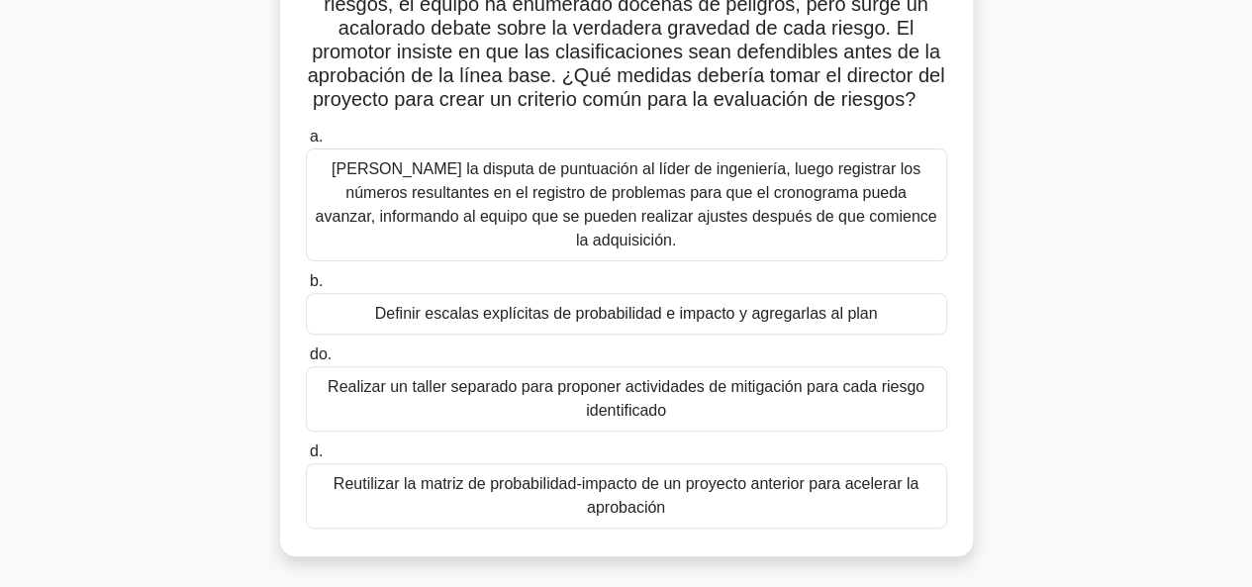
click at [535, 322] on font "Definir escalas explícitas de probabilidad e impacto y agregarlas al plan" at bounding box center [626, 313] width 503 height 17
click at [306, 288] on input "b. Definir escalas explícitas de probabilidad e impacto y agregarlas al plan" at bounding box center [306, 281] width 0 height 13
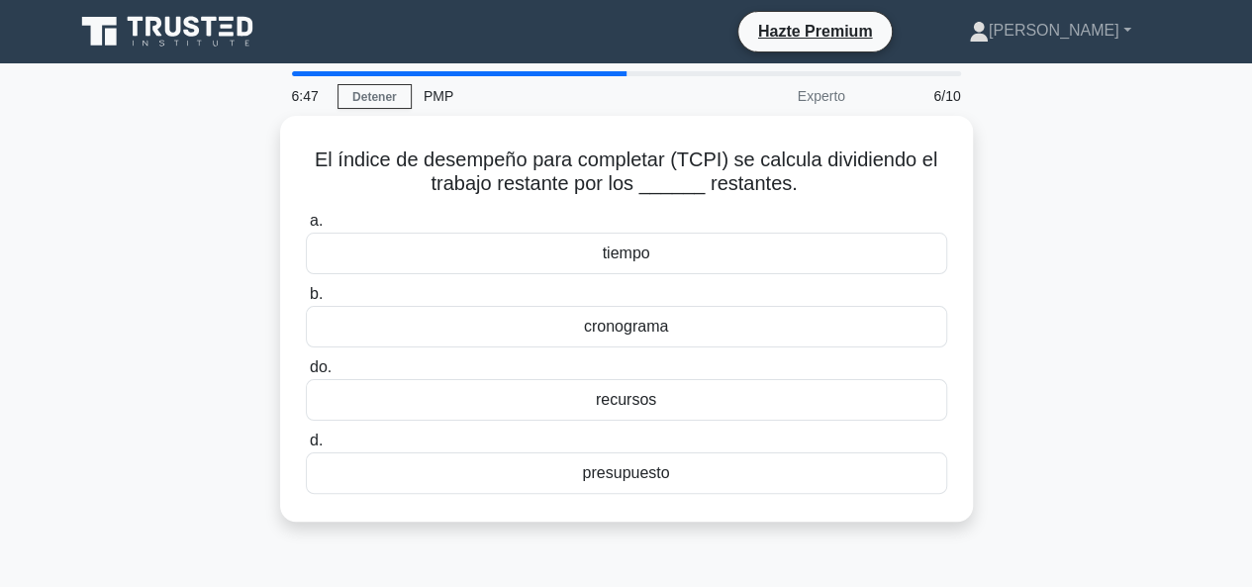
scroll to position [0, 0]
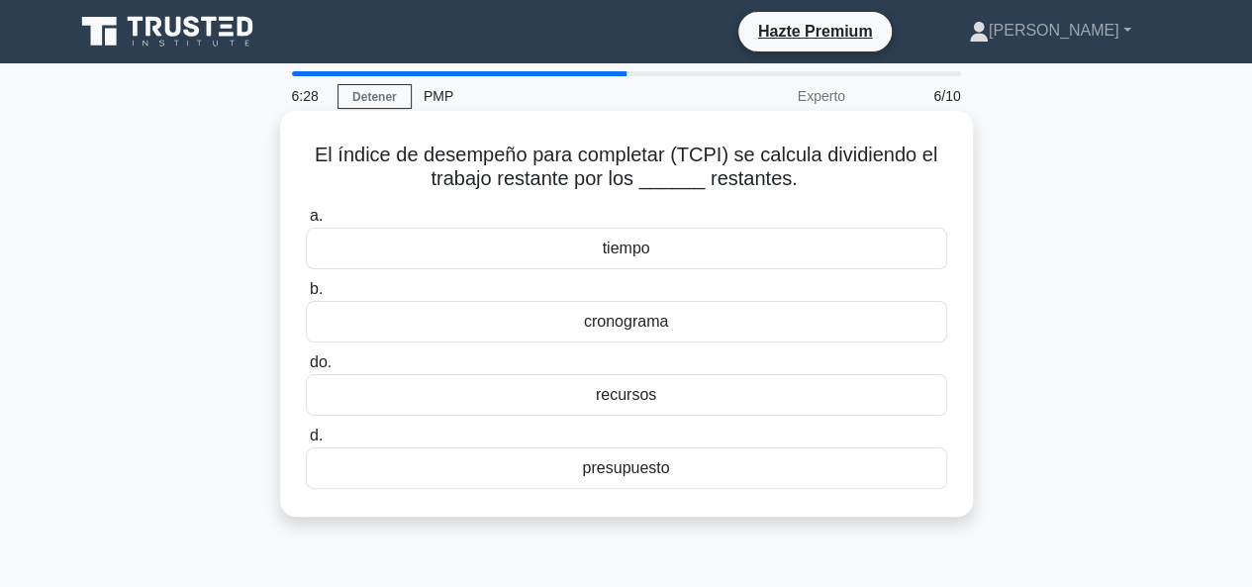
click at [661, 245] on div "tiempo" at bounding box center [627, 249] width 642 height 42
click at [306, 223] on input "a. tiempo" at bounding box center [306, 216] width 0 height 13
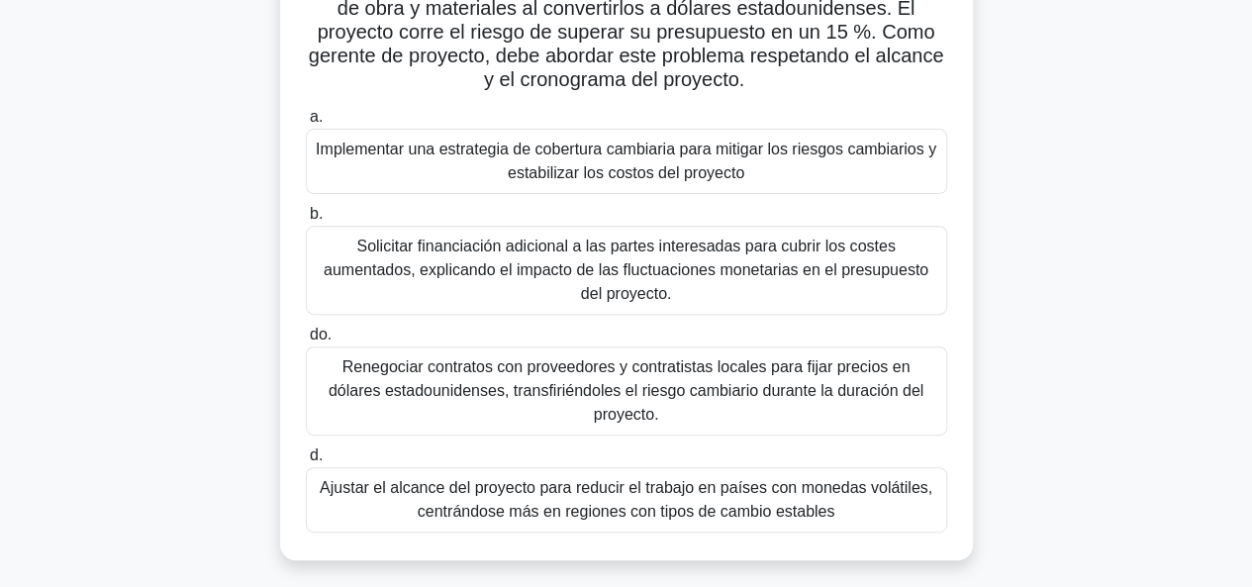
scroll to position [297, 0]
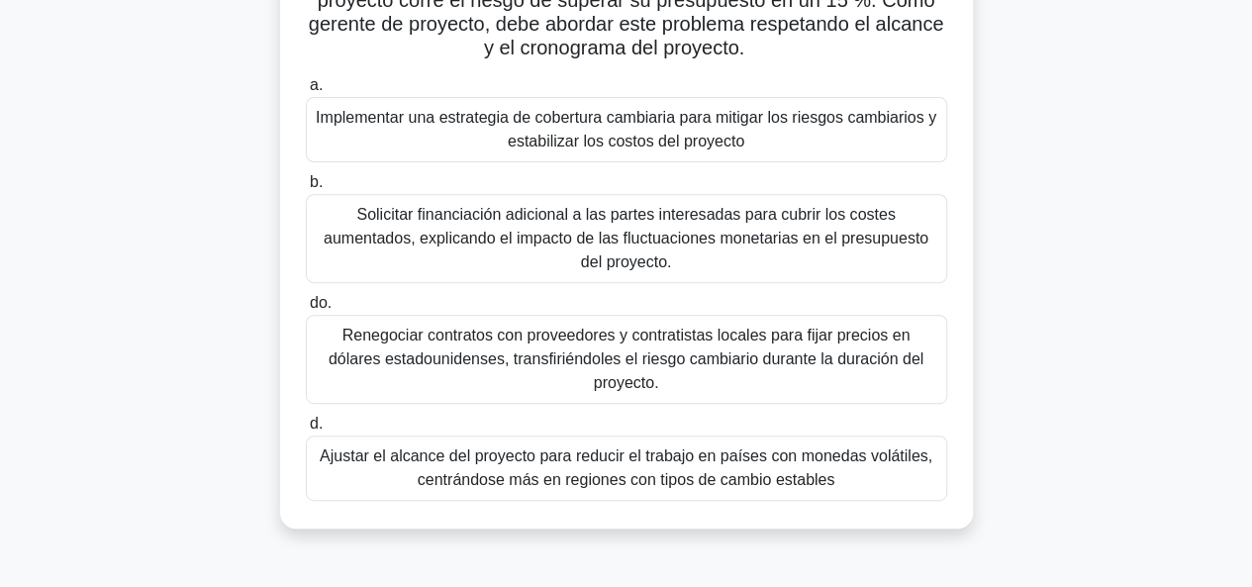
click at [679, 228] on font "Solicitar financiación adicional a las partes interesadas para cubrir los coste…" at bounding box center [626, 238] width 605 height 64
click at [306, 189] on input "b. Solicitar financiación adicional a las partes interesadas para cubrir los co…" at bounding box center [306, 182] width 0 height 13
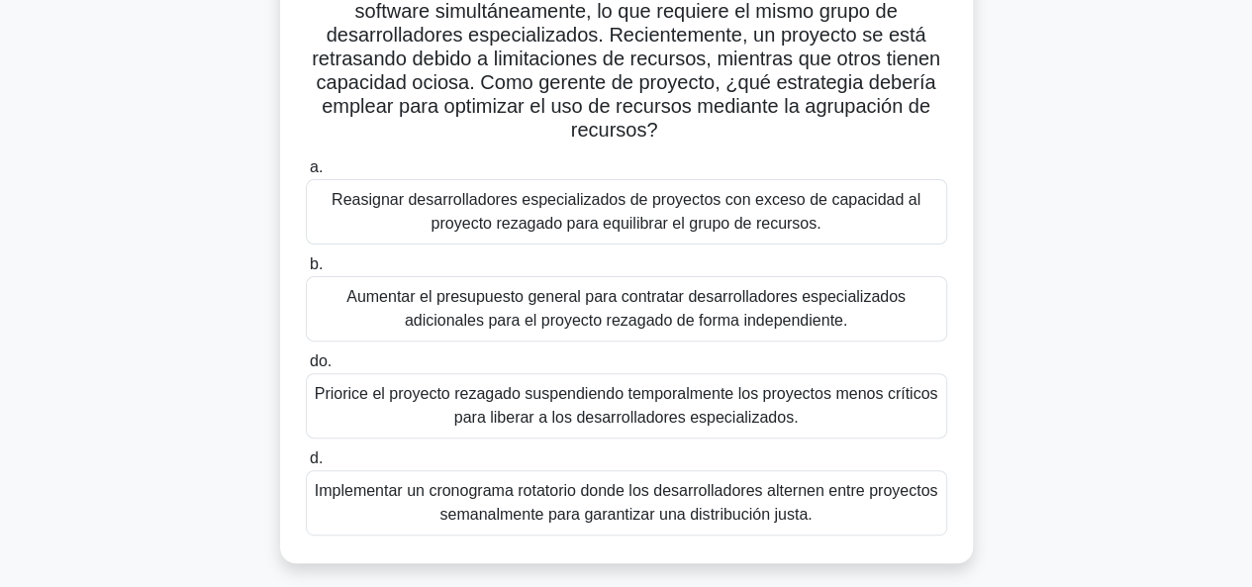
scroll to position [198, 0]
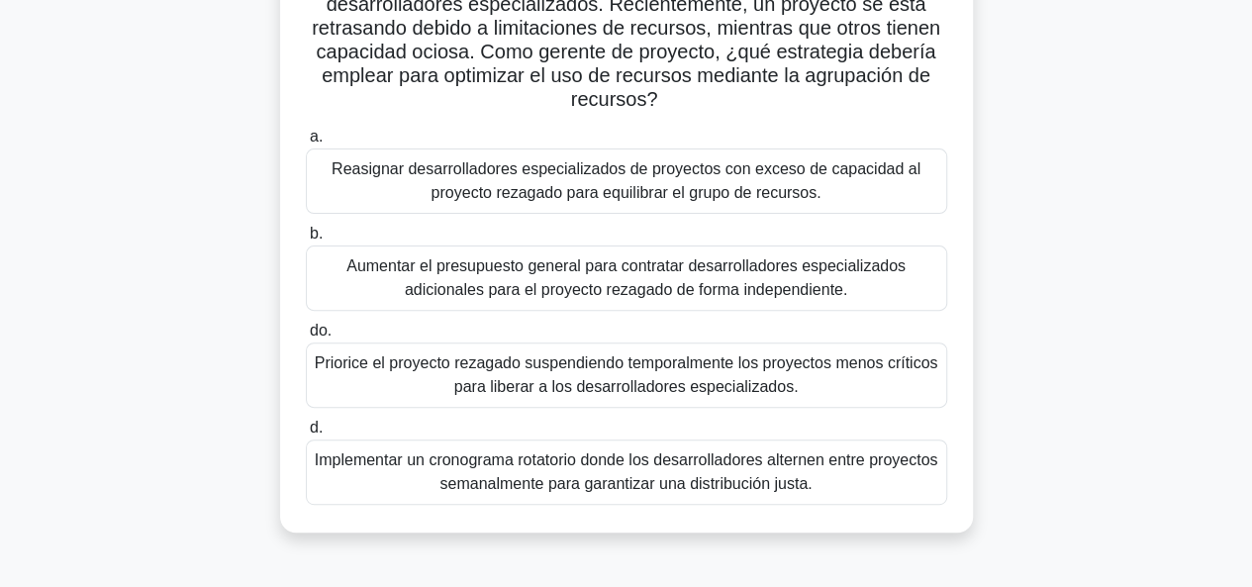
click at [664, 484] on font "Implementar un cronograma rotatorio donde los desarrolladores alternen entre pr…" at bounding box center [627, 471] width 624 height 41
click at [306, 435] on input "d. Implementar un cronograma rotatorio donde los desarrolladores alternen entre…" at bounding box center [306, 428] width 0 height 13
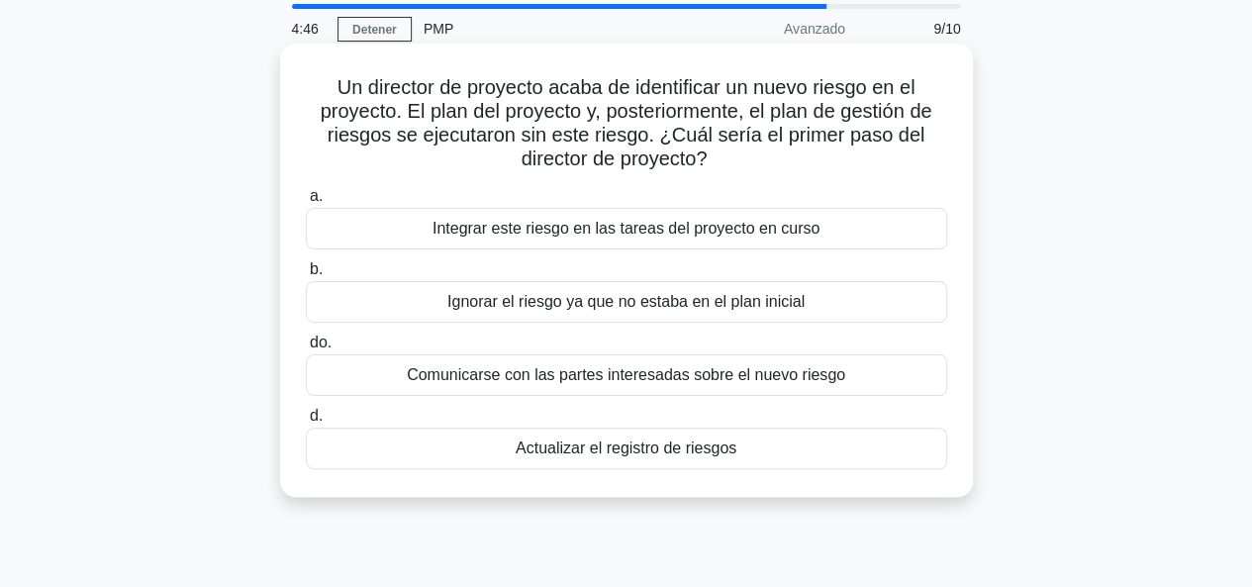
scroll to position [99, 0]
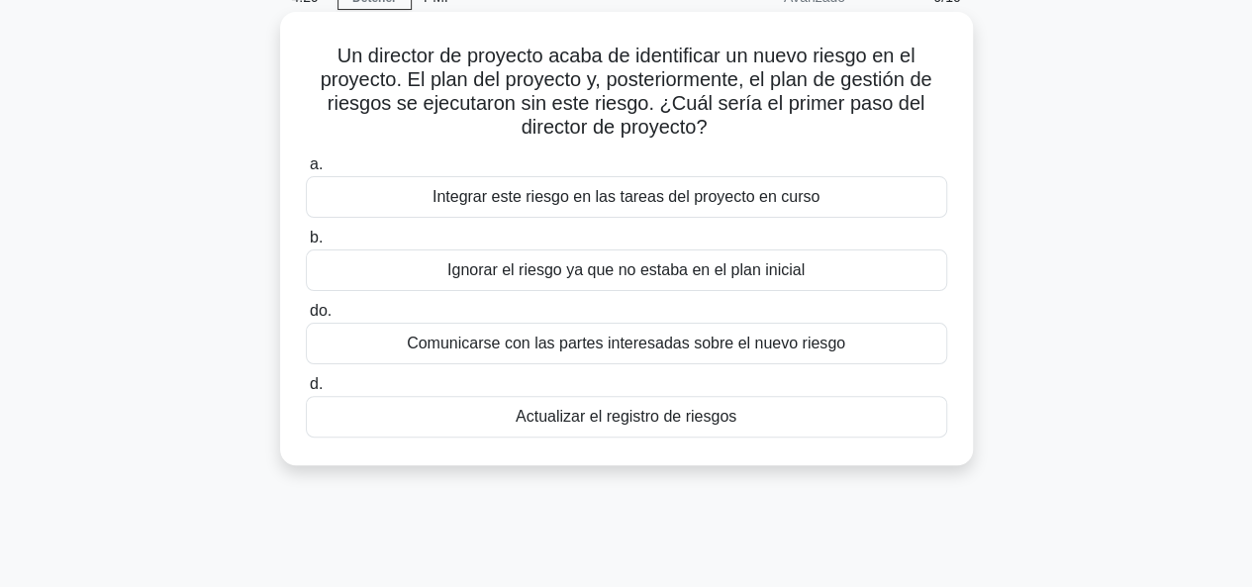
click at [640, 346] on font "Comunicarse con las partes interesadas sobre el nuevo riesgo" at bounding box center [626, 343] width 439 height 17
click at [306, 318] on input "do. Comunicarse con las partes interesadas sobre el nuevo riesgo" at bounding box center [306, 311] width 0 height 13
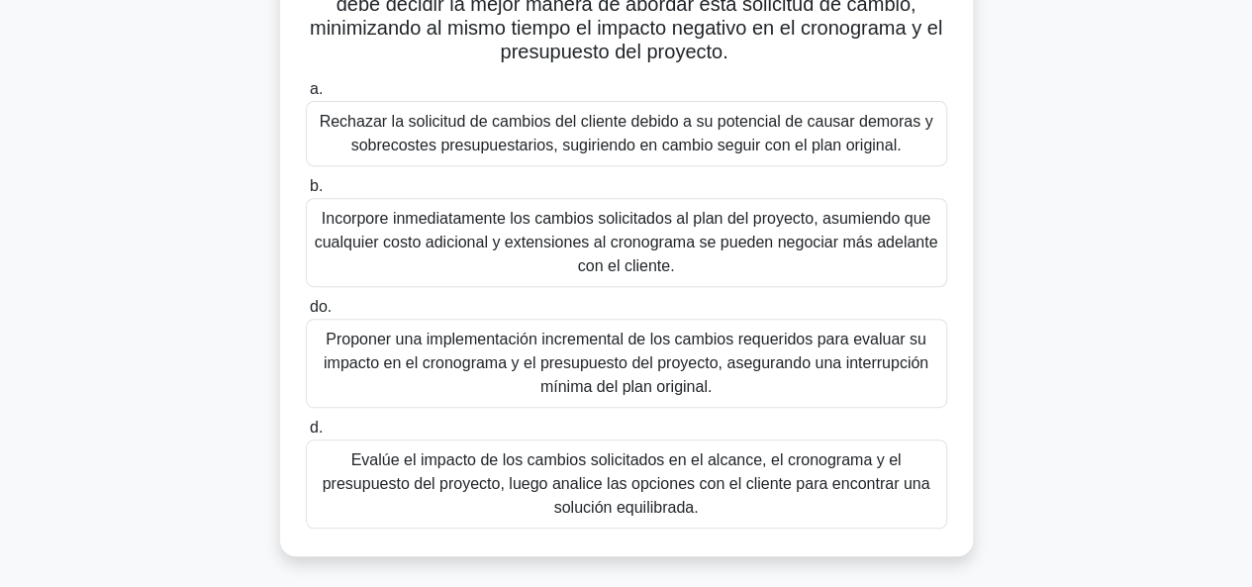
scroll to position [396, 0]
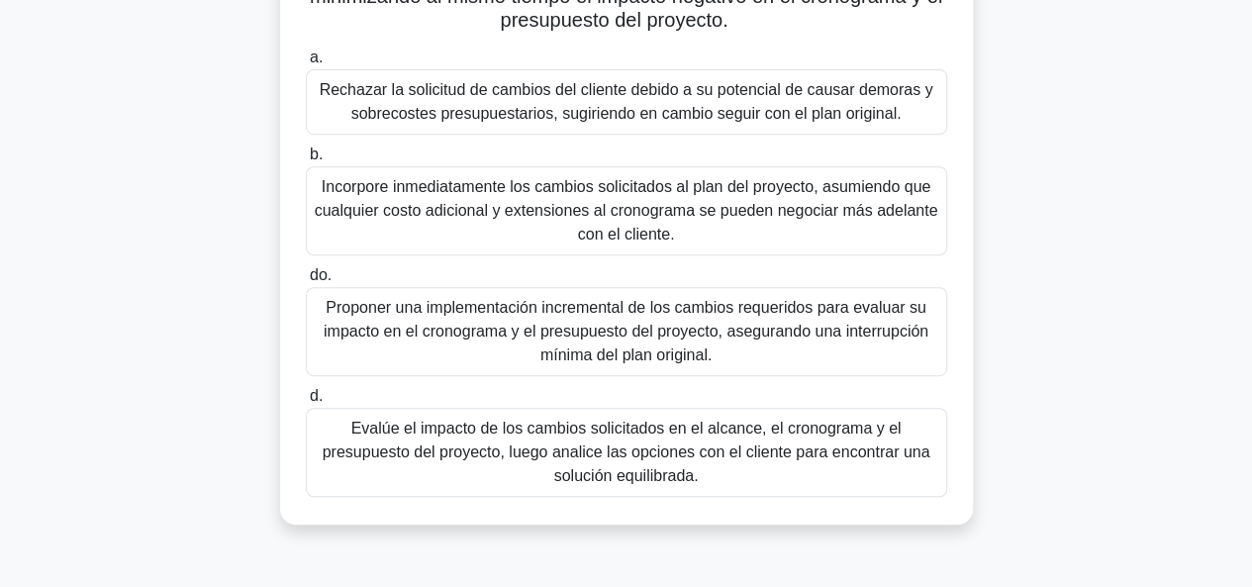
click at [743, 341] on font "Proponer una implementación incremental de los cambios requeridos para evaluar …" at bounding box center [626, 331] width 605 height 64
click at [306, 282] on input "do. Proponer una implementación incremental de los cambios requeridos para eval…" at bounding box center [306, 275] width 0 height 13
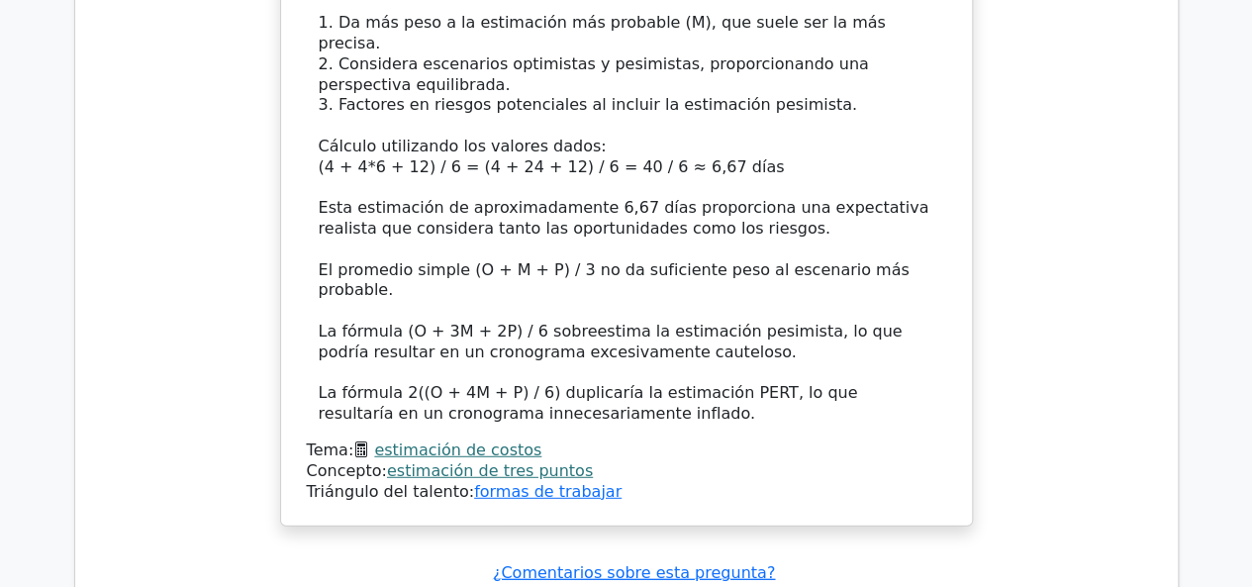
scroll to position [2673, 0]
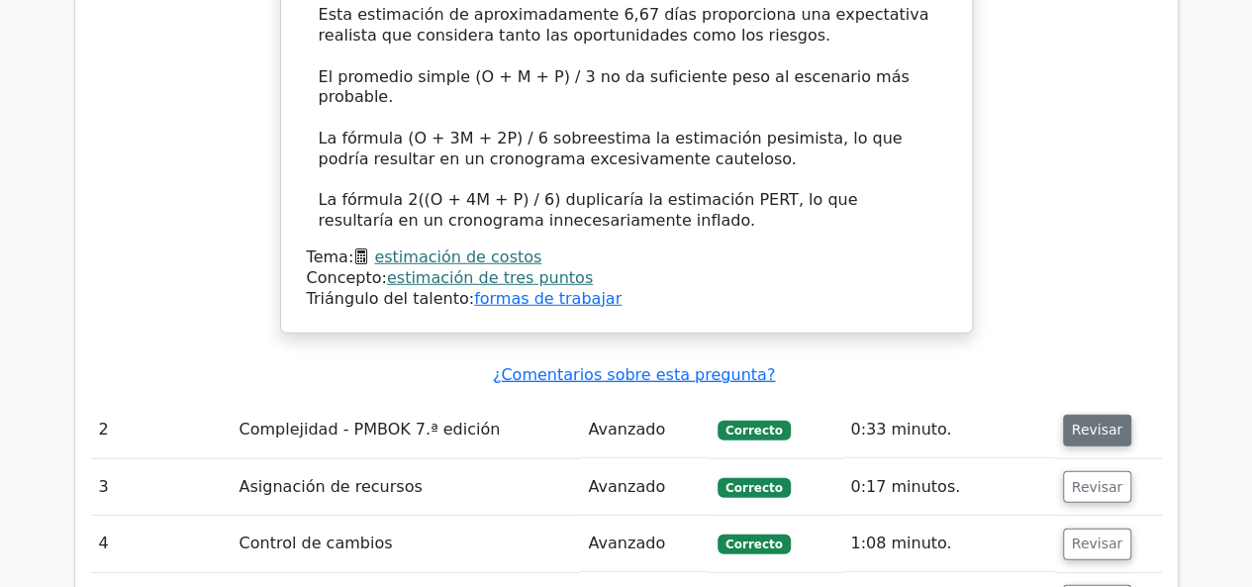
click at [1066, 415] on button "Revisar" at bounding box center [1097, 431] width 69 height 32
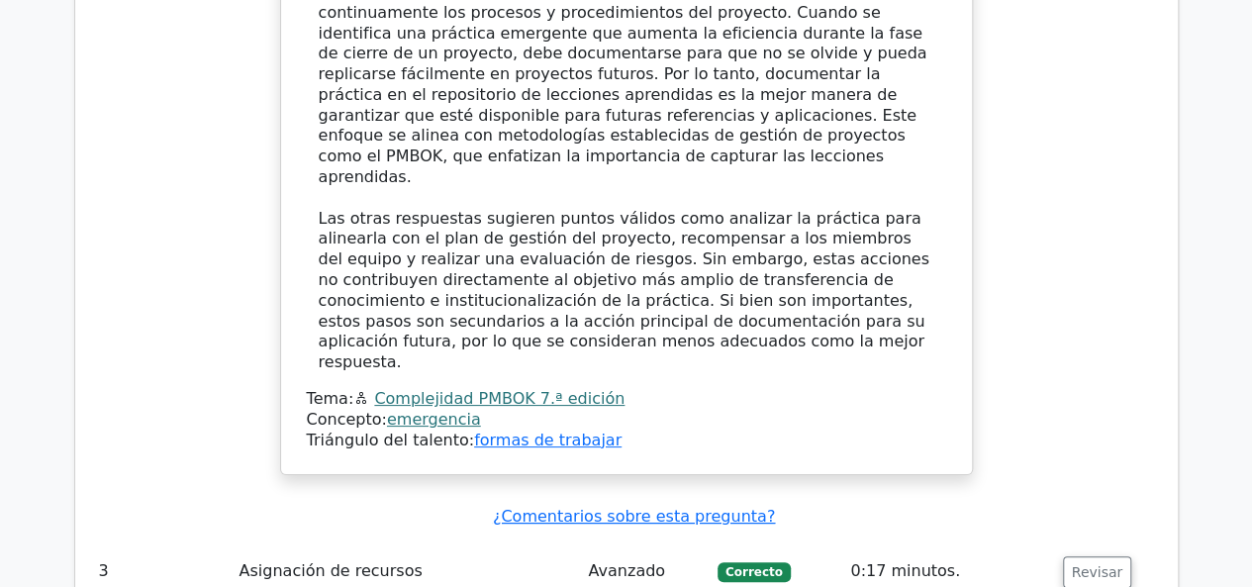
scroll to position [3762, 0]
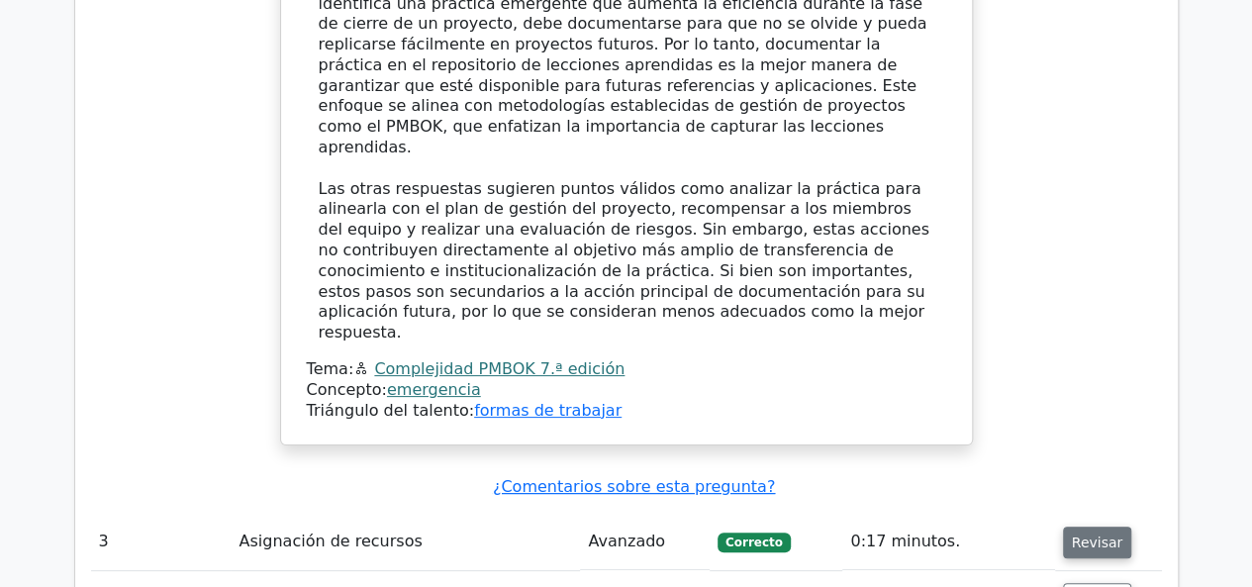
click at [1099, 535] on font "Revisar" at bounding box center [1097, 543] width 51 height 16
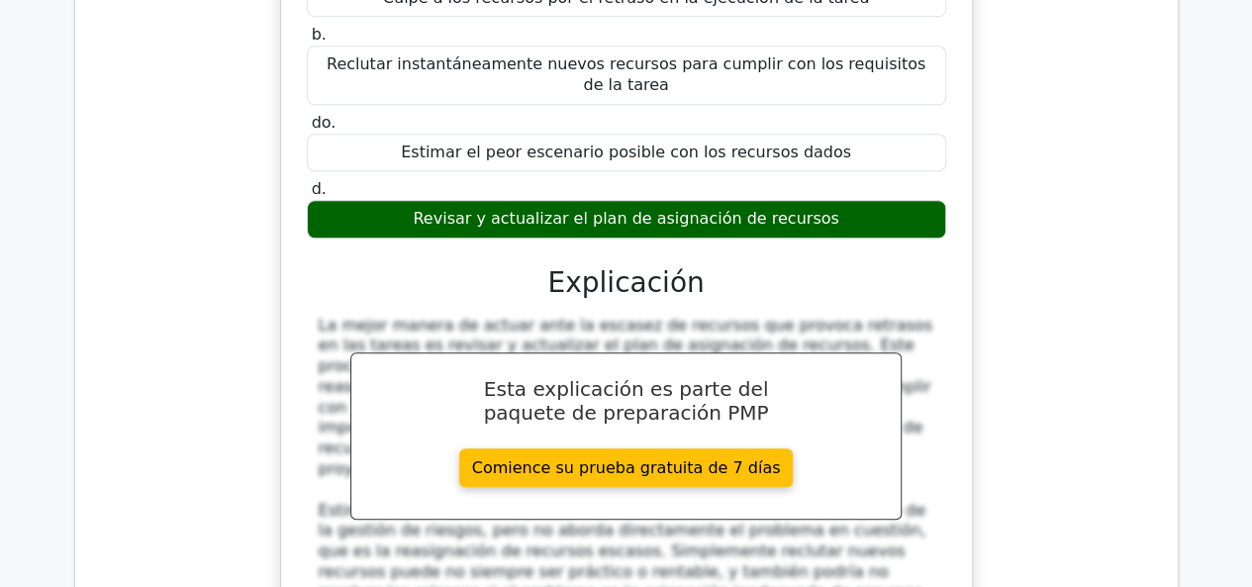
scroll to position [4753, 0]
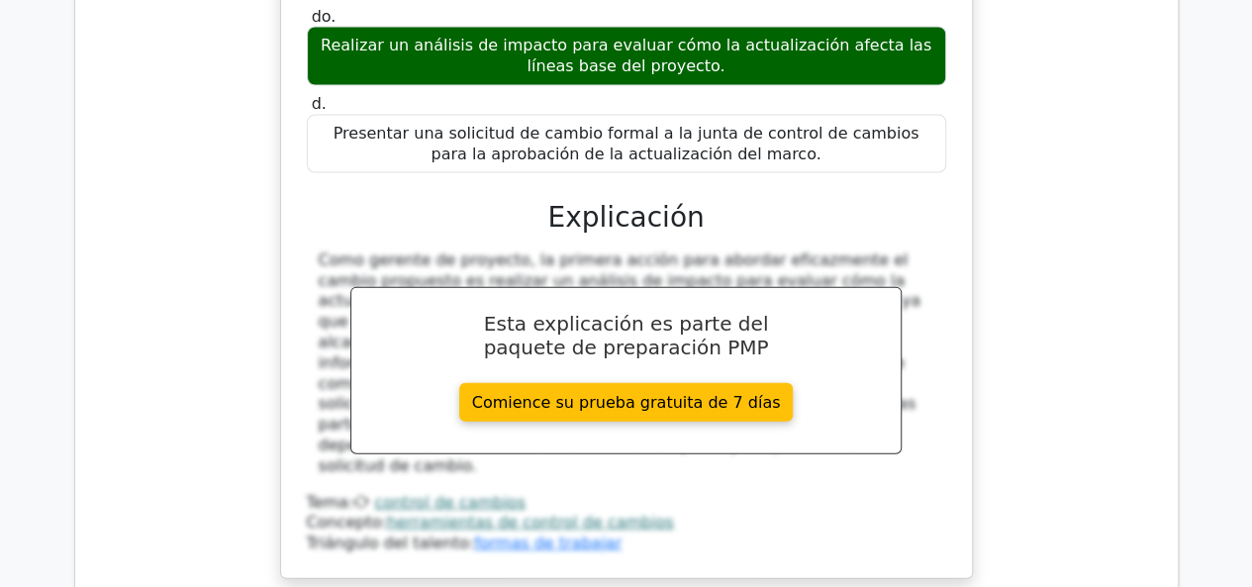
scroll to position [5941, 0]
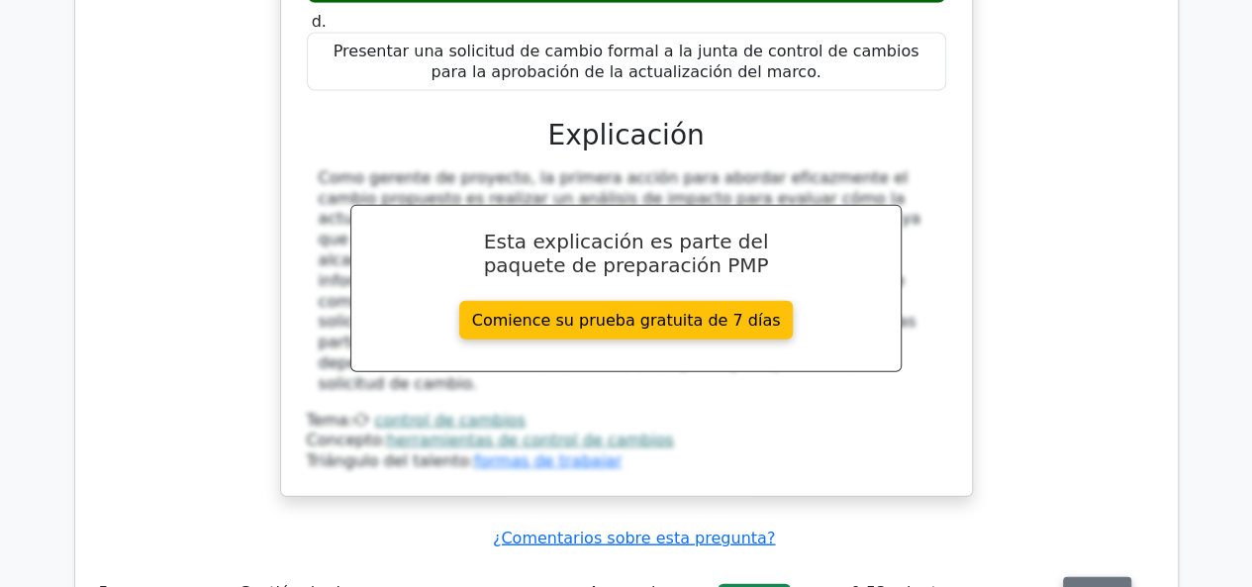
click at [1079, 585] on font "Revisar" at bounding box center [1097, 593] width 51 height 16
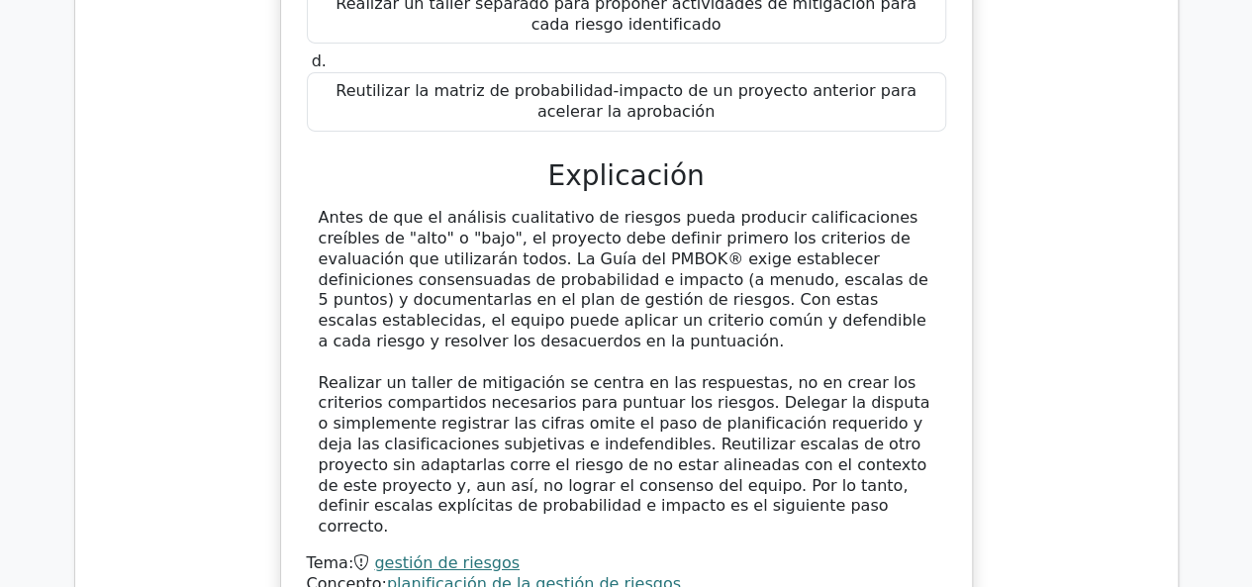
scroll to position [7030, 0]
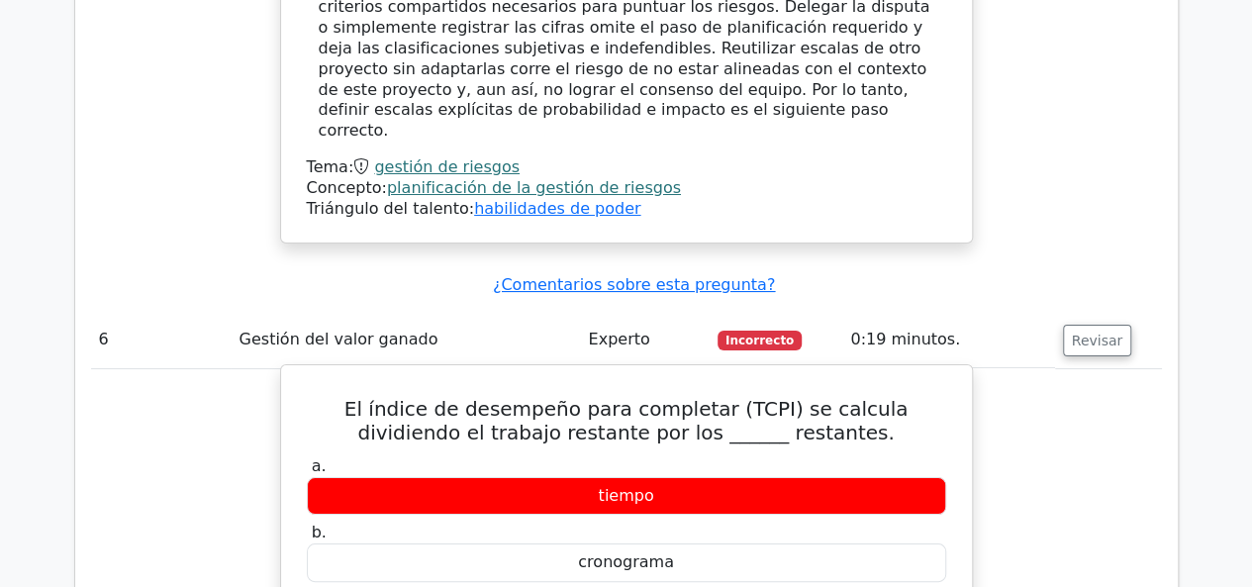
scroll to position [7327, 0]
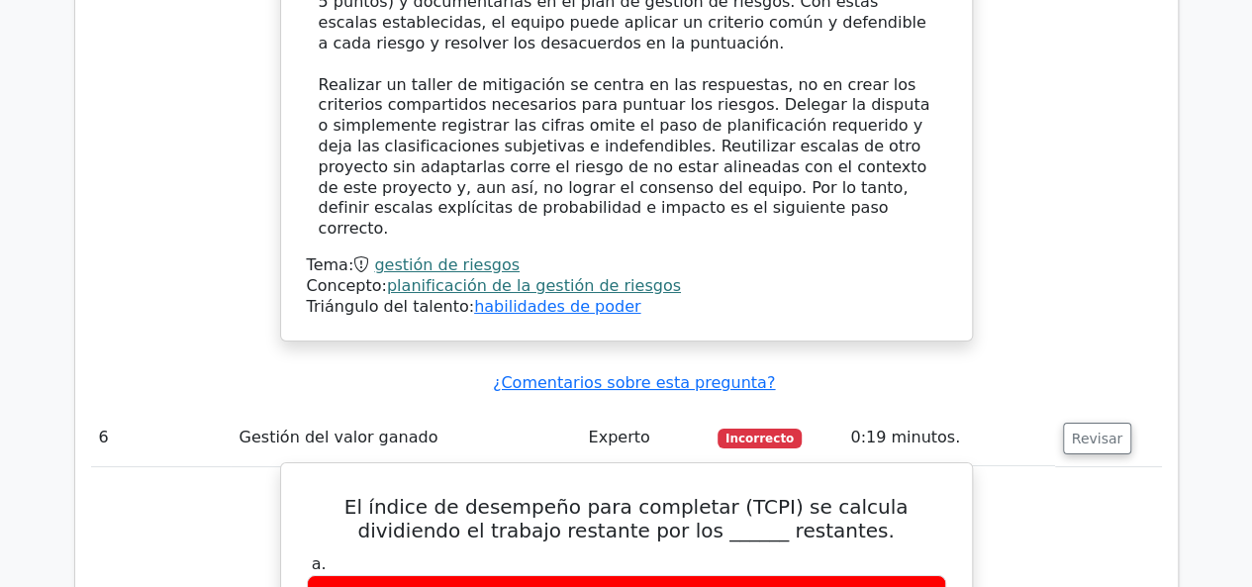
drag, startPoint x: 319, startPoint y: 66, endPoint x: 691, endPoint y: 347, distance: 465.9
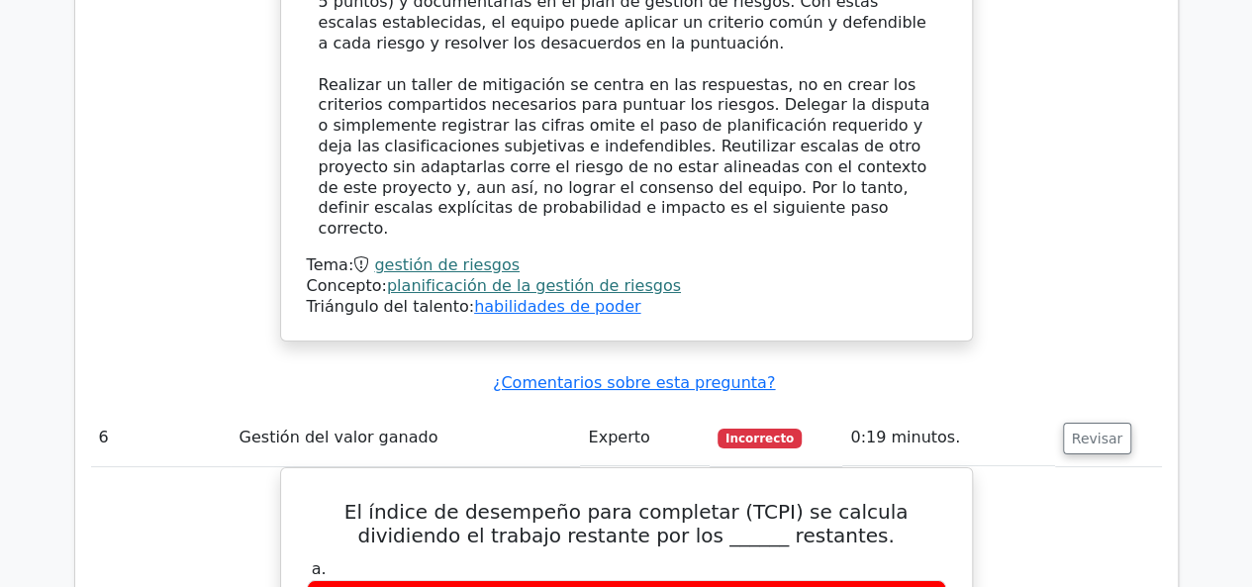
copy div "l índice de desempeño para completar (TCPI) se calcula dividiendo el trabajo re…"
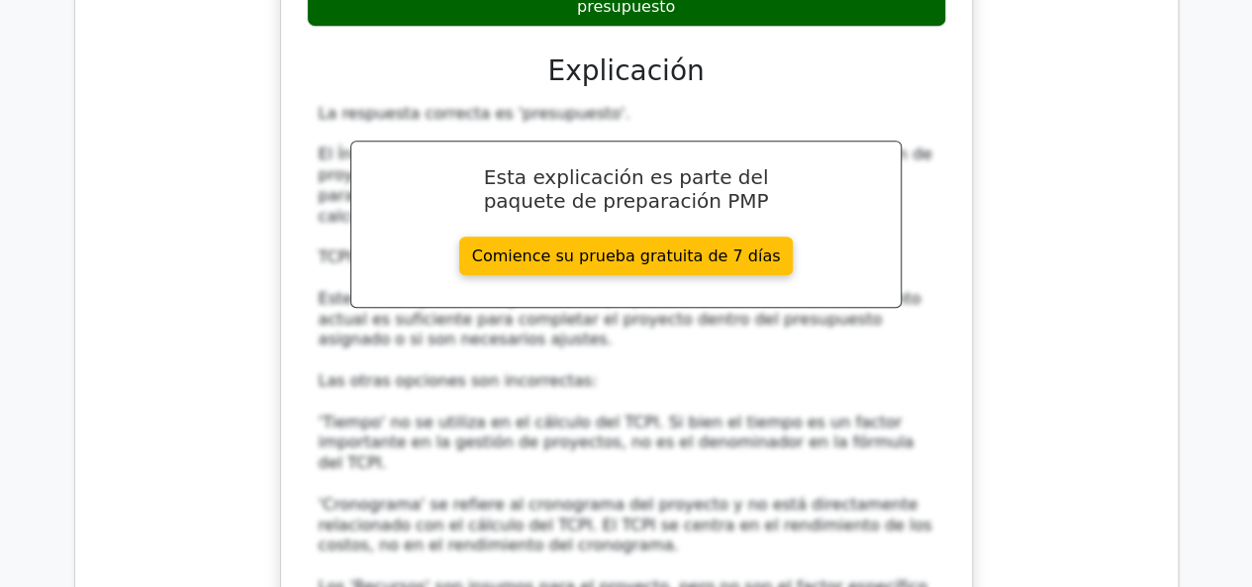
scroll to position [8317, 0]
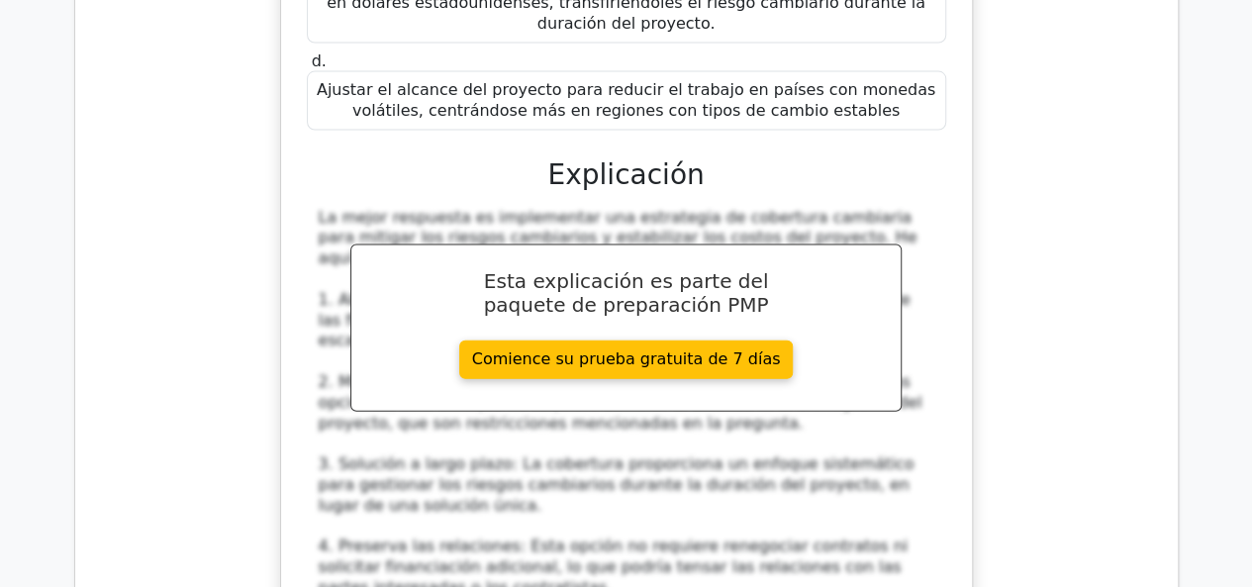
scroll to position [9703, 0]
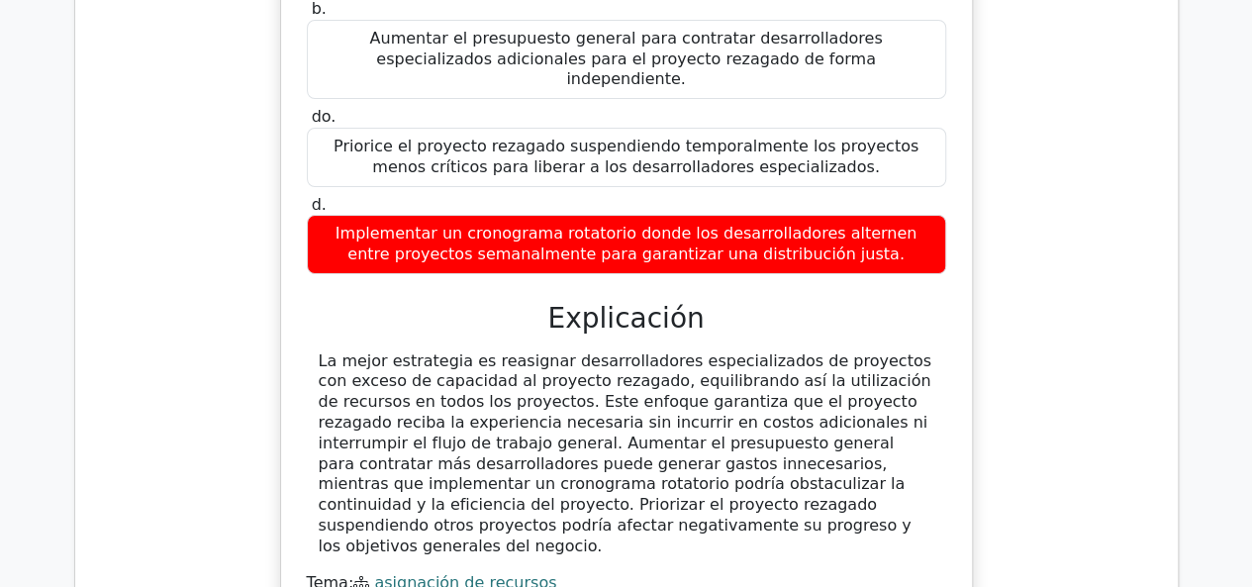
scroll to position [10990, 0]
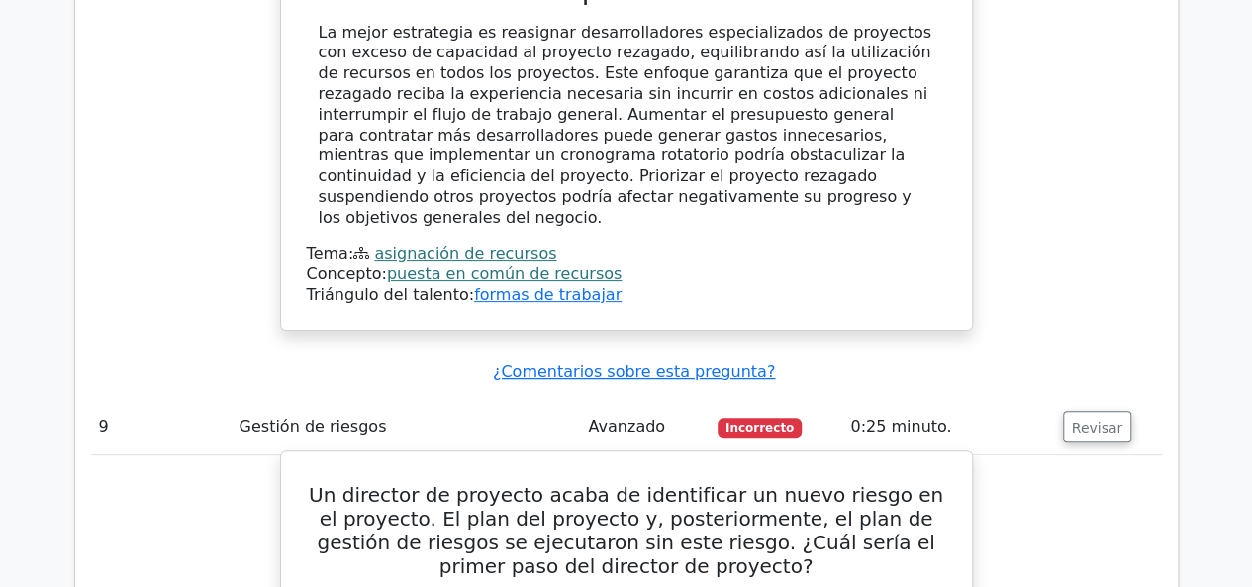
scroll to position [11782, 0]
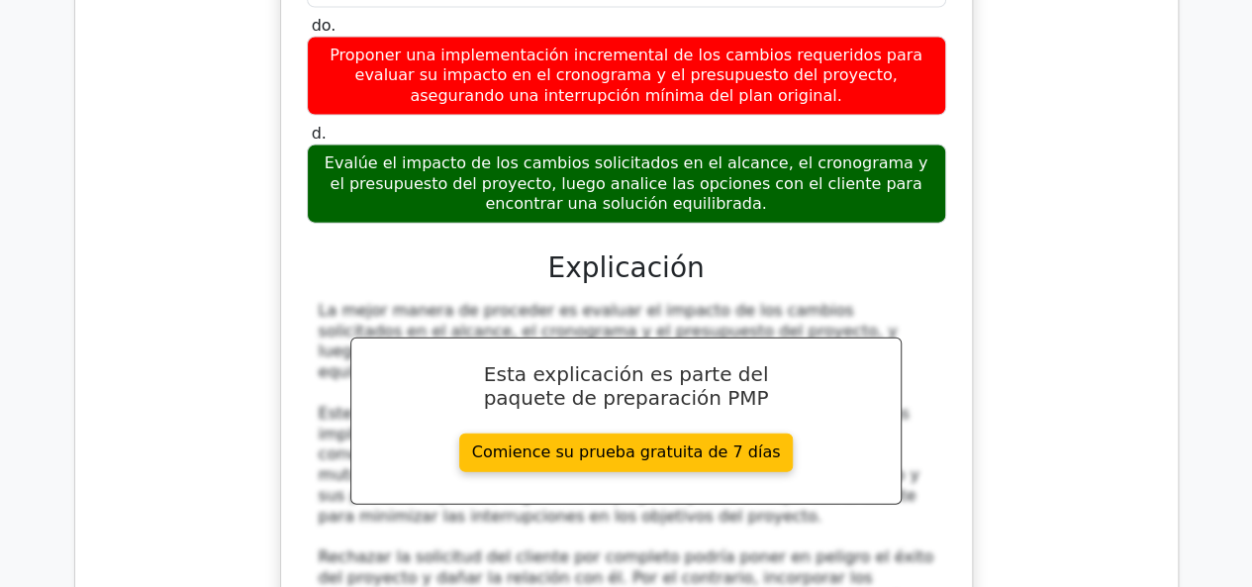
scroll to position [13663, 0]
